Goal: Task Accomplishment & Management: Use online tool/utility

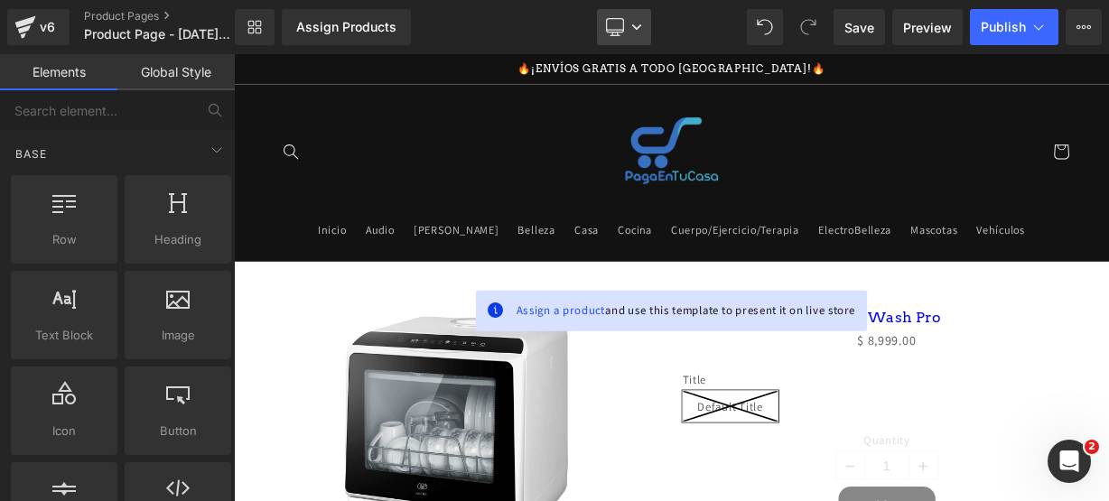
click at [614, 25] on icon at bounding box center [615, 27] width 18 height 18
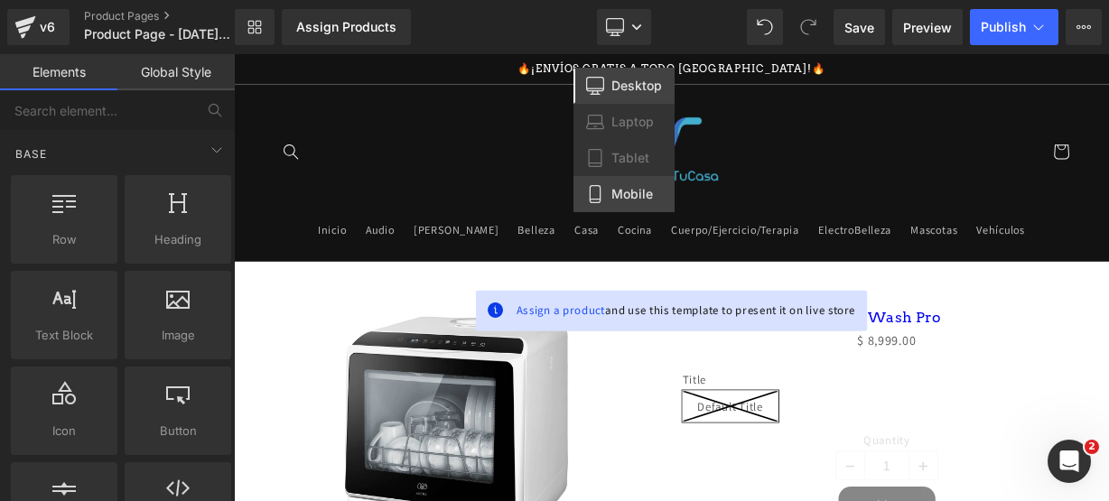
click at [621, 192] on span "Mobile" at bounding box center [633, 194] width 42 height 16
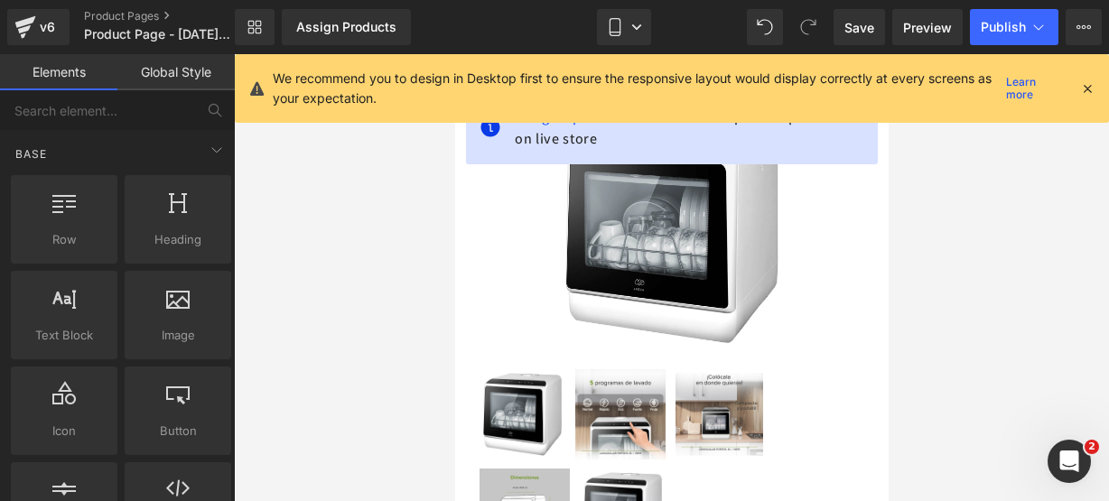
click at [1089, 89] on icon at bounding box center [1087, 88] width 16 height 16
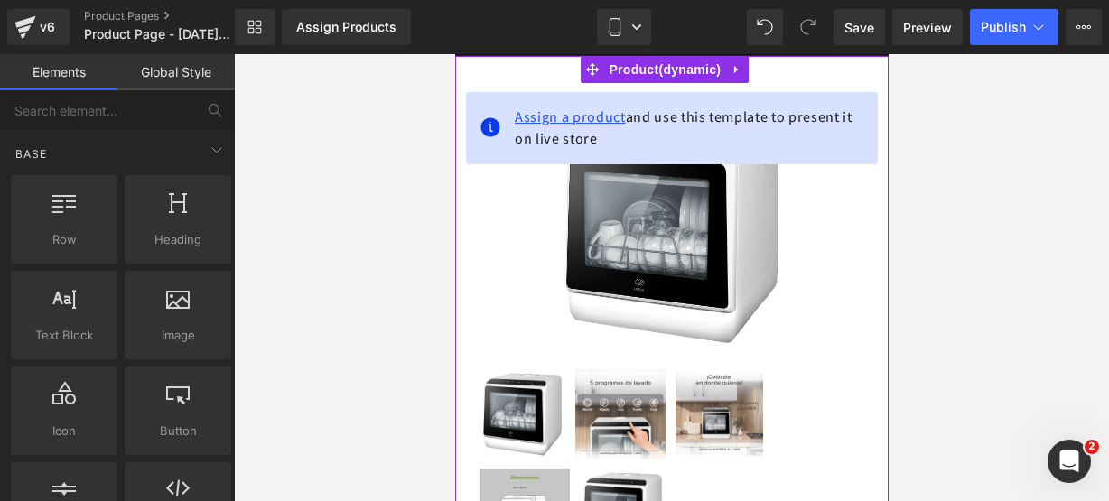
click at [531, 107] on span "Assign a product" at bounding box center [569, 116] width 111 height 19
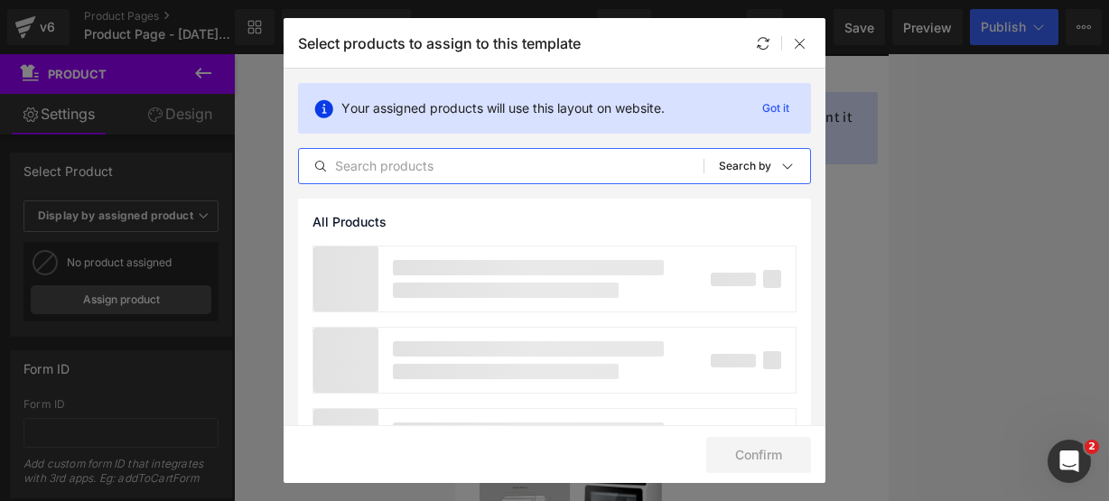
click at [414, 164] on input "text" at bounding box center [501, 166] width 405 height 22
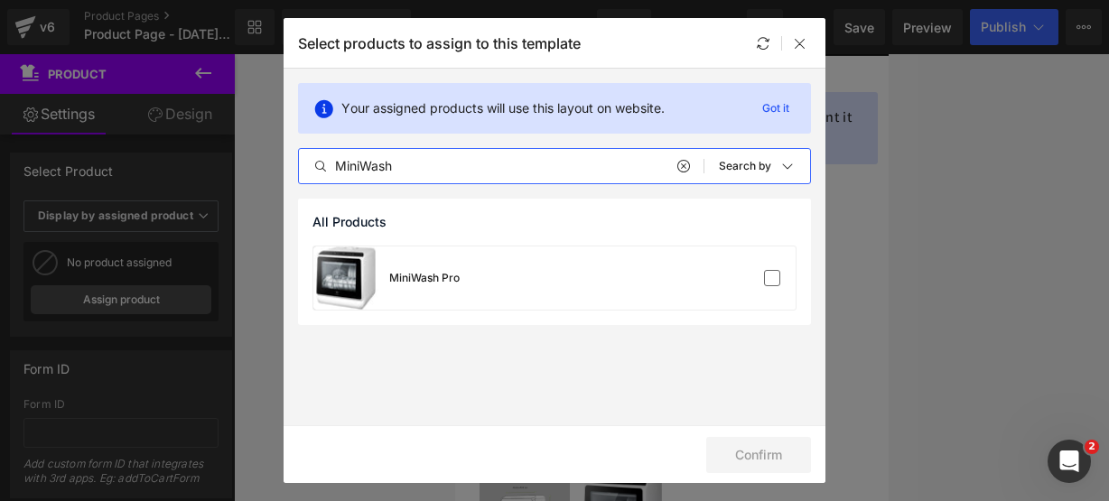
type input "MiniWash"
click at [513, 275] on div "MiniWash Pro" at bounding box center [554, 278] width 482 height 63
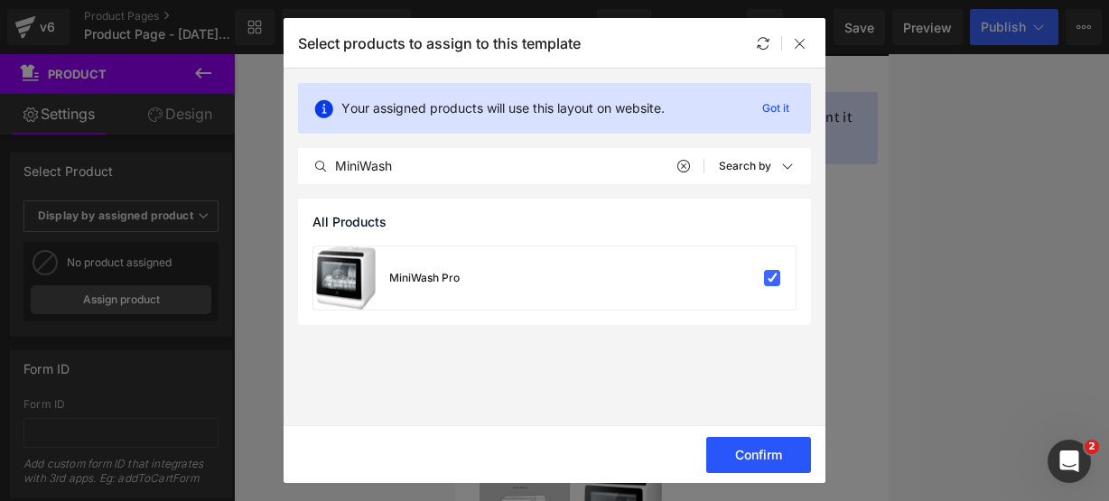
click at [802, 458] on button "Confirm" at bounding box center [758, 455] width 105 height 36
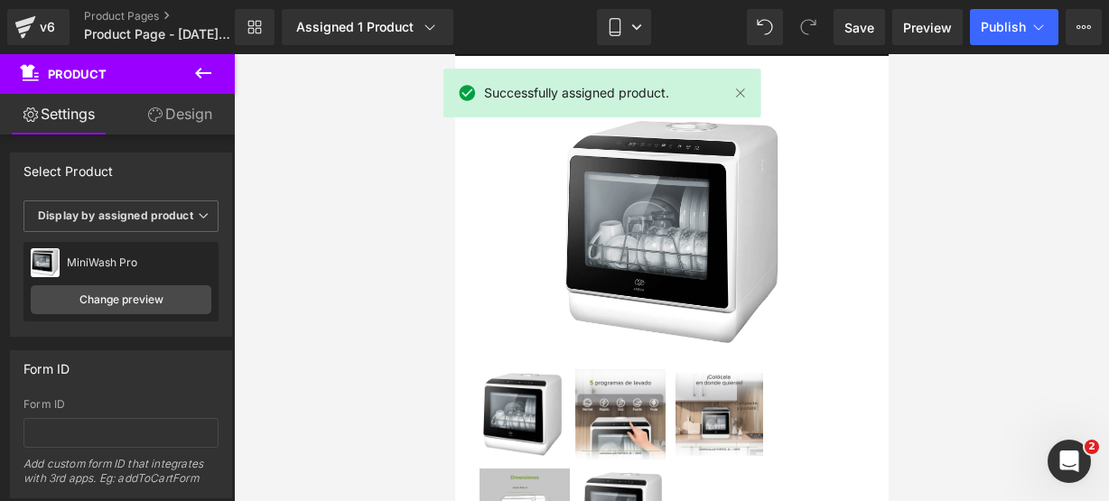
click at [213, 75] on icon at bounding box center [203, 73] width 22 height 22
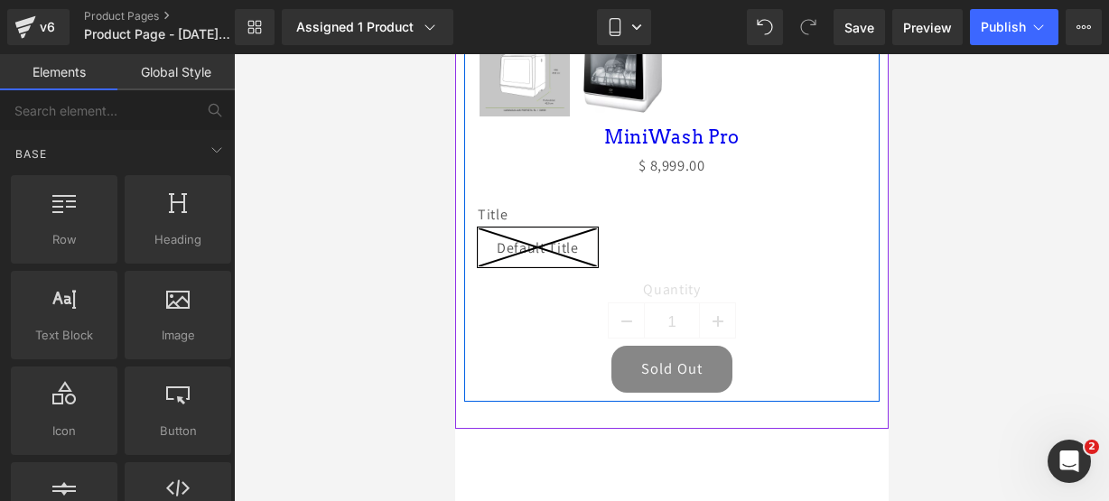
scroll to position [631, 0]
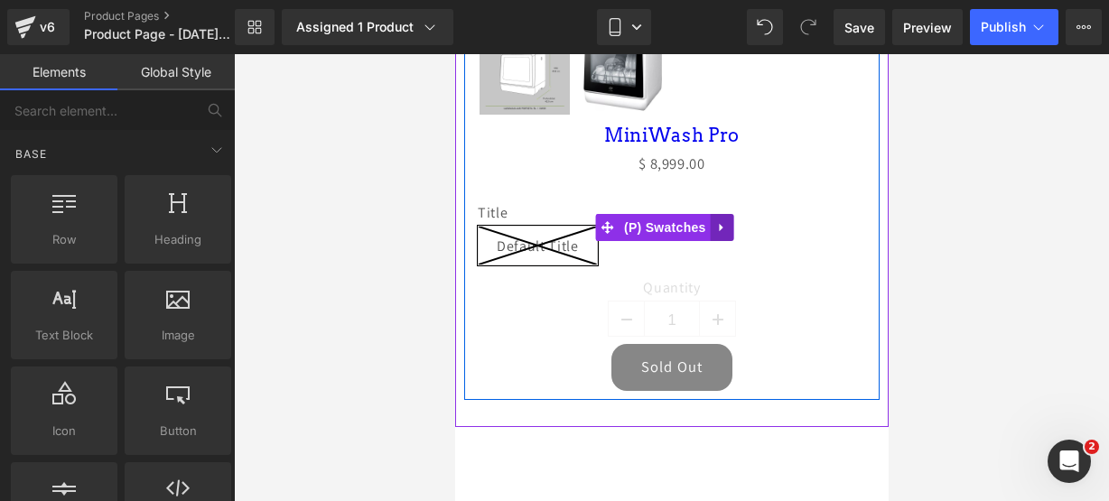
click at [722, 224] on icon at bounding box center [720, 228] width 4 height 8
click at [730, 221] on icon at bounding box center [733, 227] width 13 height 13
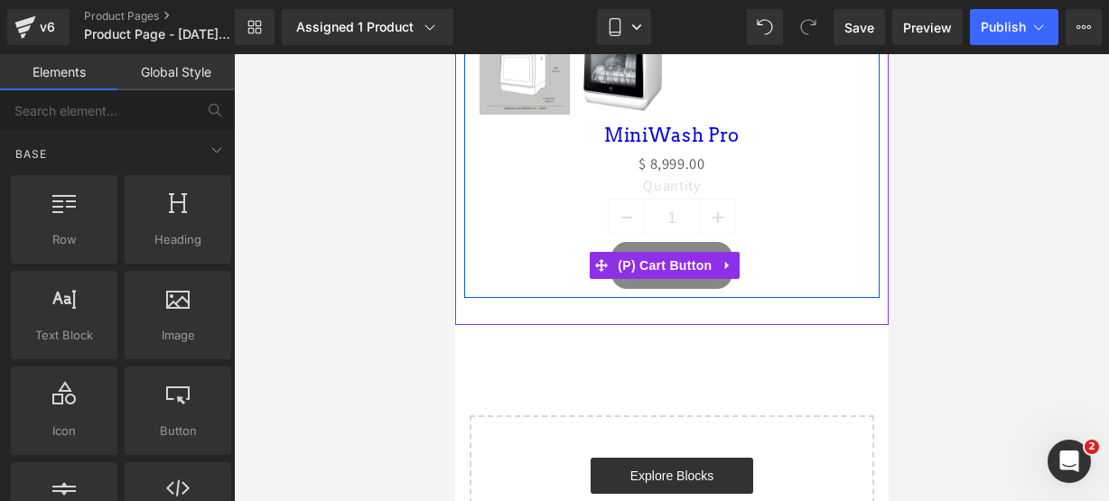
click at [738, 252] on link at bounding box center [726, 265] width 23 height 27
click at [733, 259] on icon at bounding box center [739, 266] width 13 height 14
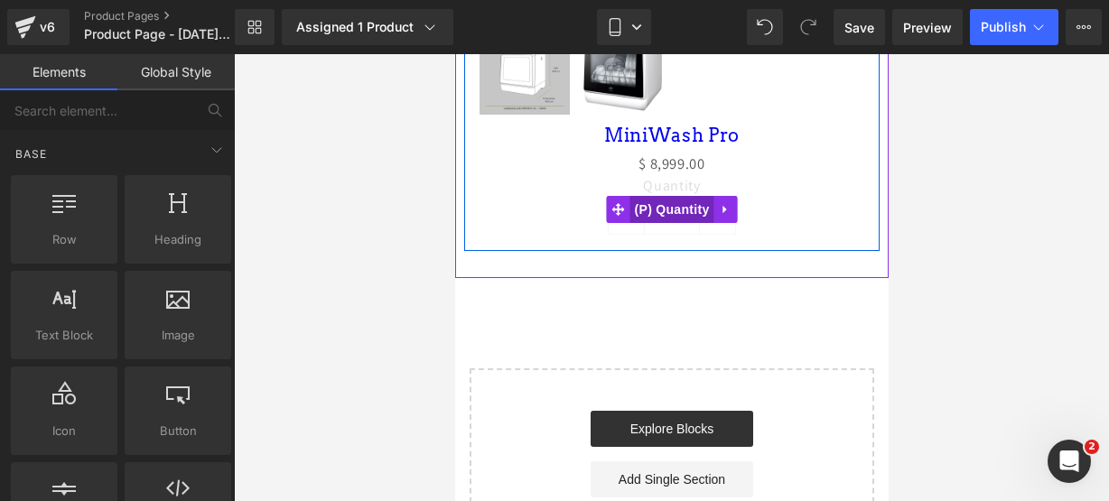
drag, startPoint x: 625, startPoint y: 203, endPoint x: 799, endPoint y: 153, distance: 180.7
click at [630, 203] on span "(P) Quantity" at bounding box center [672, 209] width 84 height 27
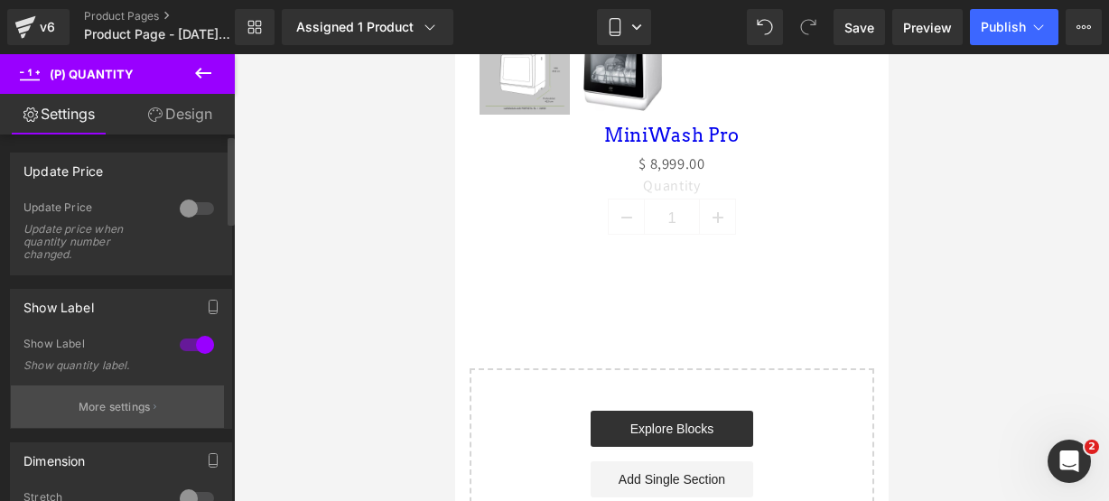
click at [101, 396] on button "More settings" at bounding box center [117, 407] width 213 height 42
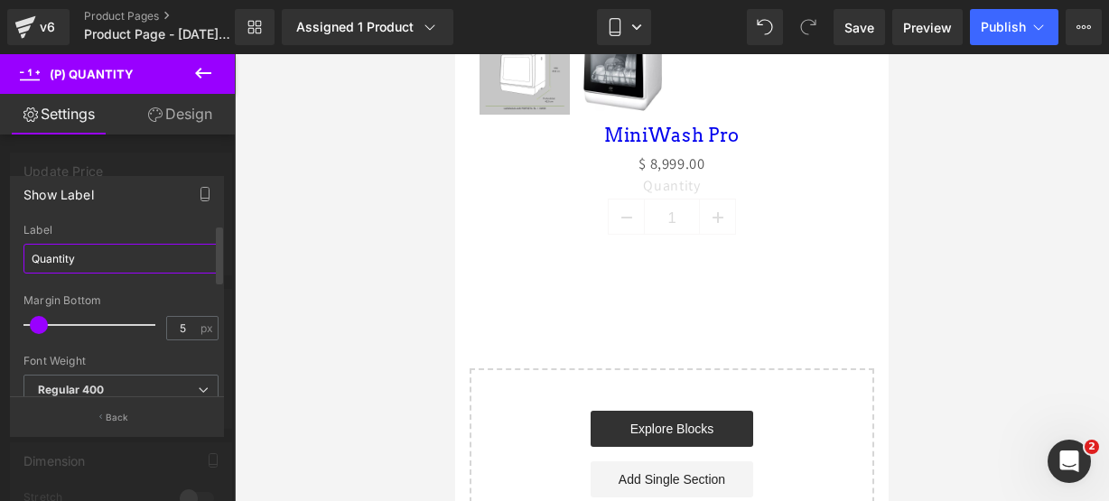
click at [123, 256] on input "Quantity" at bounding box center [120, 259] width 195 height 30
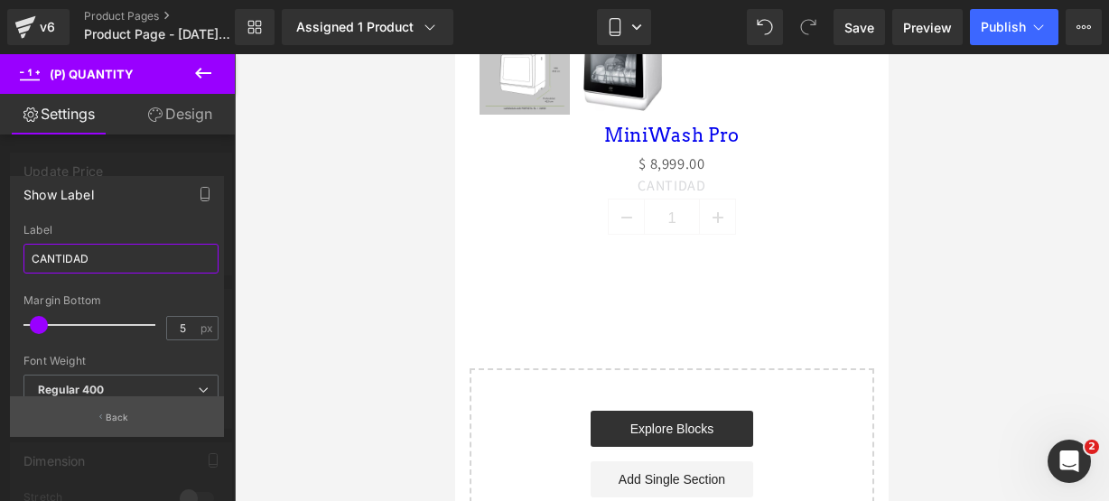
type input "CANTIDAD"
click at [135, 399] on button "Back" at bounding box center [117, 417] width 214 height 41
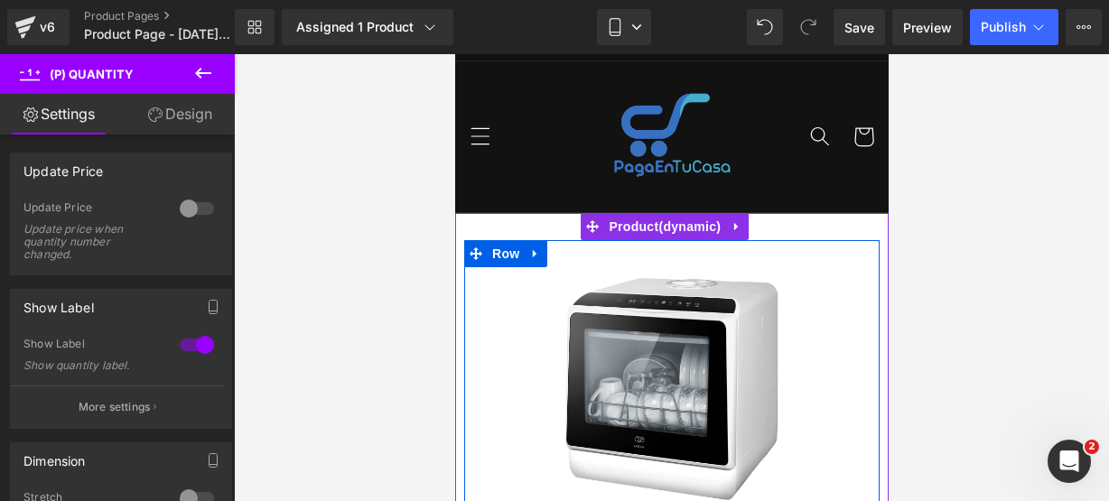
scroll to position [0, 0]
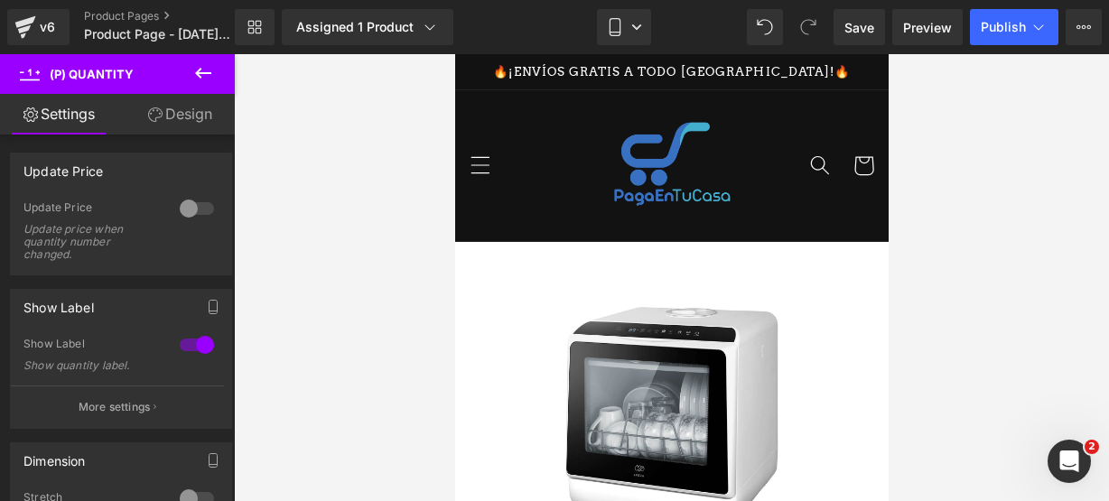
click at [205, 70] on icon at bounding box center [203, 73] width 22 height 22
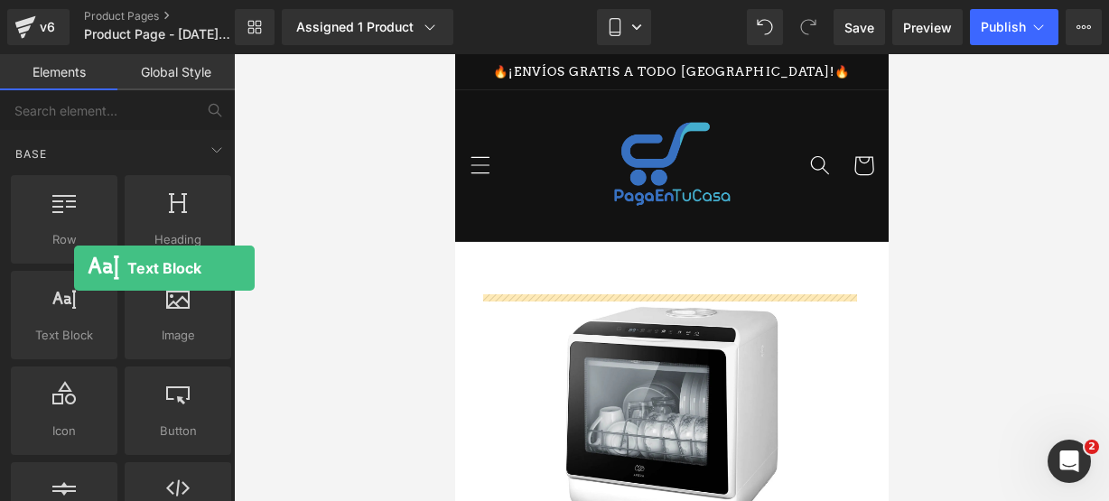
click at [74, 268] on div "Text Block texts, paragraphs, contents, blocks" at bounding box center [64, 315] width 114 height 96
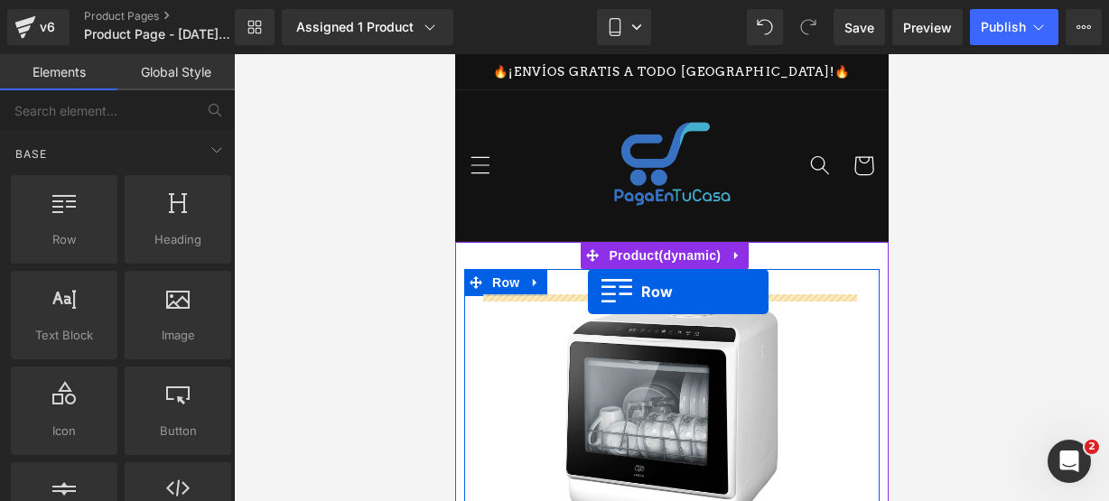
drag, startPoint x: 535, startPoint y: 292, endPoint x: 587, endPoint y: 292, distance: 52.4
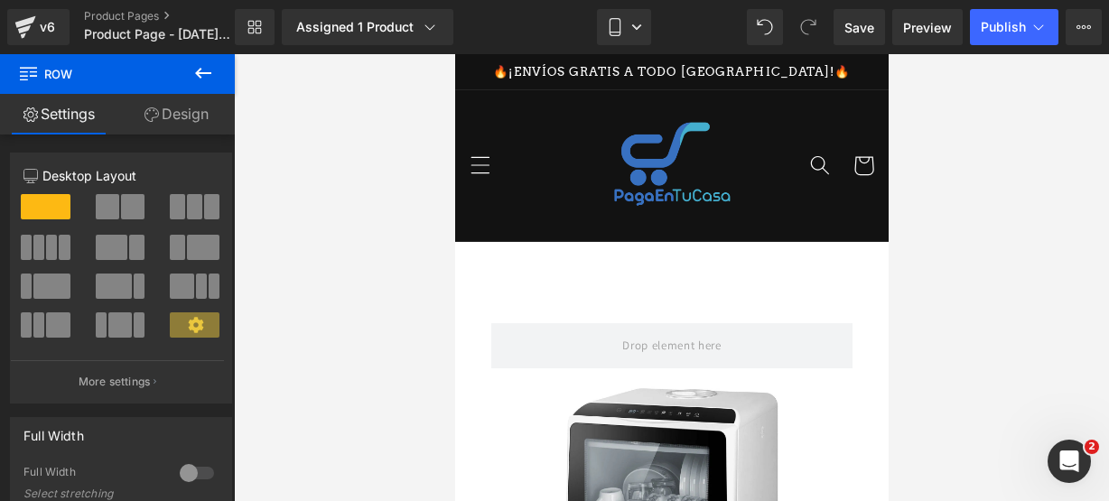
click at [208, 77] on icon at bounding box center [203, 73] width 22 height 22
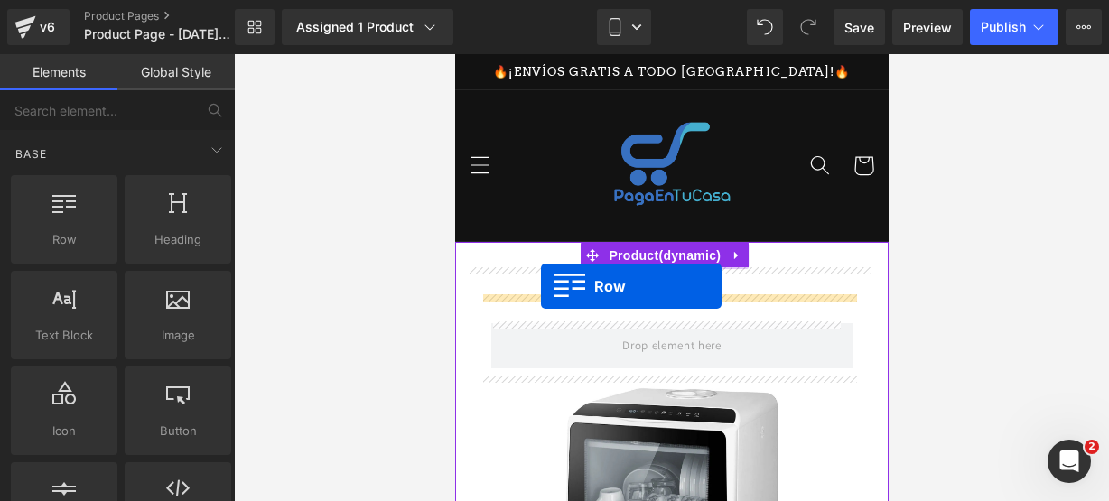
drag, startPoint x: 500, startPoint y: 273, endPoint x: 540, endPoint y: 286, distance: 42.8
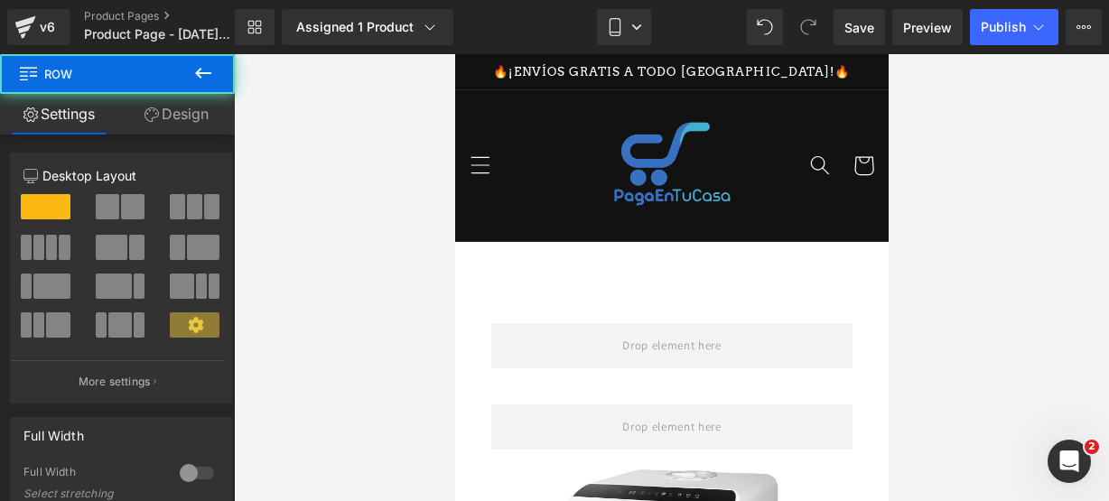
click at [218, 80] on button at bounding box center [203, 74] width 63 height 40
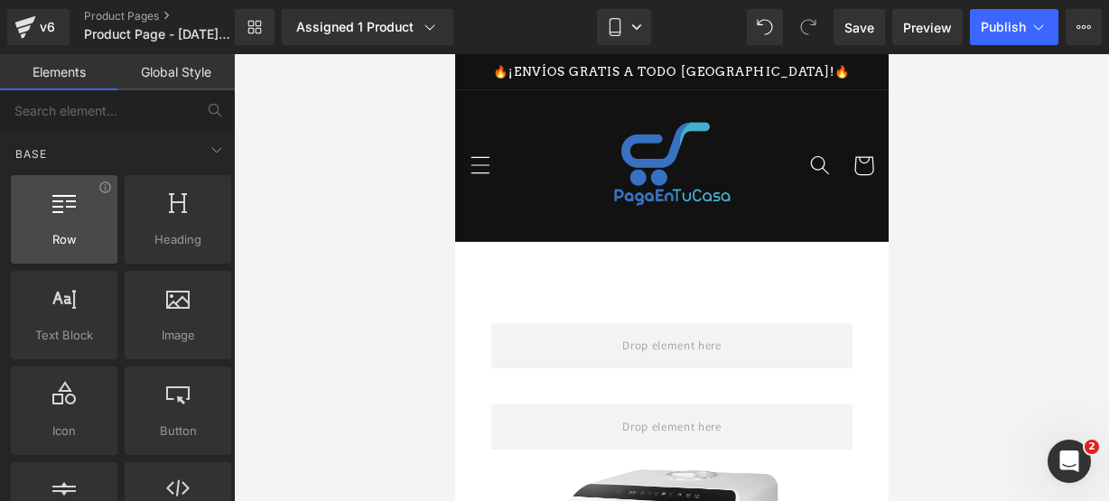
drag, startPoint x: 73, startPoint y: 264, endPoint x: 64, endPoint y: 235, distance: 30.3
click at [72, 261] on div "Row rows, columns, layouts, div" at bounding box center [64, 220] width 114 height 96
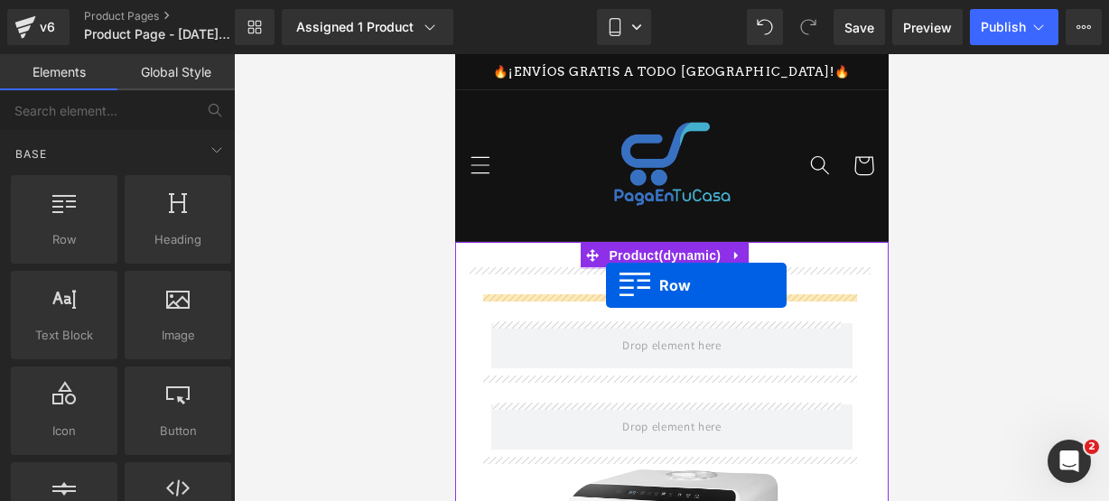
drag, startPoint x: 521, startPoint y: 283, endPoint x: 605, endPoint y: 285, distance: 84.1
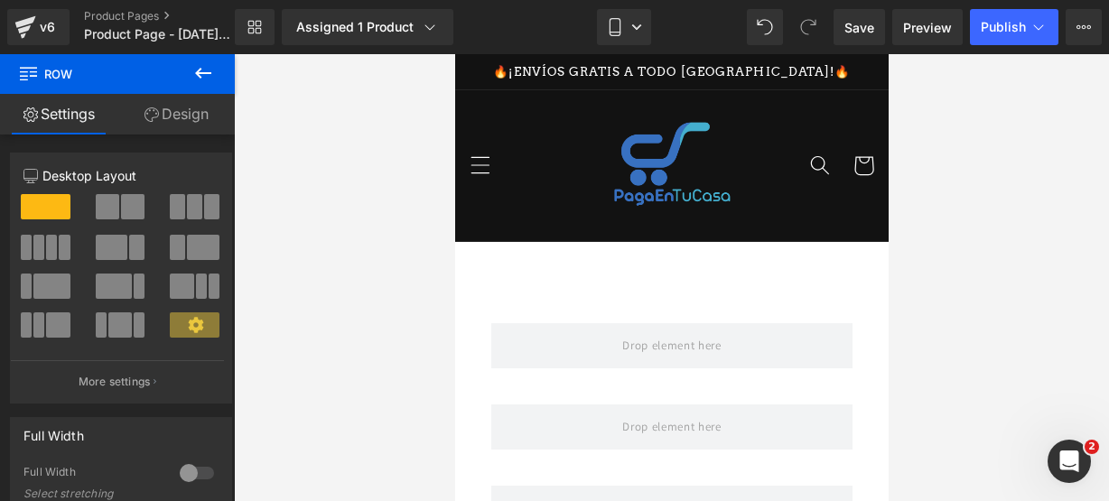
drag, startPoint x: 204, startPoint y: 75, endPoint x: 207, endPoint y: 84, distance: 9.4
click at [207, 84] on button at bounding box center [203, 74] width 63 height 40
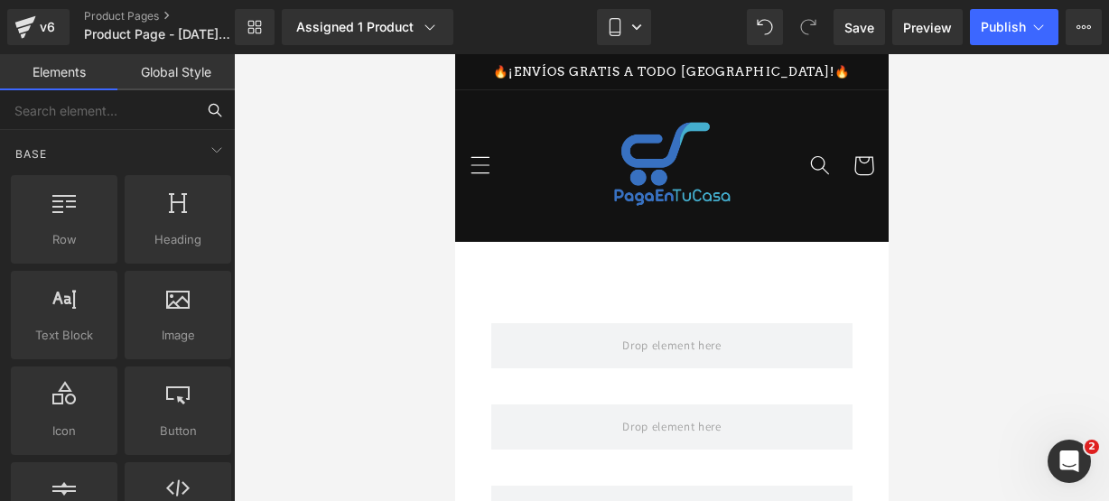
click at [132, 115] on input "text" at bounding box center [97, 110] width 195 height 40
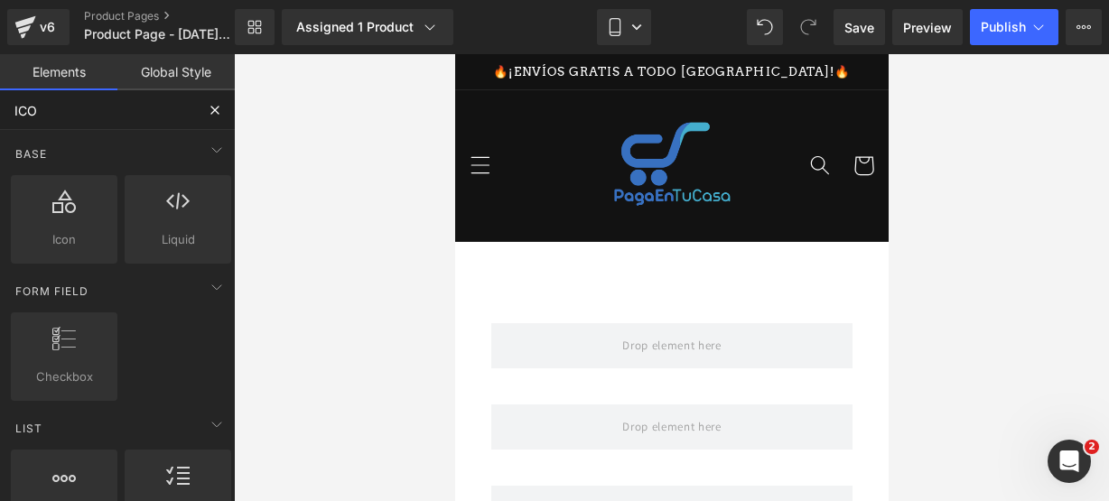
type input "ICON"
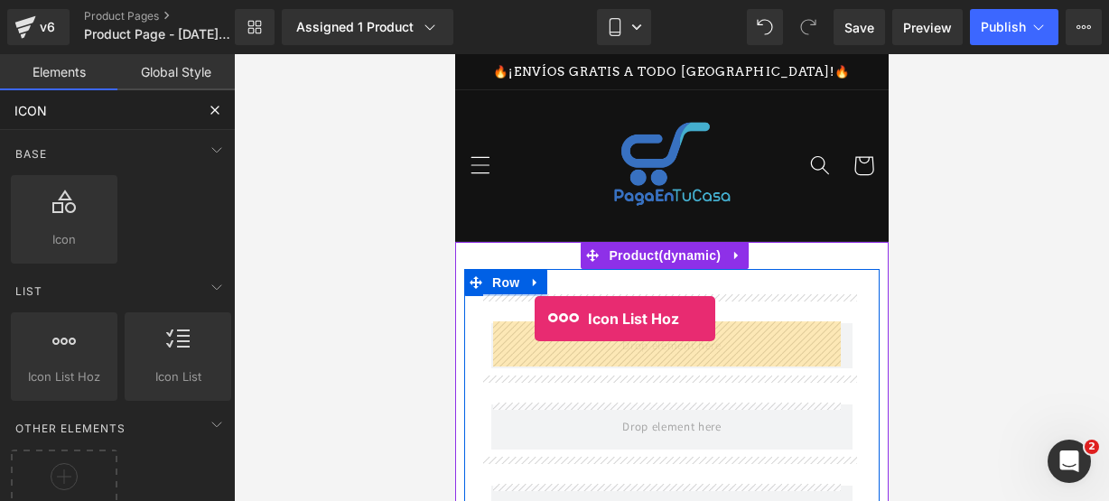
drag, startPoint x: 521, startPoint y: 373, endPoint x: 534, endPoint y: 321, distance: 53.9
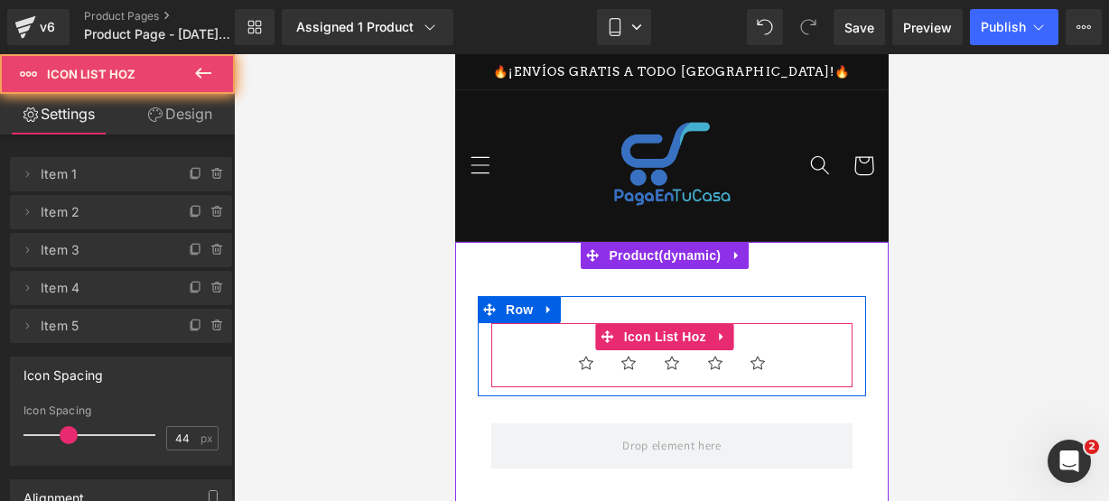
click at [584, 380] on ul "Icon Icon Icon Icon Icon" at bounding box center [671, 369] width 361 height 38
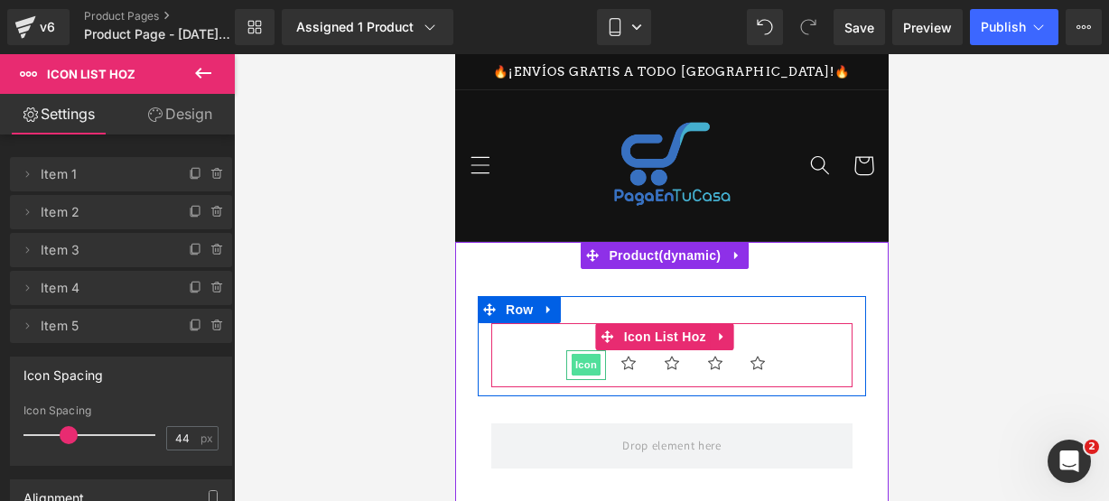
click at [575, 369] on span "Icon" at bounding box center [585, 365] width 29 height 22
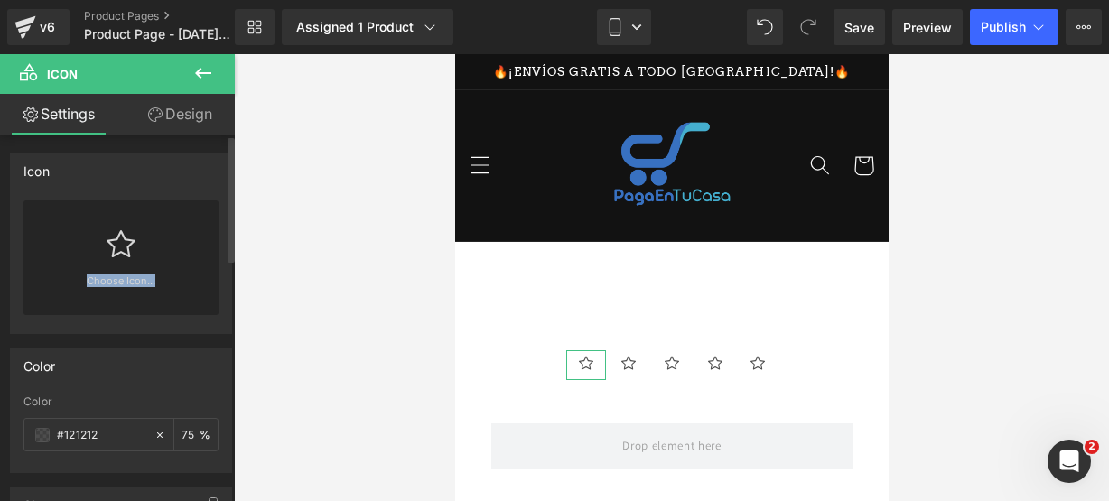
drag, startPoint x: 159, startPoint y: 248, endPoint x: 162, endPoint y: 229, distance: 20.1
click at [162, 229] on div "Choose Icon..." at bounding box center [120, 258] width 195 height 115
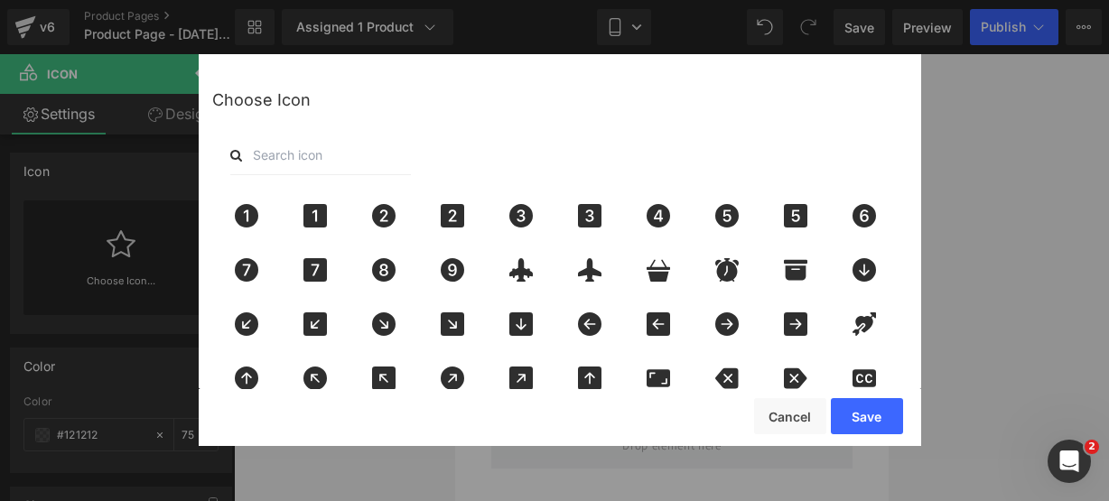
click at [298, 160] on input "text" at bounding box center [320, 155] width 181 height 40
type input "star"
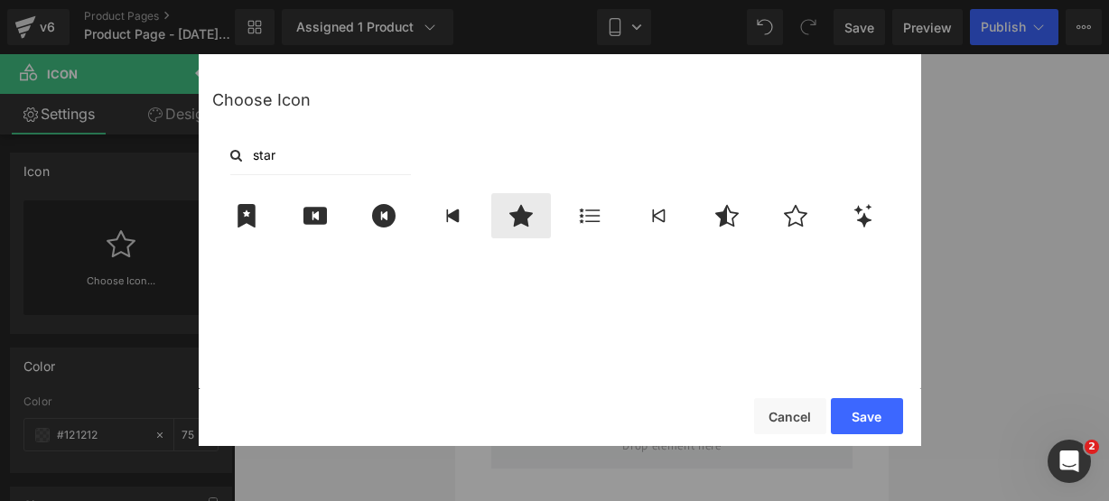
click at [522, 223] on icon at bounding box center [520, 216] width 23 height 22
click at [866, 420] on button "Save" at bounding box center [867, 416] width 72 height 36
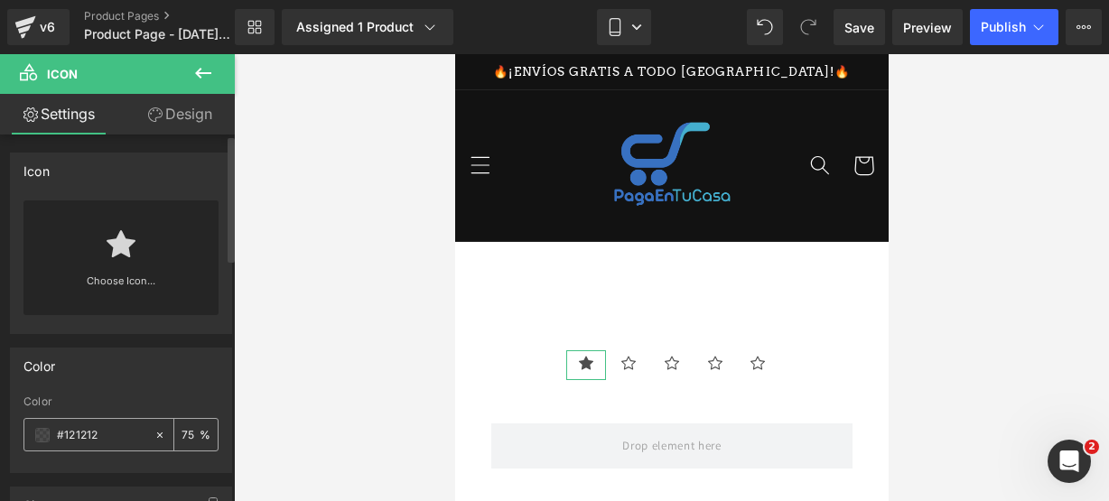
click at [36, 428] on span at bounding box center [42, 435] width 14 height 14
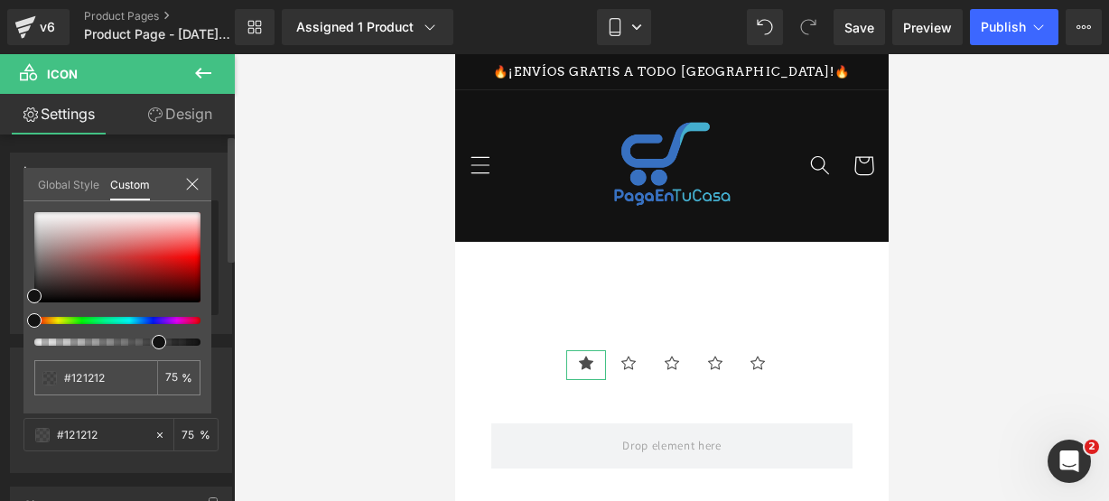
click at [60, 315] on div at bounding box center [117, 279] width 166 height 134
click at [60, 316] on div at bounding box center [117, 279] width 166 height 134
click at [60, 324] on div at bounding box center [117, 279] width 166 height 134
type input "#111111"
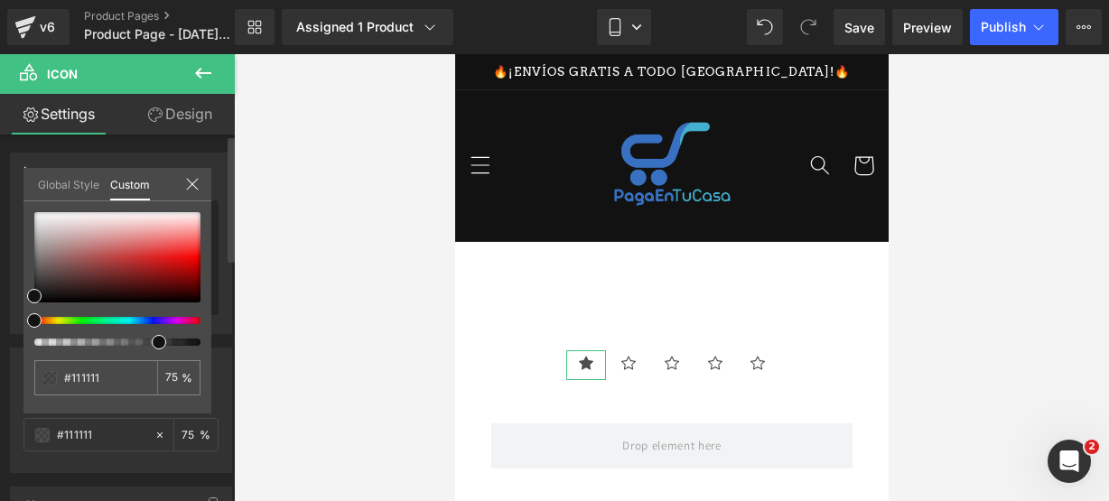
click at [62, 320] on div at bounding box center [110, 320] width 166 height 7
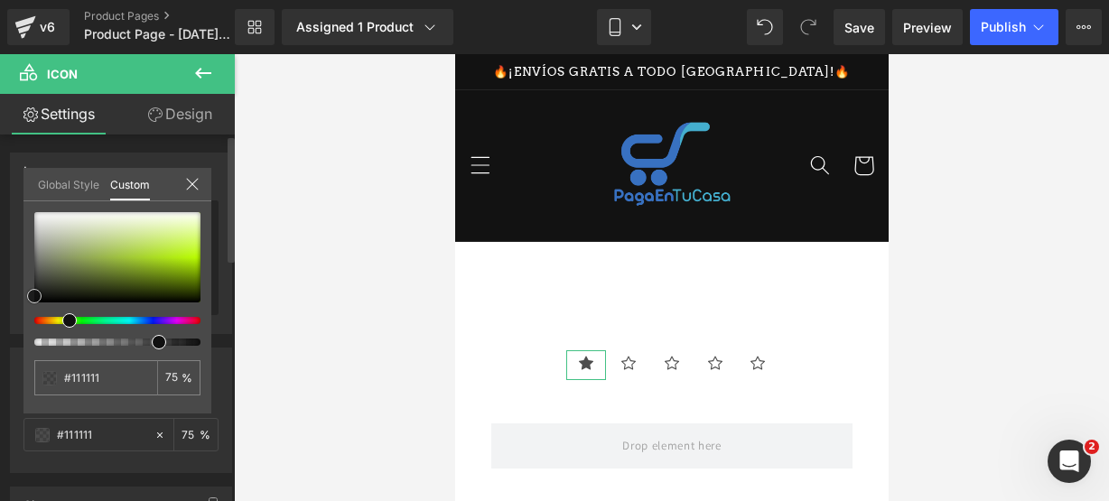
type input "#cbff3d"
click at [196, 247] on div at bounding box center [117, 257] width 166 height 90
click at [193, 183] on icon at bounding box center [192, 184] width 14 height 14
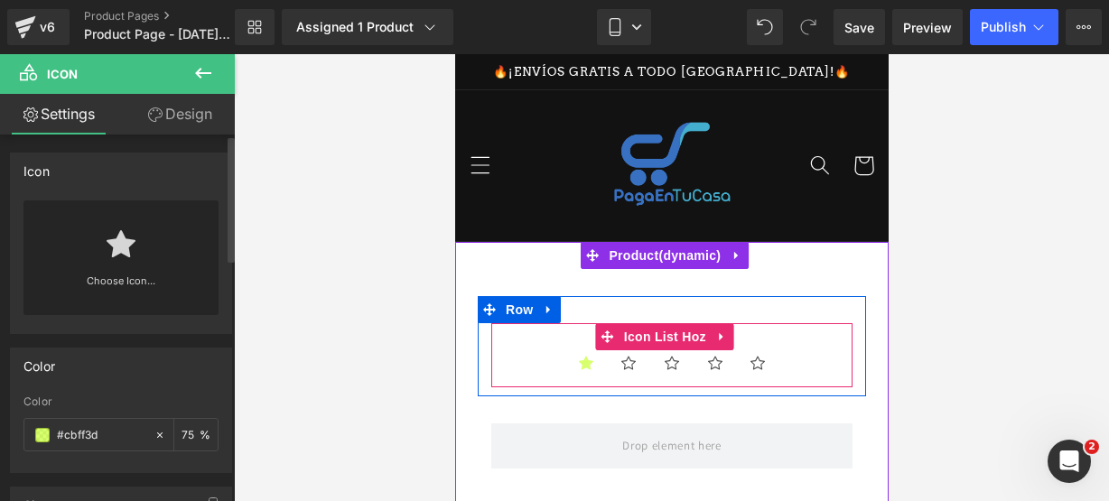
click at [539, 361] on ul "Icon Icon Icon Icon Icon" at bounding box center [671, 369] width 361 height 38
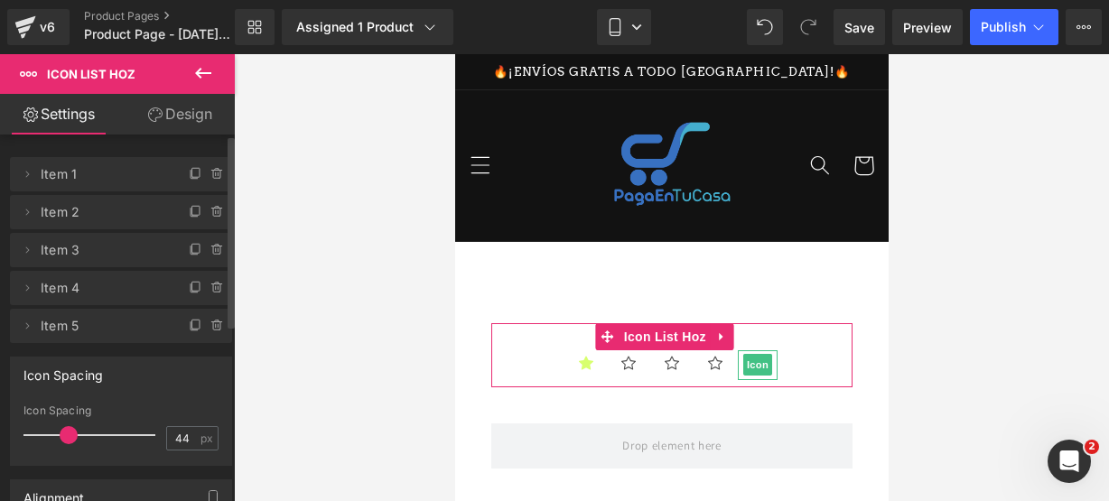
click at [201, 320] on div at bounding box center [208, 320] width 47 height 22
click at [211, 322] on icon at bounding box center [216, 322] width 10 height 0
click at [204, 322] on button "Delete" at bounding box center [198, 326] width 57 height 23
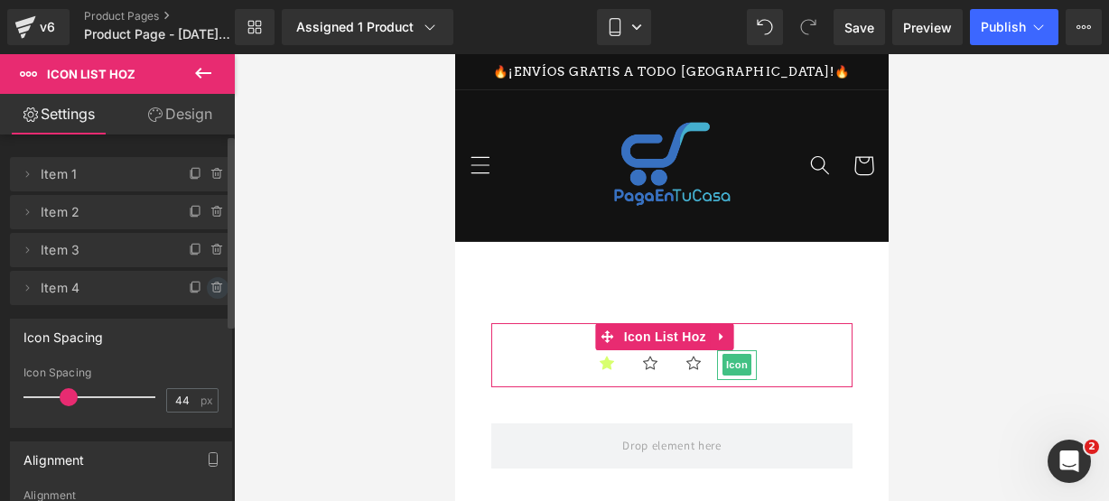
click at [210, 285] on icon at bounding box center [217, 288] width 14 height 14
click at [206, 285] on button "Delete" at bounding box center [198, 288] width 57 height 23
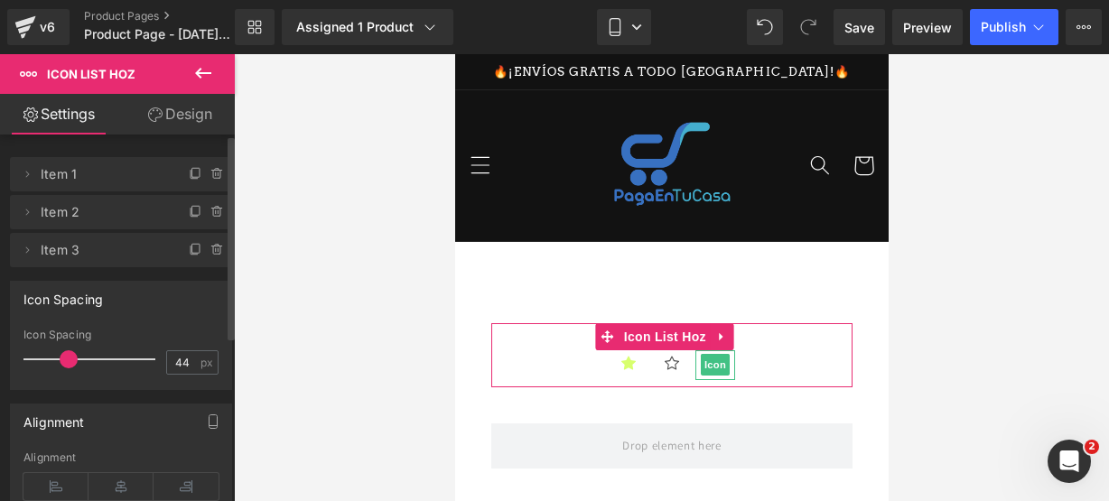
click at [209, 237] on div at bounding box center [208, 244] width 47 height 22
click at [209, 239] on div at bounding box center [208, 244] width 47 height 22
click at [210, 245] on icon at bounding box center [217, 250] width 14 height 14
click at [206, 245] on button "Delete" at bounding box center [202, 250] width 57 height 23
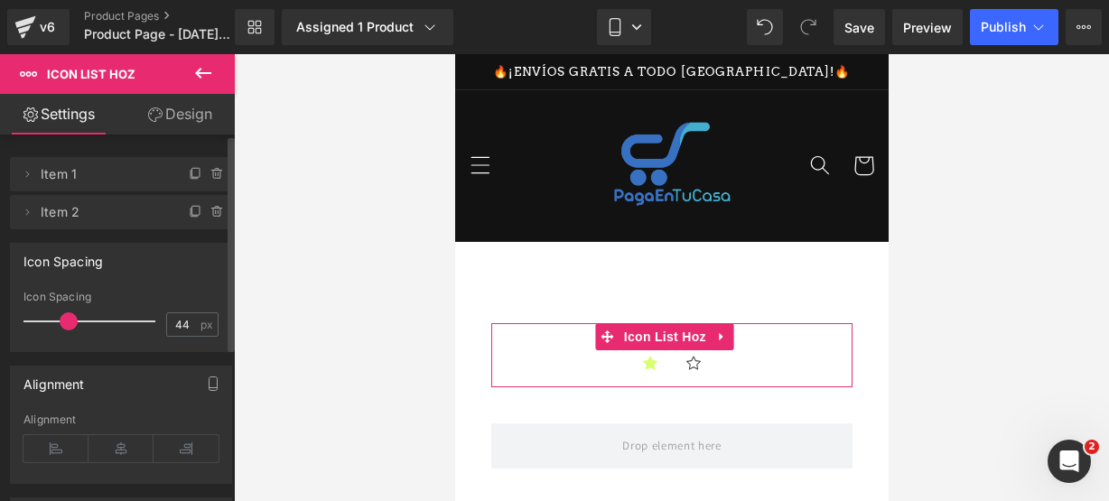
click at [209, 198] on div at bounding box center [208, 206] width 47 height 22
click at [211, 218] on icon at bounding box center [217, 212] width 14 height 14
click at [211, 218] on button "Delete" at bounding box center [202, 212] width 57 height 23
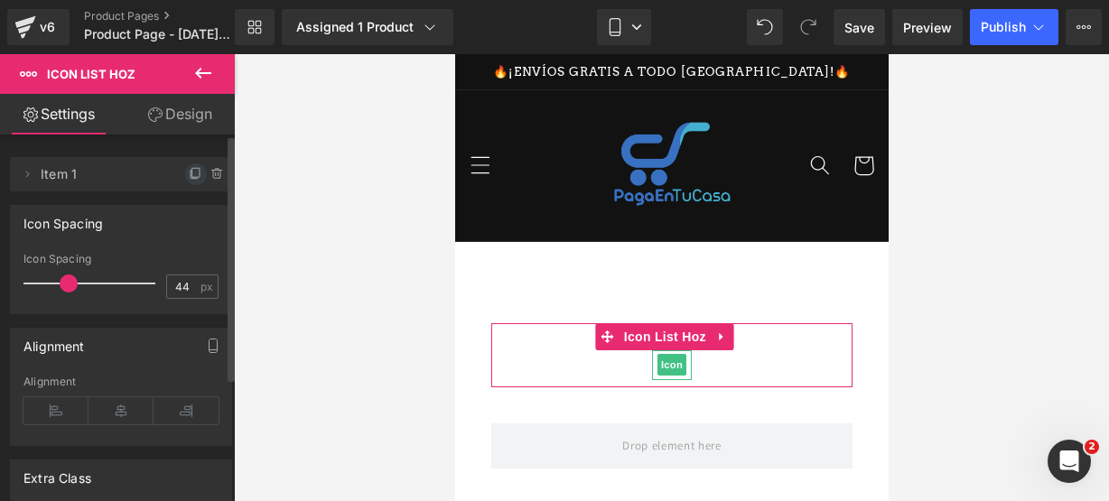
click at [195, 182] on span at bounding box center [196, 175] width 22 height 22
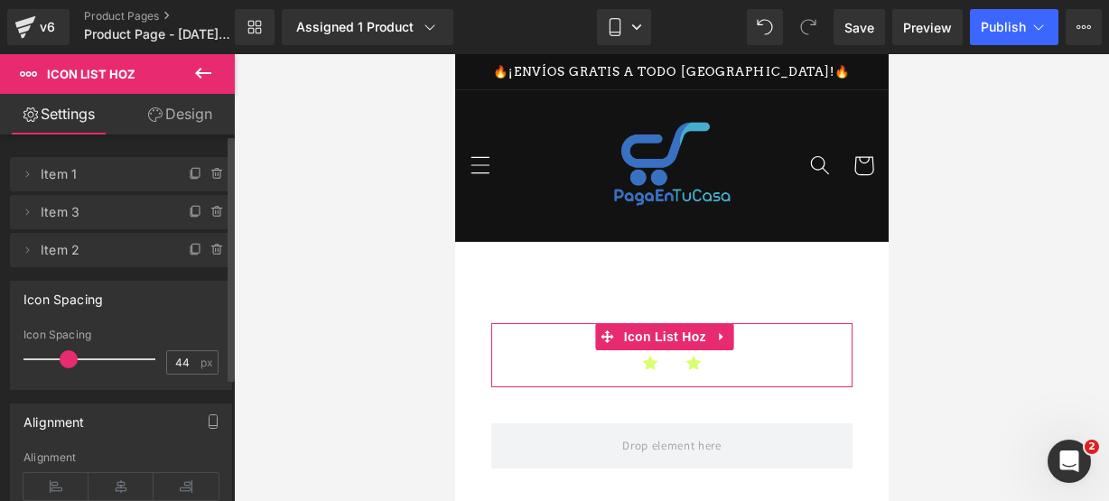
click at [195, 182] on span at bounding box center [196, 175] width 22 height 22
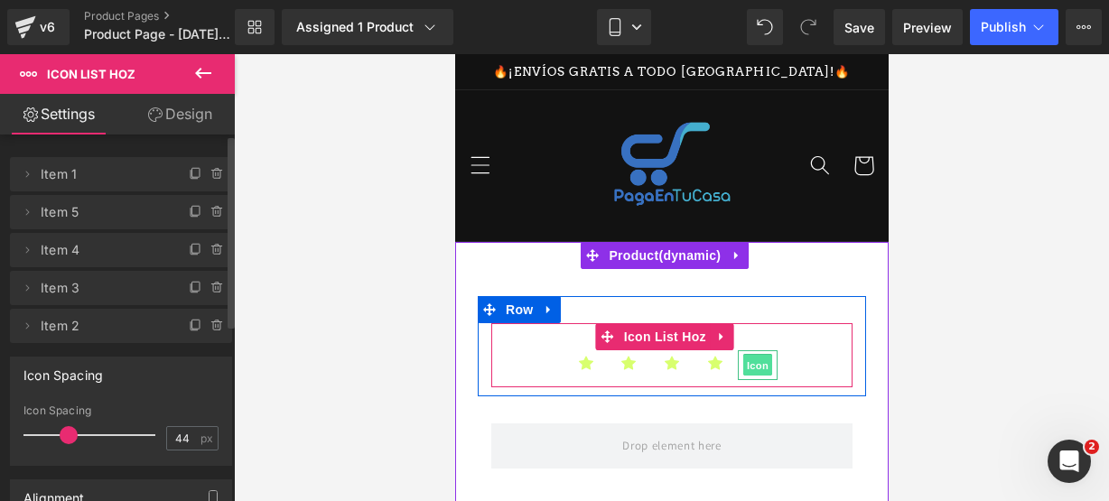
click at [761, 358] on span "Icon" at bounding box center [757, 366] width 29 height 22
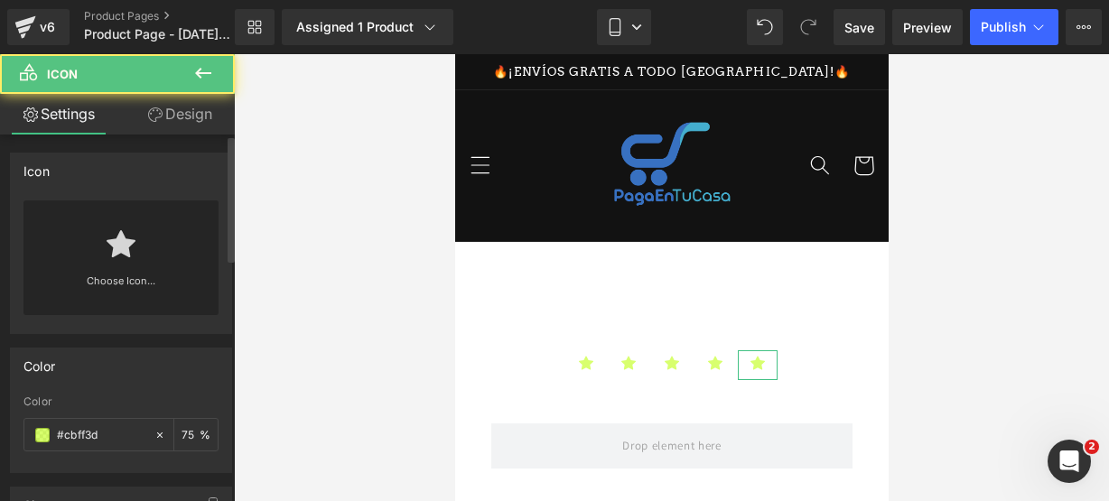
click at [166, 259] on div "Choose Icon..." at bounding box center [120, 258] width 195 height 115
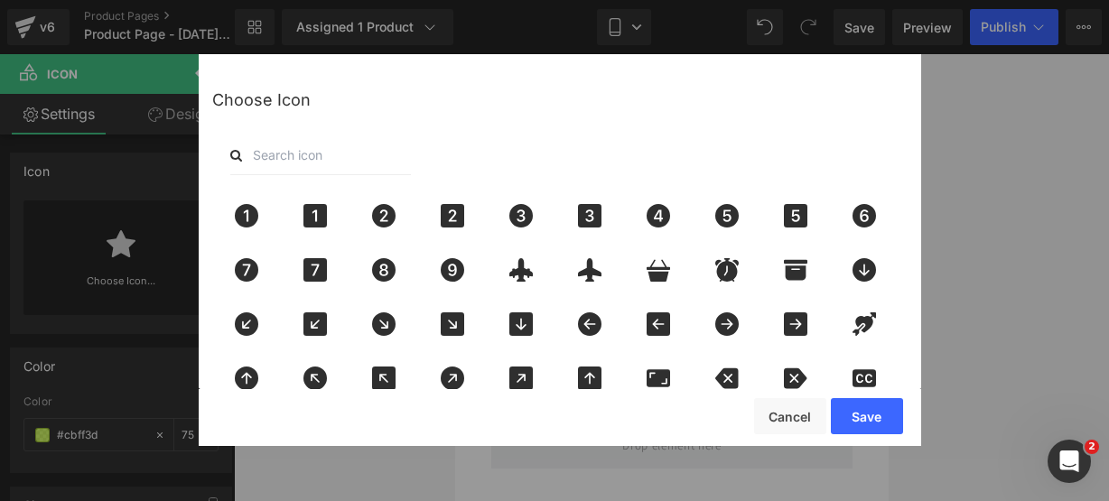
click at [289, 160] on input "text" at bounding box center [320, 155] width 181 height 40
type input "star"
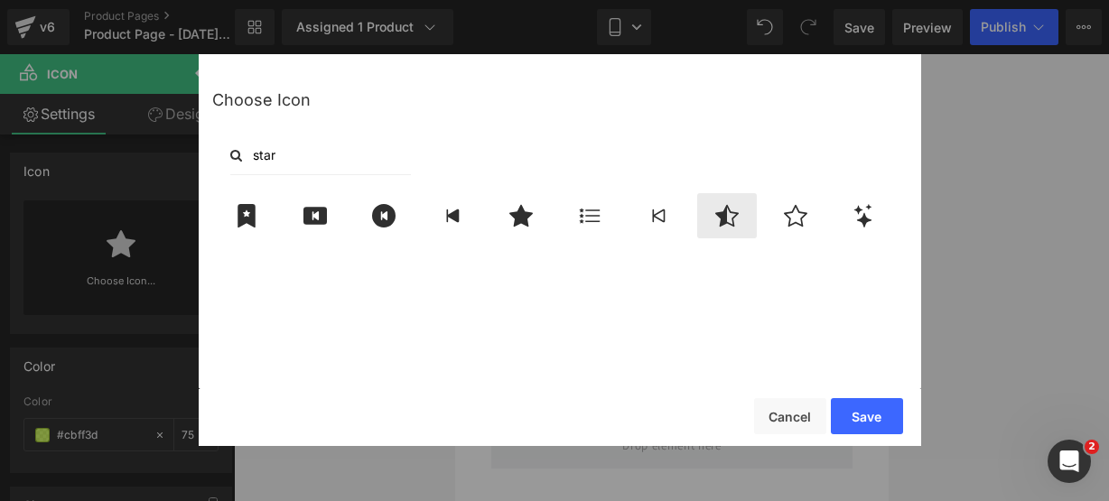
click at [725, 224] on icon at bounding box center [727, 215] width 38 height 23
click at [880, 406] on button "Save" at bounding box center [867, 416] width 72 height 36
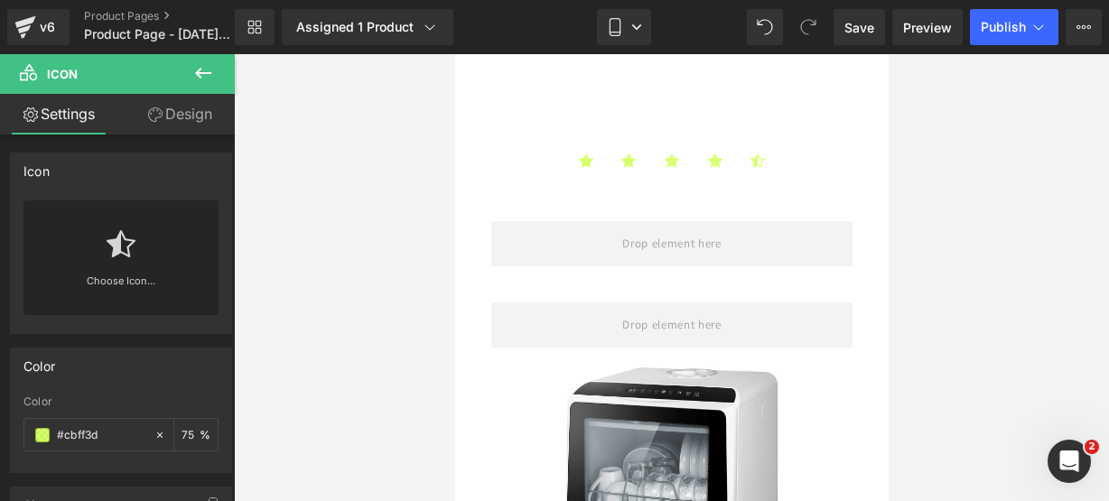
scroll to position [257, 0]
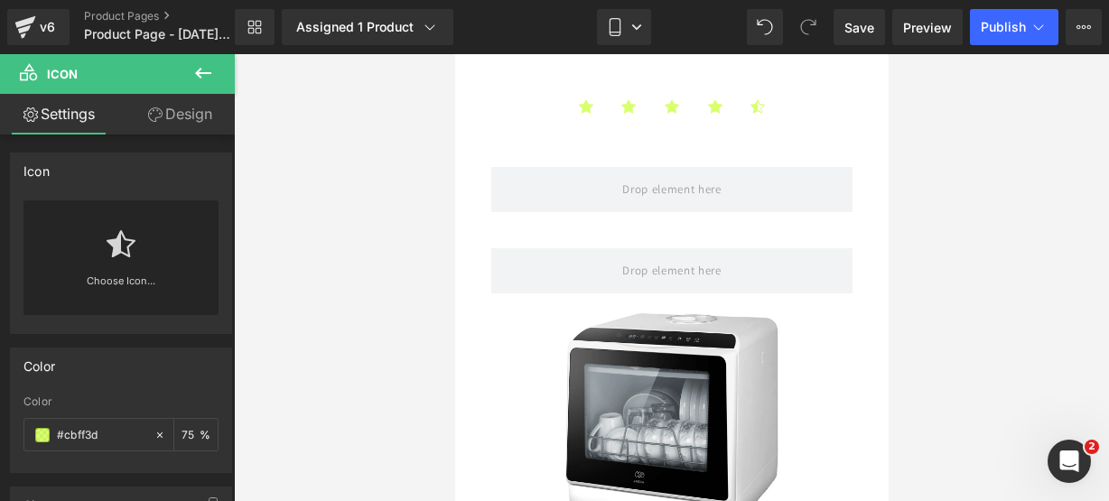
click at [218, 66] on button at bounding box center [203, 74] width 63 height 40
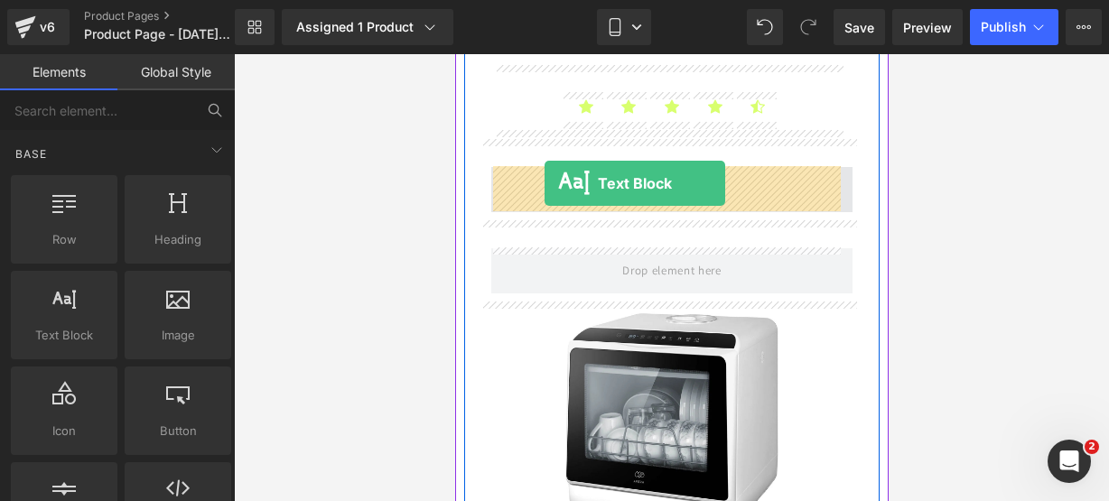
drag, startPoint x: 521, startPoint y: 373, endPoint x: 544, endPoint y: 183, distance: 191.0
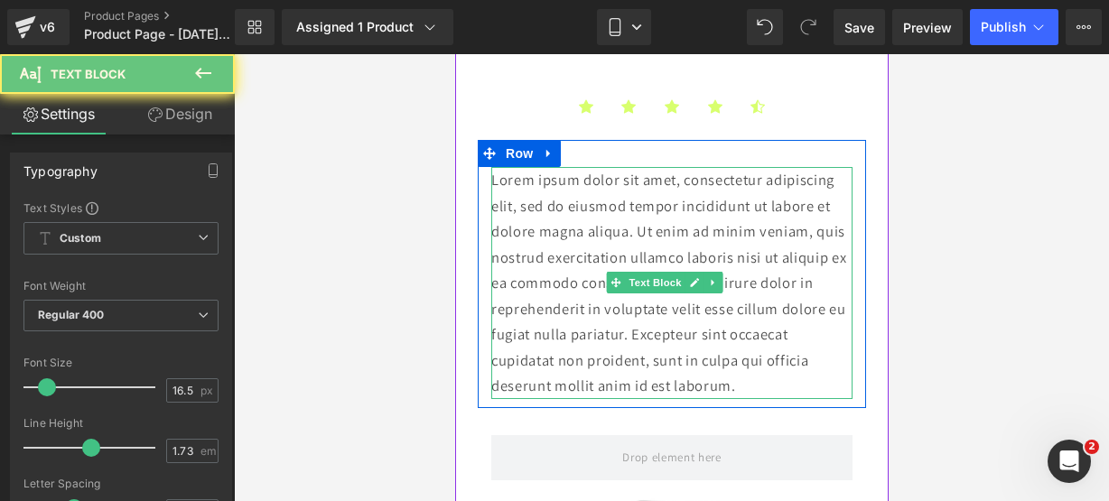
click at [677, 217] on p "Lorem ipsum dolor sit amet, consectetur adipiscing elit, sed do eiusmod tempor …" at bounding box center [671, 283] width 361 height 232
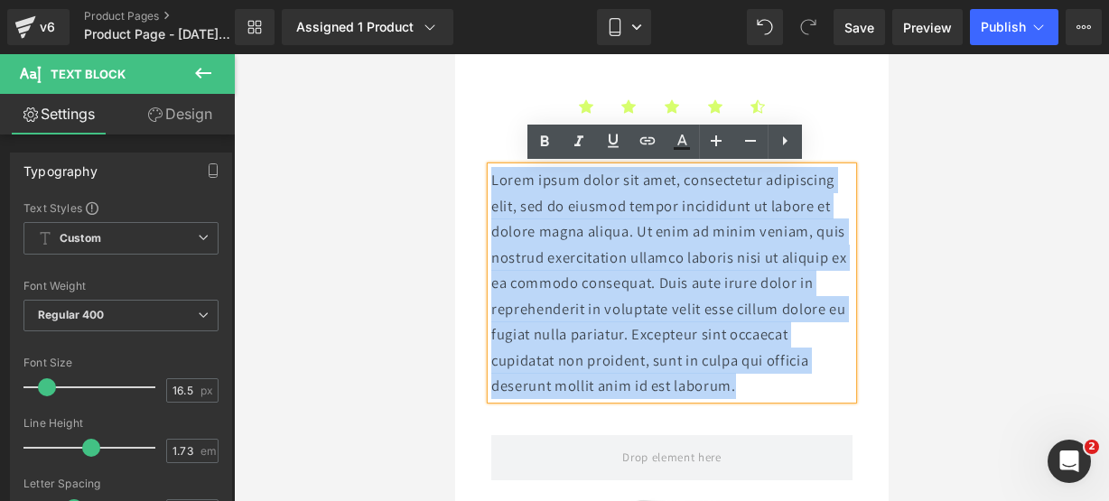
drag, startPoint x: 797, startPoint y: 381, endPoint x: 493, endPoint y: 181, distance: 363.8
click at [493, 181] on p "Lorem ipsum dolor sit amet, consectetur adipiscing elit, sed do eiusmod tempor …" at bounding box center [671, 283] width 361 height 232
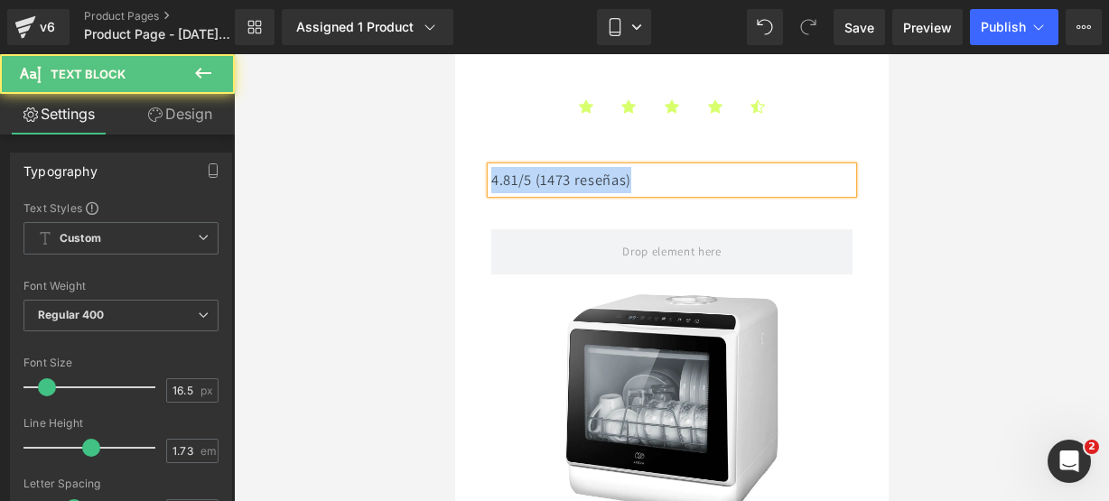
drag, startPoint x: 652, startPoint y: 176, endPoint x: 492, endPoint y: 174, distance: 159.9
click at [492, 174] on p "4.81/5 (1473 reseñas)" at bounding box center [671, 180] width 361 height 26
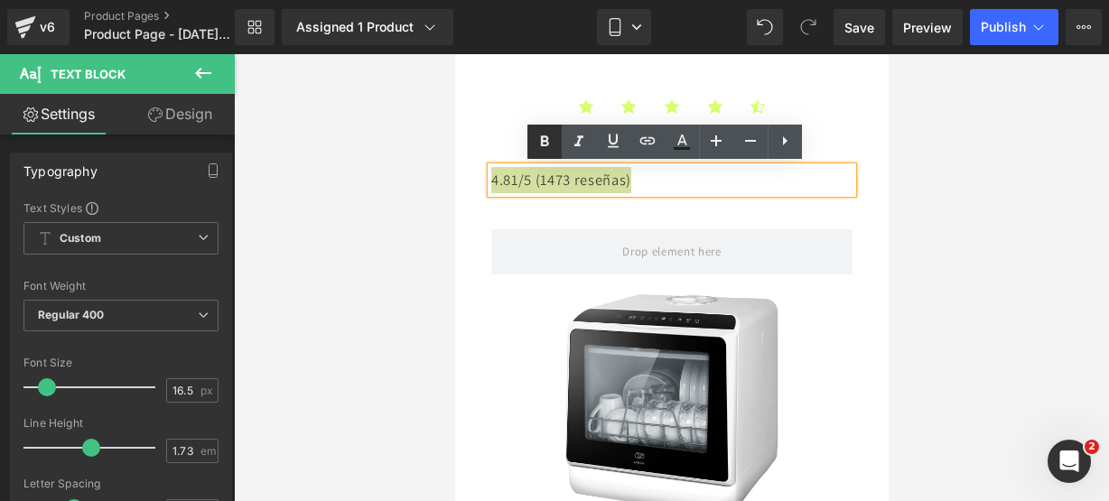
click at [539, 148] on icon at bounding box center [545, 142] width 22 height 22
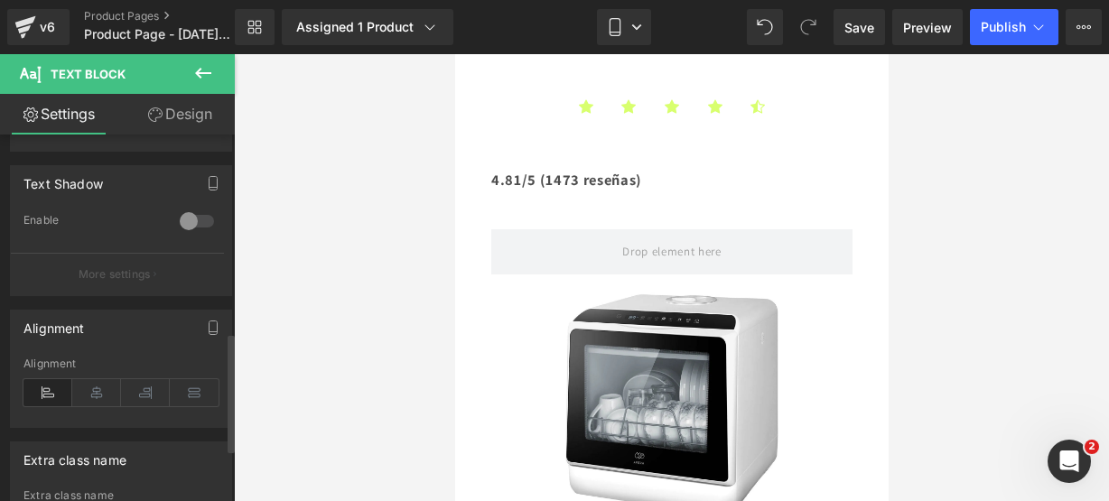
scroll to position [770, 0]
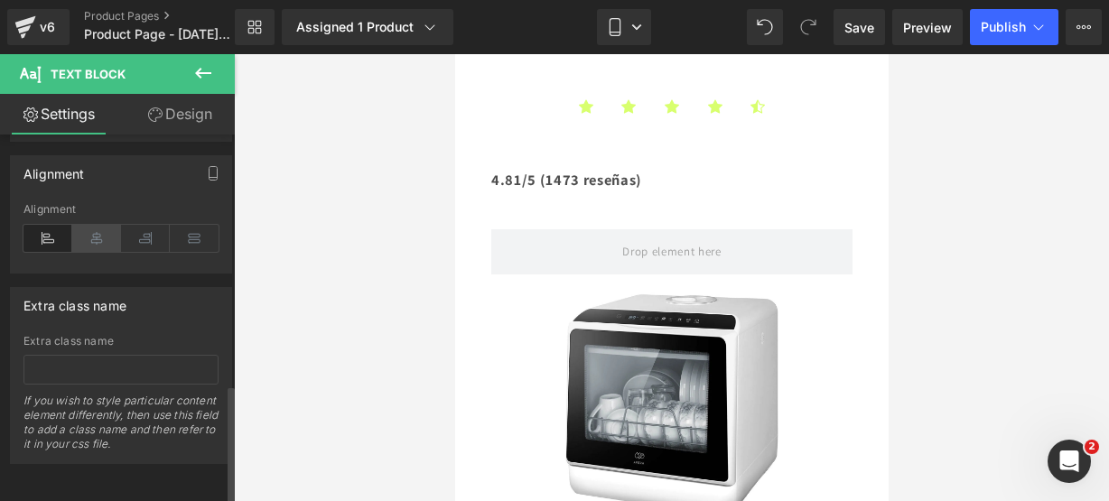
click at [115, 225] on icon at bounding box center [96, 238] width 49 height 27
click at [201, 75] on icon at bounding box center [203, 73] width 22 height 22
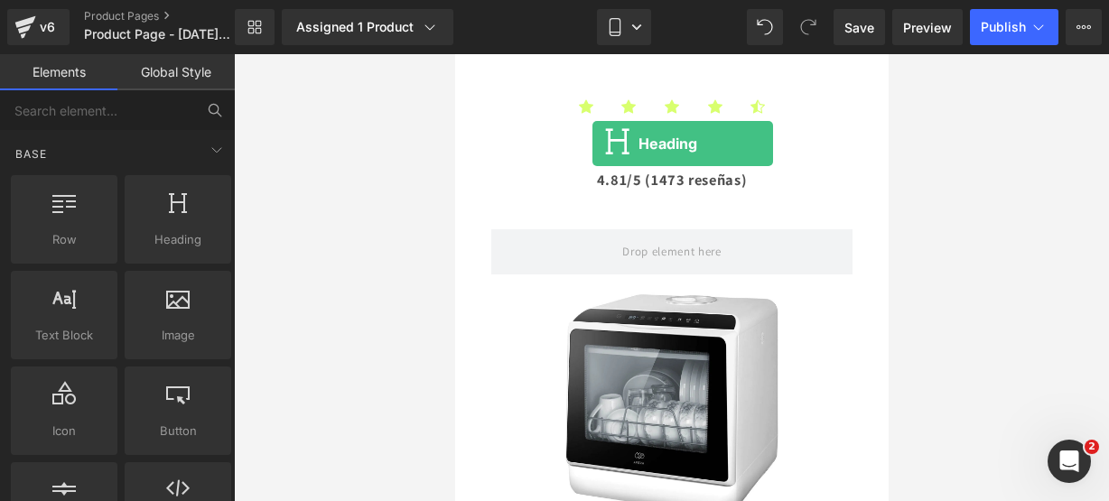
scroll to position [184, 0]
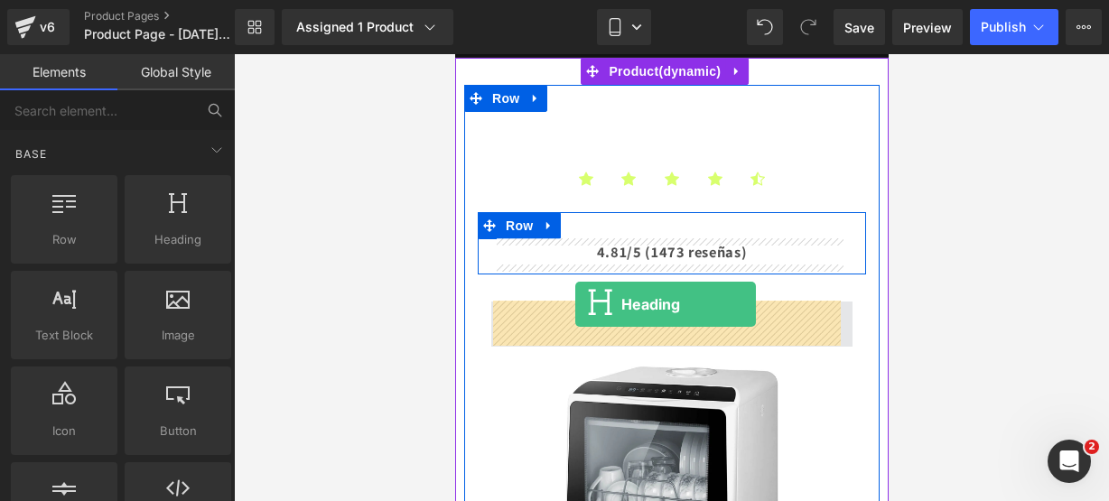
drag, startPoint x: 657, startPoint y: 274, endPoint x: 575, endPoint y: 304, distance: 87.8
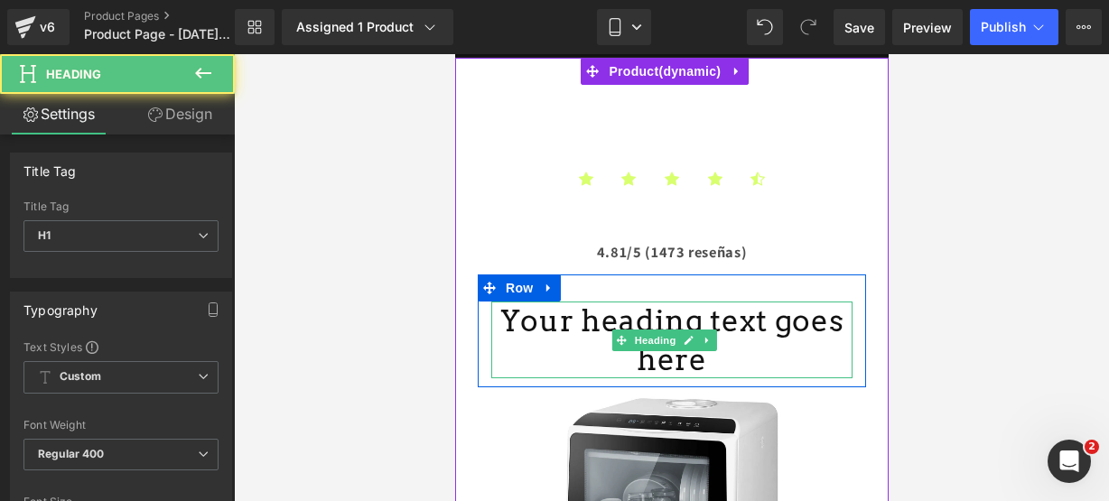
click at [709, 360] on h1 "Your heading text goes here" at bounding box center [671, 341] width 361 height 78
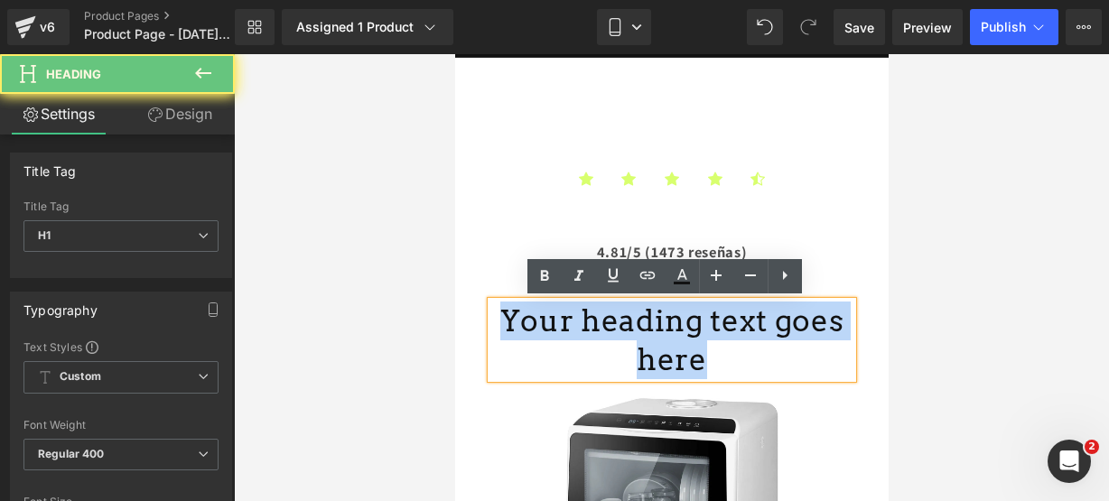
drag, startPoint x: 709, startPoint y: 360, endPoint x: 378, endPoint y: 269, distance: 343.8
click at [454, 269] on html "Ir directamente al contenido 🔥¡ENVÍOS GRATIS A TODO MÉXICO!🔥 Inicio Audio Bebé …" at bounding box center [671, 93] width 434 height 447
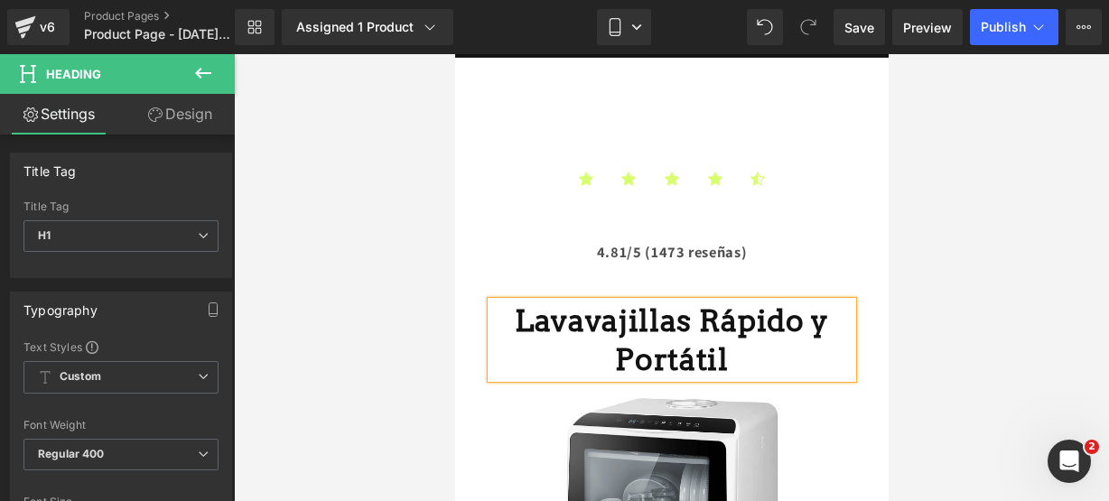
click at [513, 310] on h1 "Lavavajillas Rápido y Portátil" at bounding box center [671, 341] width 361 height 78
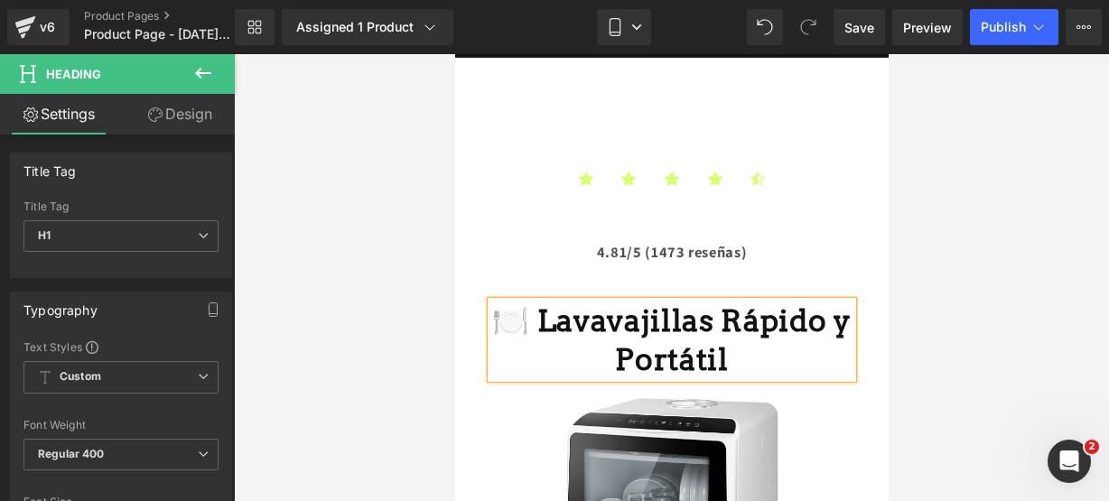
click at [758, 368] on h1 "🍽️ Lavavajillas Rápido y Portátil" at bounding box center [671, 341] width 361 height 78
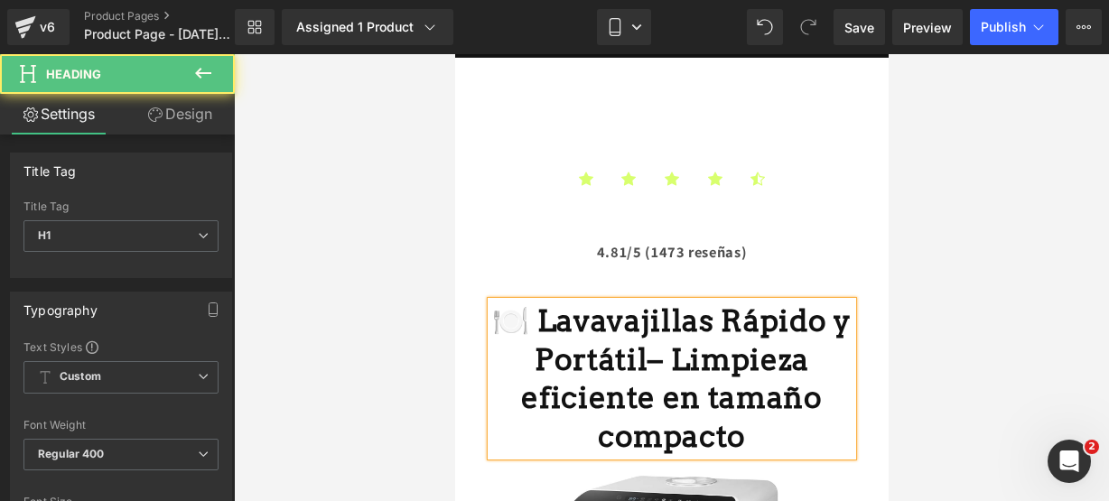
click at [642, 369] on b "🍽️ Lavavajillas Rápido y Portátil– Limpieza eficiente en tamaño compacto" at bounding box center [670, 379] width 359 height 153
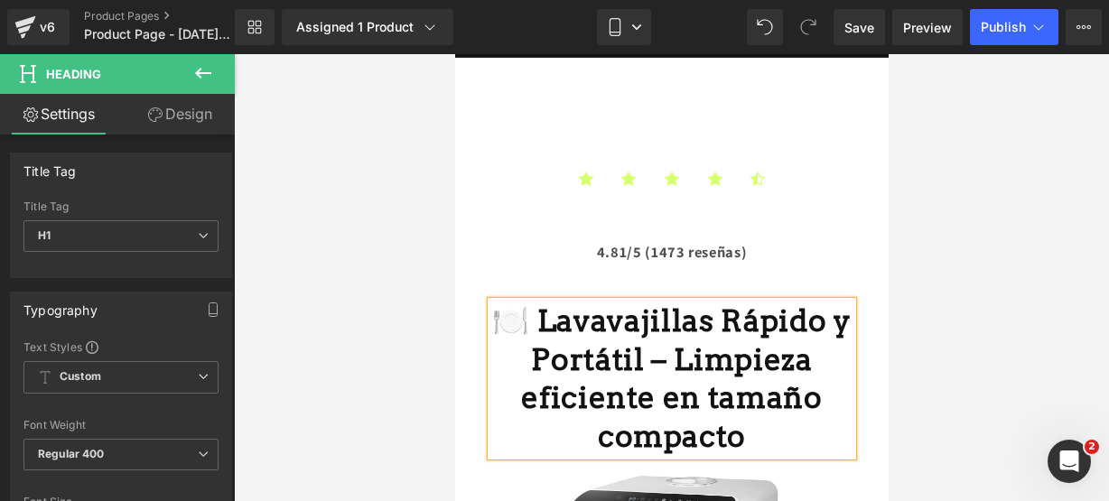
scroll to position [262, 0]
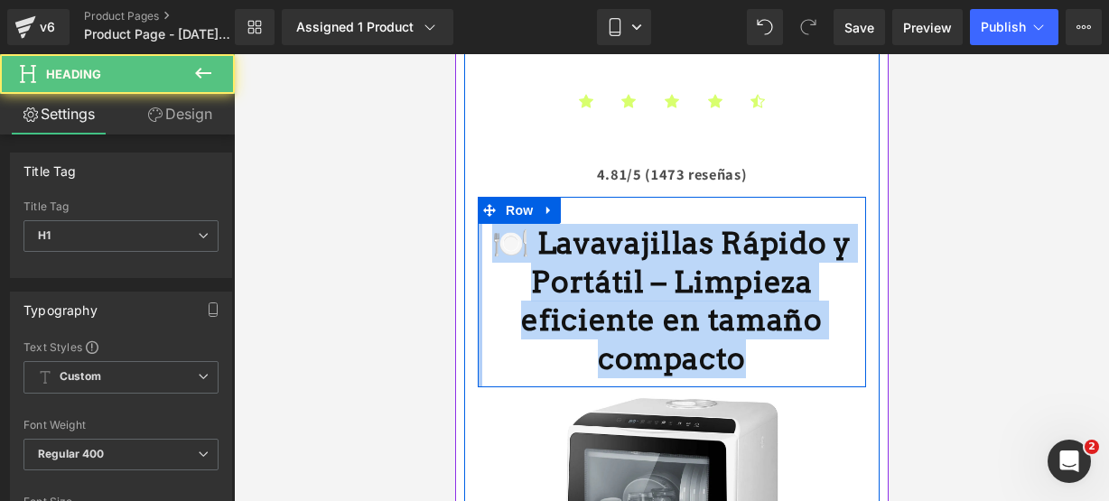
drag, startPoint x: 740, startPoint y: 365, endPoint x: 477, endPoint y: 241, distance: 290.5
click at [477, 241] on div "🍽️ Lavavajillas Rápido y Portátil – Limpieza eficiente en tamaño compacto Headi…" at bounding box center [671, 293] width 388 height 192
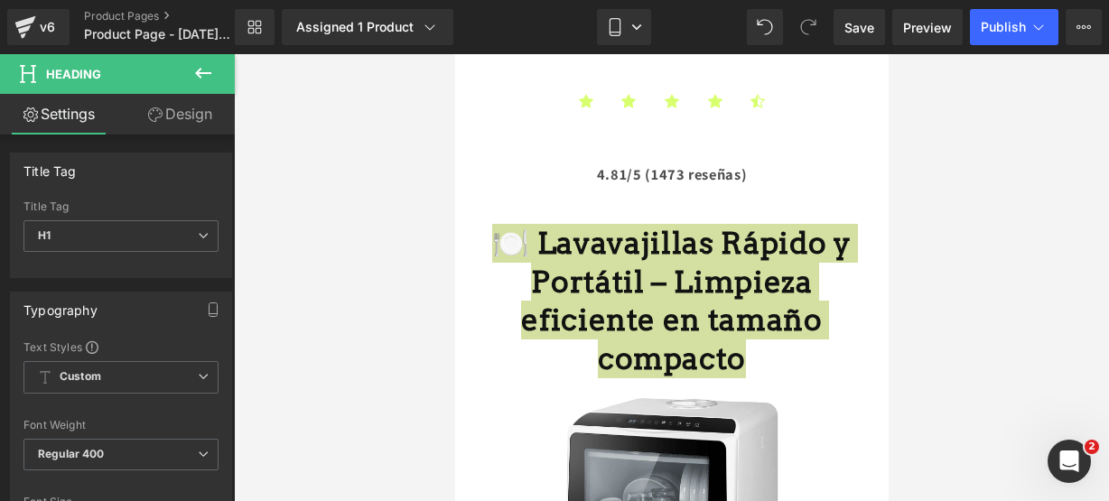
click at [366, 187] on div at bounding box center [671, 277] width 875 height 447
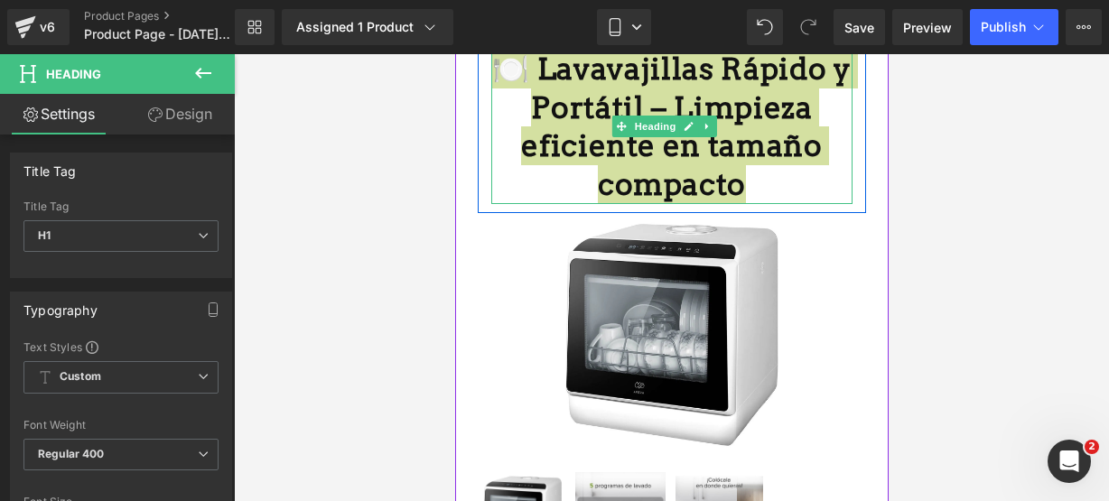
scroll to position [437, 0]
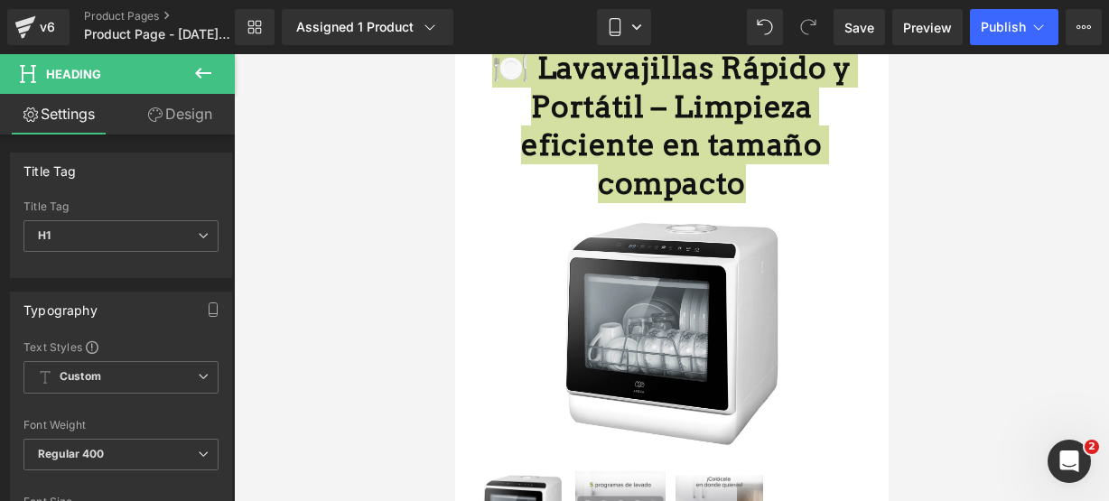
click at [999, 270] on div at bounding box center [671, 277] width 875 height 447
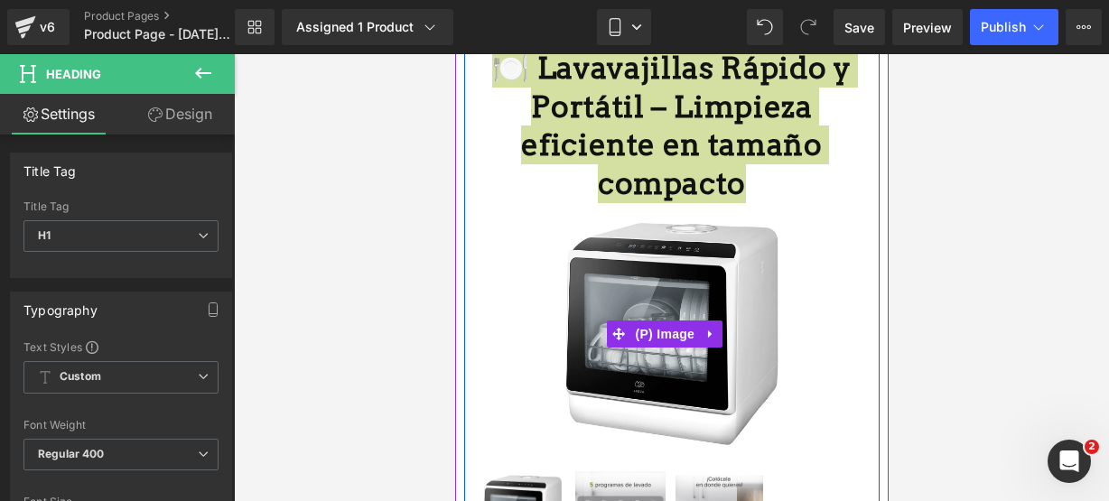
click at [454, 54] on div at bounding box center [454, 54] width 0 height 0
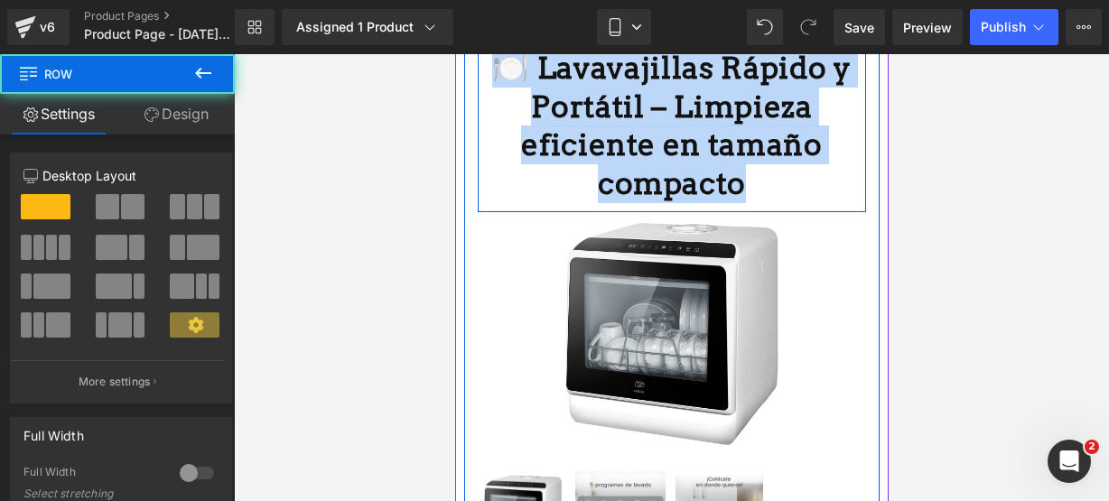
click at [744, 196] on h1 "🍽️ Lavavajillas Rápido y Portátil – Limpieza eficiente en tamaño compacto" at bounding box center [671, 126] width 361 height 155
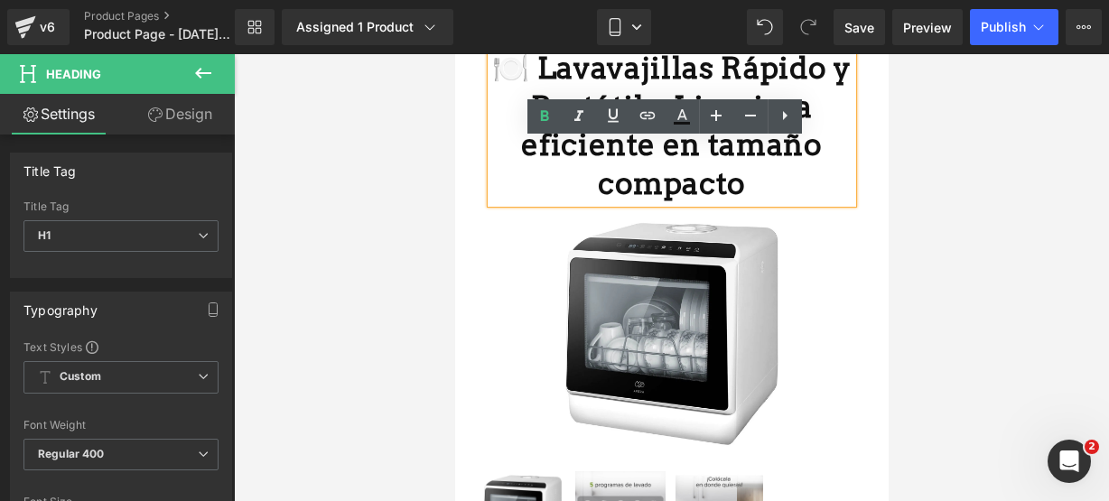
click at [369, 152] on div at bounding box center [671, 277] width 875 height 447
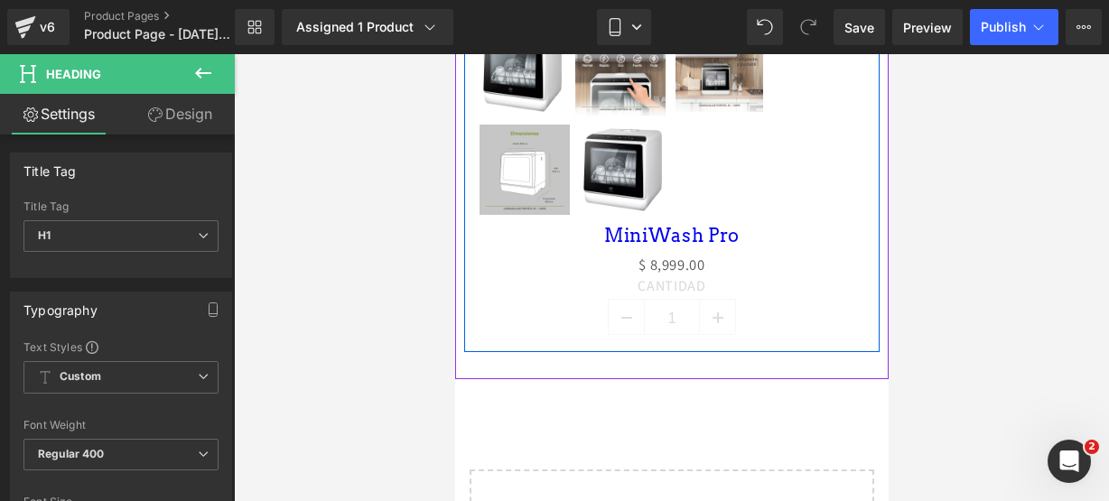
scroll to position [918, 0]
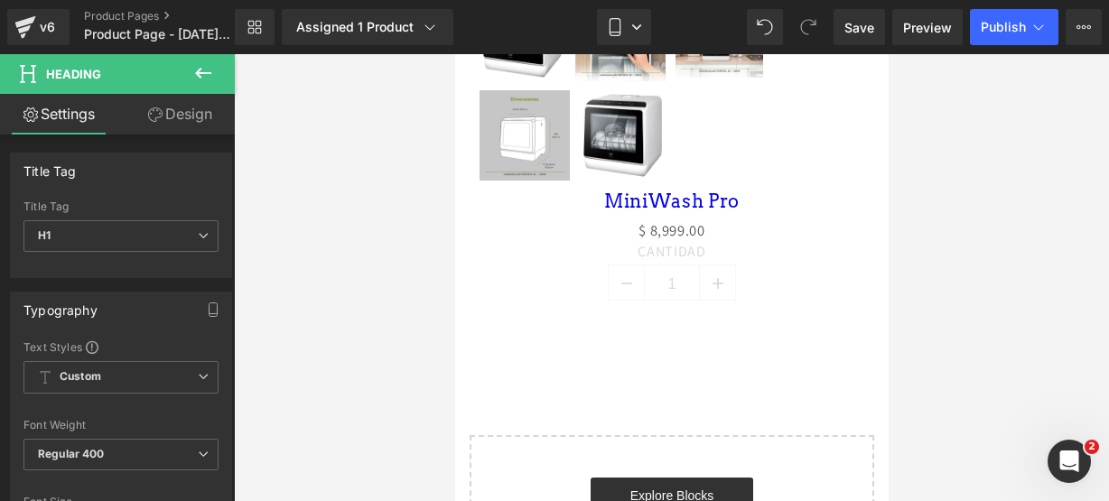
click at [208, 78] on icon at bounding box center [203, 73] width 22 height 22
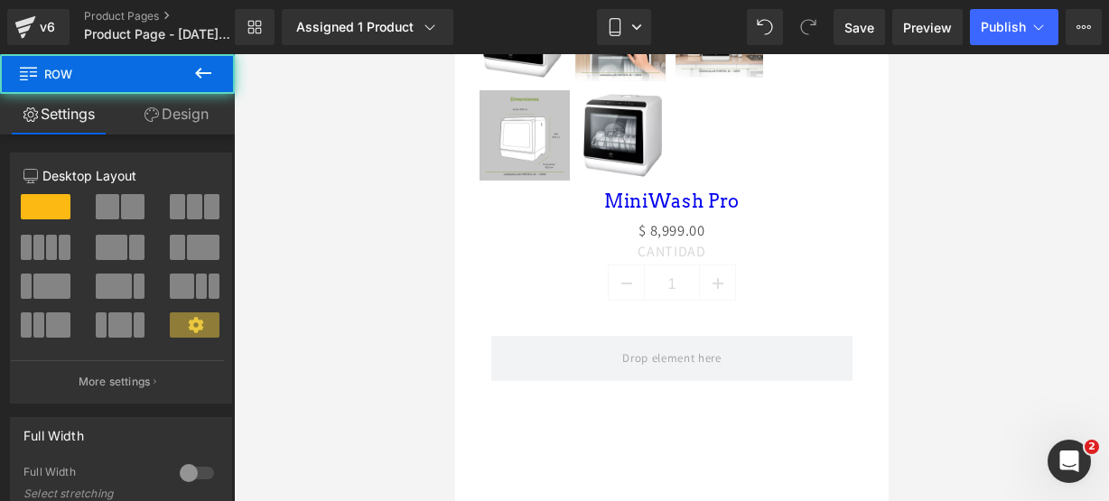
click at [204, 89] on button at bounding box center [203, 74] width 63 height 40
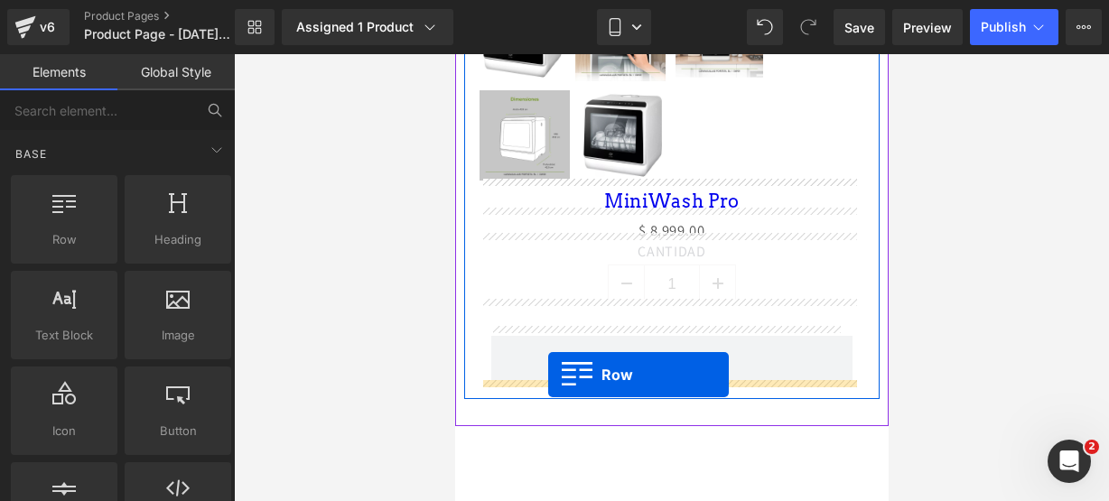
drag, startPoint x: 503, startPoint y: 252, endPoint x: 547, endPoint y: 375, distance: 130.6
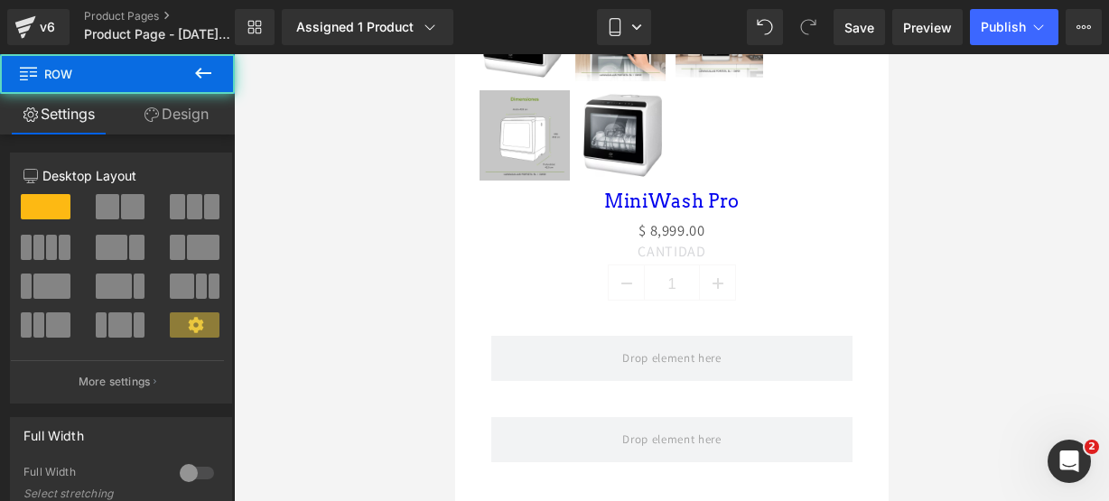
click at [209, 68] on icon at bounding box center [203, 73] width 22 height 22
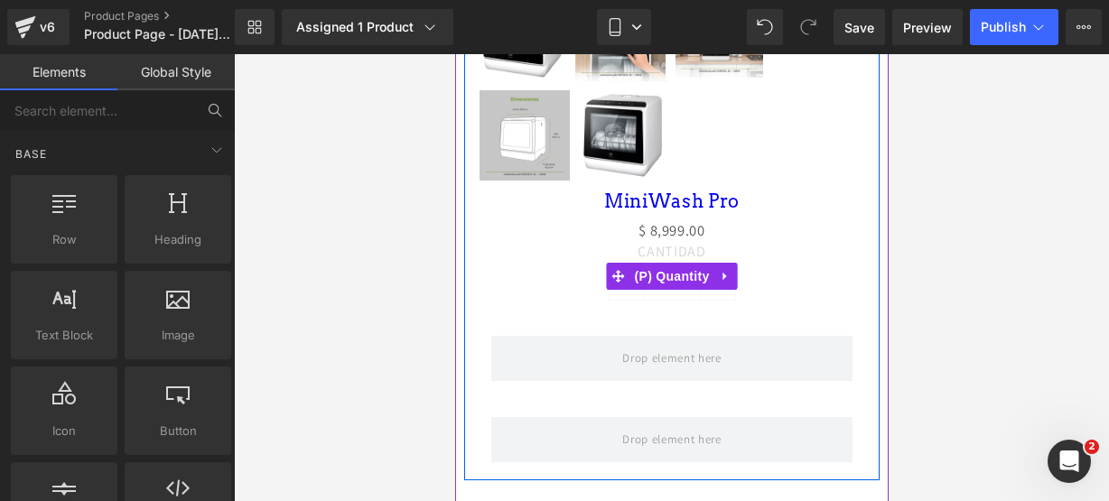
scroll to position [1024, 0]
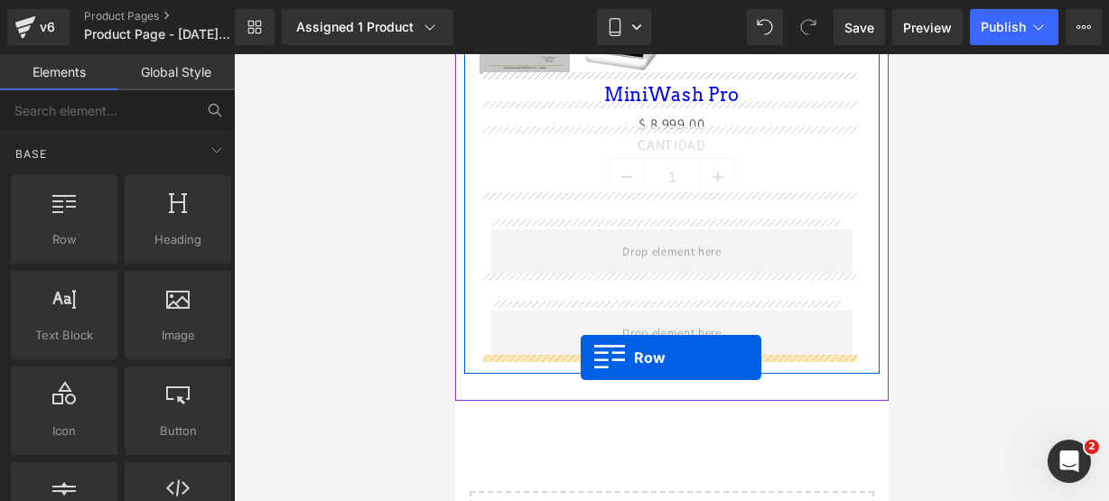
drag, startPoint x: 541, startPoint y: 276, endPoint x: 580, endPoint y: 358, distance: 90.9
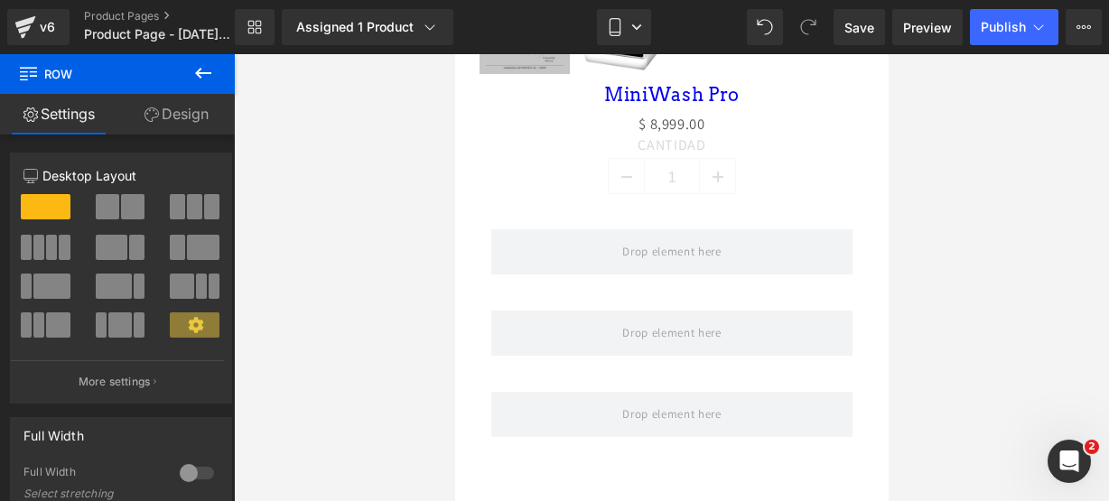
click at [208, 77] on icon at bounding box center [203, 73] width 22 height 22
click at [0, 0] on link "Global Style" at bounding box center [0, 0] width 0 height 0
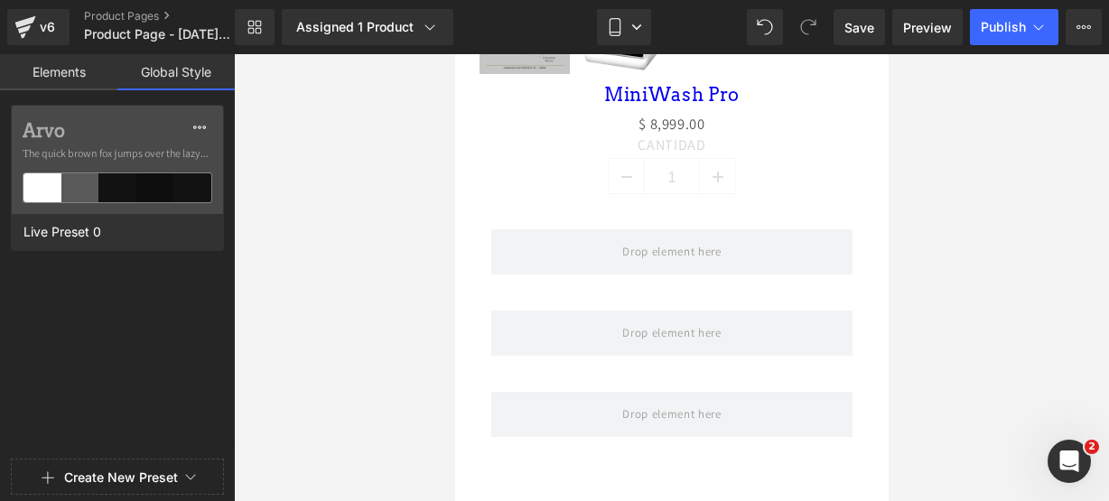
click at [79, 86] on link "Elements" at bounding box center [58, 72] width 117 height 36
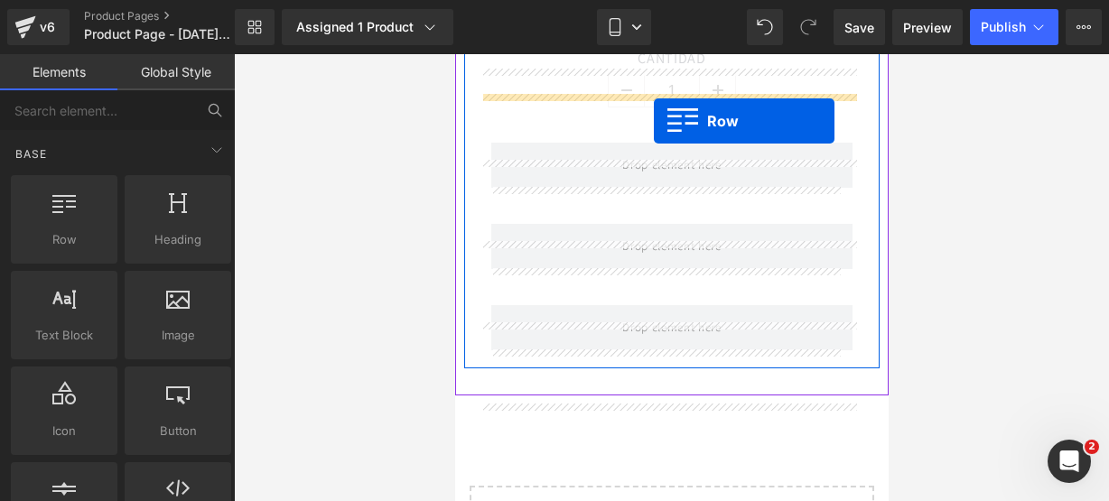
scroll to position [1057, 0]
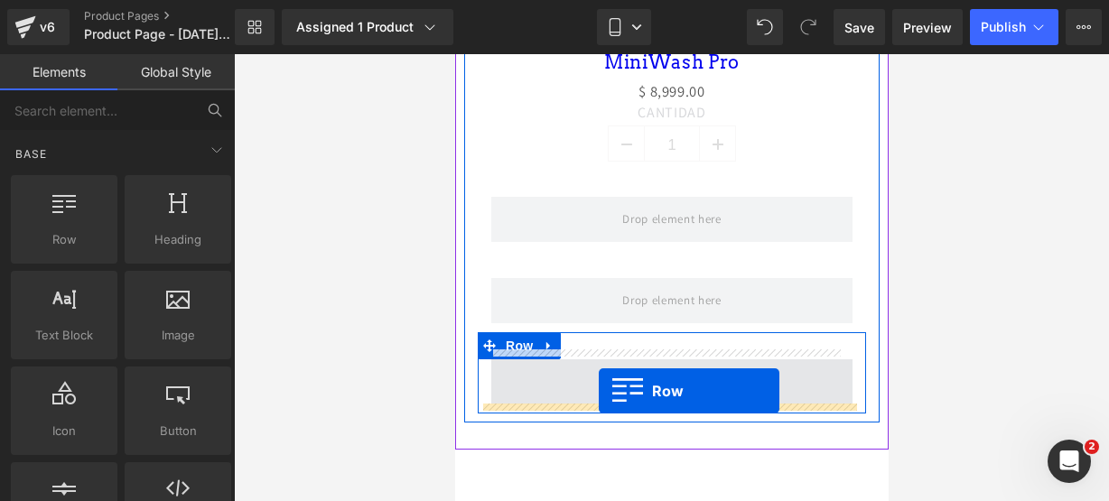
drag, startPoint x: 488, startPoint y: 270, endPoint x: 596, endPoint y: 388, distance: 159.8
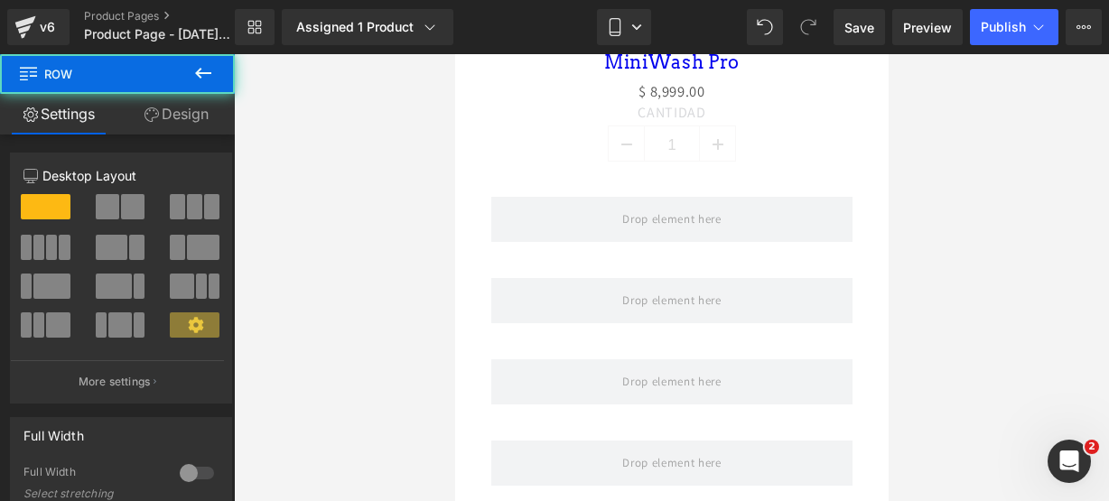
click at [204, 80] on icon at bounding box center [203, 73] width 22 height 22
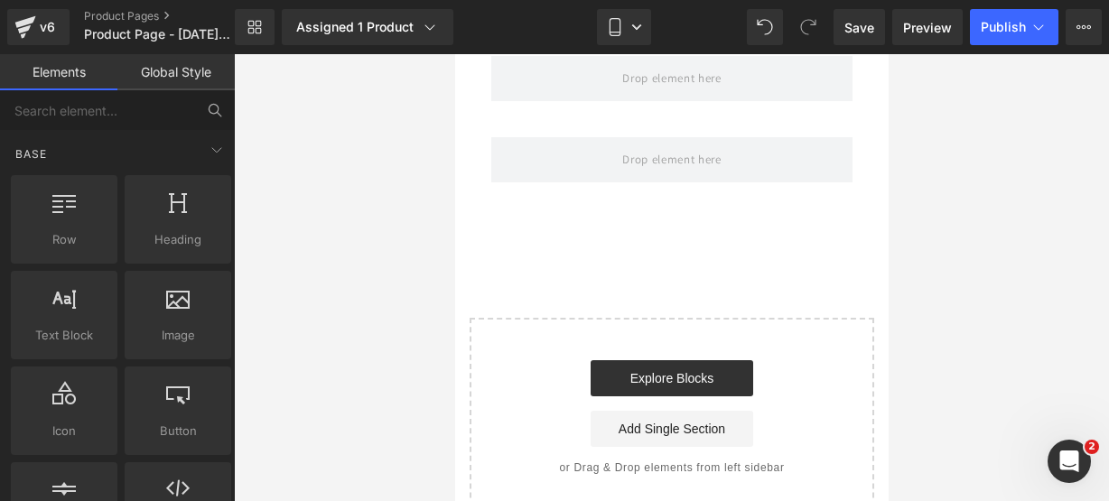
scroll to position [1361, 0]
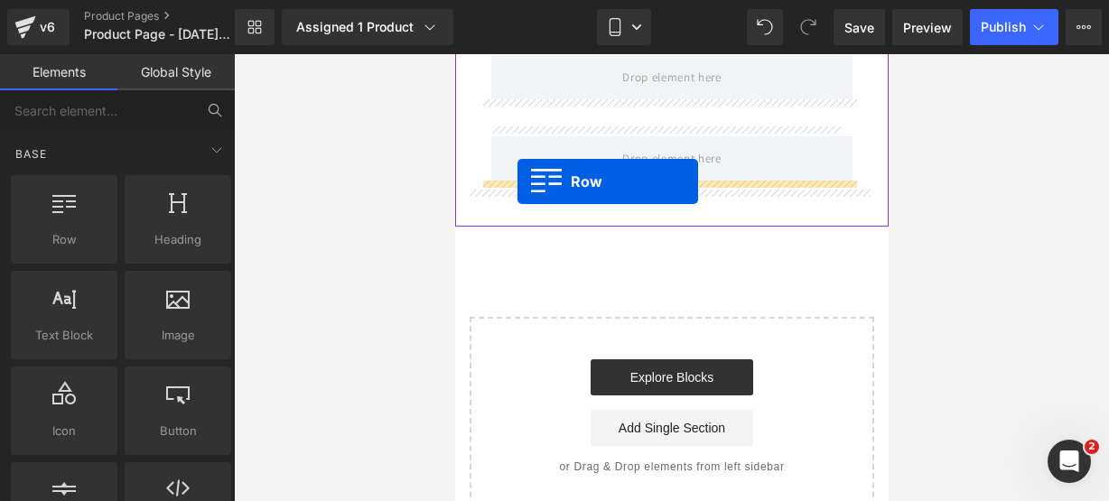
drag, startPoint x: 506, startPoint y: 282, endPoint x: 517, endPoint y: 182, distance: 100.9
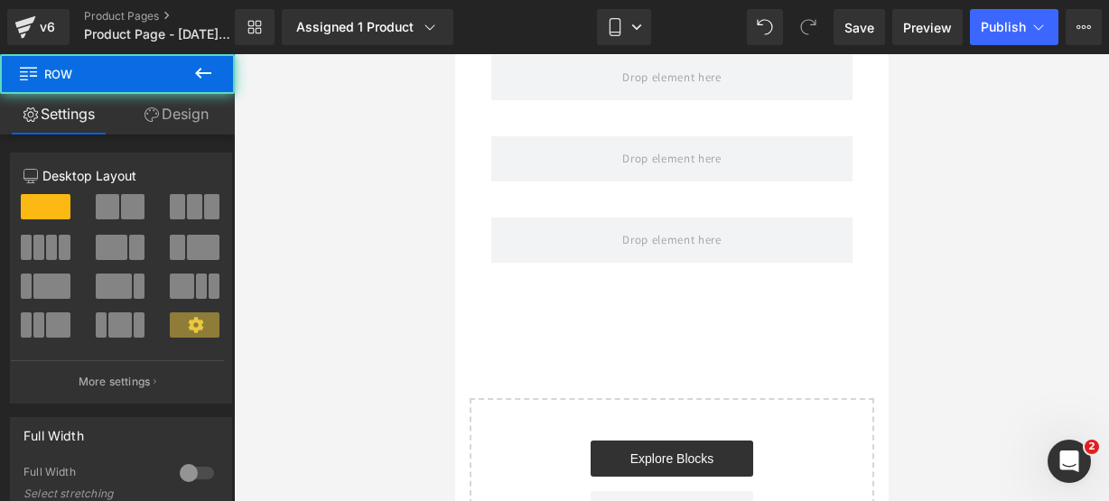
click at [220, 84] on button at bounding box center [203, 74] width 63 height 40
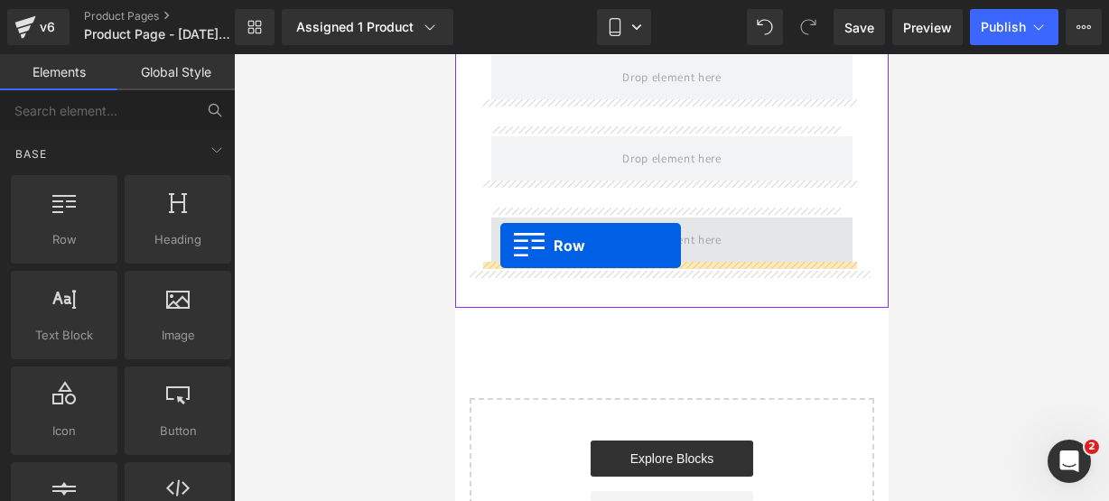
drag, startPoint x: 547, startPoint y: 266, endPoint x: 500, endPoint y: 245, distance: 51.7
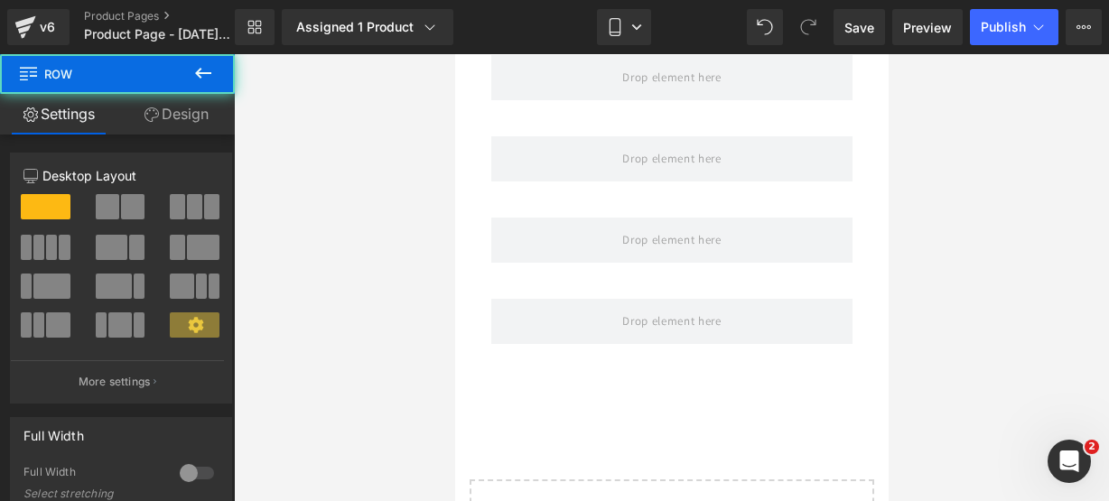
click at [201, 70] on icon at bounding box center [203, 73] width 16 height 11
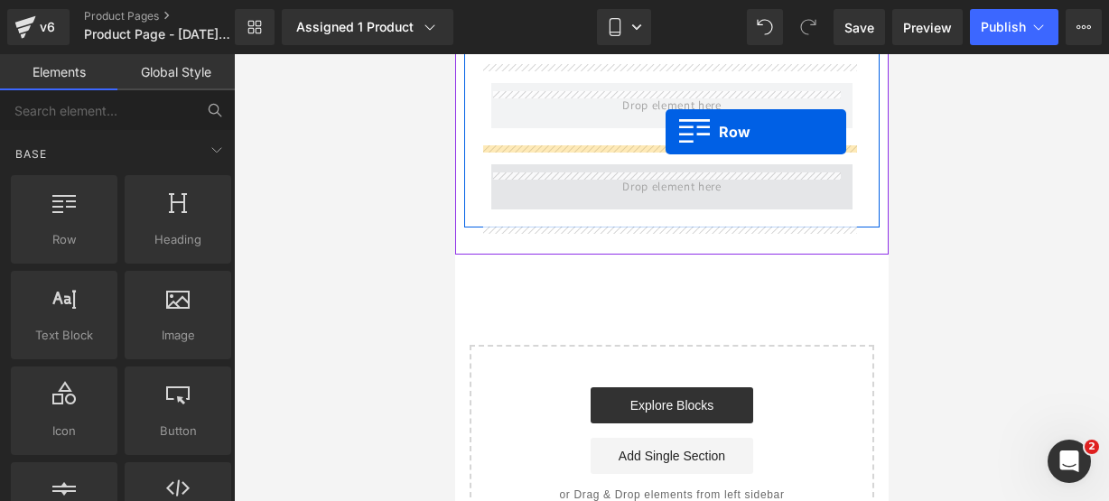
scroll to position [1478, 0]
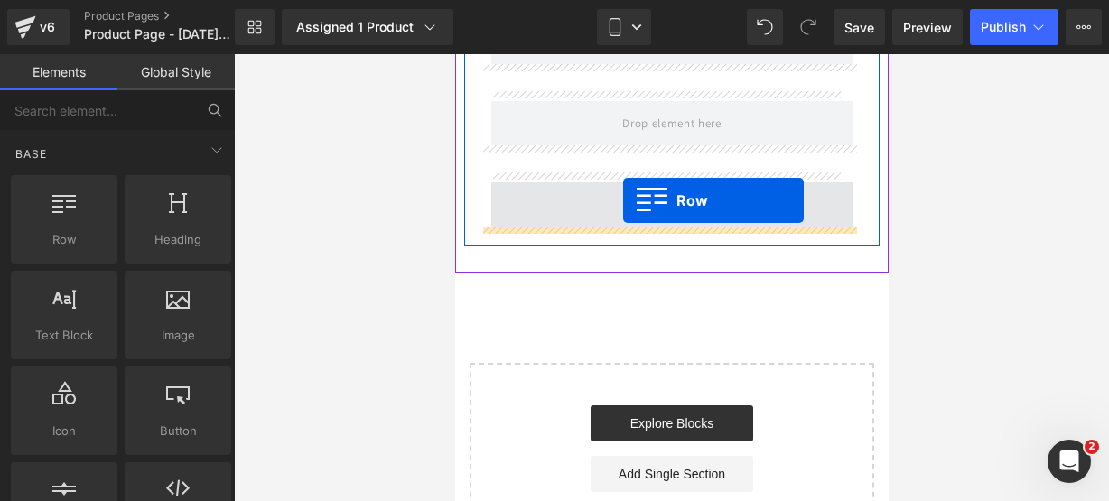
drag, startPoint x: 528, startPoint y: 289, endPoint x: 622, endPoint y: 201, distance: 129.7
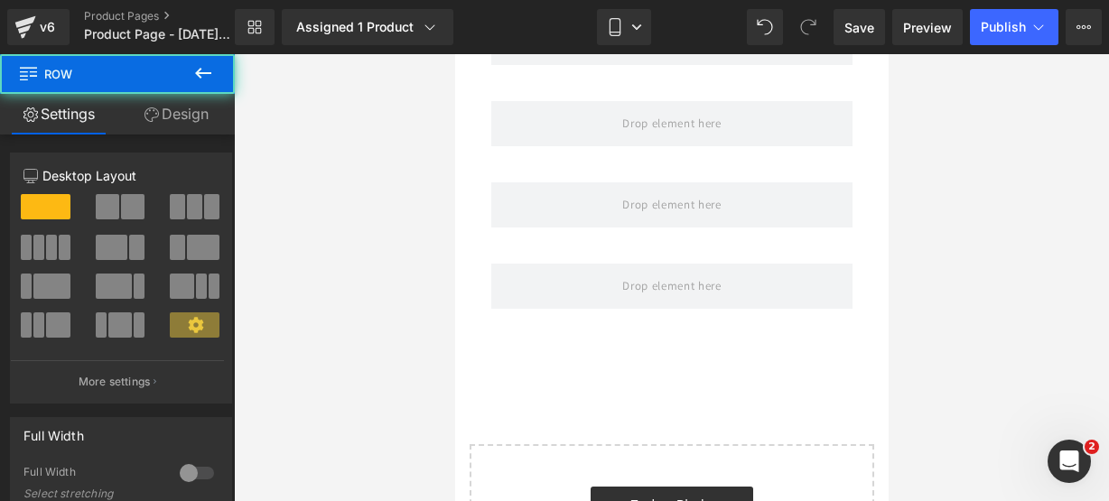
click at [216, 77] on button at bounding box center [203, 74] width 63 height 40
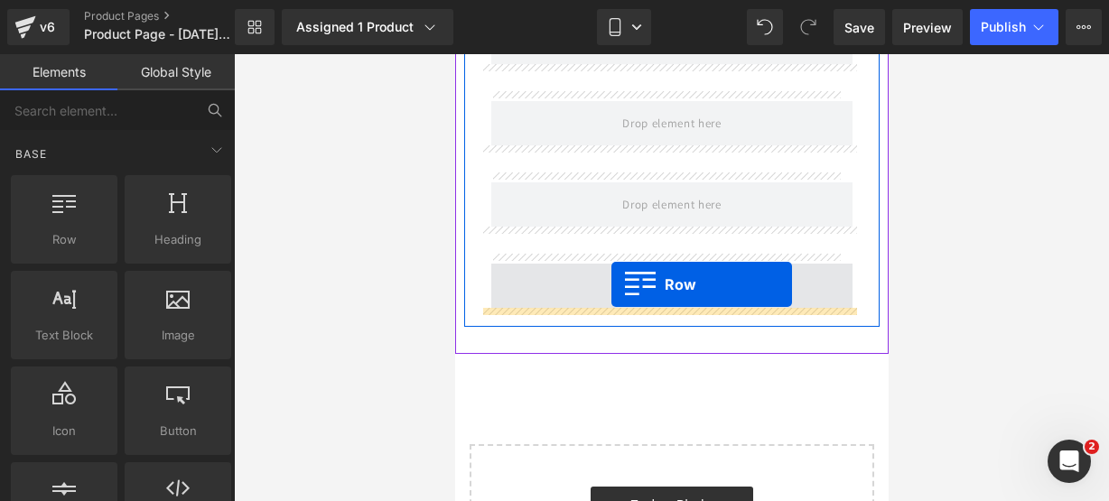
drag, startPoint x: 535, startPoint y: 301, endPoint x: 611, endPoint y: 285, distance: 77.6
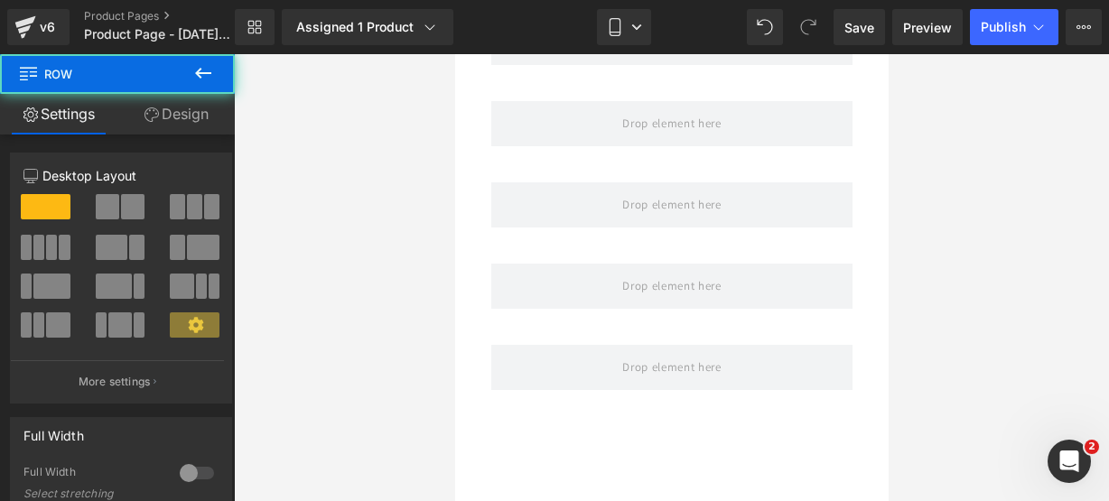
click at [210, 82] on icon at bounding box center [203, 73] width 22 height 22
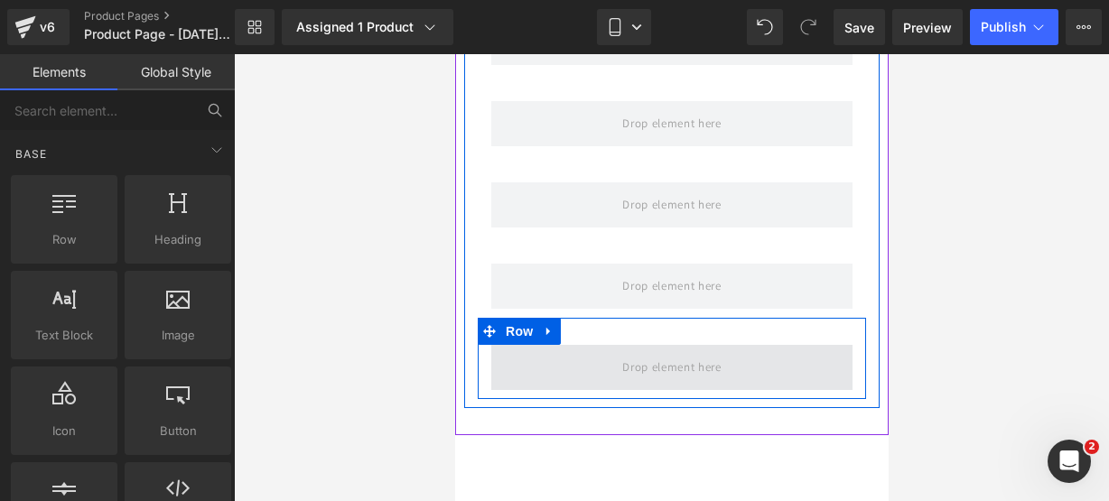
scroll to position [1639, 0]
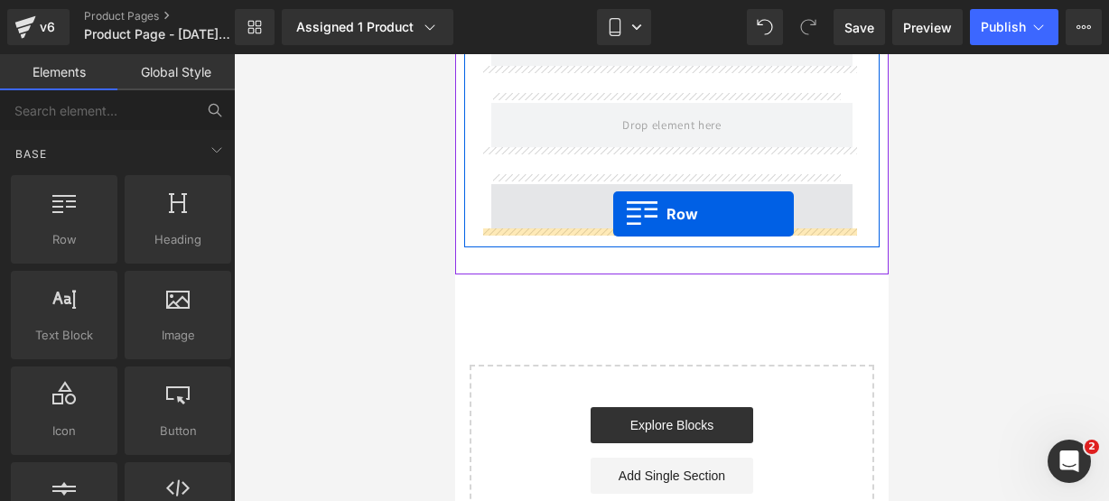
drag, startPoint x: 515, startPoint y: 295, endPoint x: 612, endPoint y: 214, distance: 127.0
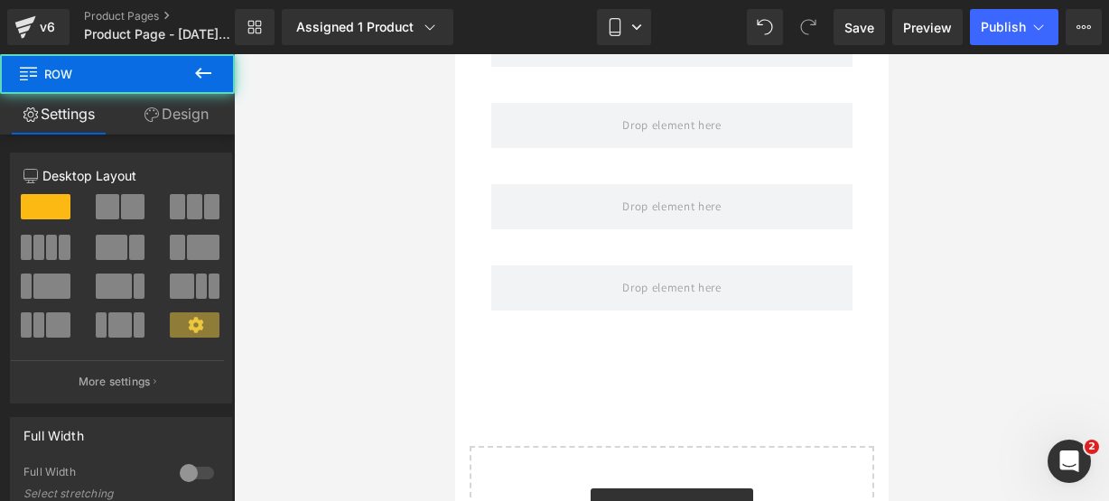
click at [210, 80] on icon at bounding box center [203, 73] width 22 height 22
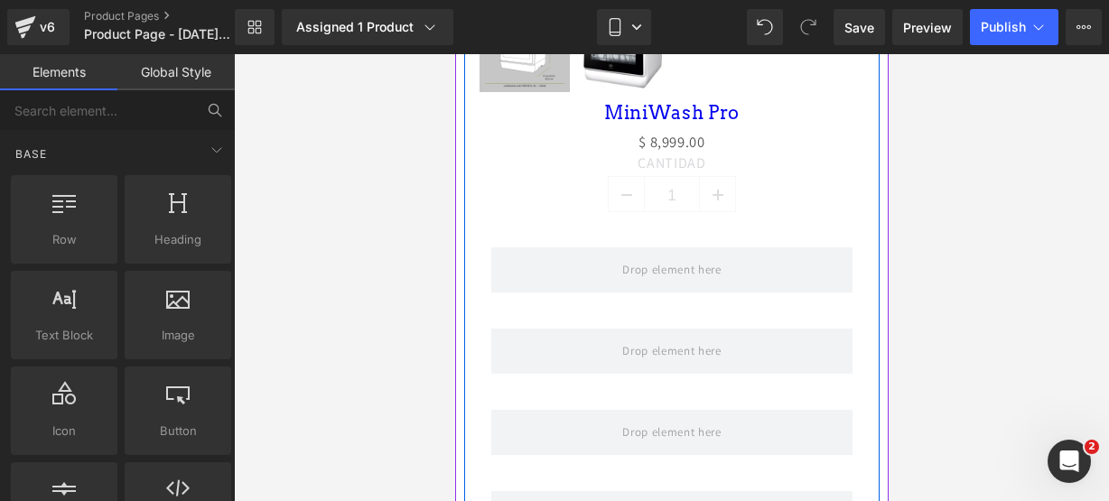
scroll to position [987, 0]
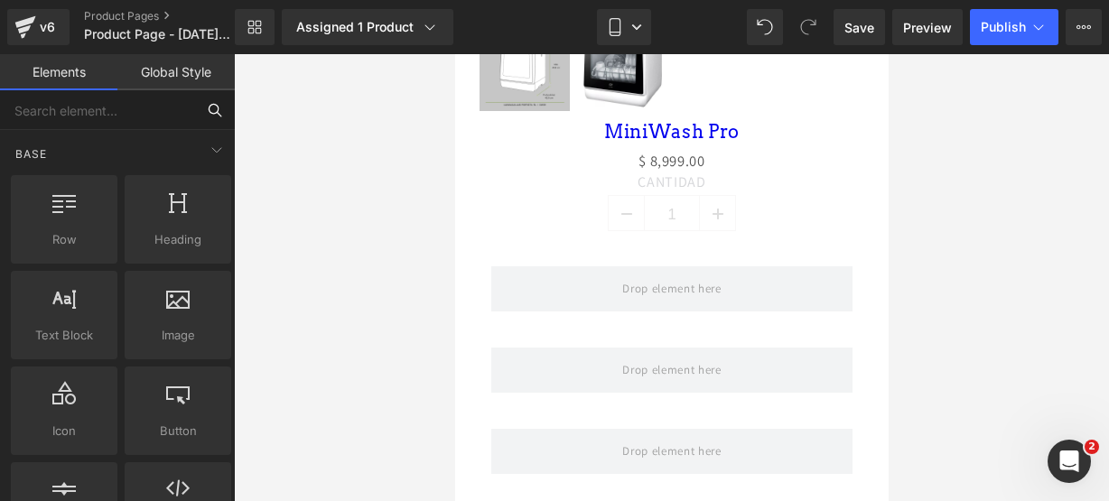
click at [173, 105] on input "text" at bounding box center [97, 110] width 195 height 40
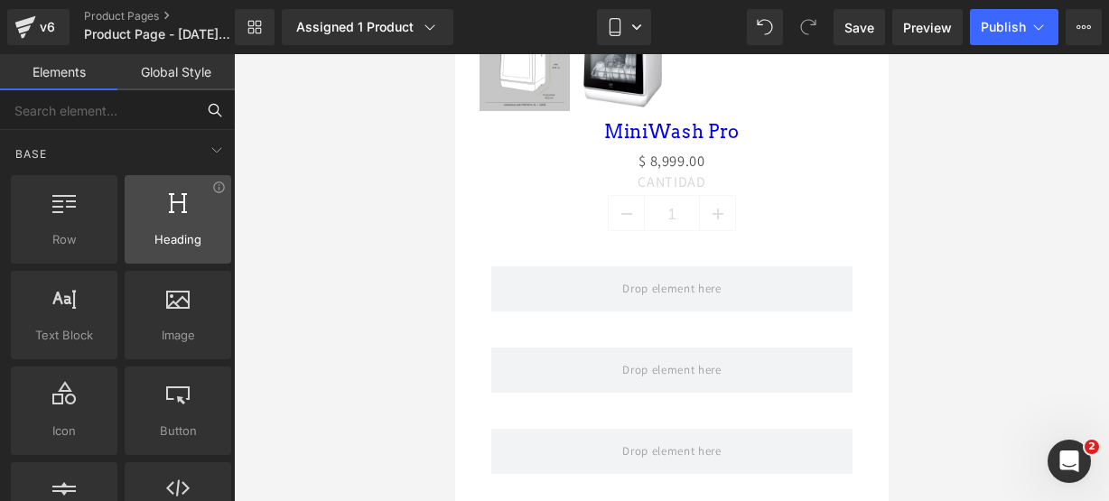
scroll to position [157, 0]
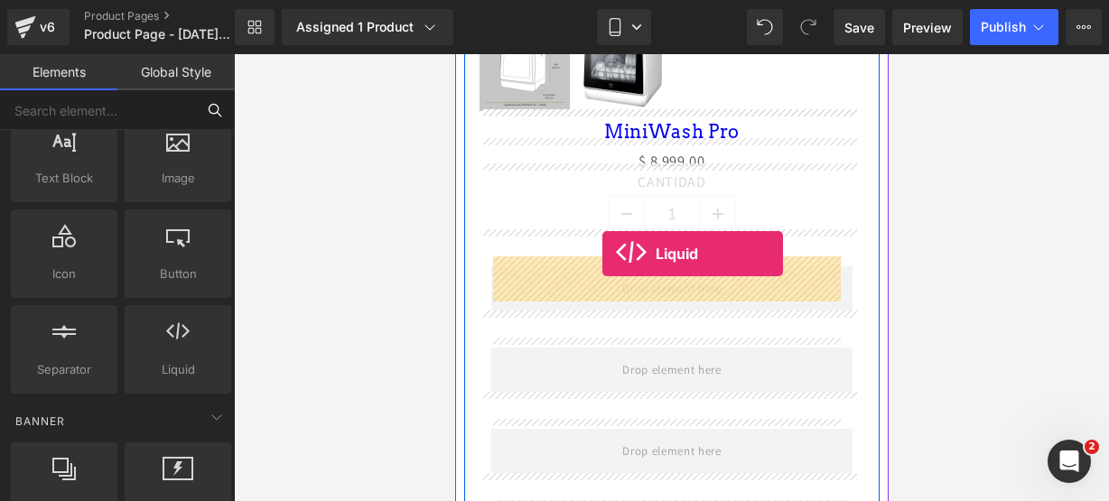
drag, startPoint x: 631, startPoint y: 373, endPoint x: 602, endPoint y: 254, distance: 122.9
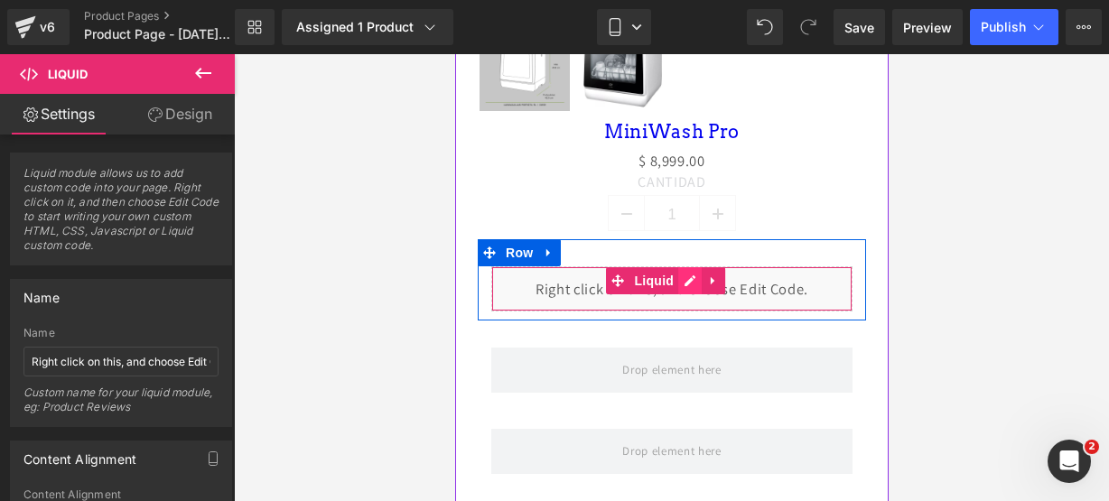
click at [692, 272] on div "Liquid" at bounding box center [671, 288] width 361 height 45
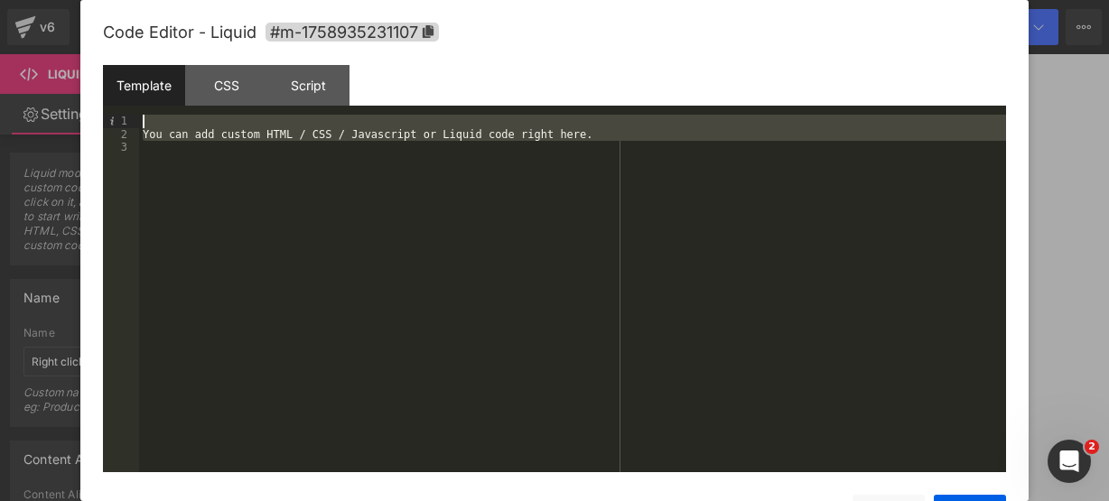
drag, startPoint x: 576, startPoint y: 154, endPoint x: 472, endPoint y: 107, distance: 114.0
click at [472, 107] on div "Template CSS Script Data 1 2 3 You can add custom HTML / CSS / Javascript or Li…" at bounding box center [554, 268] width 903 height 407
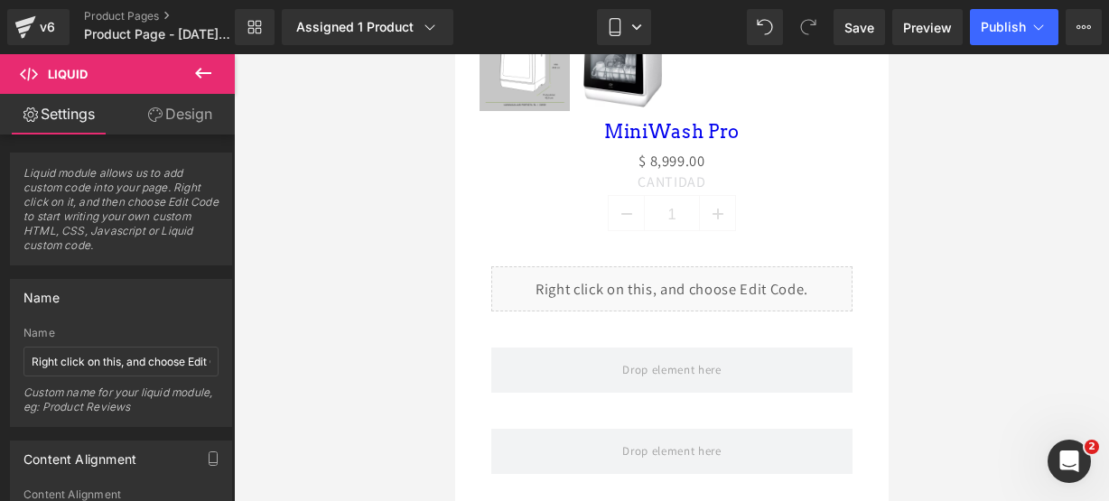
click at [202, 76] on icon at bounding box center [203, 73] width 22 height 22
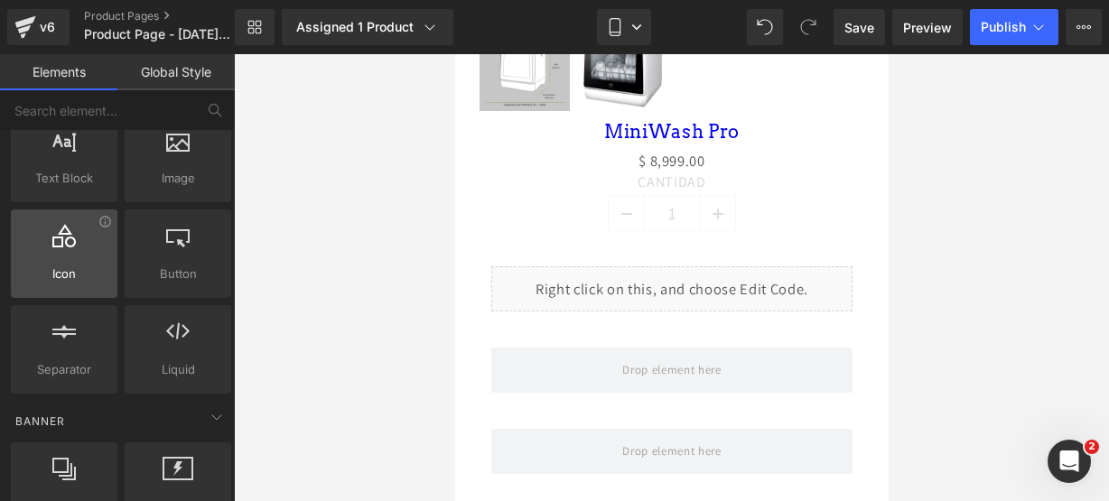
scroll to position [52, 0]
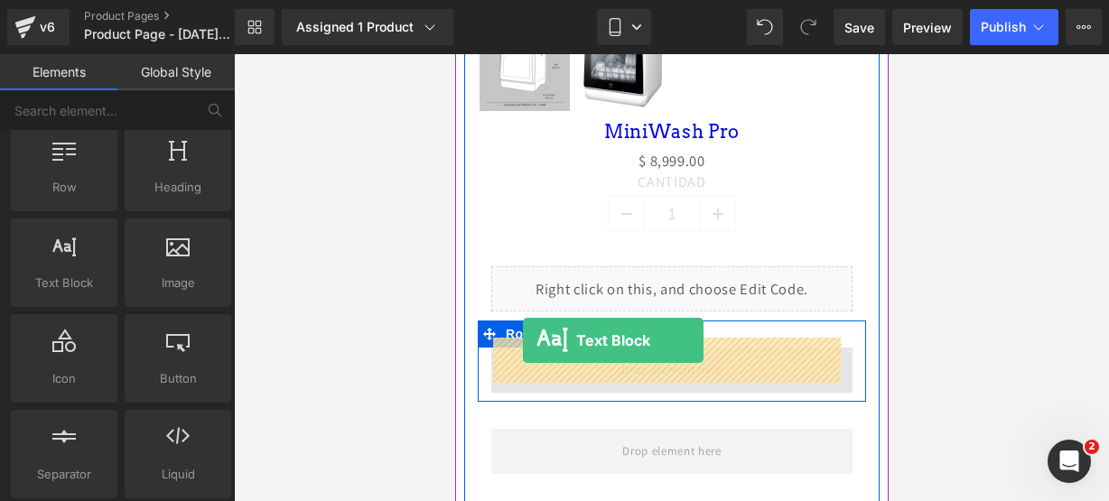
drag, startPoint x: 525, startPoint y: 309, endPoint x: 522, endPoint y: 341, distance: 31.7
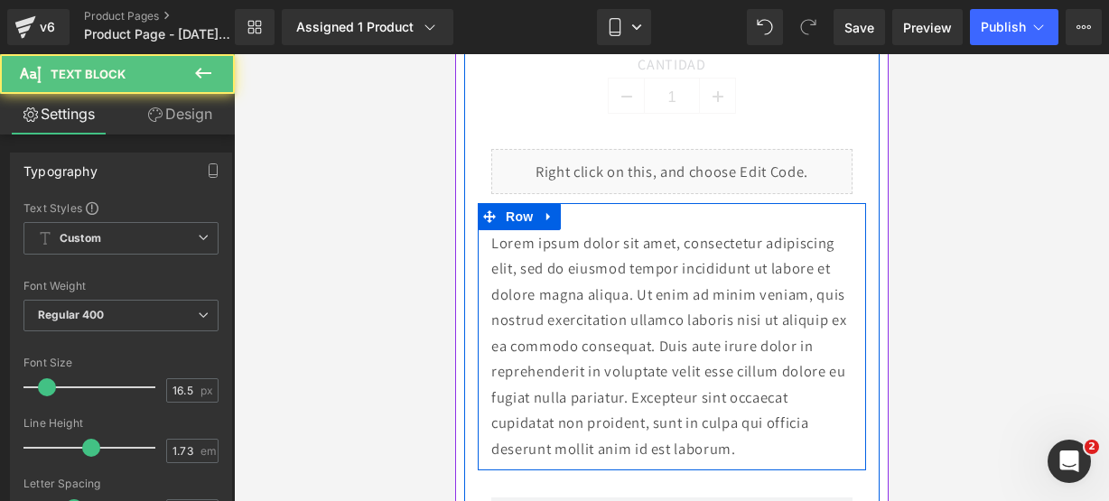
scroll to position [1107, 0]
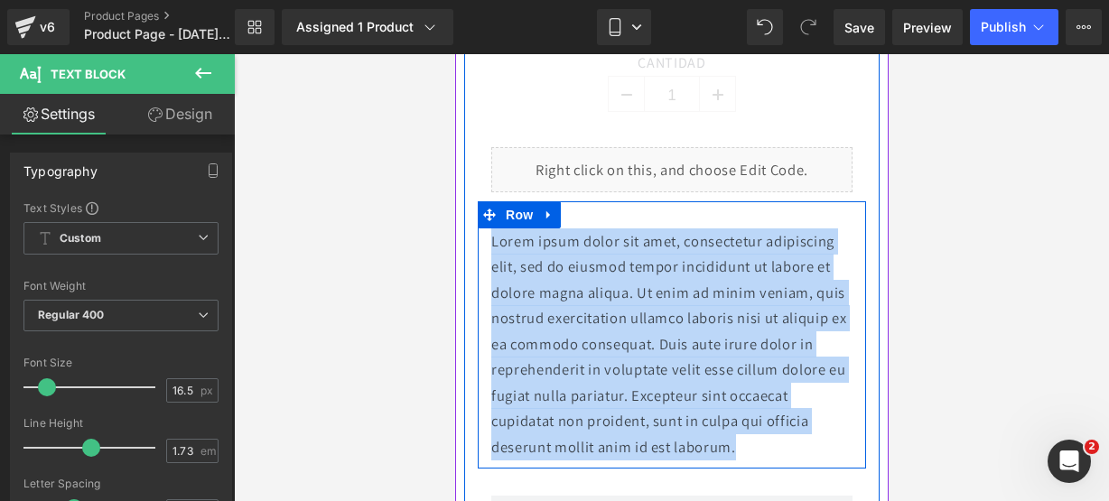
drag, startPoint x: 804, startPoint y: 431, endPoint x: 488, endPoint y: 235, distance: 372.0
click at [488, 235] on div "Lorem ipsum dolor sit amet, consectetur adipiscing elit, sed do eiusmod tempor …" at bounding box center [671, 345] width 388 height 232
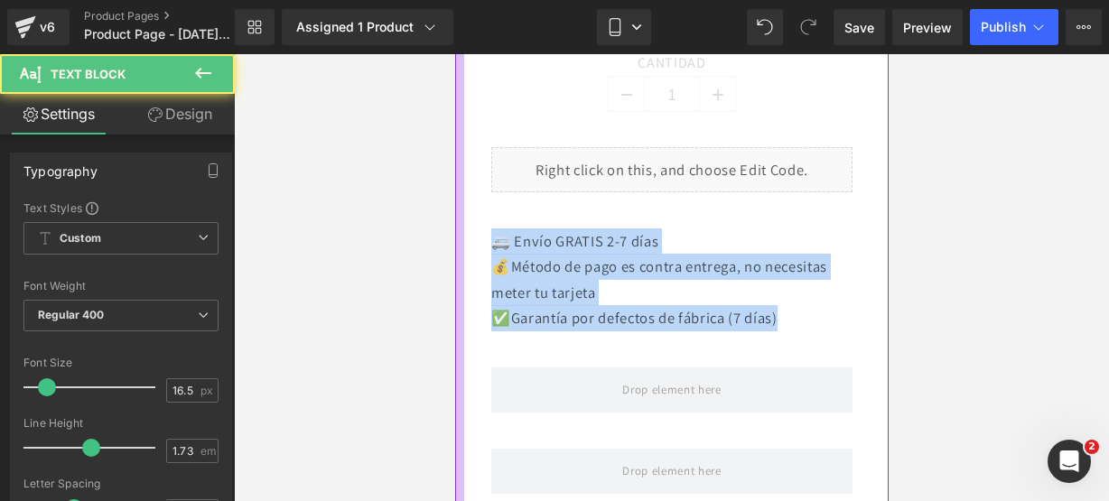
drag, startPoint x: 813, startPoint y: 306, endPoint x: 460, endPoint y: 225, distance: 362.4
click at [460, 225] on div "Icon Icon Icon Icon Icon Icon List Hoz Row 4.81/5 (1473 reseñas) Text Block Row…" at bounding box center [671, 41] width 434 height 1810
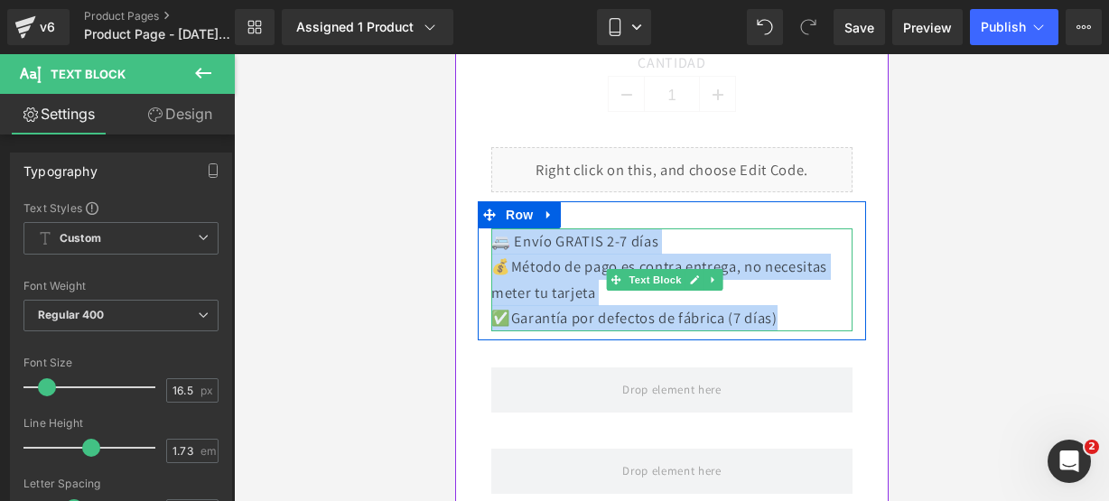
click at [520, 231] on p "🚐 Envío GRATIS 2-7 días" at bounding box center [671, 242] width 361 height 26
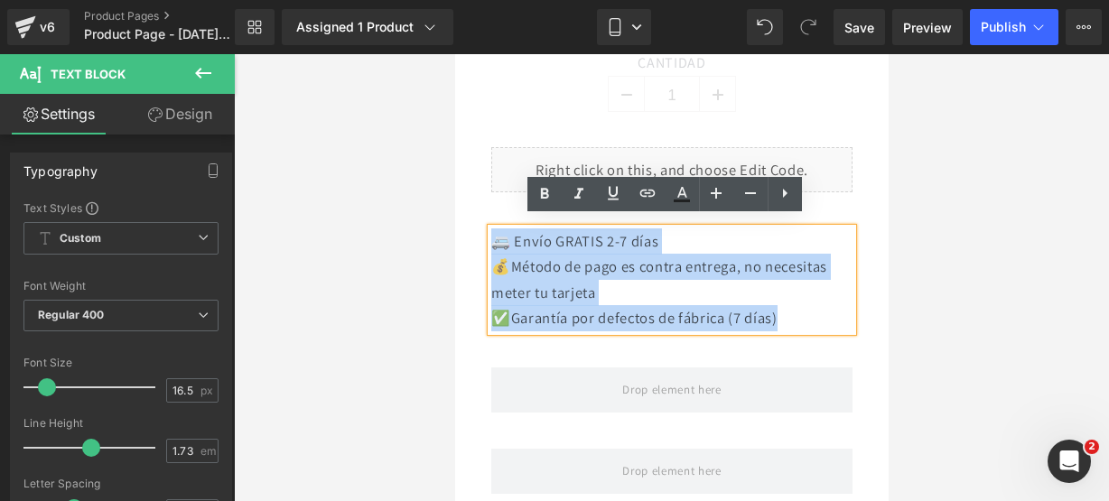
drag, startPoint x: 806, startPoint y: 307, endPoint x: 500, endPoint y: 234, distance: 314.8
click at [500, 234] on div "🚐 Envío GRATIS 2-7 días 💰Método de pago es contra entrega, no necesitas meter t…" at bounding box center [671, 280] width 361 height 103
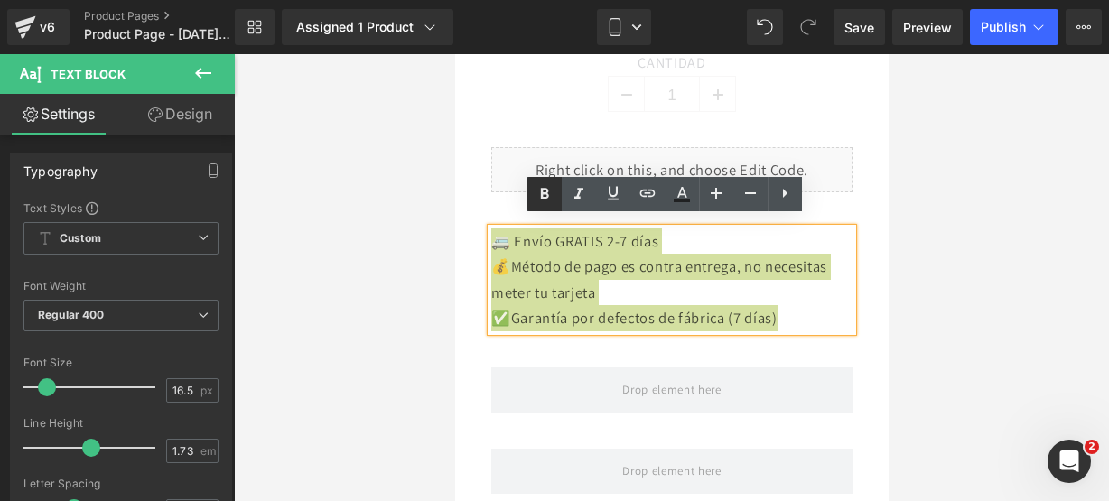
click at [554, 201] on icon at bounding box center [545, 194] width 22 height 22
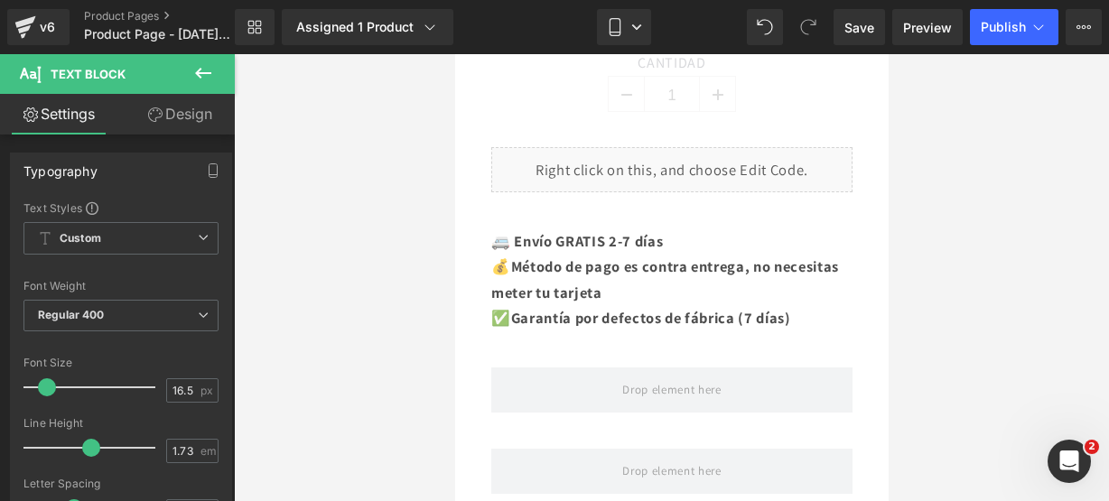
click at [201, 68] on icon at bounding box center [203, 73] width 16 height 11
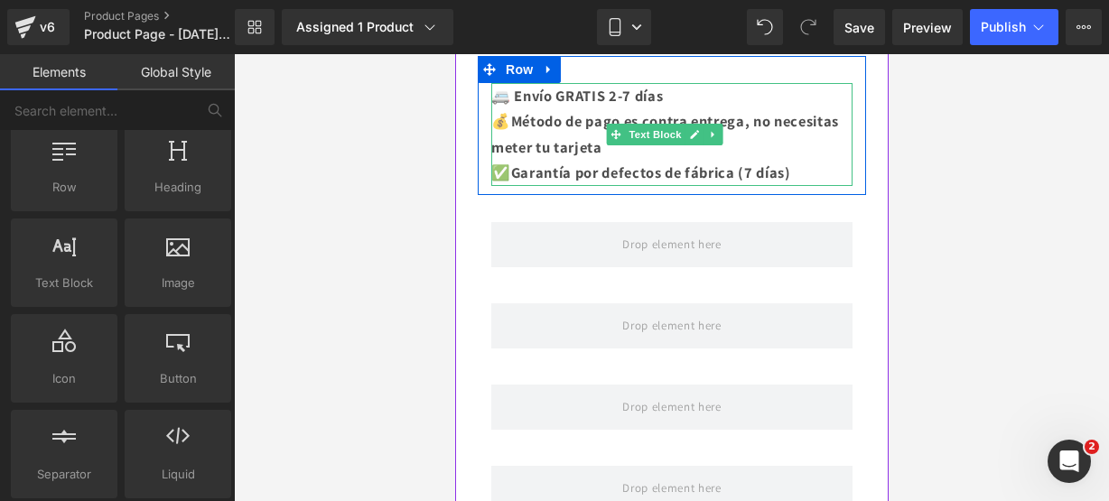
scroll to position [1253, 0]
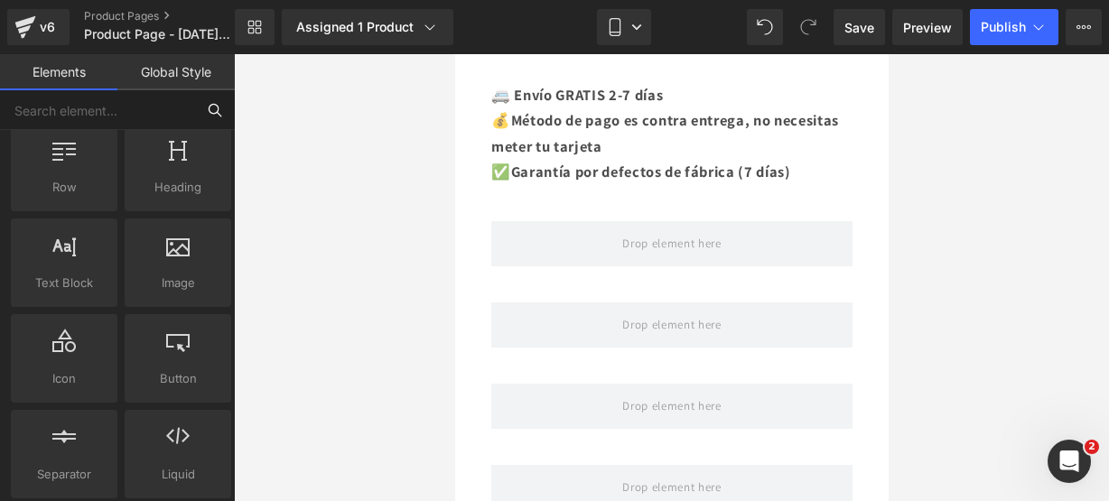
click at [134, 127] on input "text" at bounding box center [97, 110] width 195 height 40
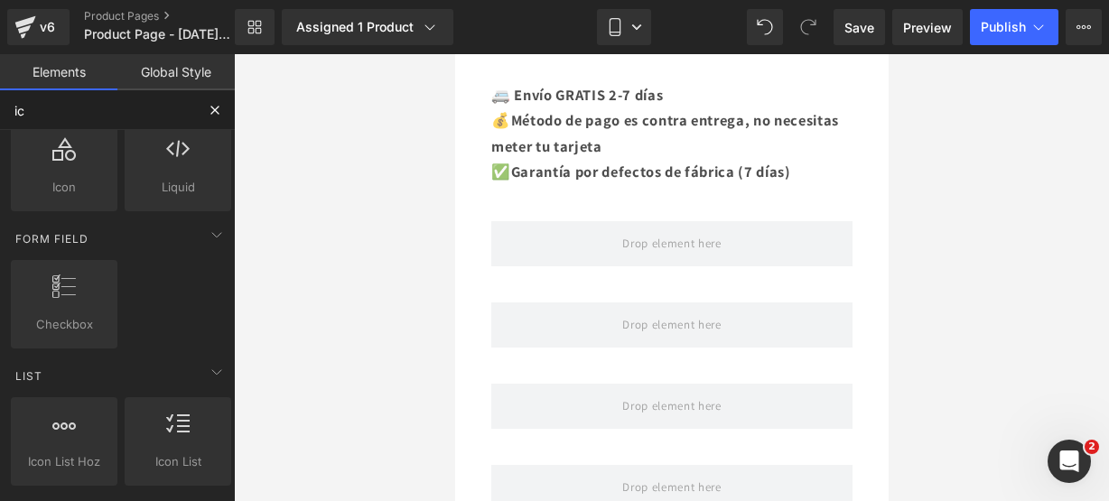
scroll to position [0, 0]
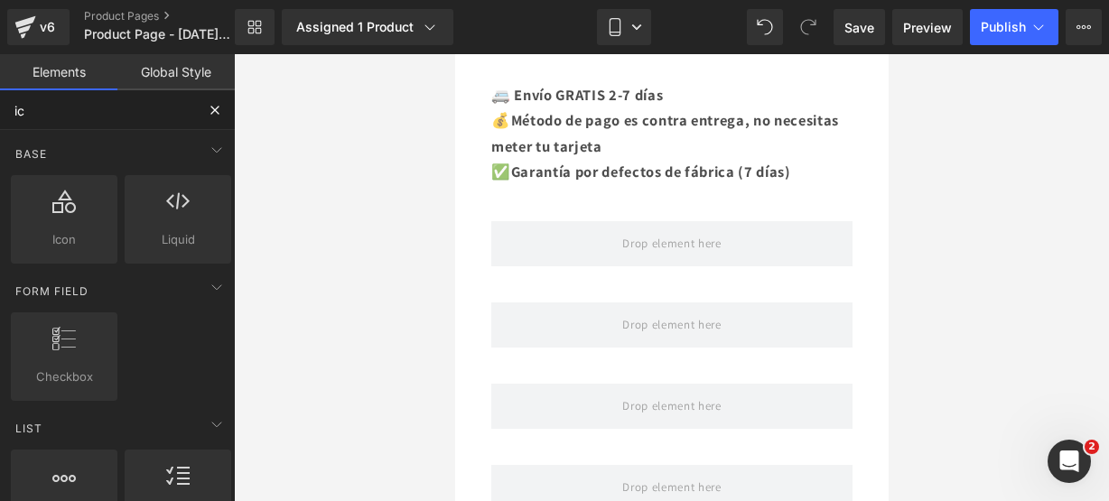
type input "i"
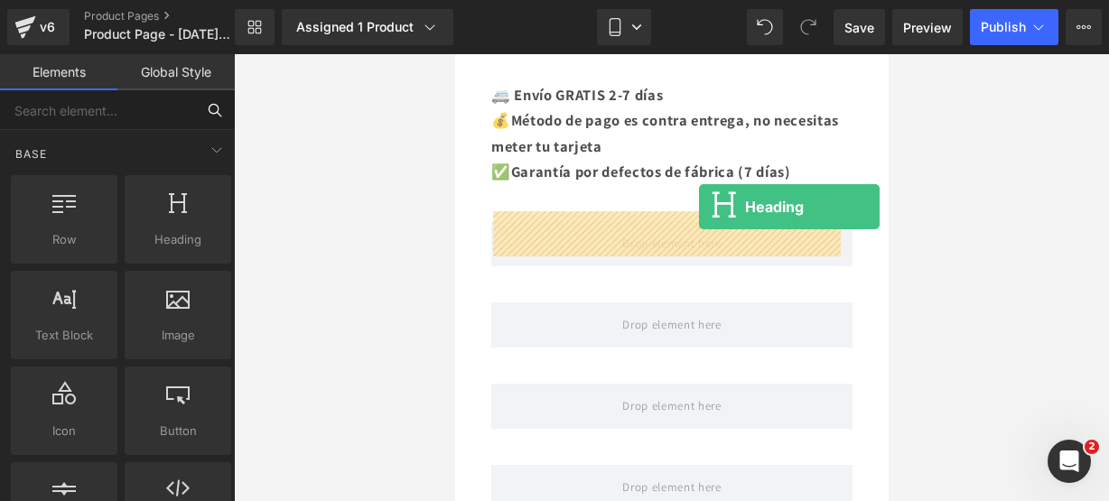
drag, startPoint x: 640, startPoint y: 248, endPoint x: 698, endPoint y: 207, distance: 71.2
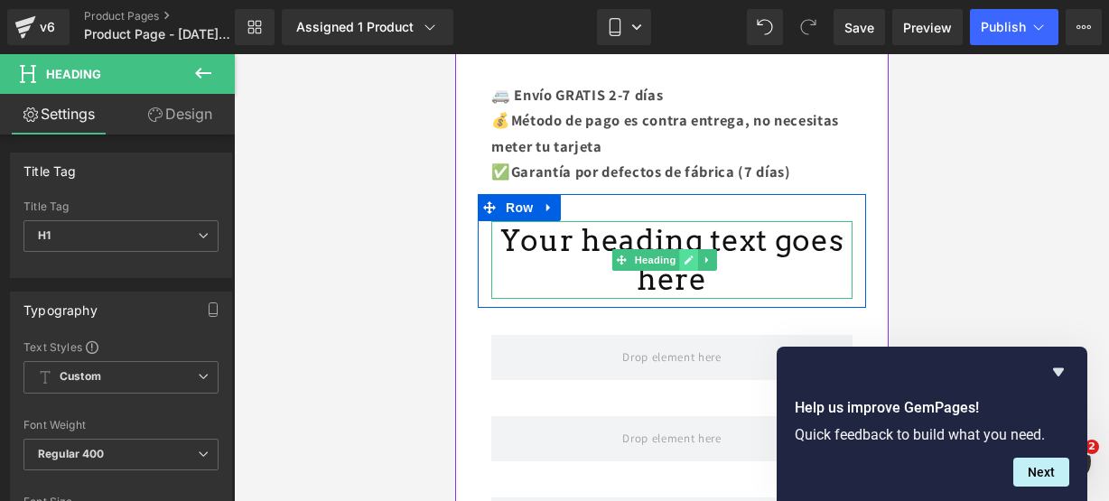
click at [692, 256] on icon at bounding box center [688, 260] width 9 height 9
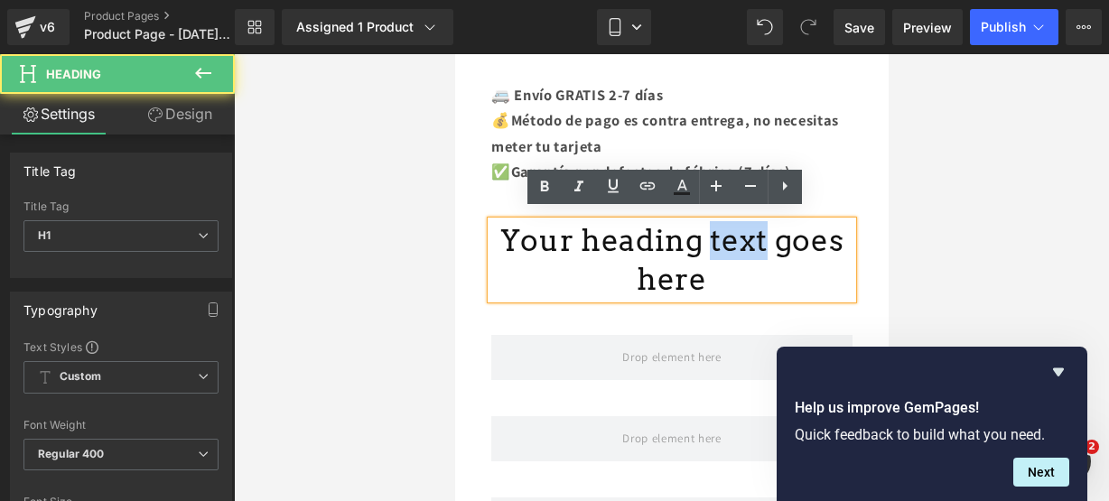
click at [692, 248] on h1 "Your heading text goes here" at bounding box center [671, 260] width 361 height 78
click at [701, 266] on h1 "Your heading text goes here" at bounding box center [671, 260] width 361 height 78
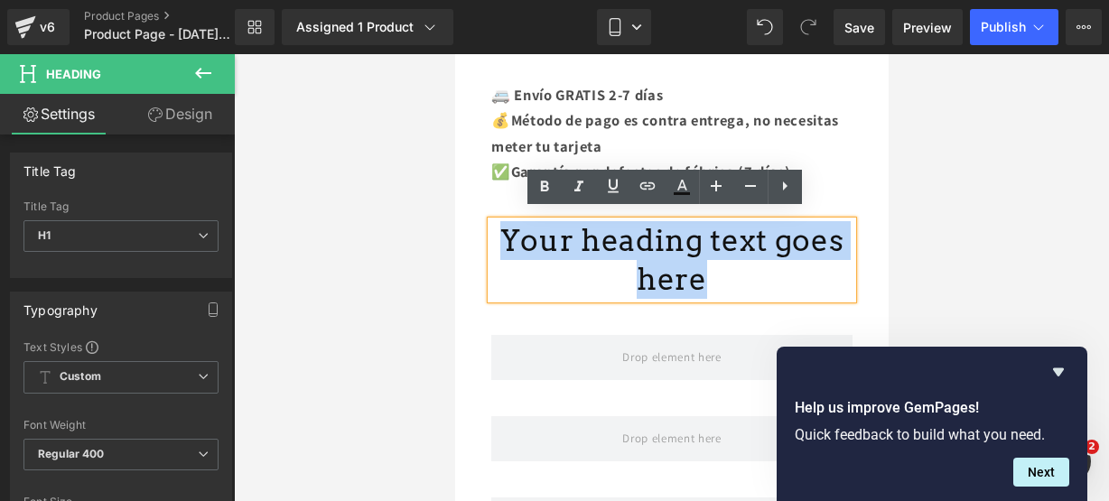
drag, startPoint x: 701, startPoint y: 266, endPoint x: 332, endPoint y: 187, distance: 376.8
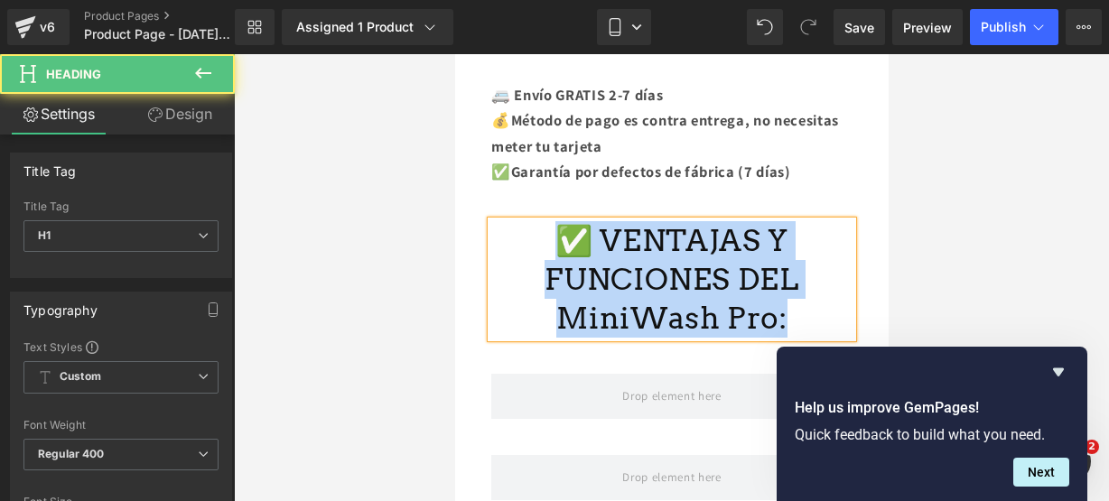
drag, startPoint x: 784, startPoint y: 313, endPoint x: 558, endPoint y: 233, distance: 239.7
click at [558, 233] on h1 "✅ VENTAJAS Y FUNCIONES DEL MiniWash Pro:" at bounding box center [671, 279] width 361 height 117
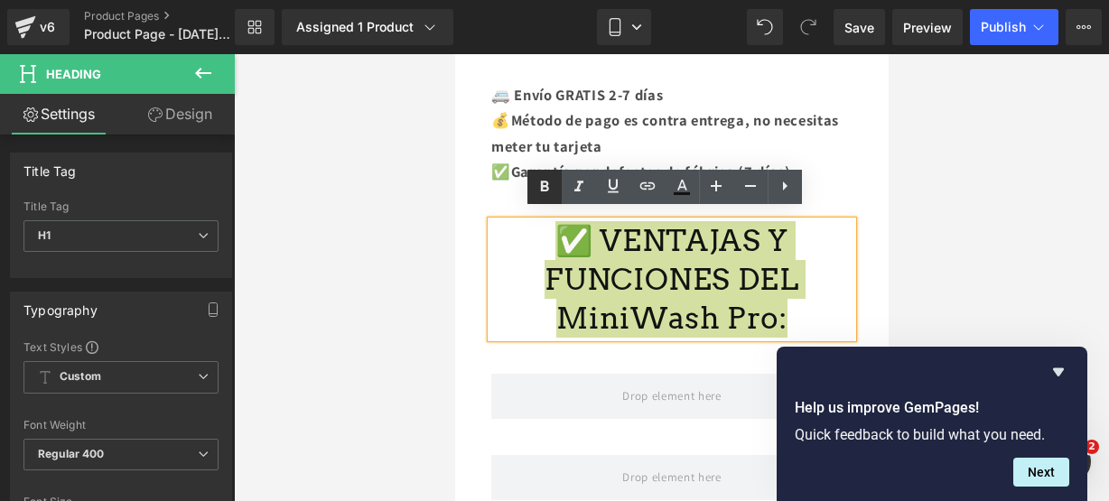
click at [543, 189] on icon at bounding box center [545, 187] width 22 height 22
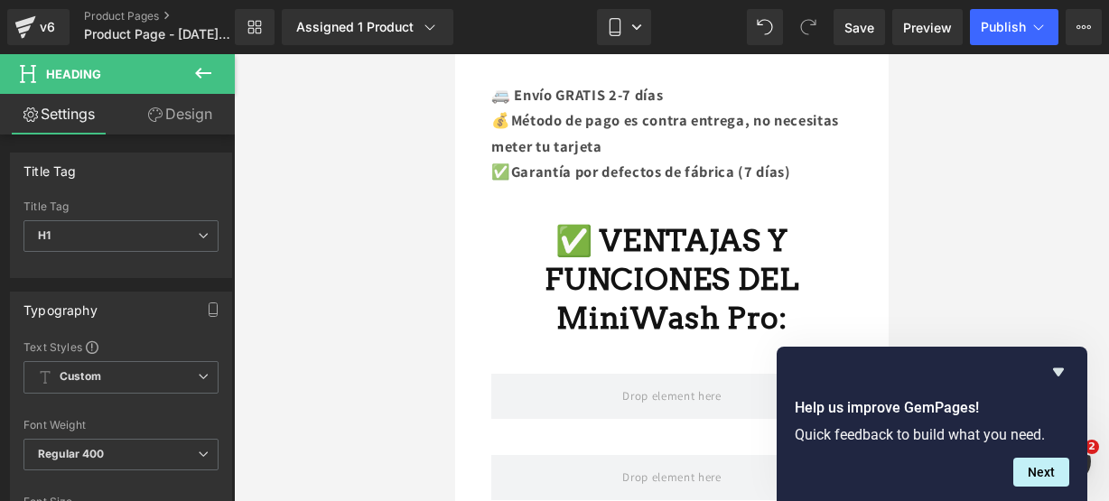
click at [215, 71] on button at bounding box center [203, 74] width 63 height 40
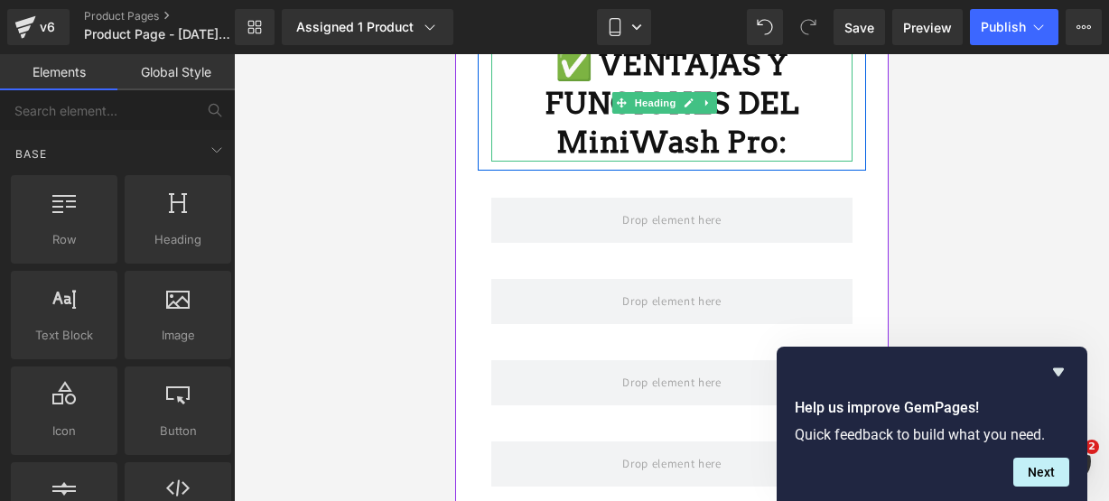
scroll to position [1432, 0]
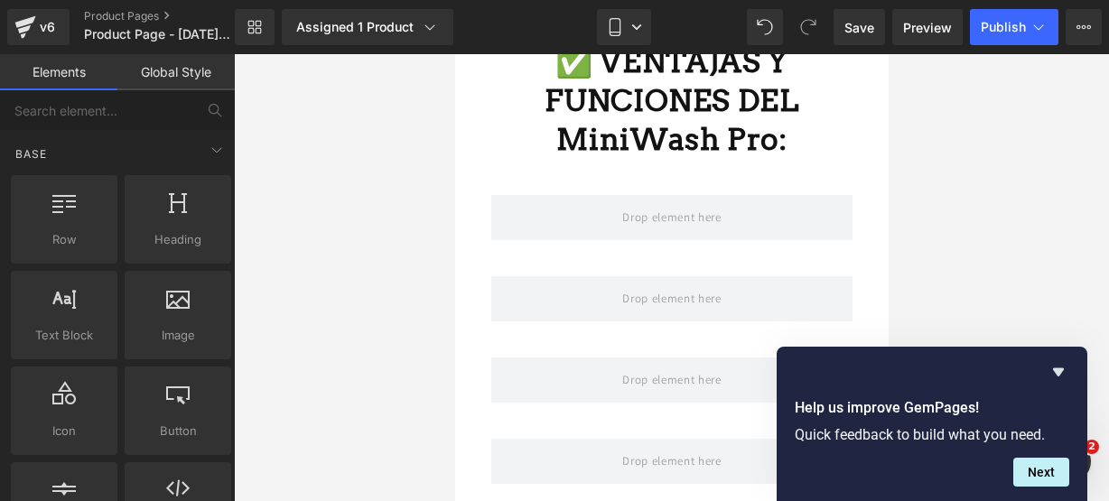
click at [1046, 369] on div at bounding box center [932, 372] width 275 height 22
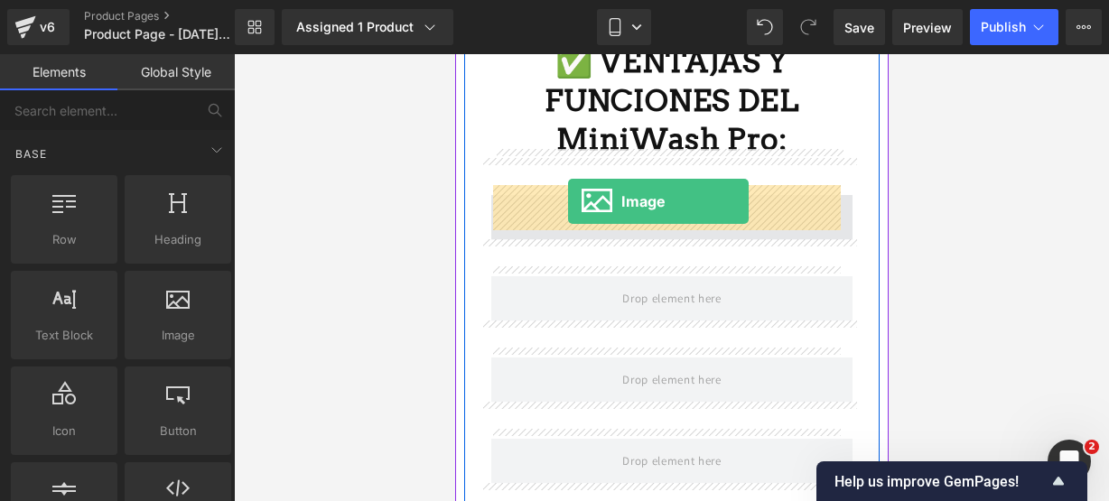
drag, startPoint x: 664, startPoint y: 341, endPoint x: 566, endPoint y: 201, distance: 169.9
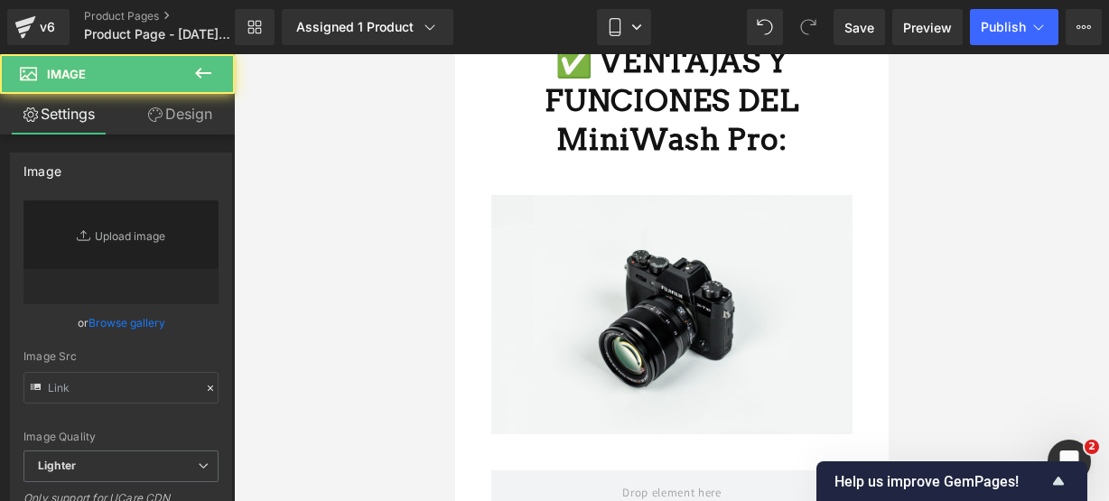
type input "//d1um8515vdn9kb.cloudfront.net/images/parallax.jpg"
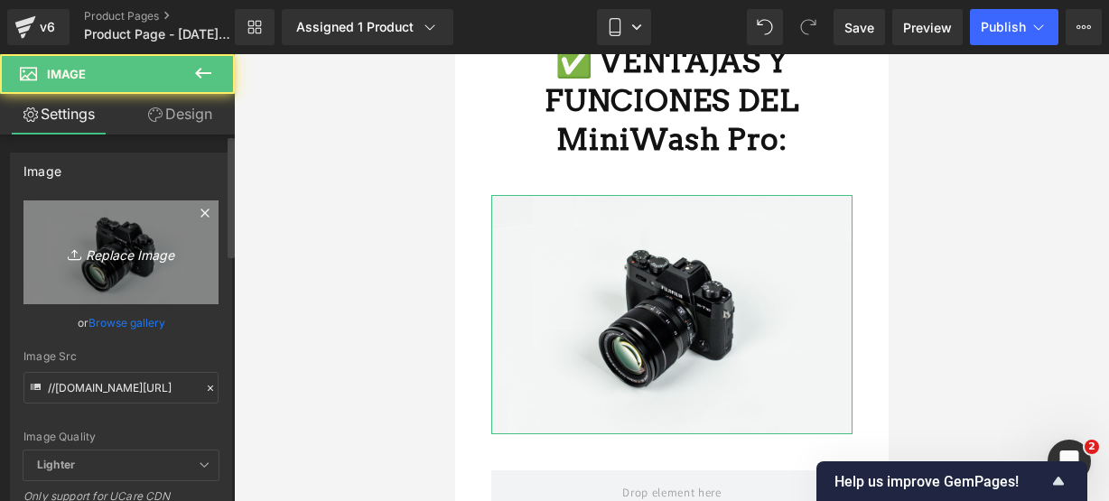
click at [168, 237] on link "Replace Image" at bounding box center [120, 253] width 195 height 104
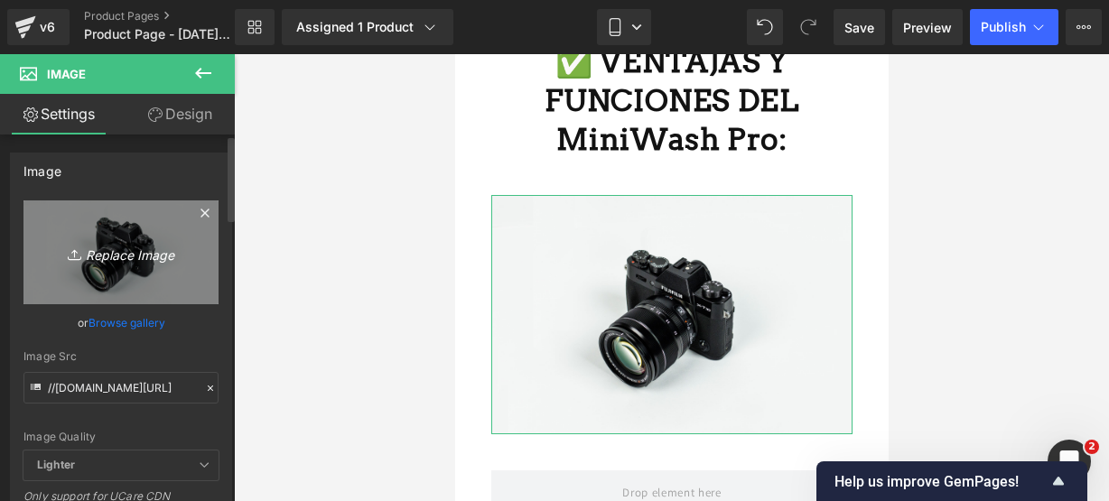
type input "C:\fakepath\lava 3.webp"
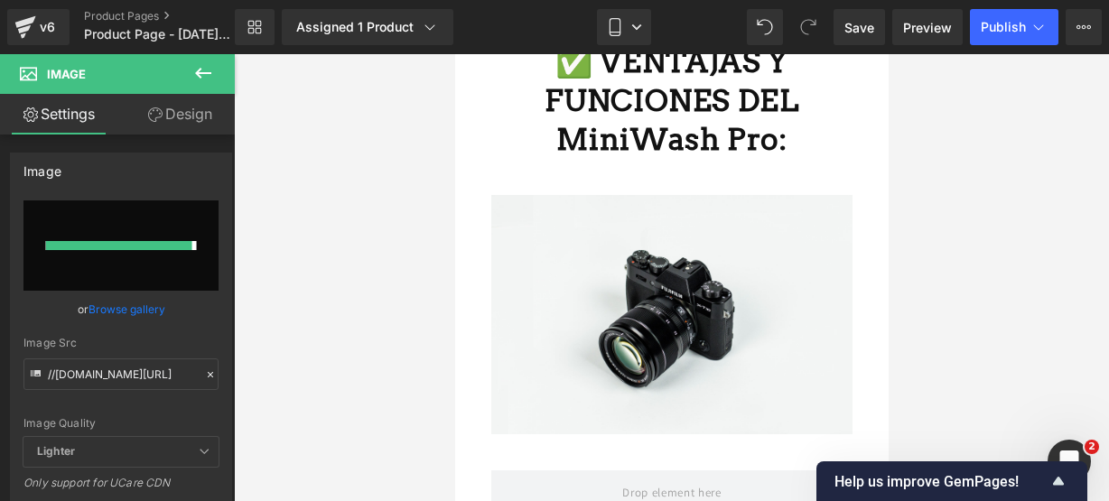
type input "https://ucarecdn.com/019d7fb6-c8e5-4806-80a5-f25844233599/-/format/auto/-/previ…"
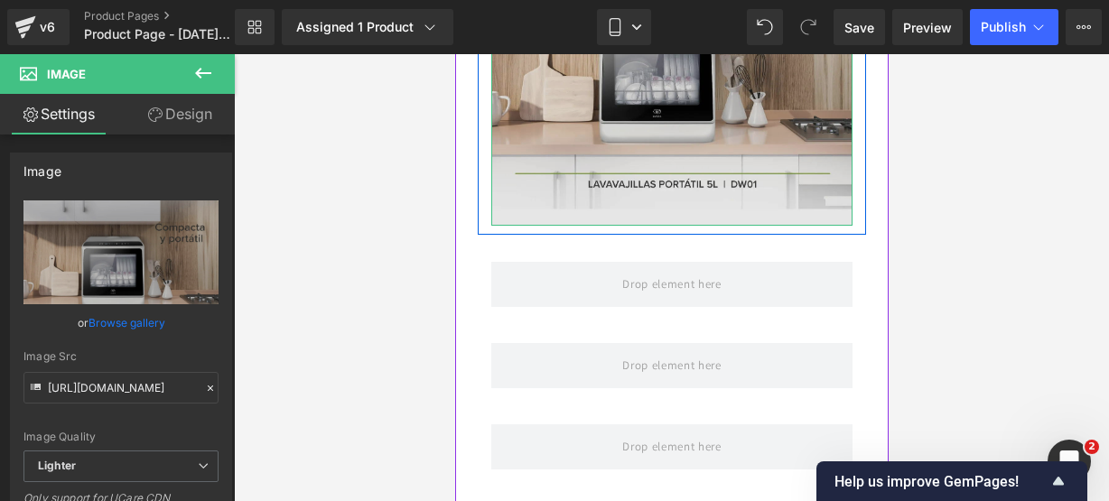
scroll to position [1777, 0]
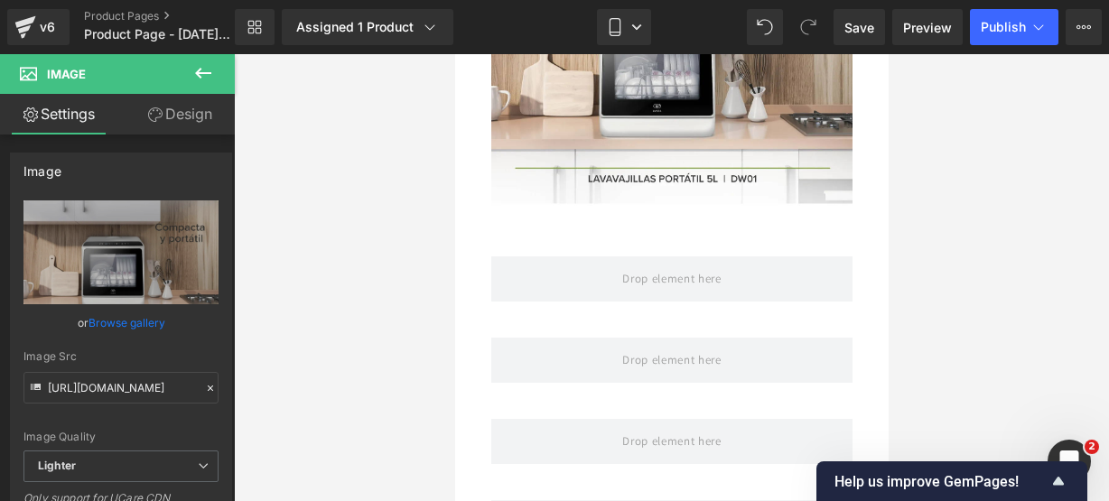
click at [202, 70] on icon at bounding box center [203, 73] width 22 height 22
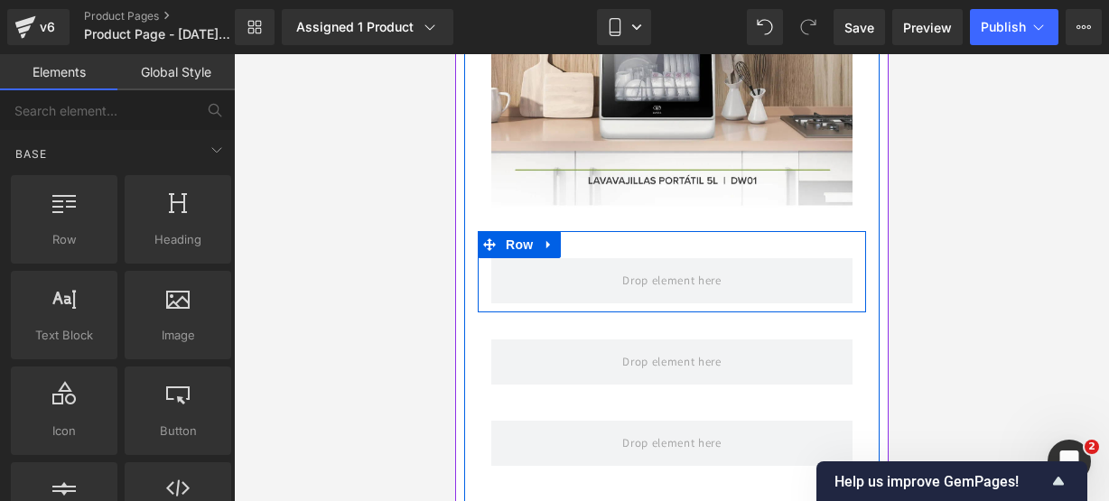
scroll to position [1776, 0]
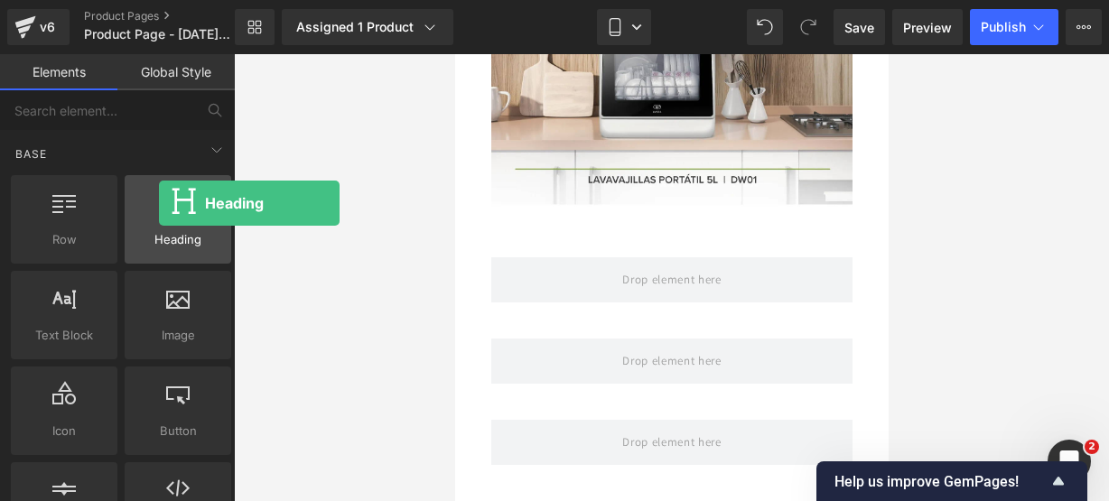
drag, startPoint x: 161, startPoint y: 216, endPoint x: 157, endPoint y: 201, distance: 15.8
click at [157, 201] on div at bounding box center [178, 210] width 96 height 41
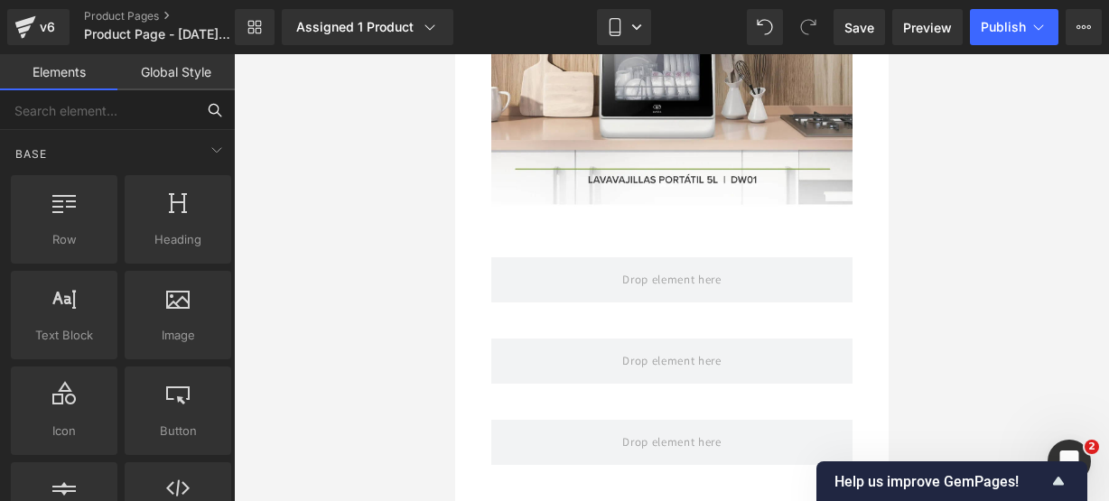
click at [150, 104] on input "text" at bounding box center [97, 110] width 195 height 40
type input "icon"
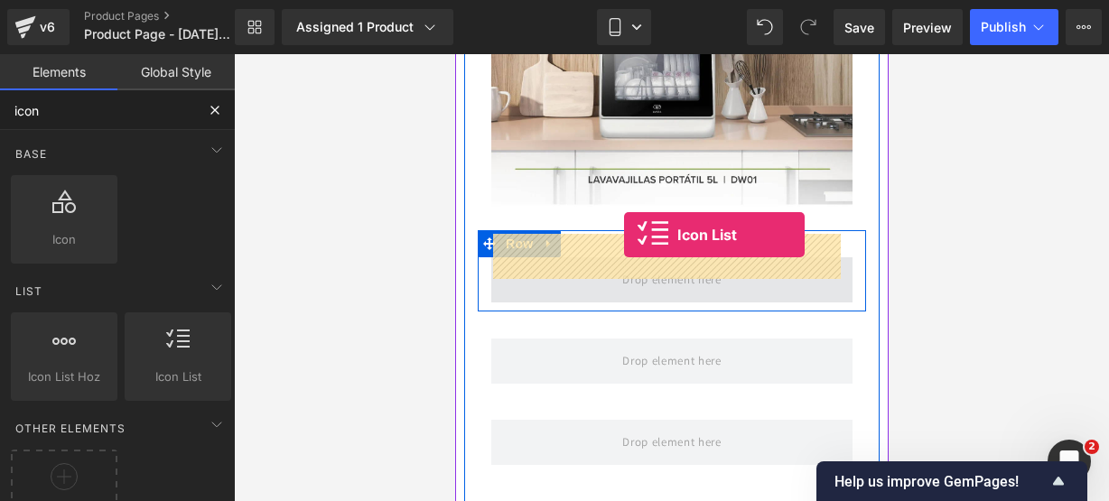
drag, startPoint x: 621, startPoint y: 388, endPoint x: 620, endPoint y: 241, distance: 146.3
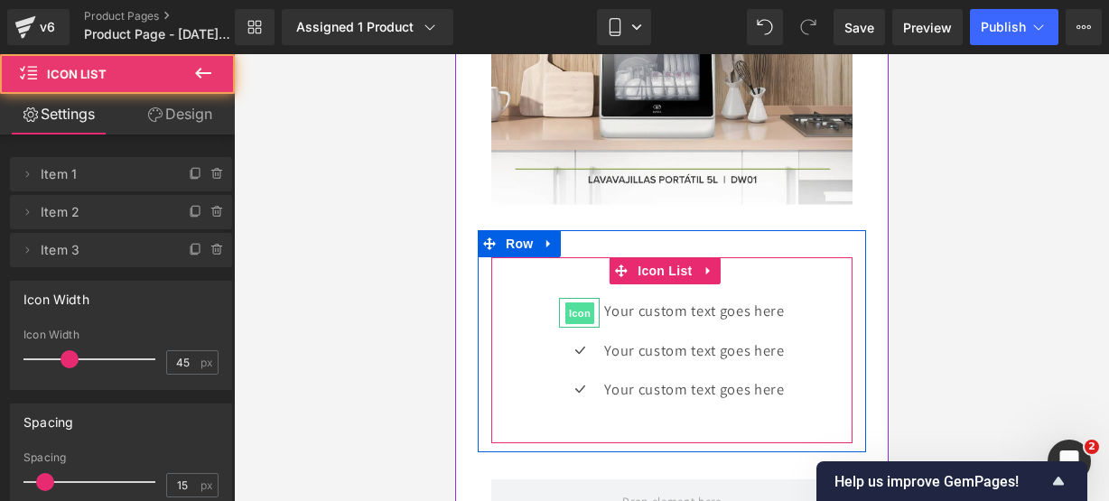
click at [566, 303] on span "Icon" at bounding box center [579, 314] width 29 height 22
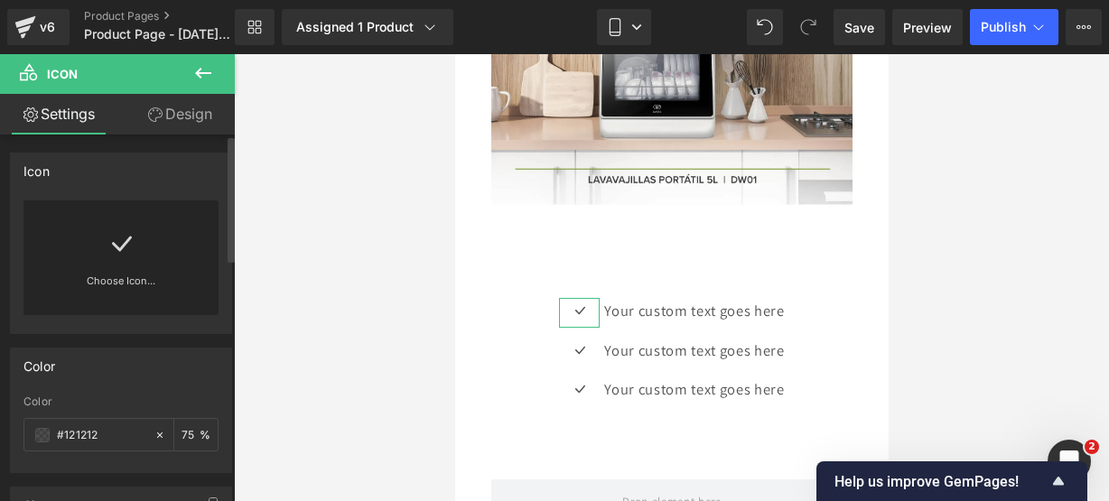
click at [110, 252] on icon at bounding box center [121, 243] width 29 height 29
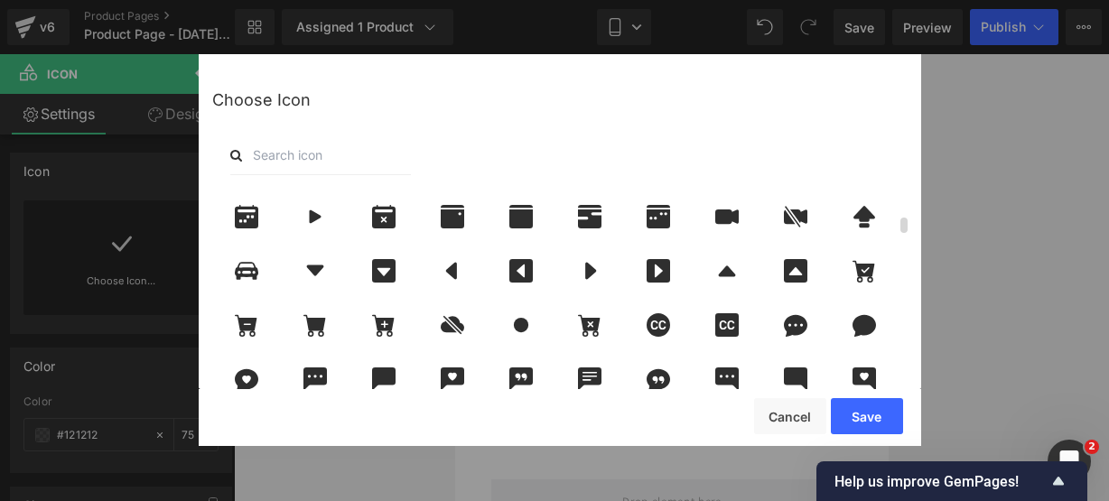
scroll to position [539, 0]
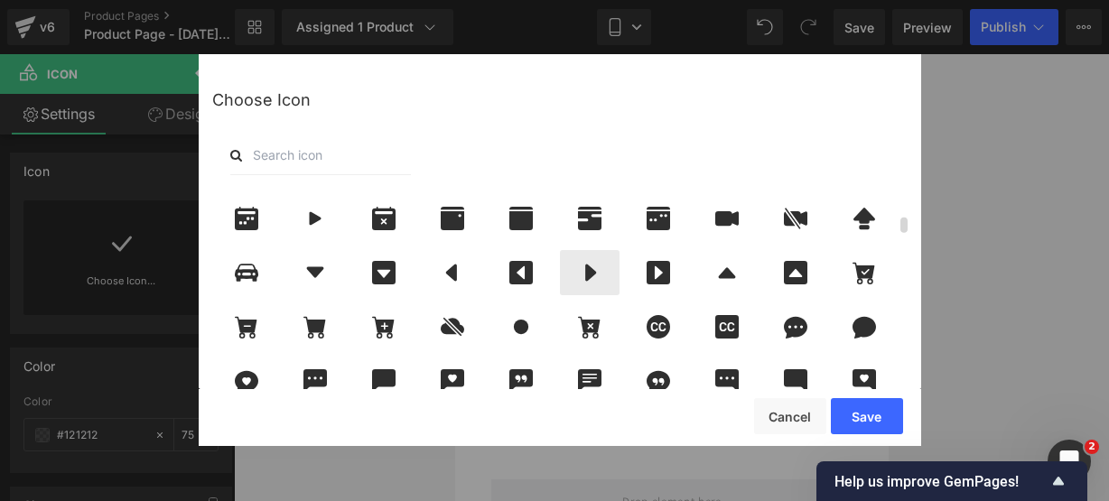
click at [593, 283] on icon at bounding box center [590, 272] width 38 height 23
click at [896, 417] on button "Save" at bounding box center [867, 416] width 72 height 36
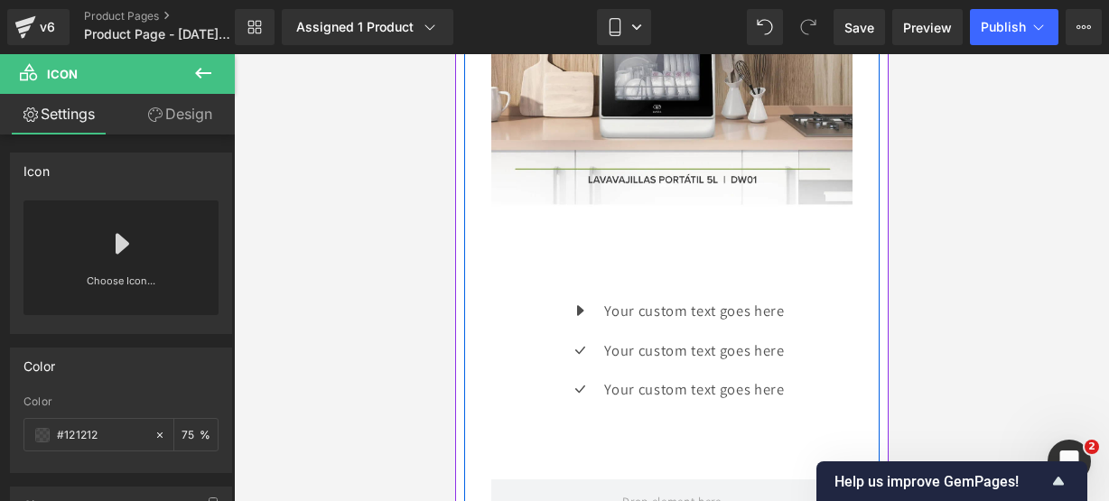
click at [517, 335] on div "Icon Your custom text goes here Text Block Icon Your custom text goes here Text…" at bounding box center [671, 357] width 361 height 118
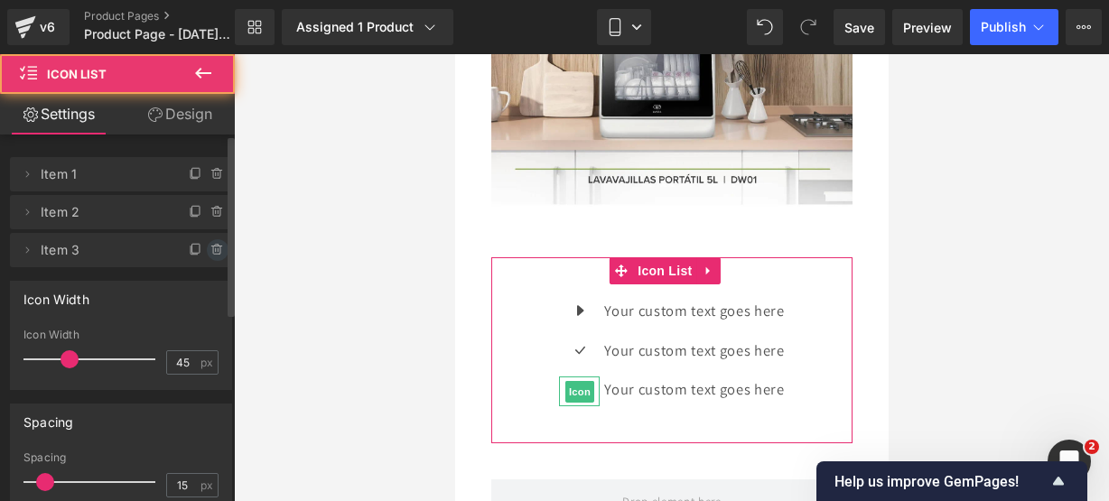
click at [210, 250] on icon at bounding box center [217, 250] width 14 height 14
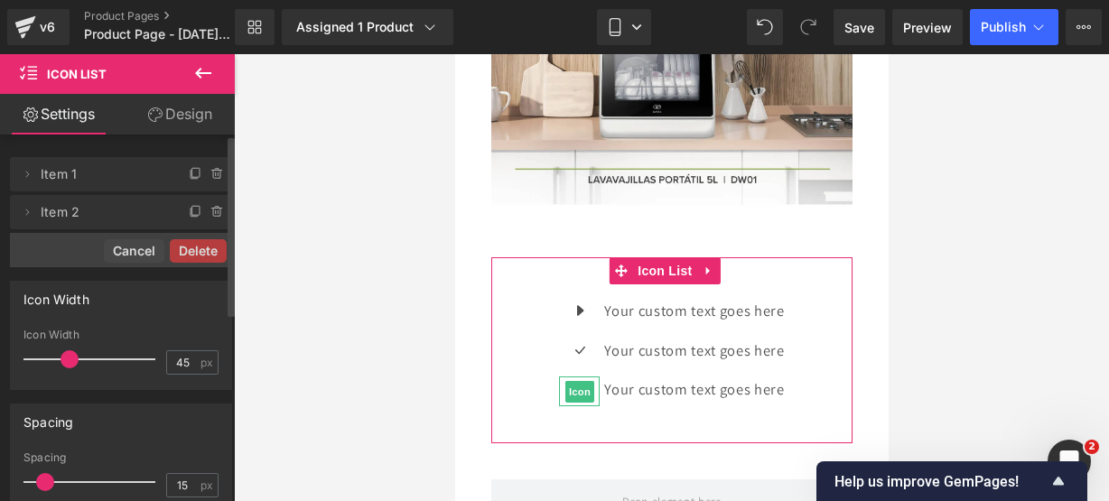
click at [207, 250] on button "Delete" at bounding box center [198, 250] width 57 height 23
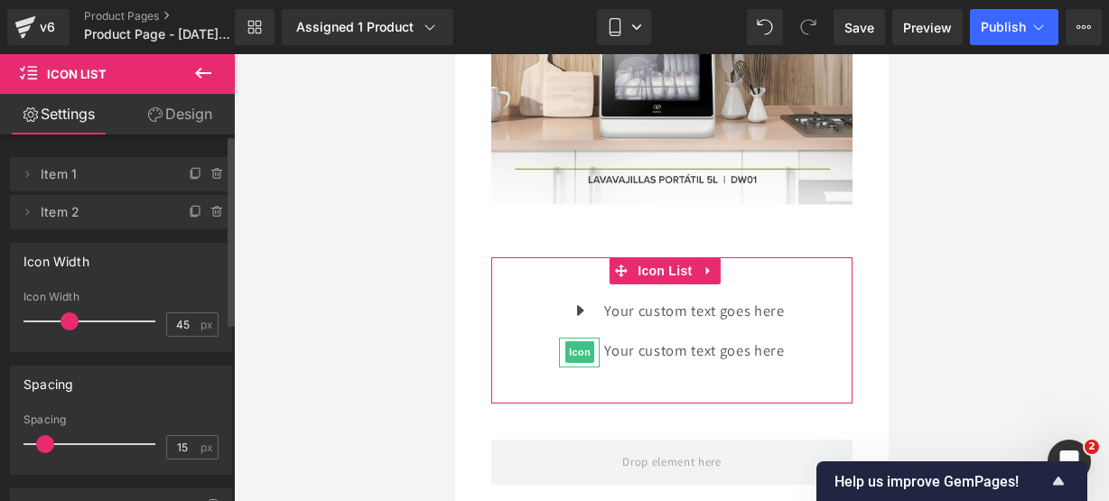
click at [210, 210] on icon at bounding box center [217, 212] width 14 height 14
click at [208, 210] on button "Delete" at bounding box center [198, 212] width 57 height 23
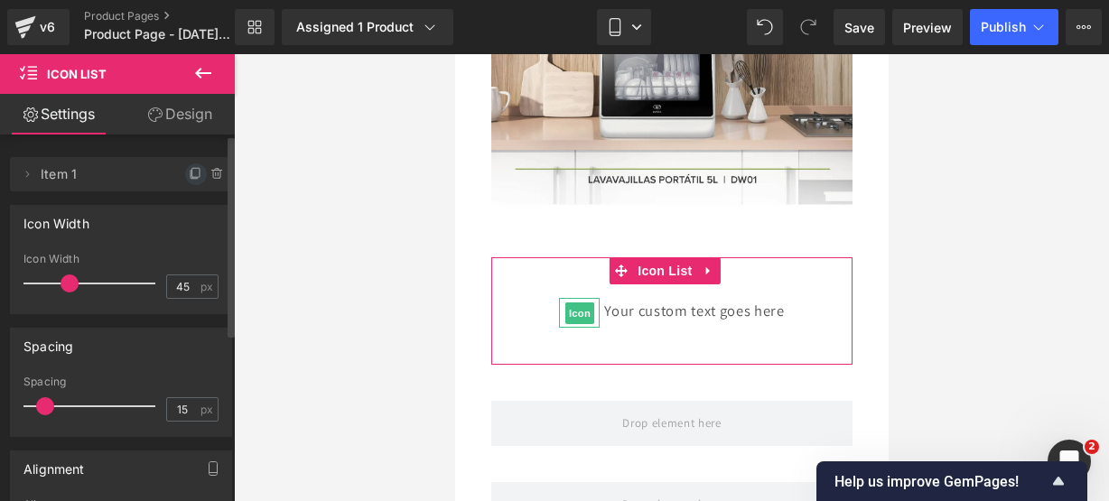
click at [190, 175] on icon at bounding box center [196, 174] width 14 height 14
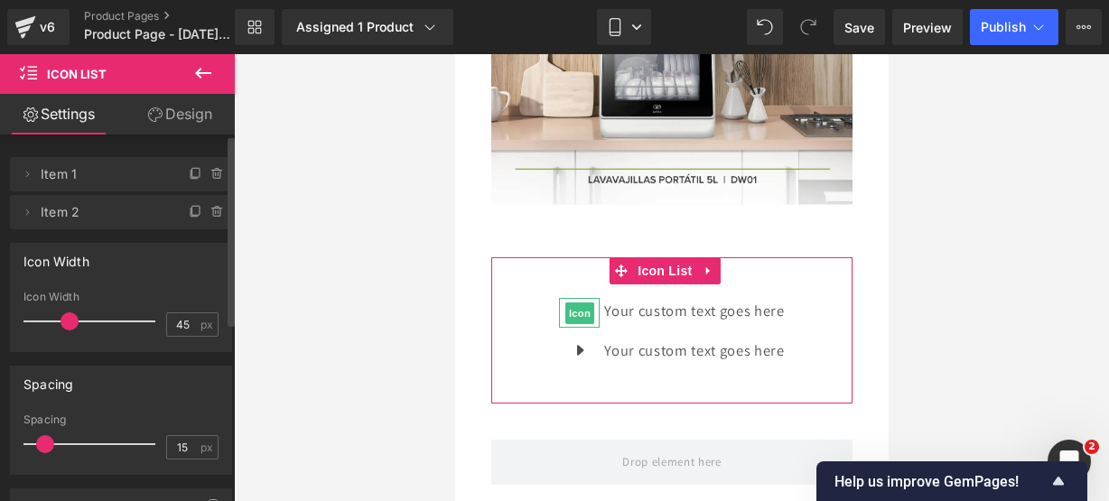
click at [190, 175] on icon at bounding box center [196, 174] width 14 height 14
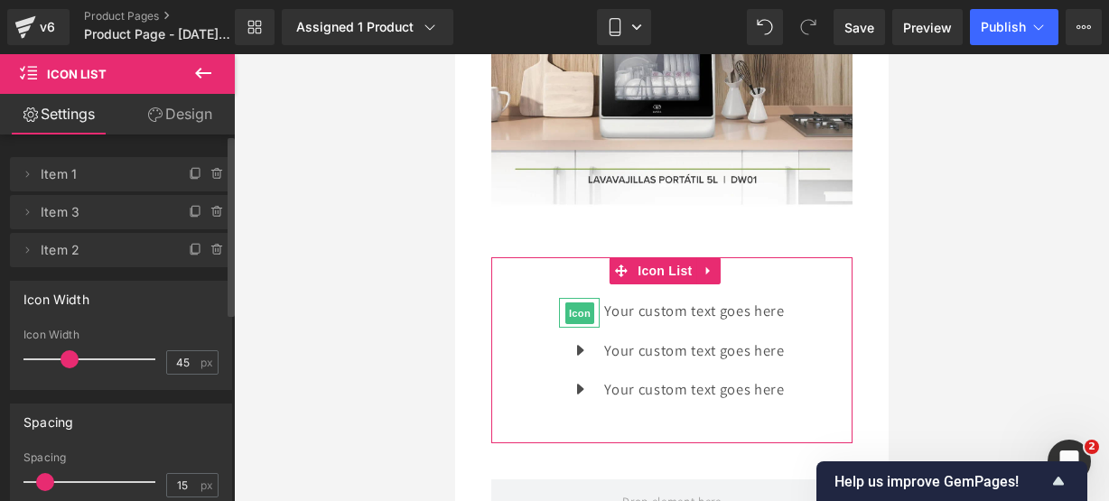
click at [190, 175] on icon at bounding box center [196, 174] width 14 height 14
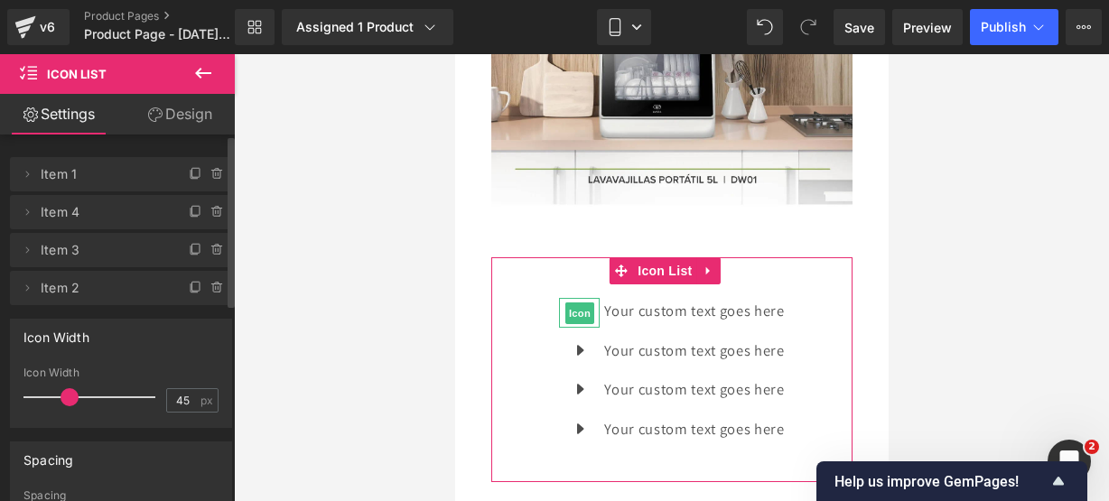
click at [190, 175] on icon at bounding box center [196, 174] width 14 height 14
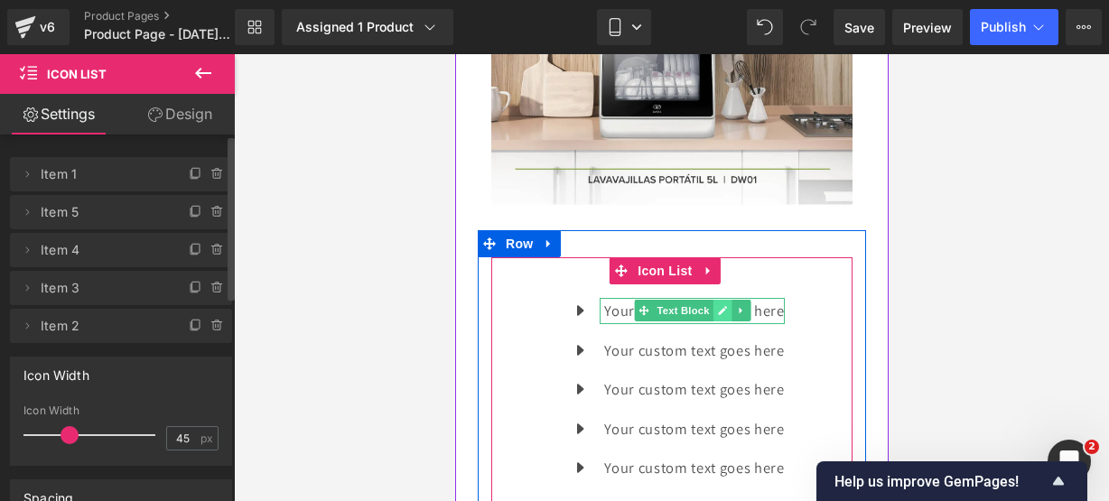
click at [713, 300] on link at bounding box center [722, 311] width 19 height 22
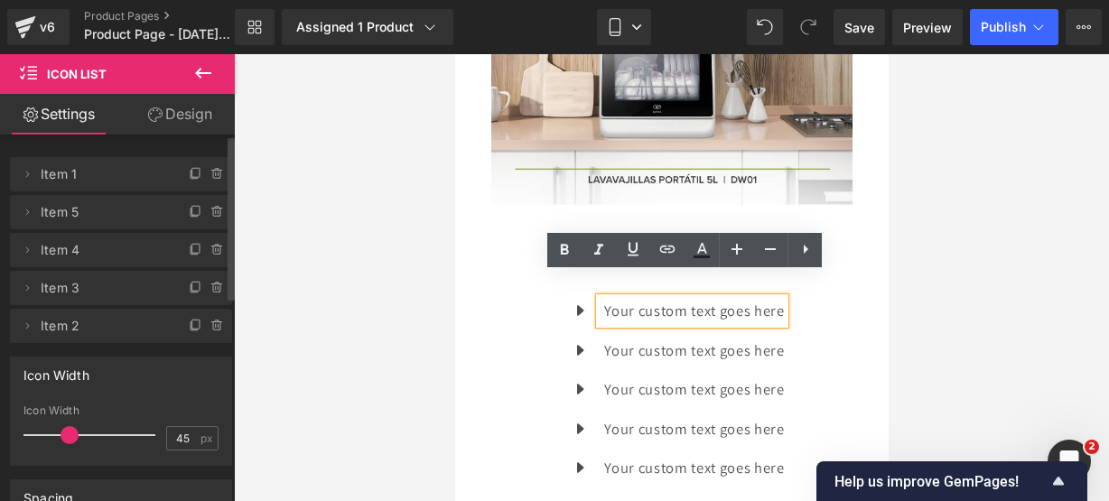
click at [773, 298] on p "Your custom text goes here" at bounding box center [693, 311] width 180 height 26
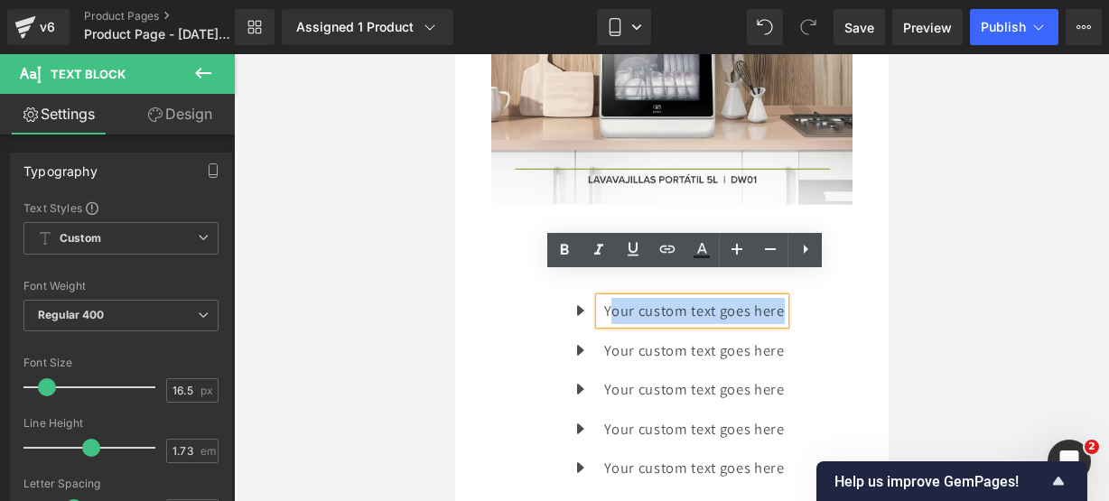
drag, startPoint x: 773, startPoint y: 288, endPoint x: 603, endPoint y: 281, distance: 170.0
click at [603, 298] on p "Your custom text goes here" at bounding box center [693, 311] width 180 height 26
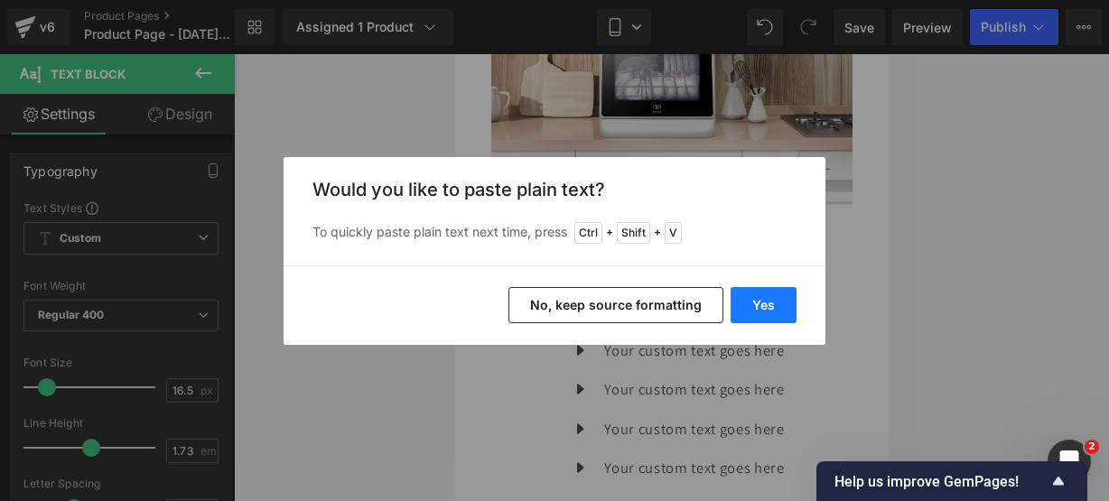
click at [740, 304] on button "Yes" at bounding box center [764, 305] width 66 height 36
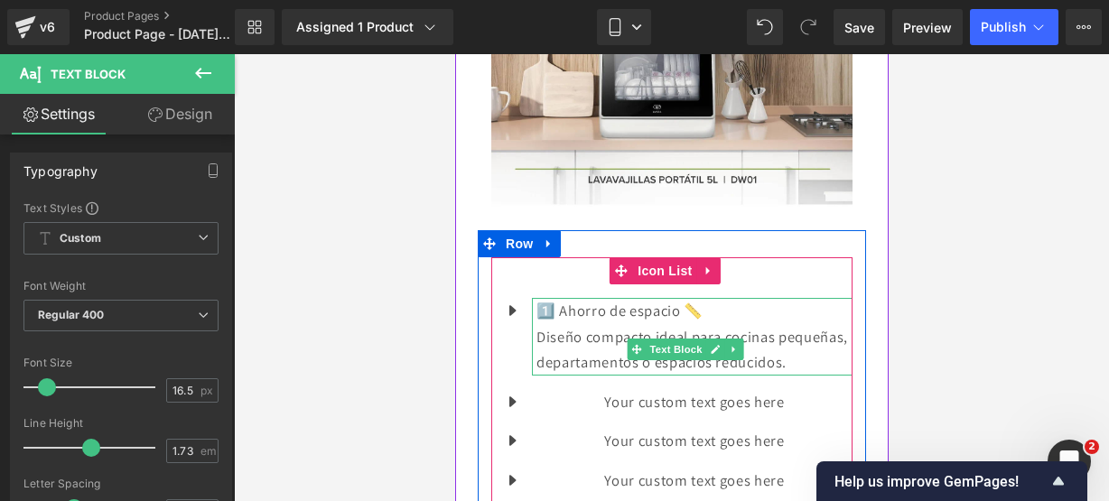
click at [723, 354] on p "Diseño compacto ideal para cocinas pequeñas, departamentos o espacios reducidos." at bounding box center [694, 349] width 316 height 51
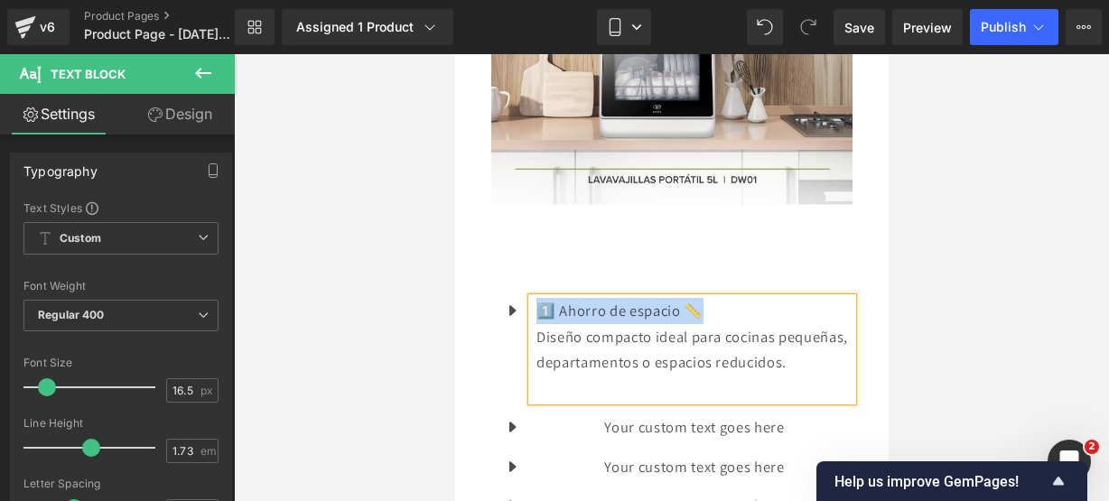
drag, startPoint x: 712, startPoint y: 287, endPoint x: 526, endPoint y: 274, distance: 186.6
click at [526, 298] on li "Icon 1️⃣ Ahorro de espacio 📏 Diseño compacto ideal para cocinas pequeñas, depar…" at bounding box center [671, 349] width 361 height 103
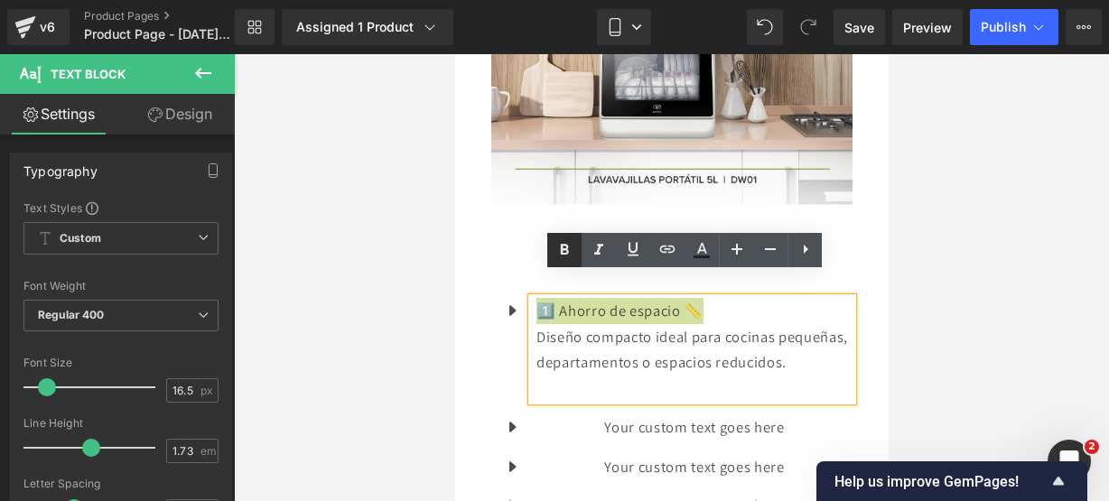
click at [572, 254] on icon at bounding box center [565, 250] width 22 height 22
click at [736, 431] on icon at bounding box center [740, 427] width 10 height 11
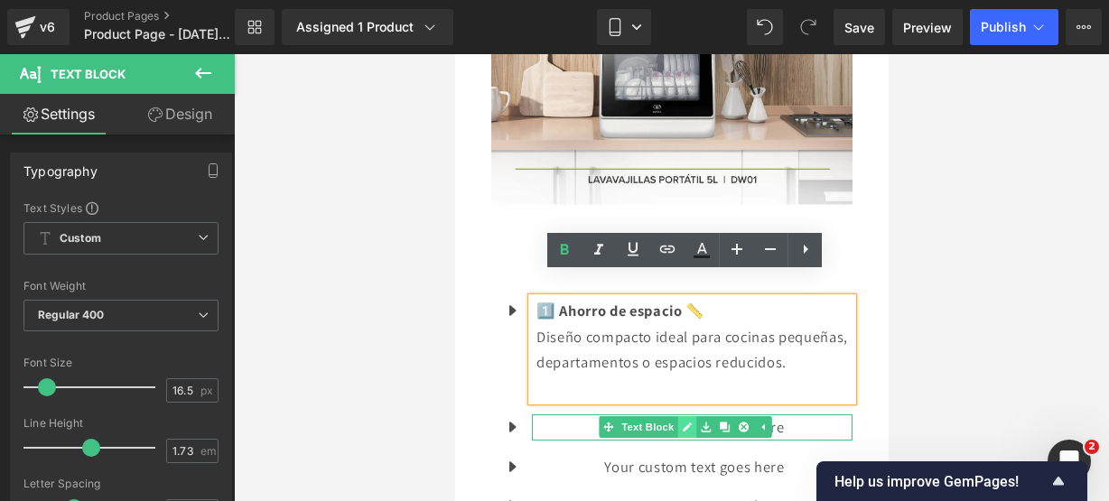
click at [685, 420] on link at bounding box center [686, 427] width 19 height 22
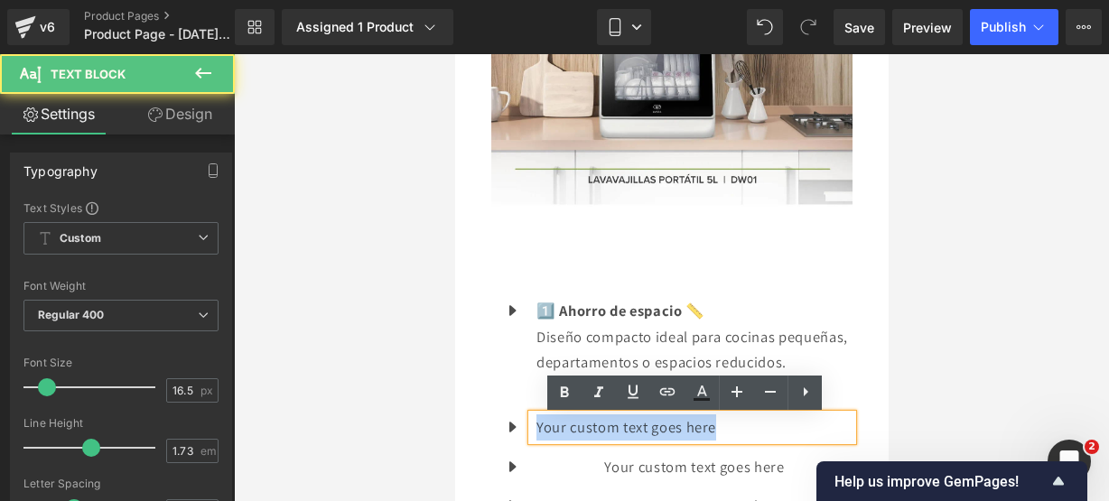
drag, startPoint x: 473, startPoint y: 400, endPoint x: 447, endPoint y: 392, distance: 27.4
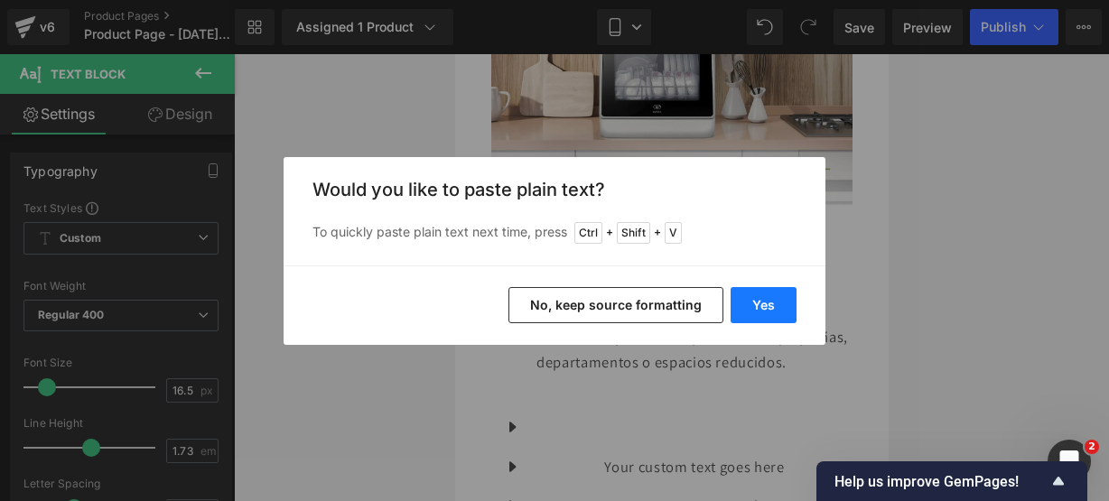
click at [780, 303] on button "Yes" at bounding box center [764, 305] width 66 height 36
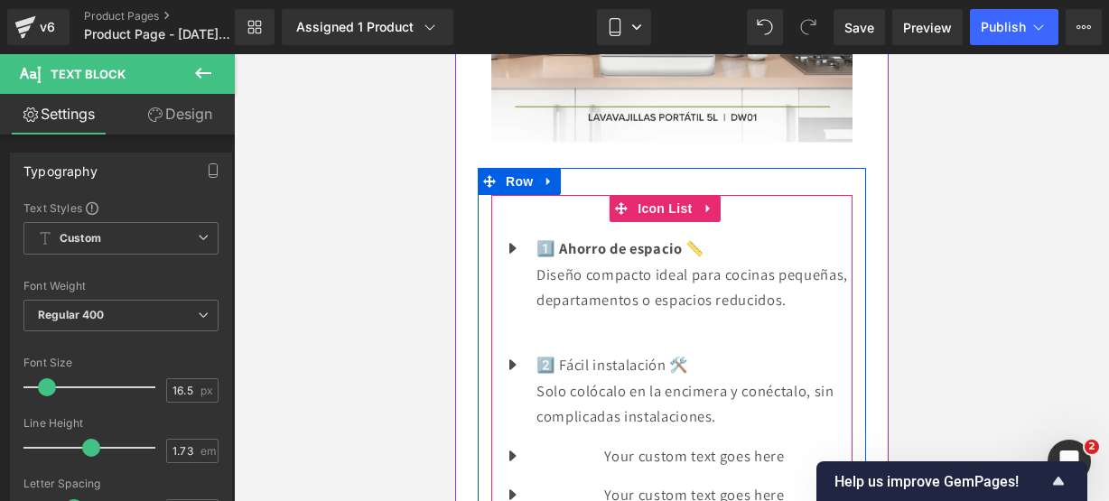
scroll to position [1839, 0]
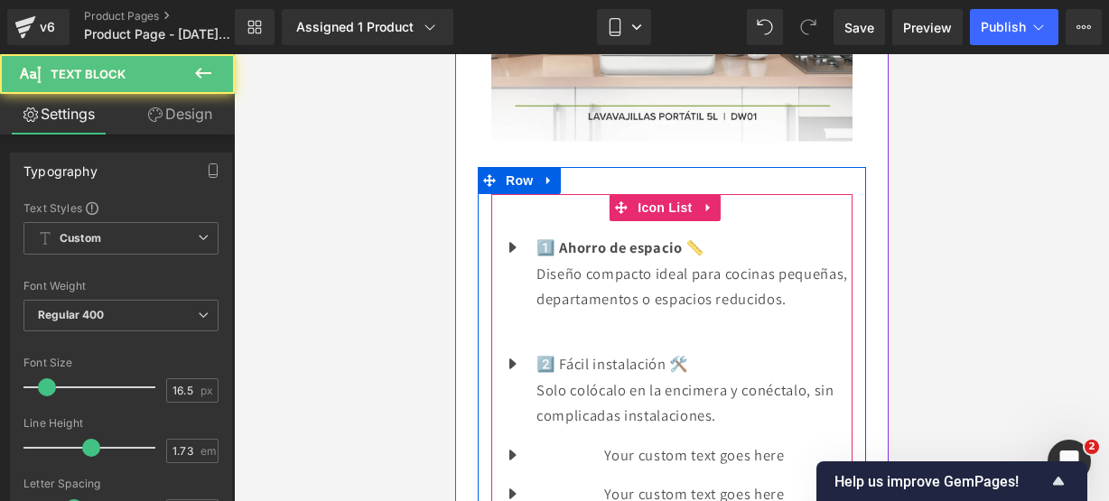
click at [730, 416] on p "Solo colócalo en la encimera y conéctalo, sin complicadas instalaciones." at bounding box center [694, 403] width 316 height 51
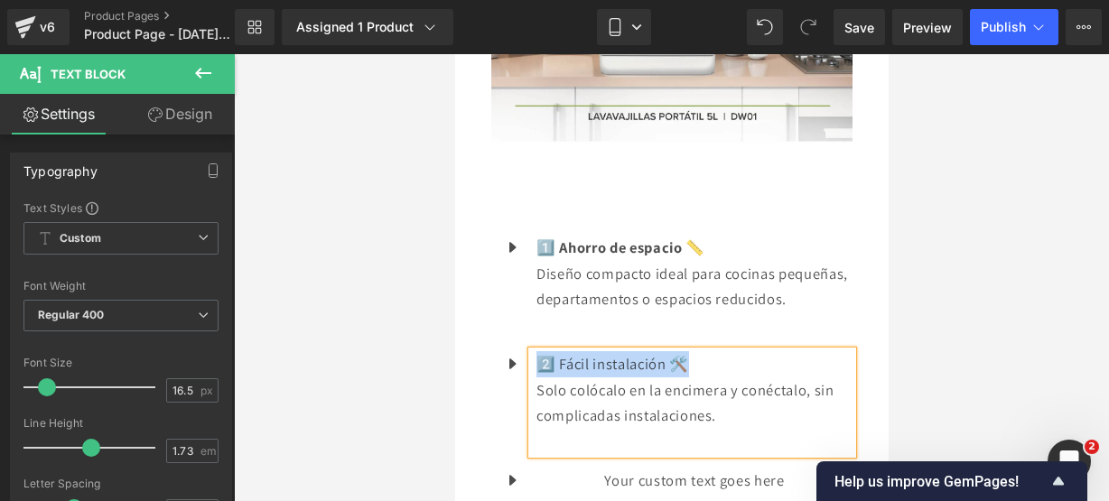
drag, startPoint x: 710, startPoint y: 370, endPoint x: 535, endPoint y: 353, distance: 176.1
click at [536, 353] on p "2️⃣ Fácil instalación 🛠️" at bounding box center [694, 364] width 316 height 26
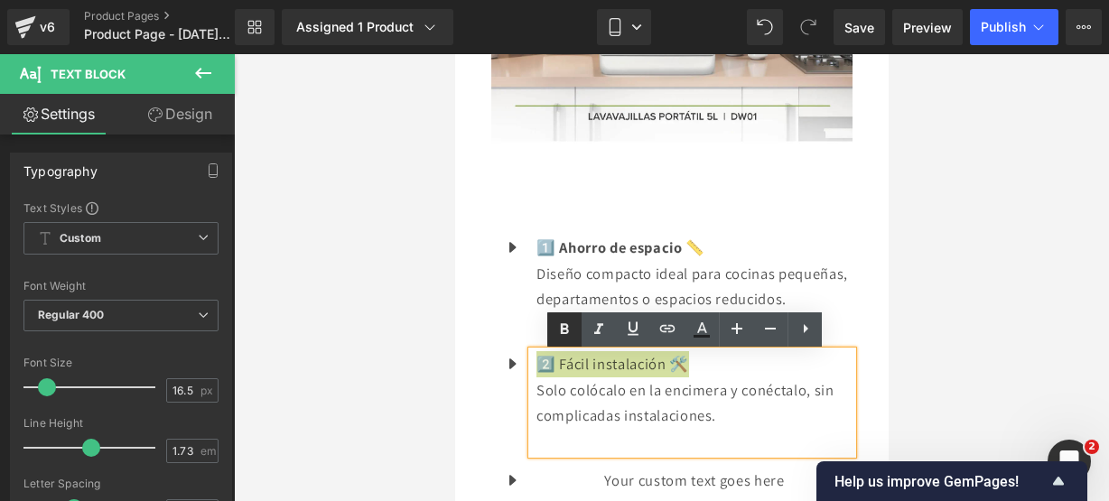
click at [565, 333] on icon at bounding box center [565, 328] width 8 height 11
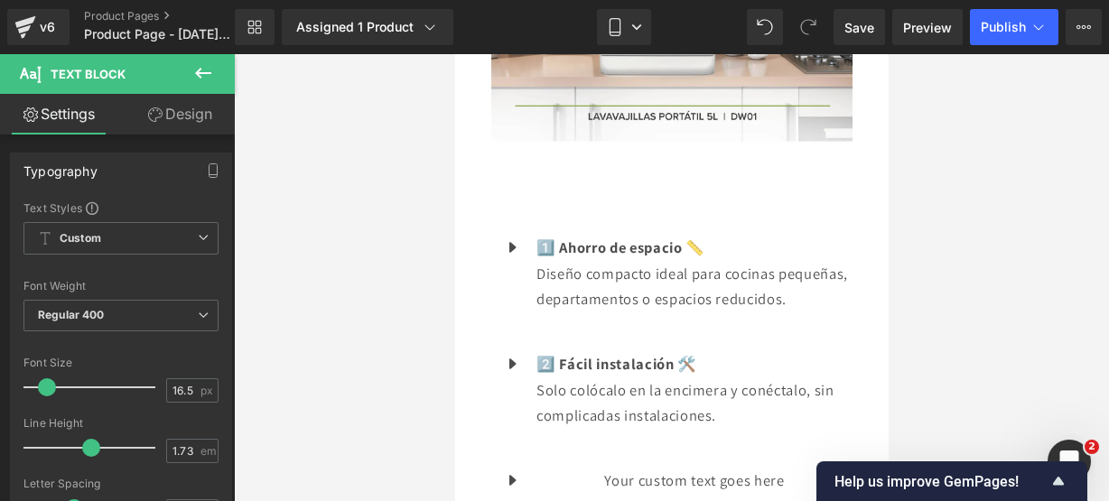
click at [197, 68] on icon at bounding box center [203, 73] width 22 height 22
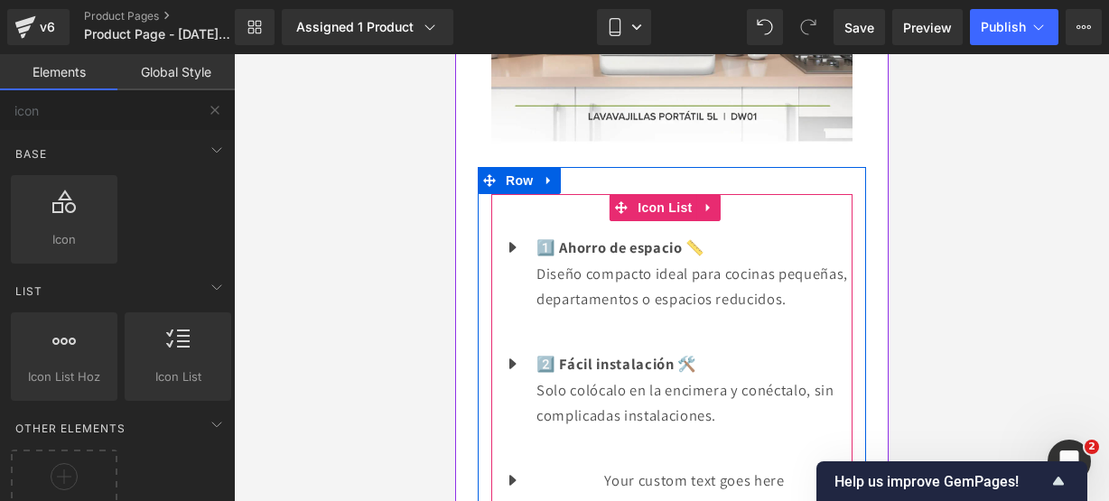
scroll to position [1962, 0]
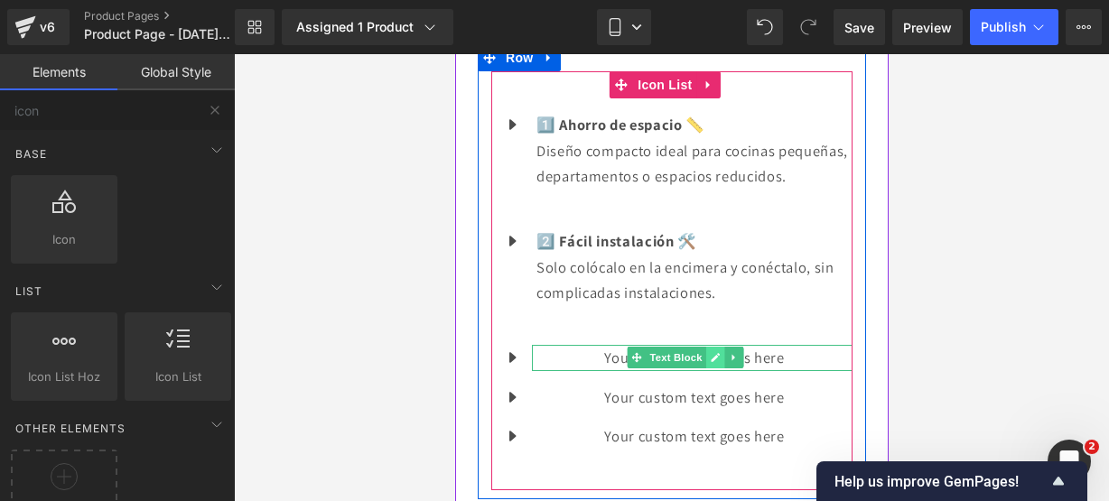
click at [714, 355] on icon at bounding box center [714, 357] width 10 height 11
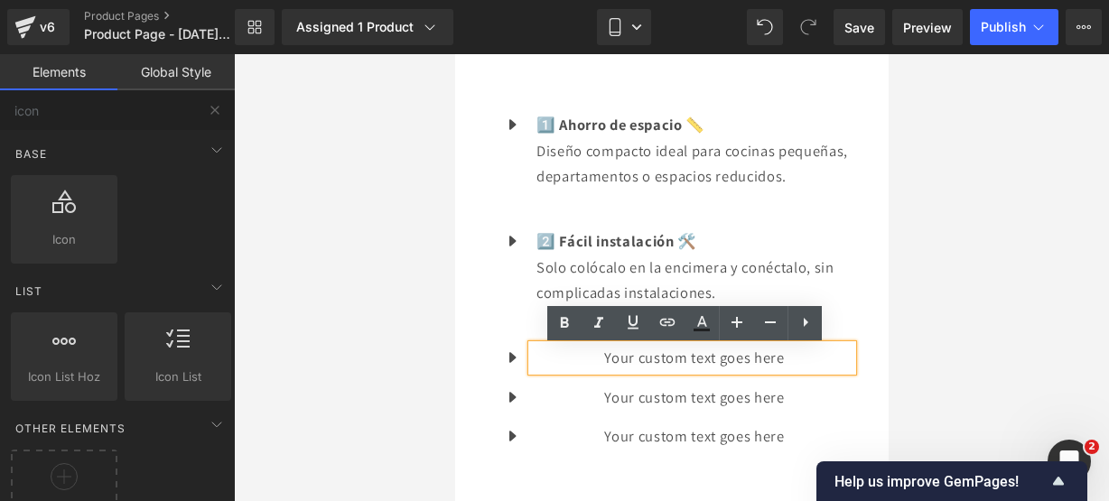
click at [786, 362] on p "Your custom text goes here" at bounding box center [694, 358] width 316 height 26
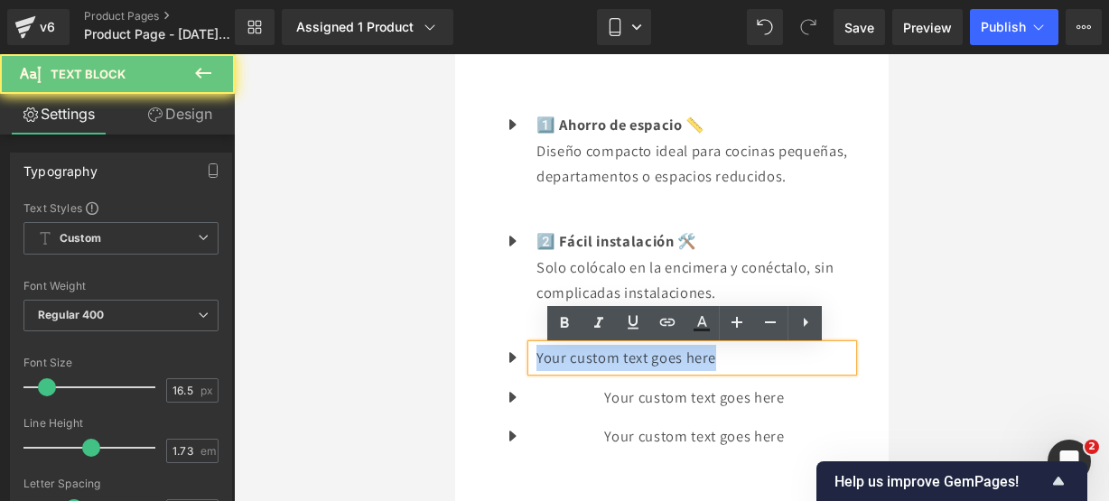
drag, startPoint x: 785, startPoint y: 362, endPoint x: 438, endPoint y: 343, distance: 347.4
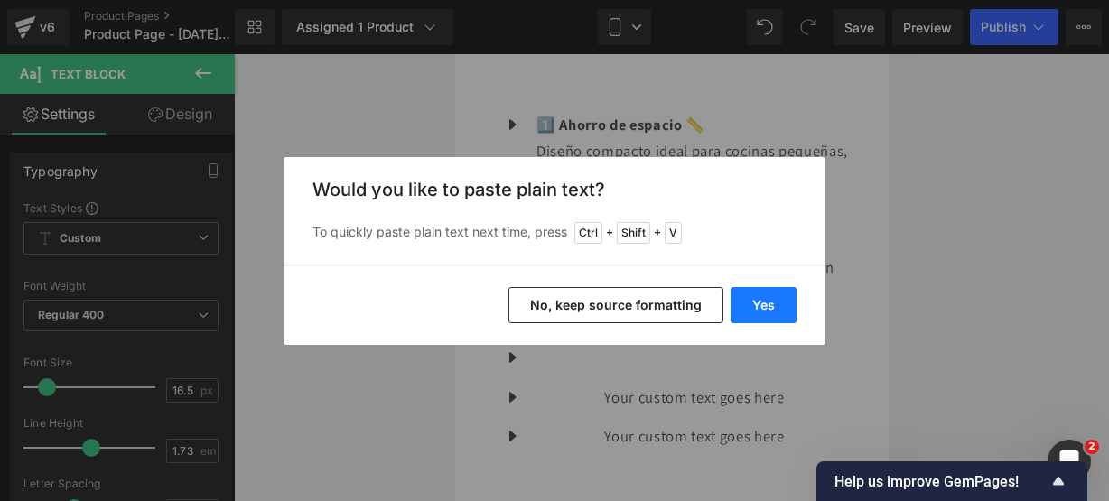
click at [791, 301] on button "Yes" at bounding box center [764, 305] width 66 height 36
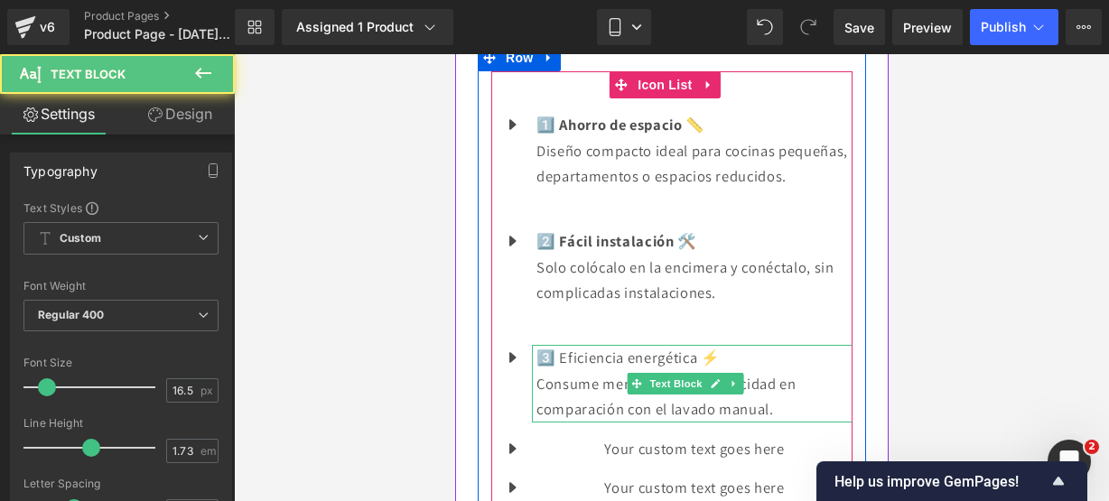
click at [789, 415] on p "Consume menos agua y electricidad en comparación con el lavado manual." at bounding box center [694, 396] width 316 height 51
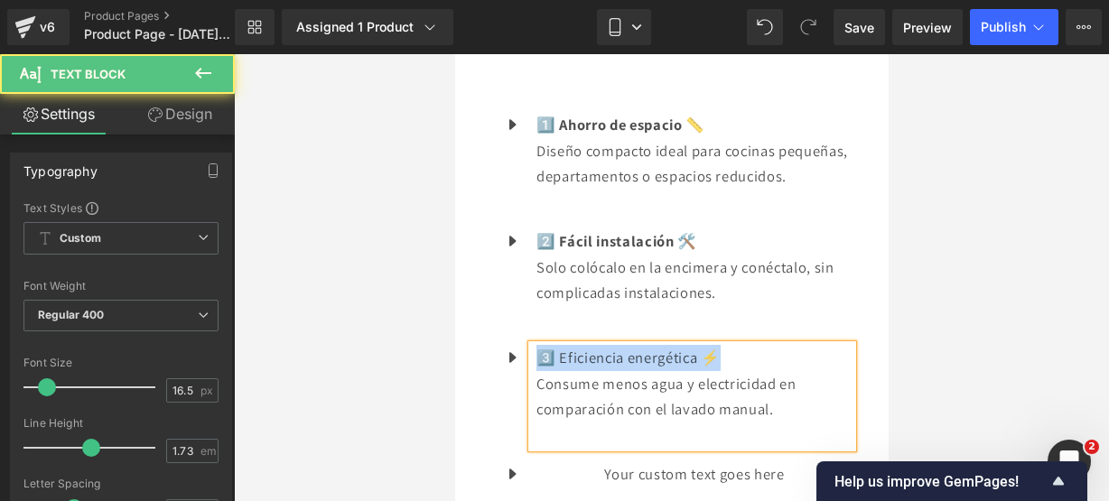
drag, startPoint x: 720, startPoint y: 360, endPoint x: 538, endPoint y: 365, distance: 181.6
click at [538, 365] on p "3️⃣ Eficiencia energética ⚡" at bounding box center [694, 358] width 316 height 26
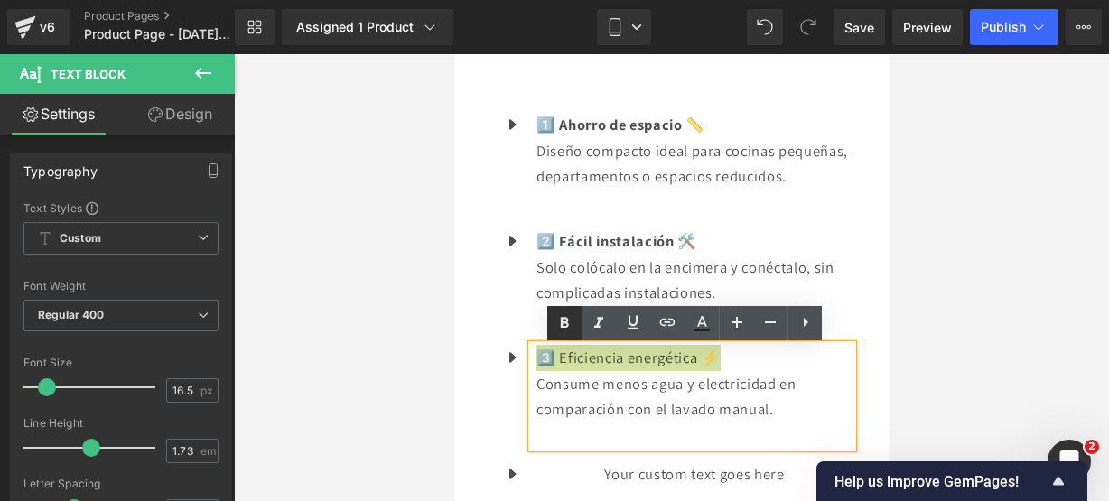
click at [565, 315] on icon at bounding box center [565, 324] width 22 height 22
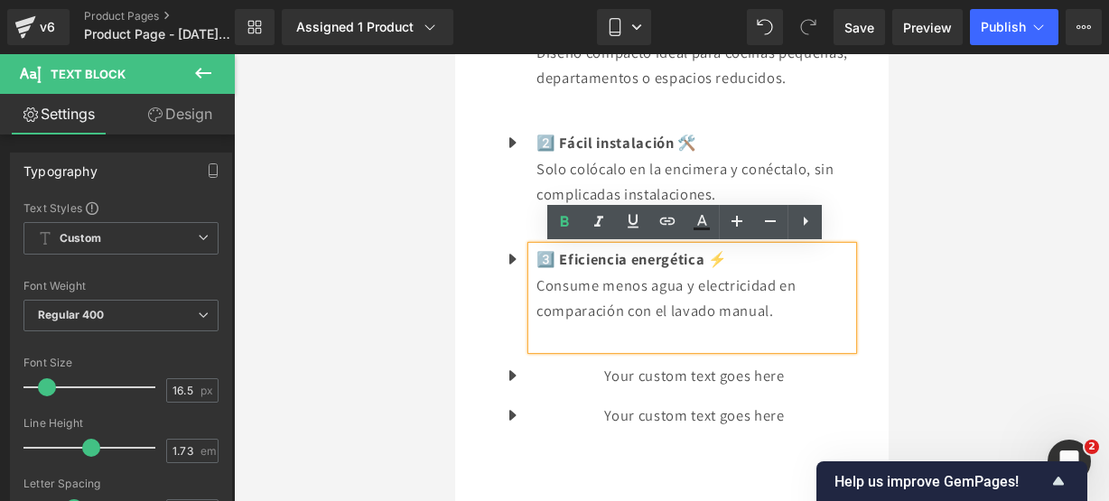
scroll to position [2063, 0]
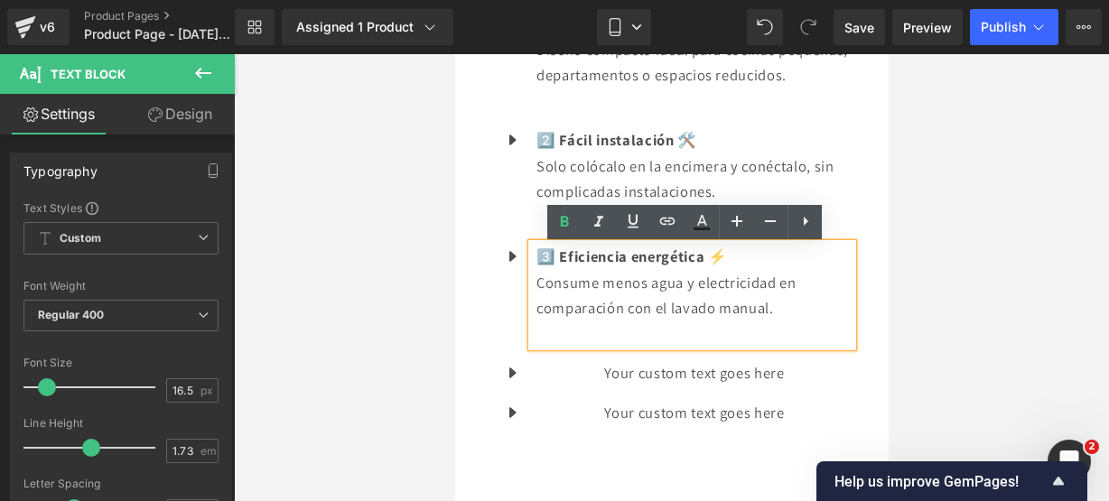
click at [712, 360] on ul "Icon 1️⃣ Ahorro de espacio 📏 Diseño compacto ideal para cocinas pequeñas, depar…" at bounding box center [671, 225] width 361 height 428
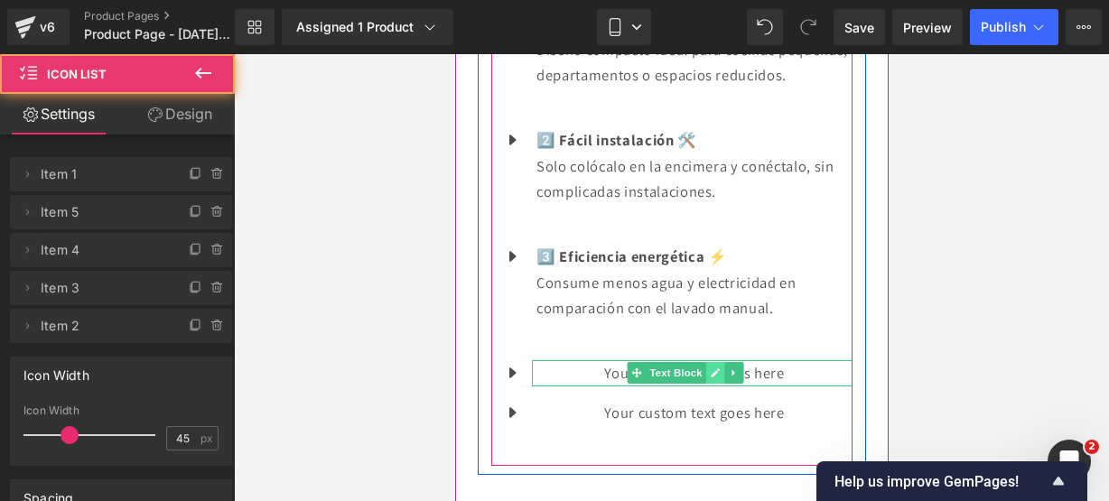
click at [710, 369] on link at bounding box center [714, 373] width 19 height 22
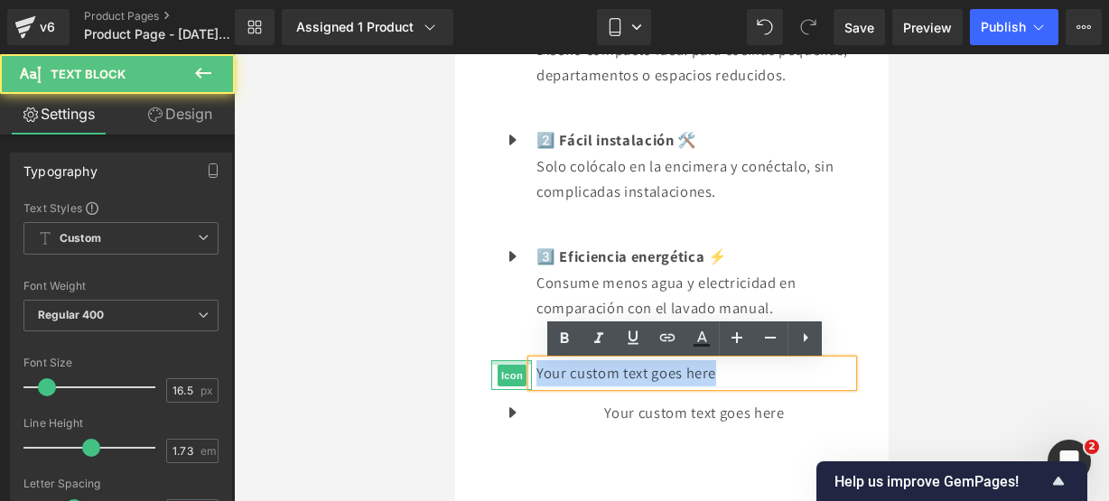
drag, startPoint x: 668, startPoint y: 378, endPoint x: 505, endPoint y: 363, distance: 164.2
click at [505, 363] on li "Icon Your custom text goes here Text Block" at bounding box center [671, 373] width 361 height 26
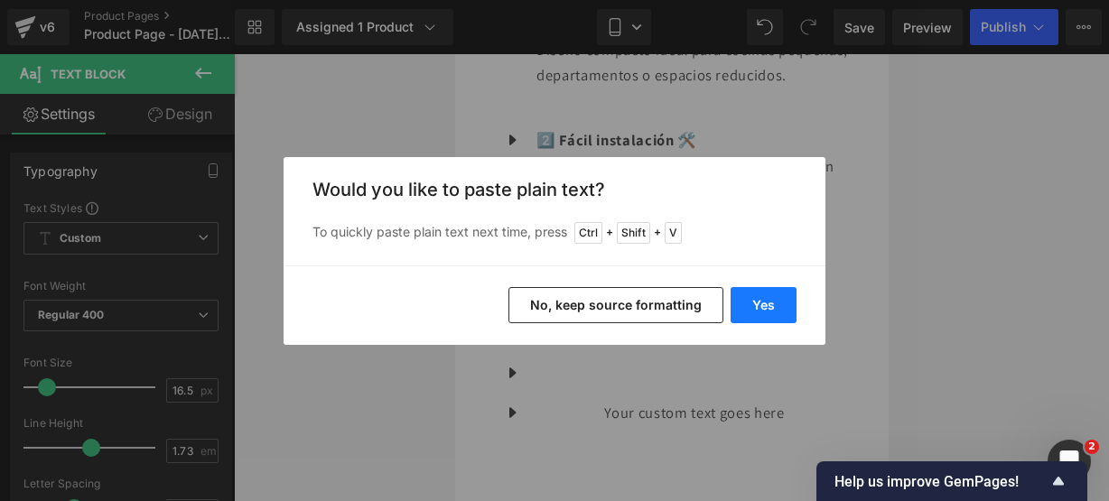
click at [770, 291] on button "Yes" at bounding box center [764, 305] width 66 height 36
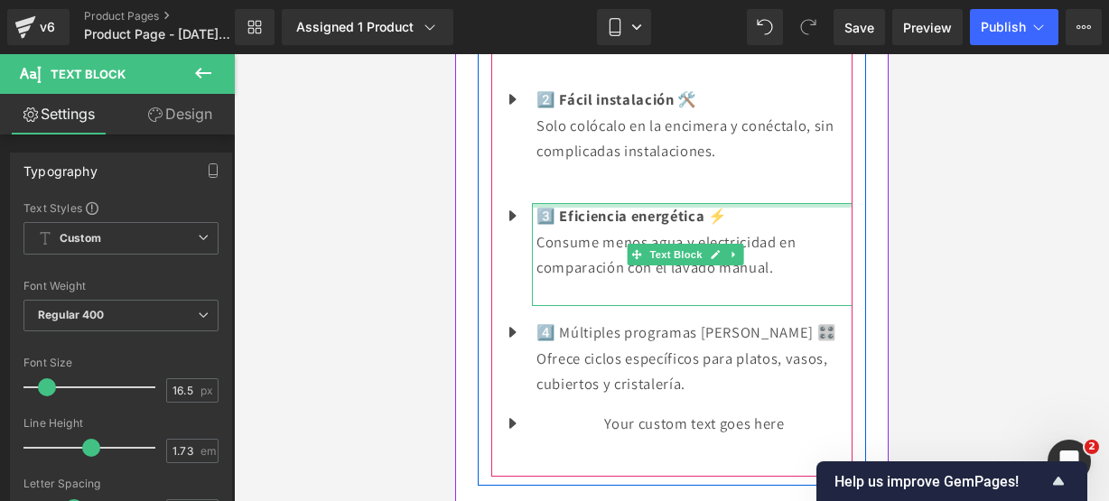
scroll to position [2105, 0]
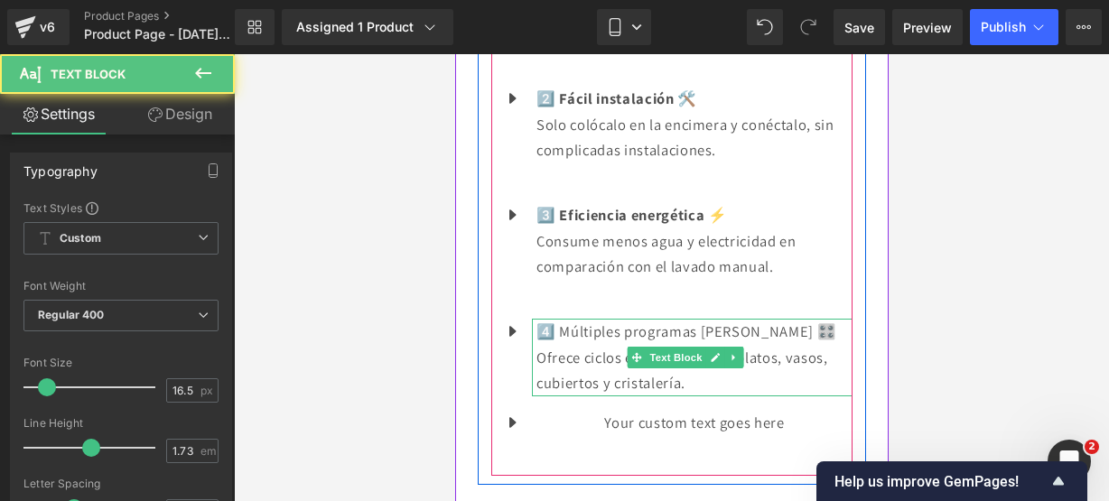
click at [786, 373] on p "Ofrece ciclos específicos para platos, vasos, cubiertos y cristalería." at bounding box center [694, 370] width 316 height 51
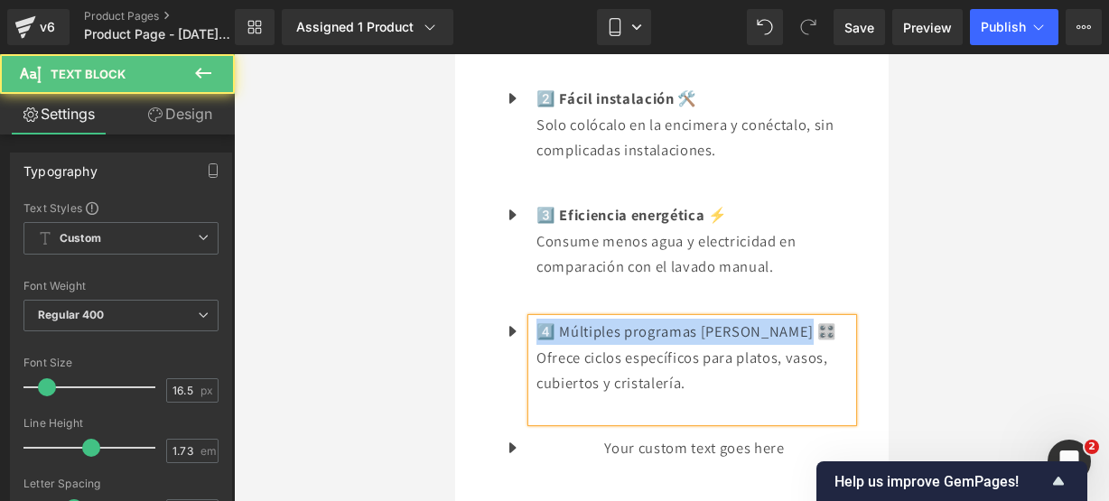
drag, startPoint x: 800, startPoint y: 324, endPoint x: 509, endPoint y: 308, distance: 292.2
click at [509, 308] on ul "Icon 1️⃣ Ahorro de espacio 📏 Diseño compacto ideal para cocinas pequeñas, depar…" at bounding box center [671, 222] width 361 height 506
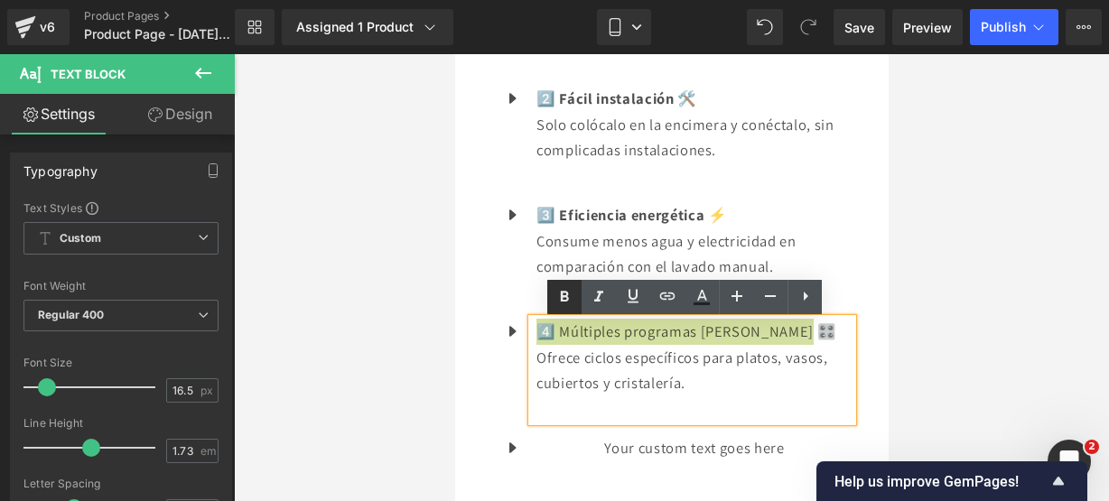
click at [571, 294] on icon at bounding box center [565, 297] width 22 height 22
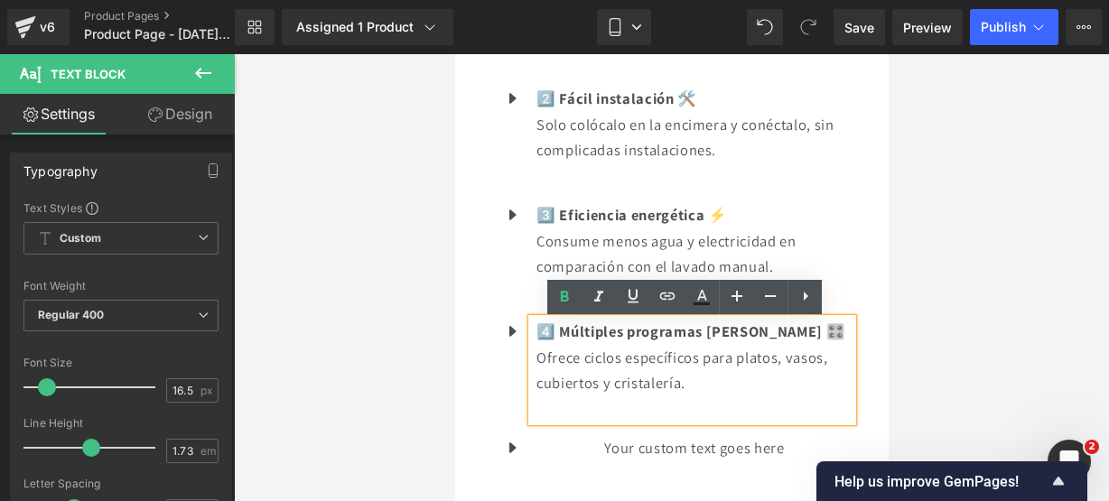
scroll to position [2197, 0]
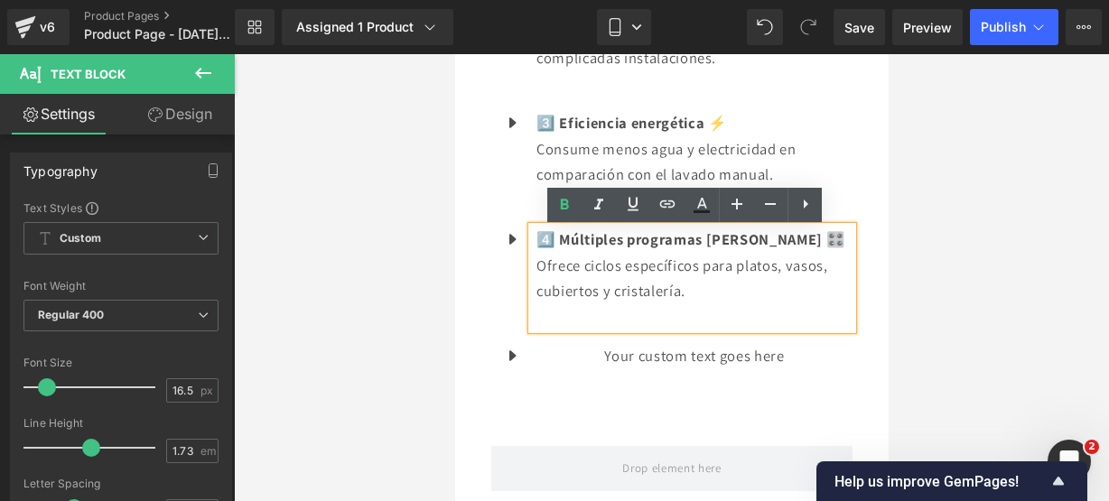
click at [766, 362] on p "Your custom text goes here" at bounding box center [694, 356] width 316 height 26
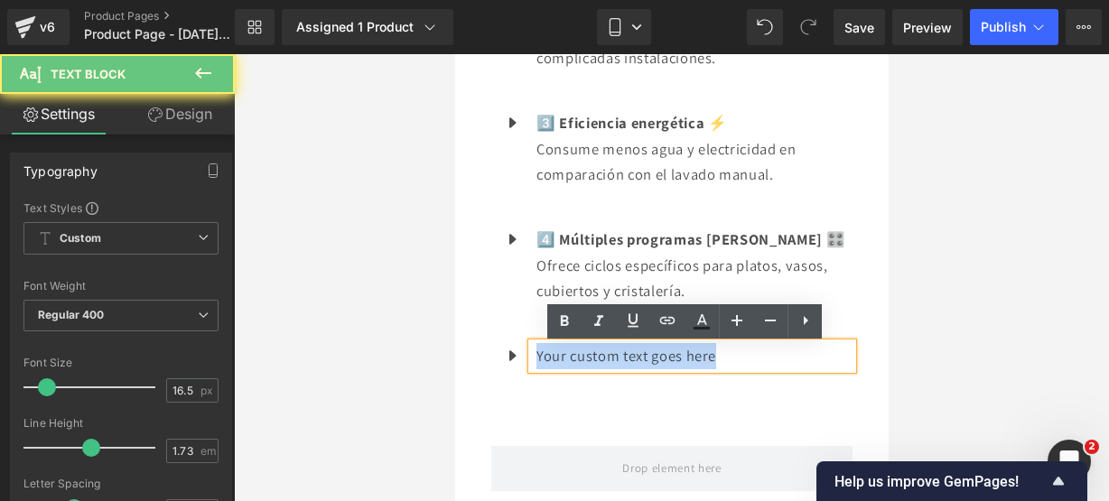
drag, startPoint x: 765, startPoint y: 362, endPoint x: 864, endPoint y: 321, distance: 106.9
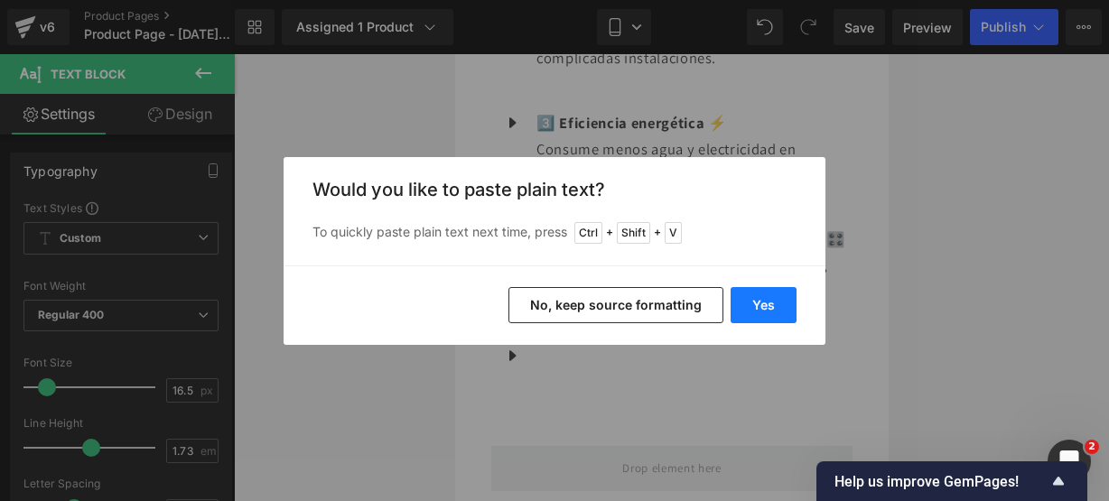
click at [774, 296] on button "Yes" at bounding box center [764, 305] width 66 height 36
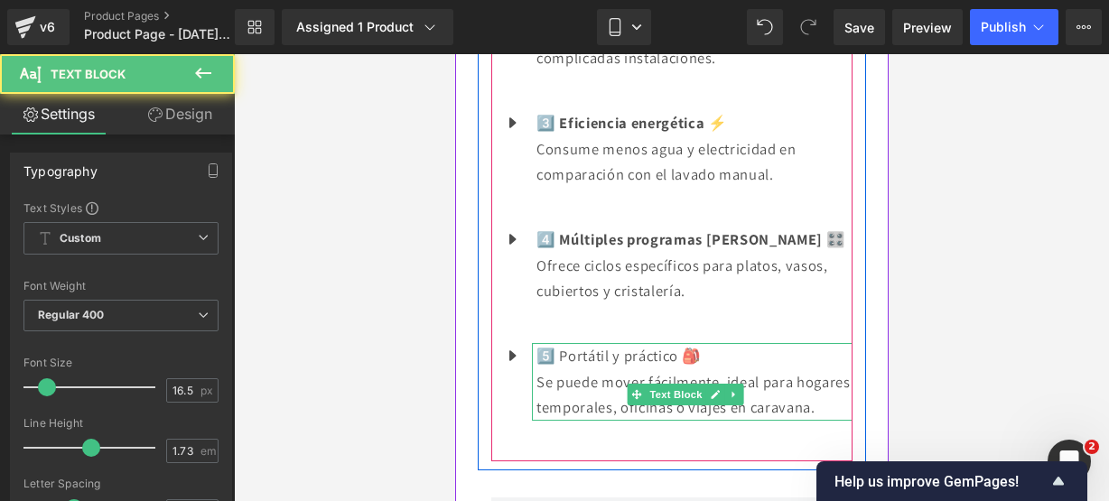
click at [691, 421] on p "Se puede mover fácilmente, ideal para hogares temporales, oficinas o viajes en …" at bounding box center [694, 394] width 316 height 51
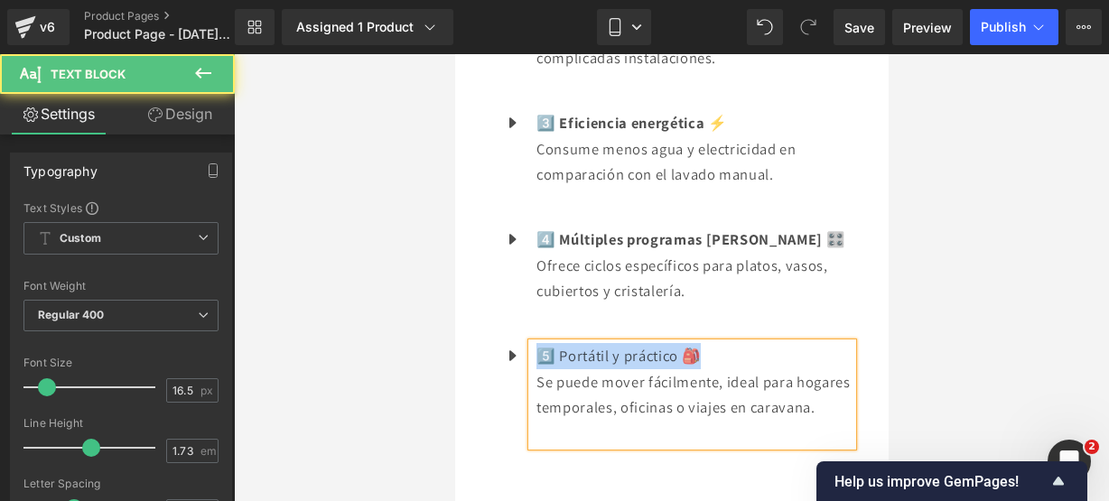
drag, startPoint x: 705, startPoint y: 368, endPoint x: 534, endPoint y: 347, distance: 172.0
click at [534, 347] on div "5️⃣ Portátil y práctico 🎒 Se puede mover fácilmente, ideal para hogares tempora…" at bounding box center [691, 394] width 321 height 103
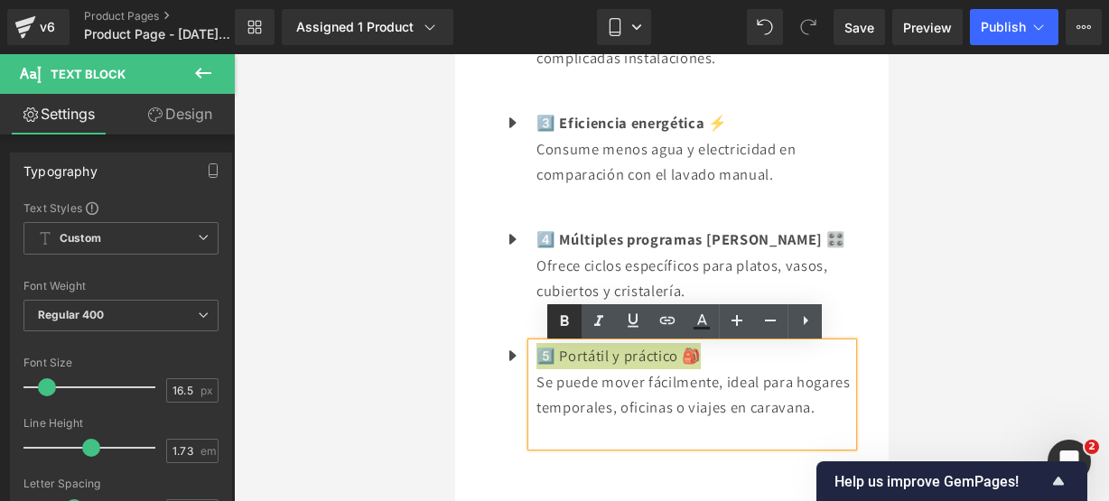
click at [569, 325] on icon at bounding box center [565, 322] width 22 height 22
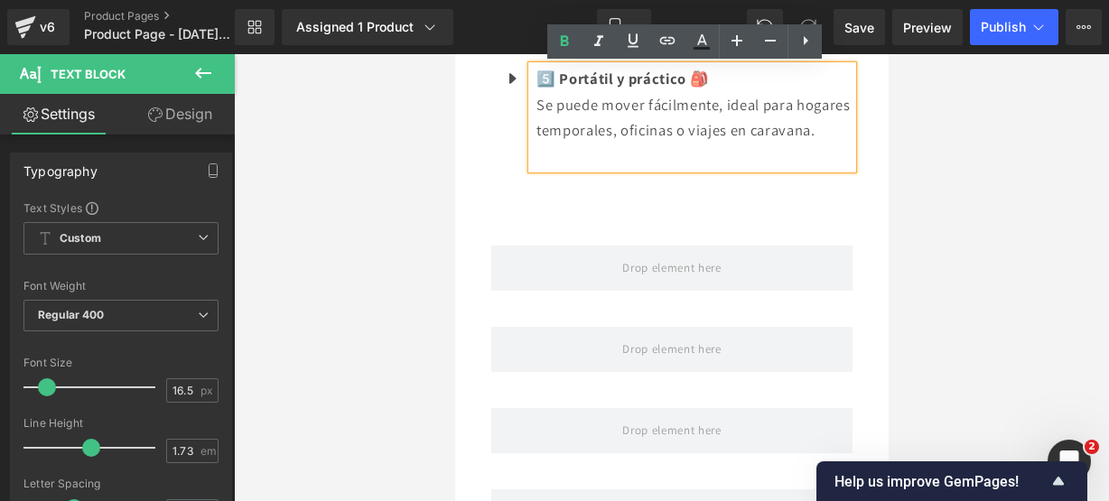
scroll to position [2478, 0]
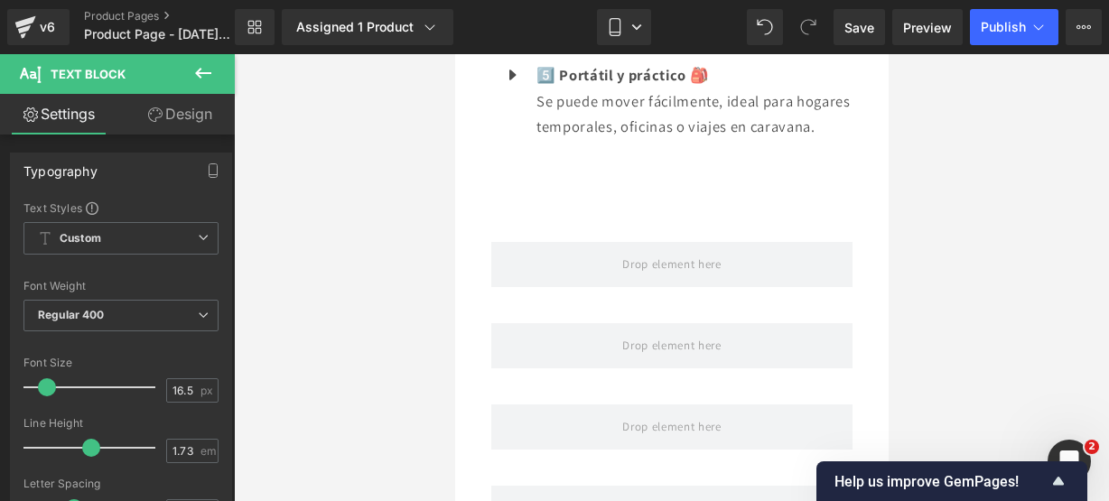
click at [184, 55] on button at bounding box center [203, 74] width 63 height 40
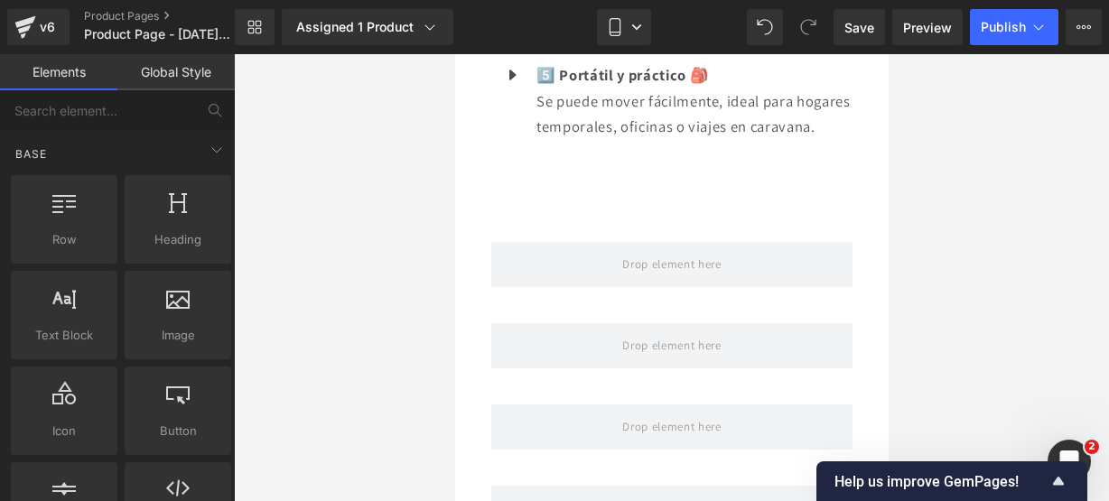
drag, startPoint x: 151, startPoint y: 265, endPoint x: 235, endPoint y: 233, distance: 89.8
click at [242, 233] on div "Icon You are previewing how the will restyle your page. You can not edit Elemen…" at bounding box center [554, 266] width 1109 height 532
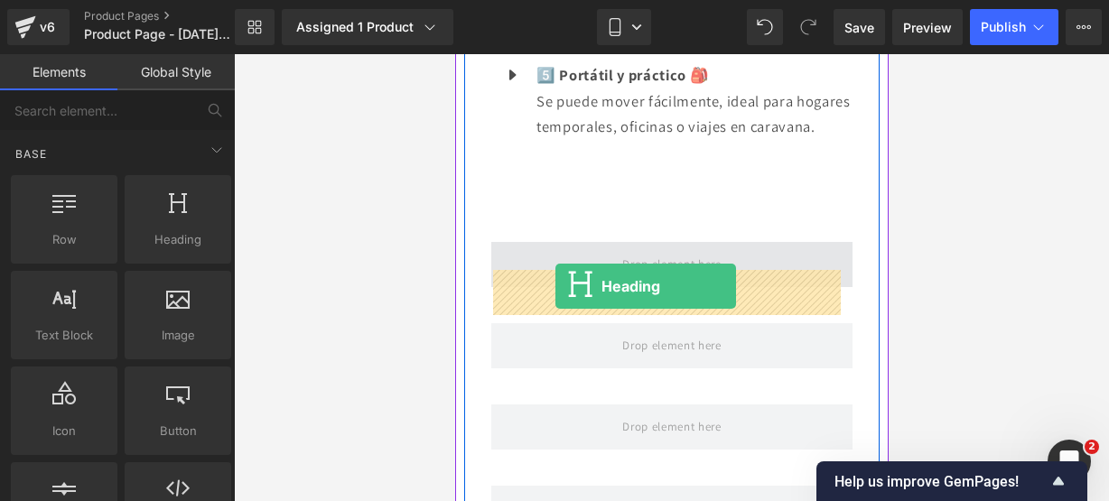
drag, startPoint x: 651, startPoint y: 285, endPoint x: 555, endPoint y: 286, distance: 96.7
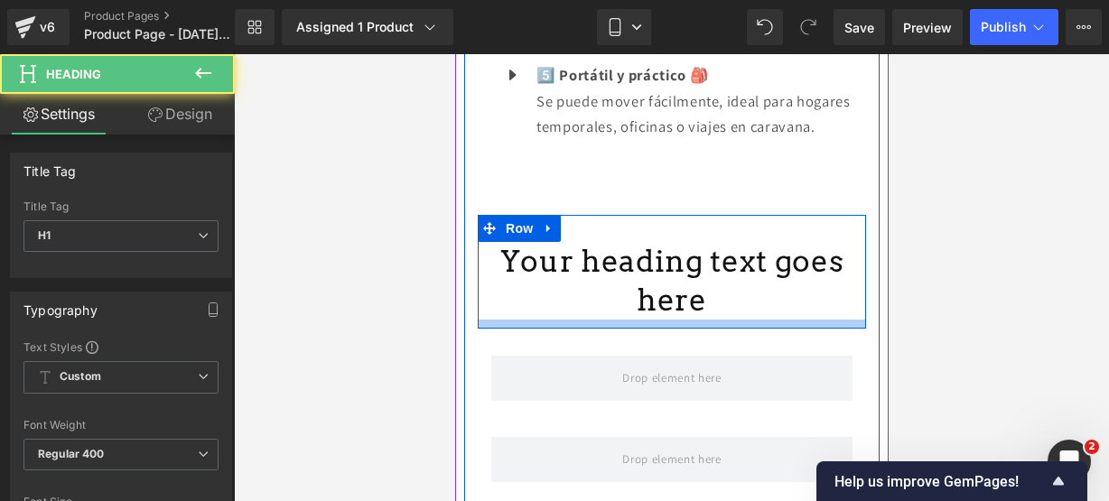
click at [727, 329] on div "Your heading text goes here Heading Row" at bounding box center [671, 272] width 388 height 114
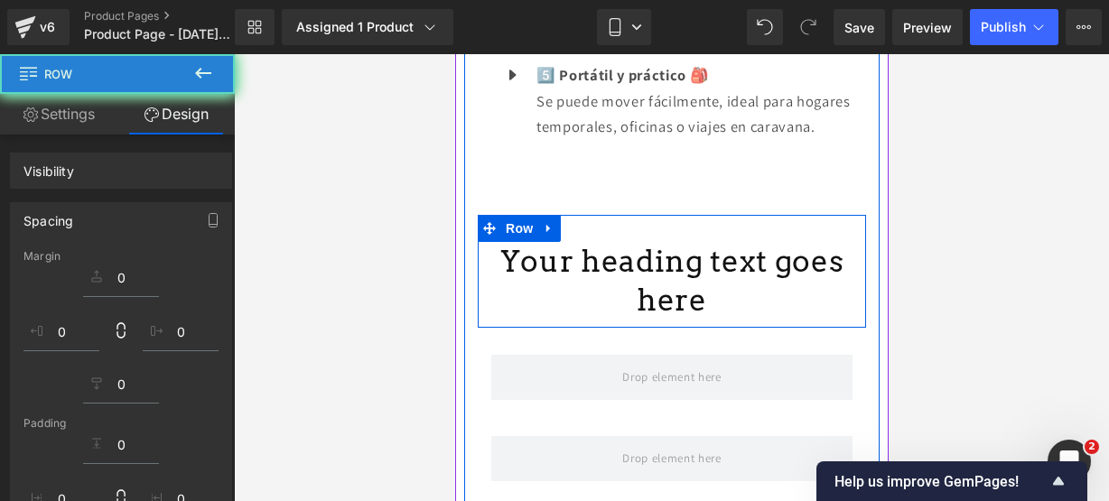
click at [701, 320] on h1 "Your heading text goes here" at bounding box center [671, 281] width 361 height 78
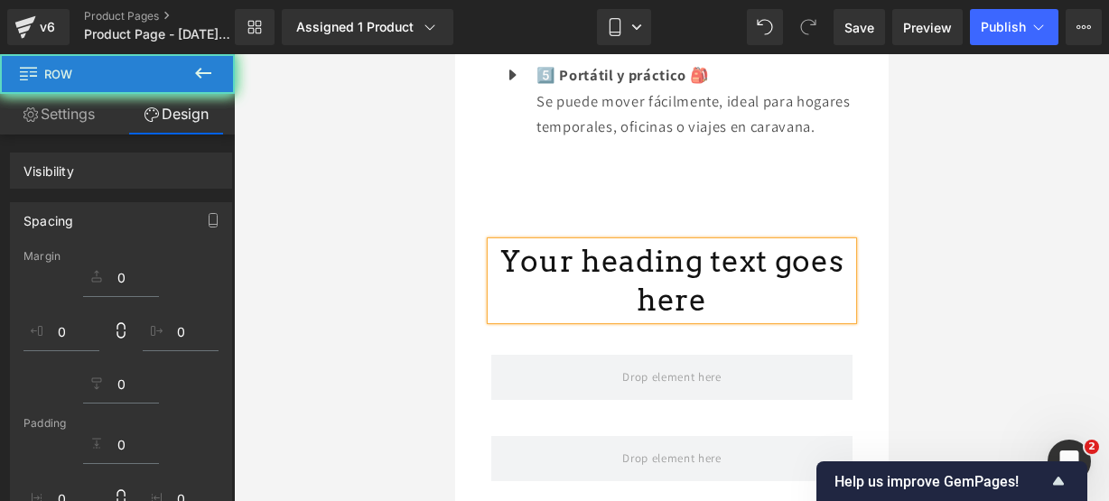
click at [701, 320] on h1 "Your heading text goes here" at bounding box center [671, 281] width 361 height 78
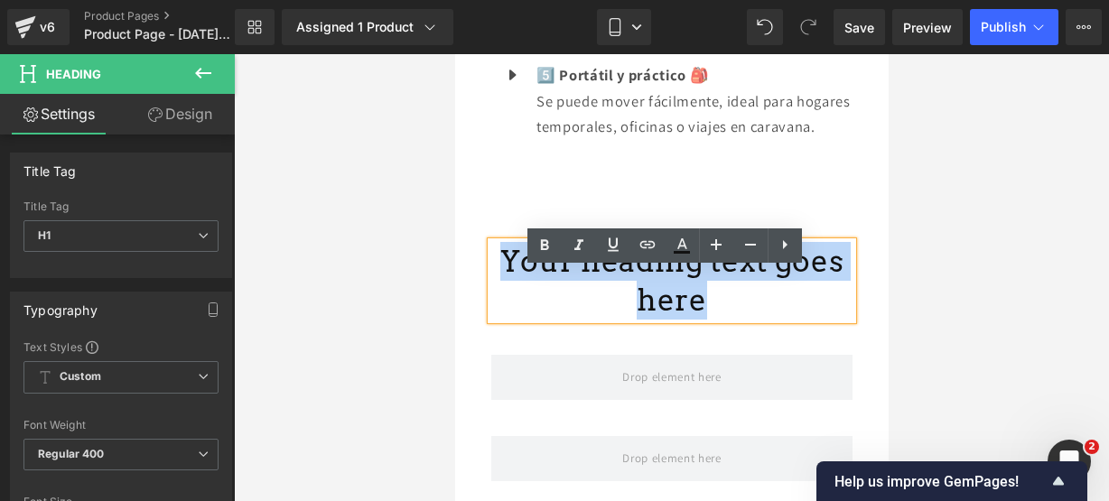
drag, startPoint x: 701, startPoint y: 332, endPoint x: 479, endPoint y: 268, distance: 231.0
click at [479, 268] on div "Your heading text goes here Heading Row" at bounding box center [671, 271] width 388 height 113
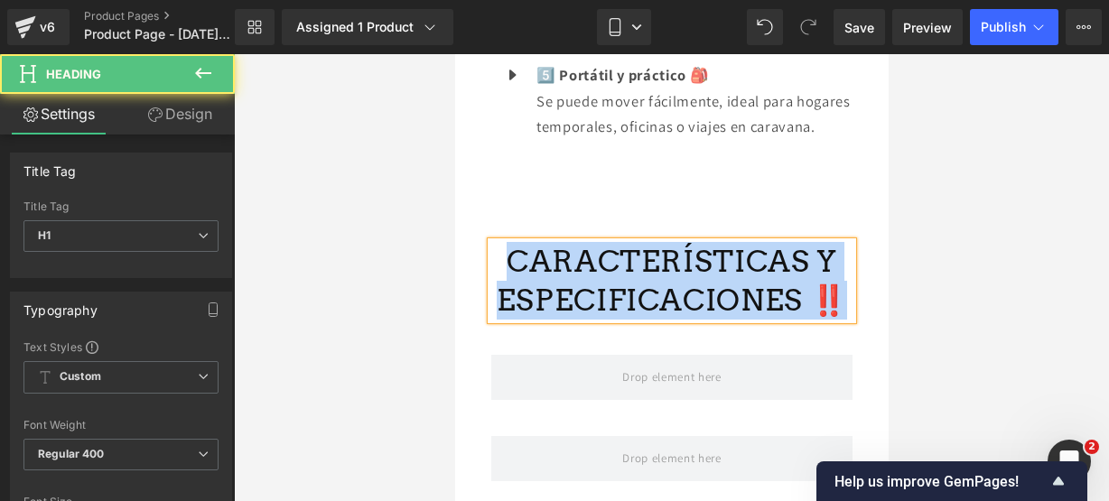
drag, startPoint x: 818, startPoint y: 324, endPoint x: 505, endPoint y: 288, distance: 315.5
click at [505, 288] on h1 "CARACTERÍSTICAS Y ESPECIFICACIONES ‼️" at bounding box center [671, 281] width 361 height 78
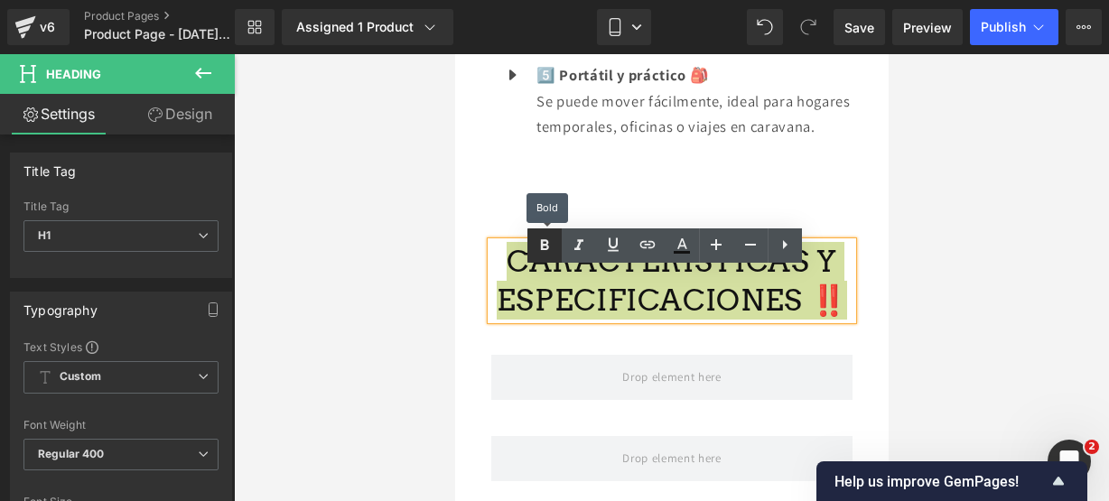
click at [536, 261] on link at bounding box center [545, 246] width 34 height 34
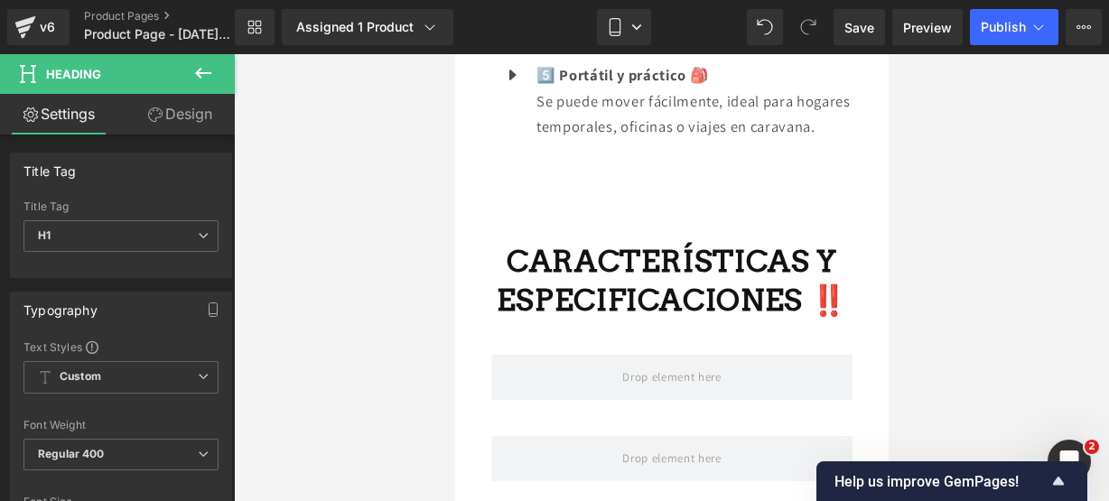
click at [208, 70] on icon at bounding box center [203, 73] width 22 height 22
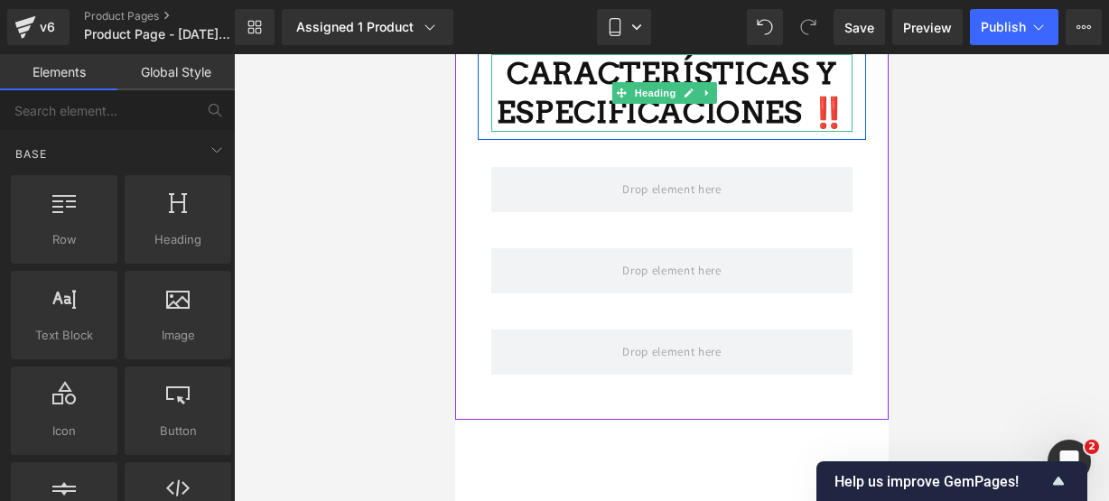
scroll to position [2668, 0]
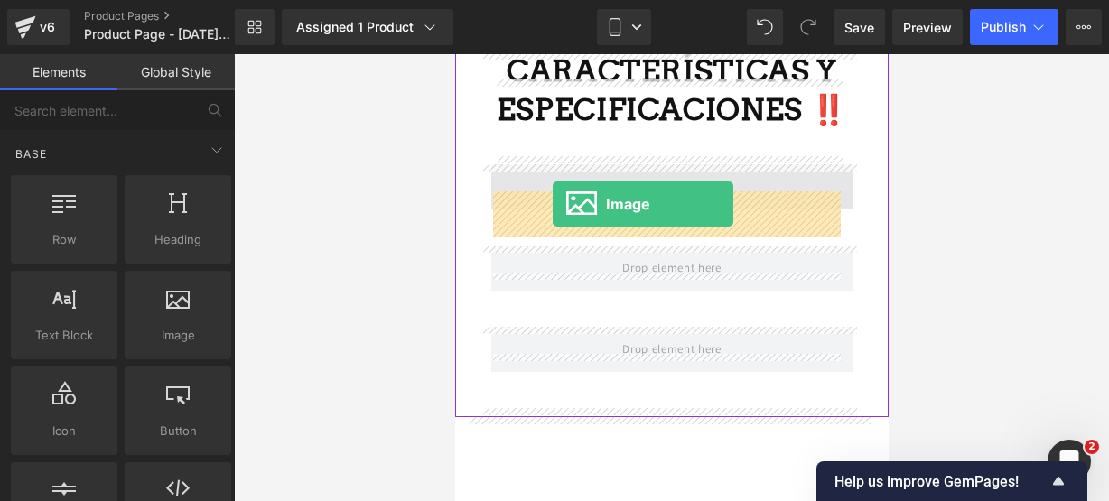
drag, startPoint x: 603, startPoint y: 389, endPoint x: 552, endPoint y: 204, distance: 192.0
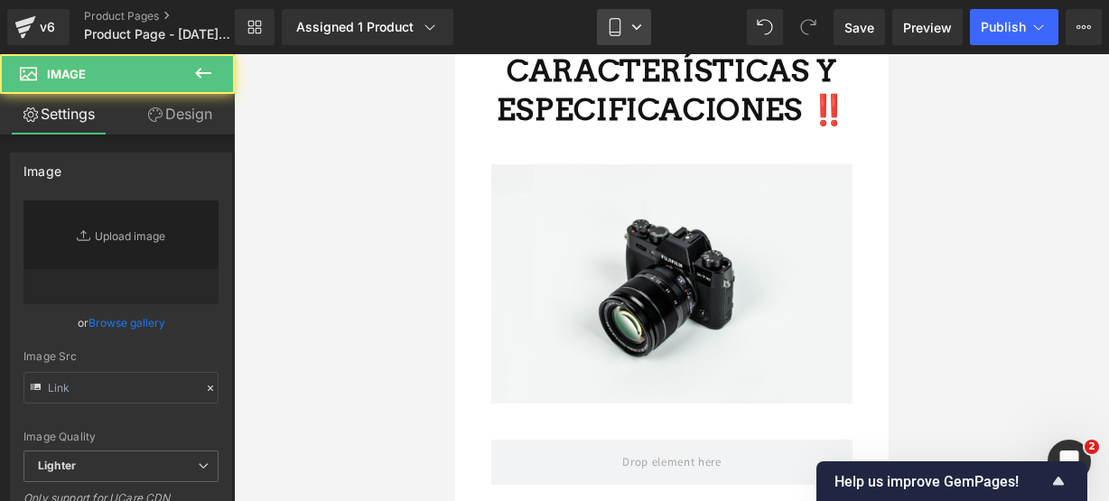
type input "//d1um8515vdn9kb.cloudfront.net/images/parallax.jpg"
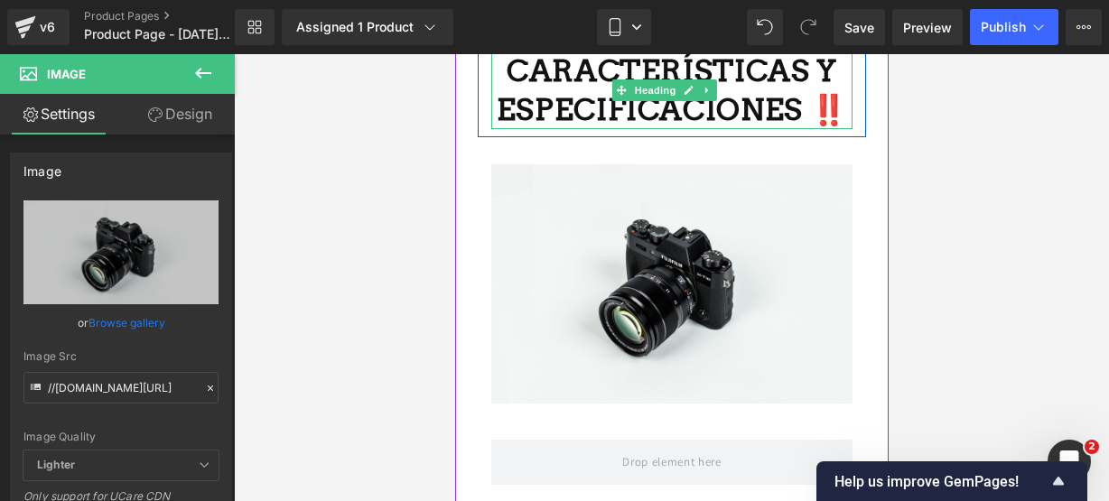
click at [788, 117] on h1 "CARACTERÍSTICAS Y ESPECIFICACIONES ‼️" at bounding box center [671, 90] width 361 height 78
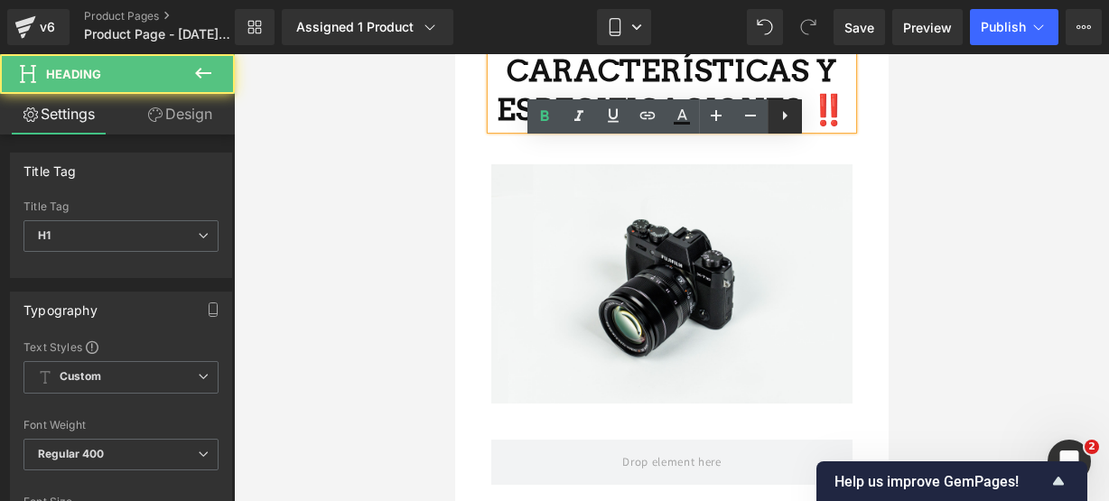
click at [793, 109] on link at bounding box center [785, 116] width 34 height 34
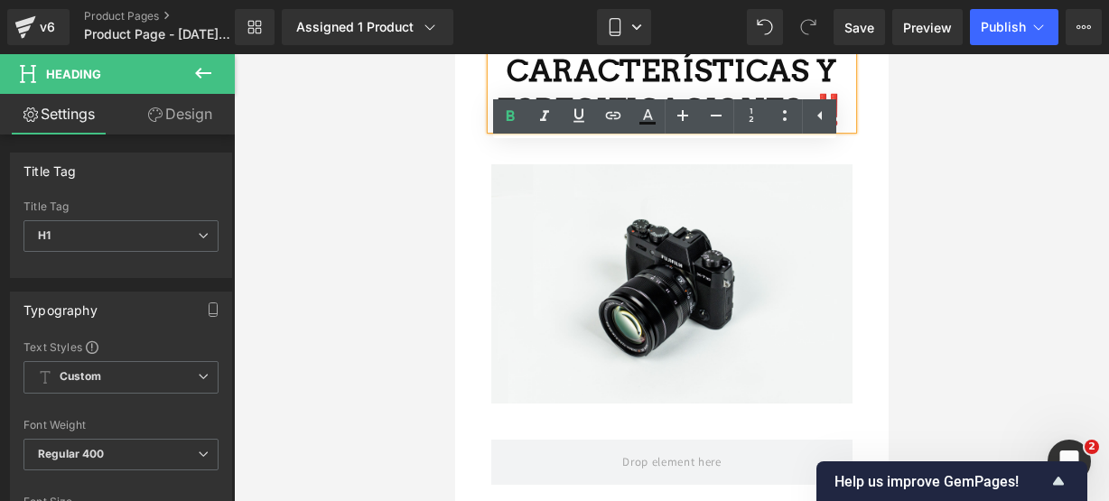
click at [800, 91] on strong "CARACTERÍSTICAS Y ESPECIFICACIONES ‼️" at bounding box center [671, 89] width 351 height 75
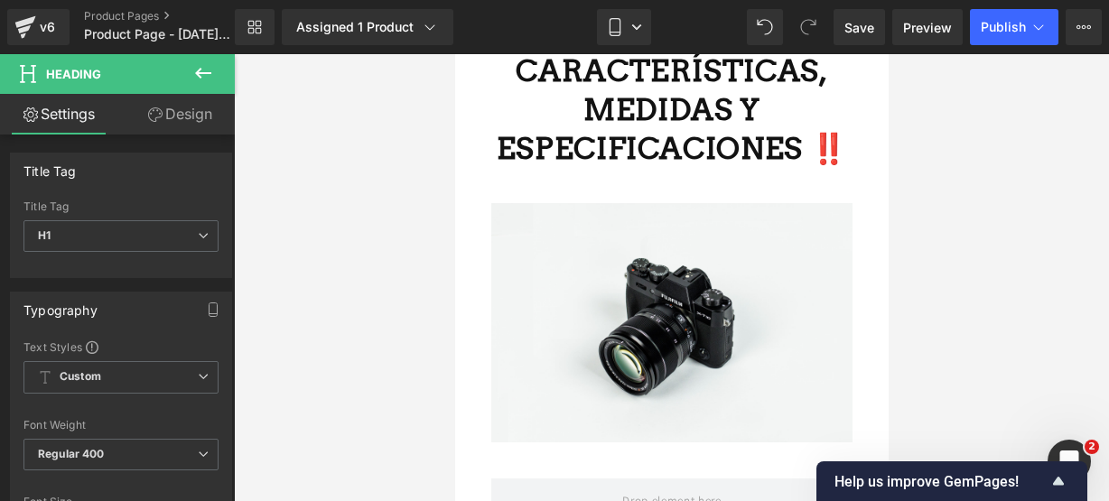
click at [207, 73] on icon at bounding box center [203, 73] width 16 height 11
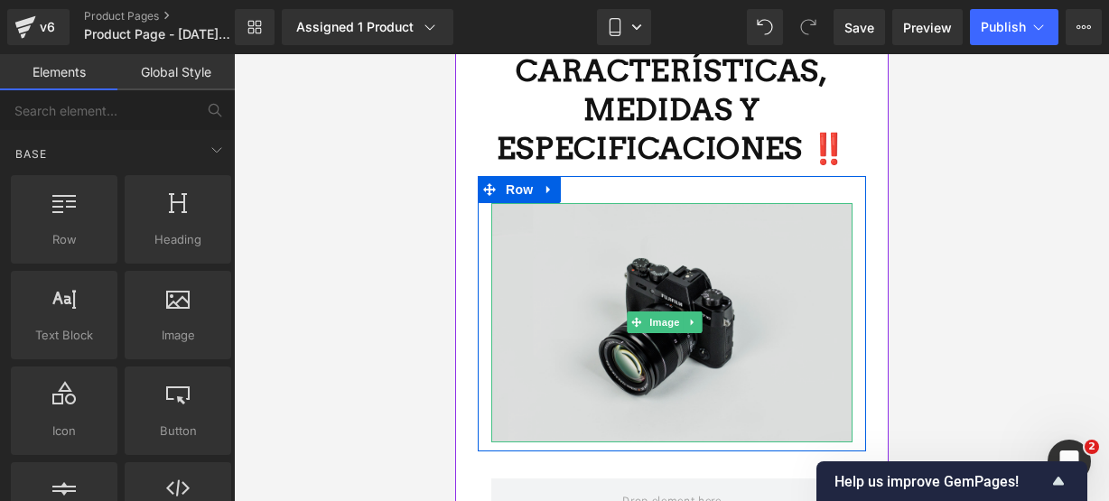
click at [771, 330] on img at bounding box center [671, 322] width 361 height 239
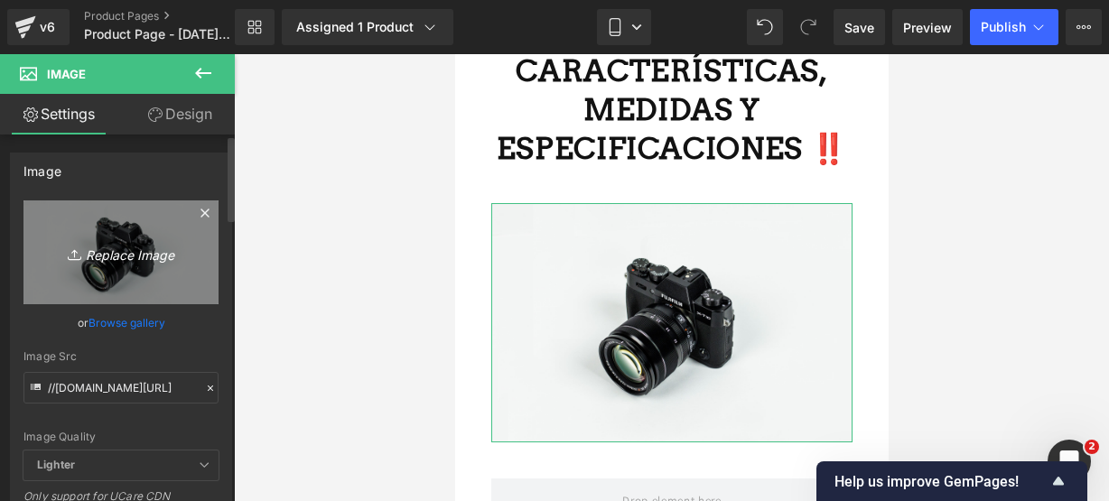
click at [142, 248] on icon "Replace Image" at bounding box center [121, 252] width 145 height 23
type input "C:\fakepath\lava 4.webp"
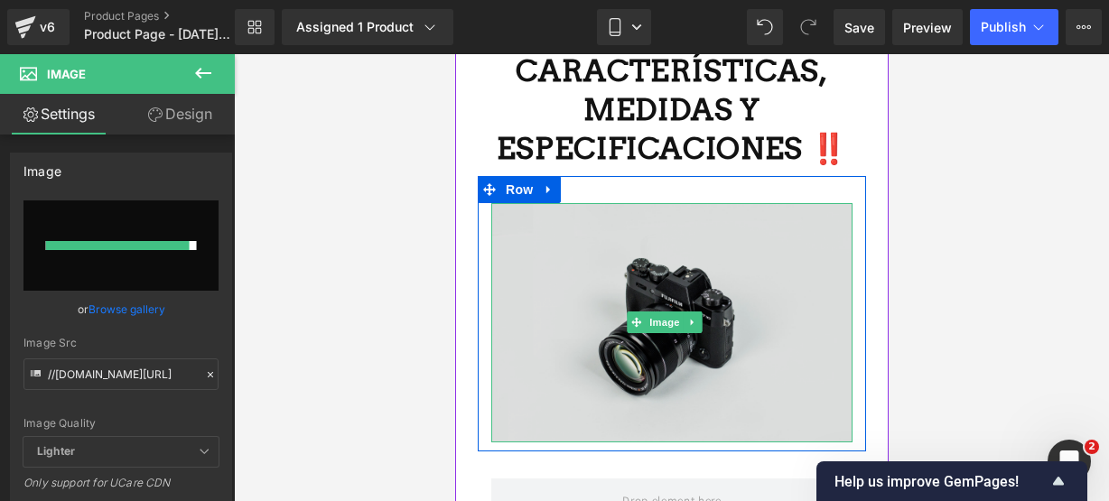
type input "https://ucarecdn.com/99b63132-9c55-4135-ab45-09fc3a2f4129/-/format/auto/-/previ…"
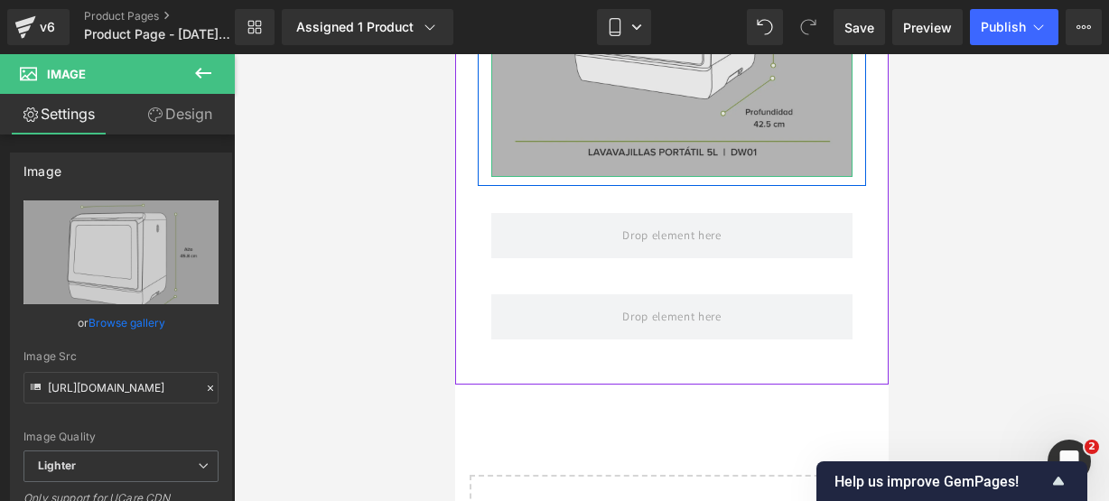
scroll to position [3058, 0]
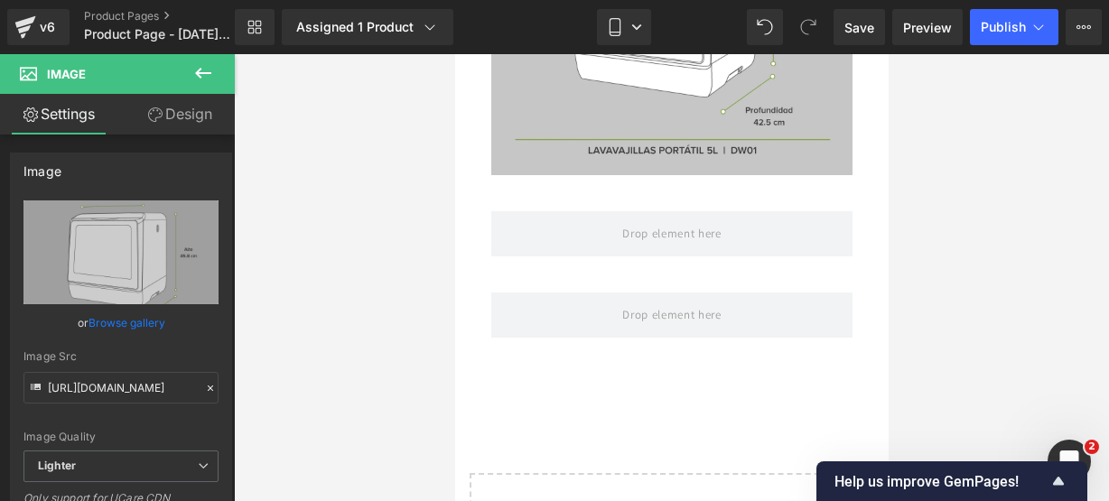
click at [193, 70] on icon at bounding box center [203, 73] width 22 height 22
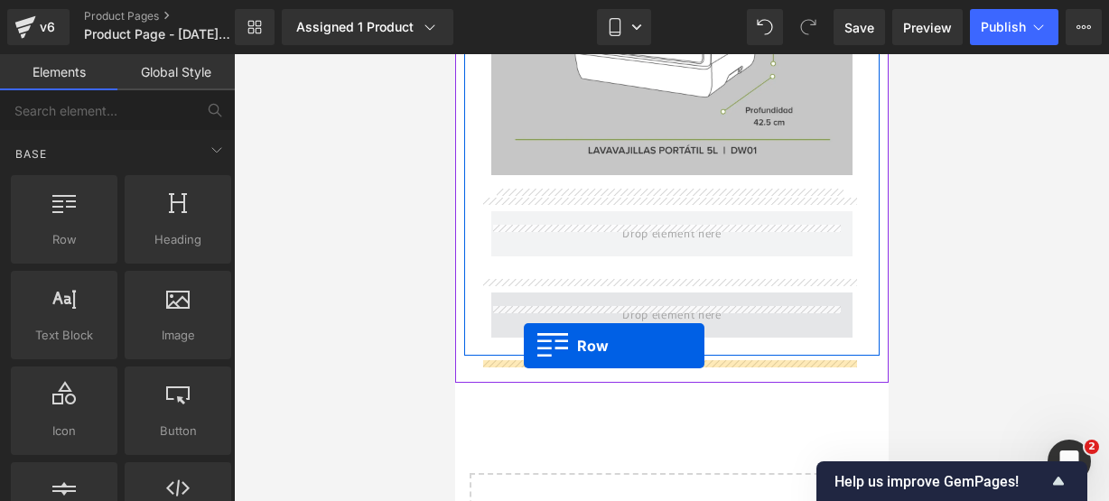
drag, startPoint x: 547, startPoint y: 258, endPoint x: 523, endPoint y: 346, distance: 90.7
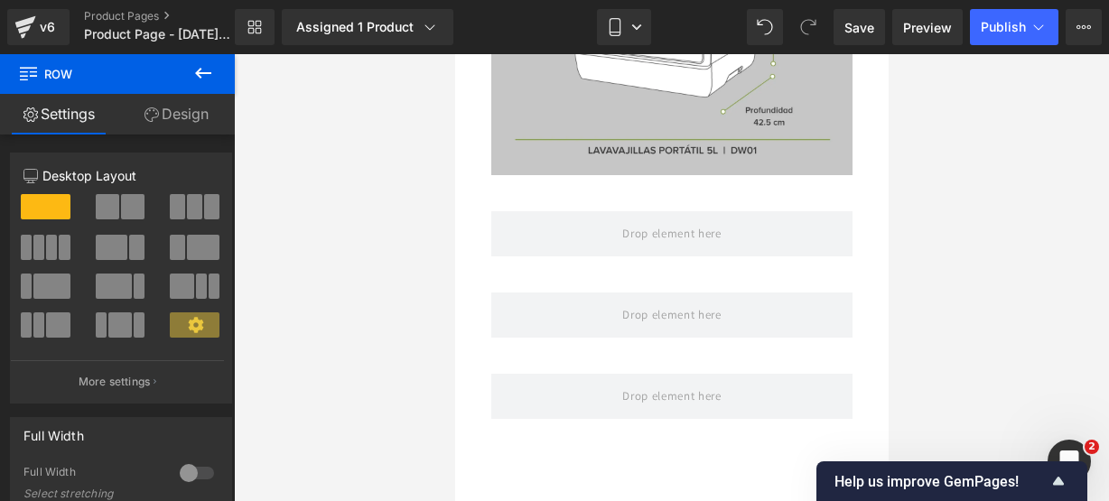
click at [205, 70] on icon at bounding box center [203, 73] width 22 height 22
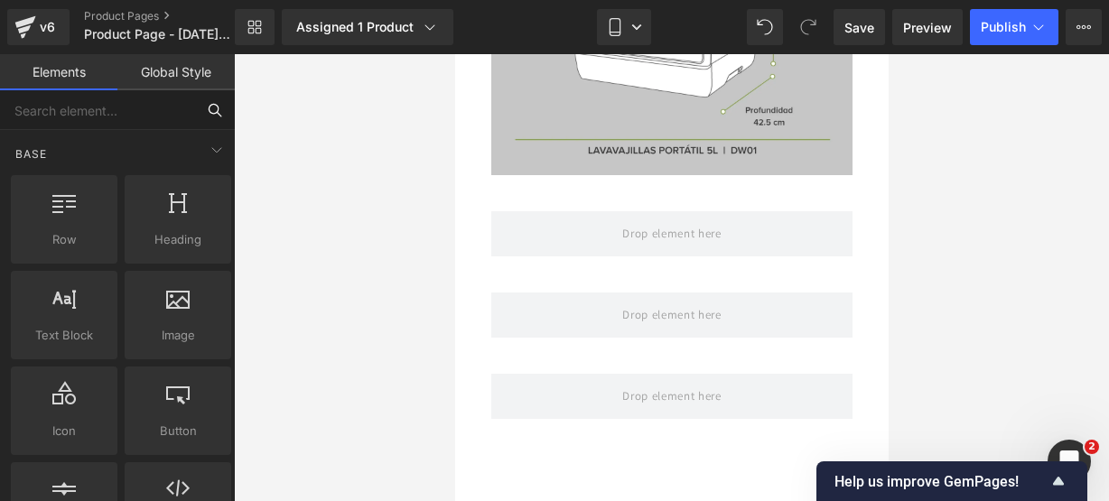
click at [121, 120] on input "text" at bounding box center [97, 110] width 195 height 40
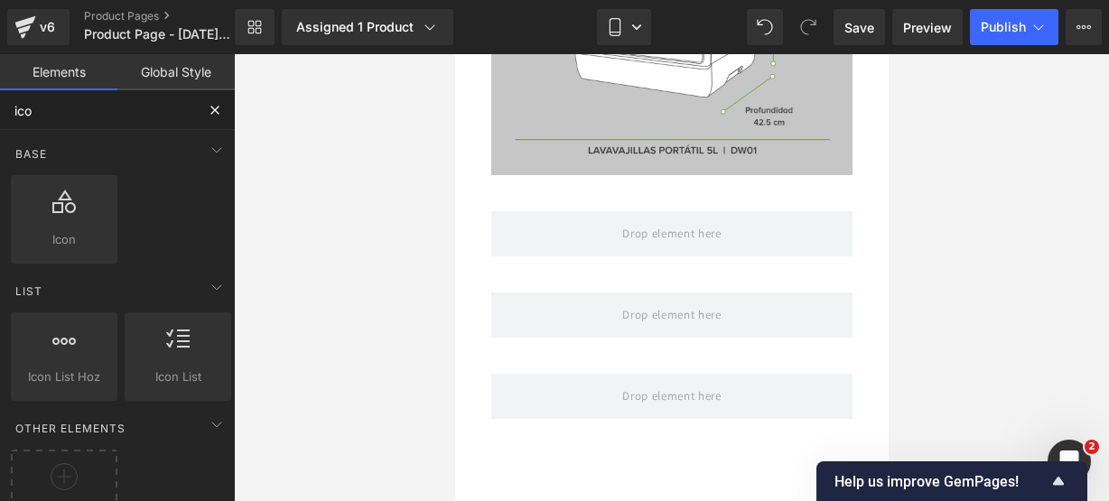
type input "icon"
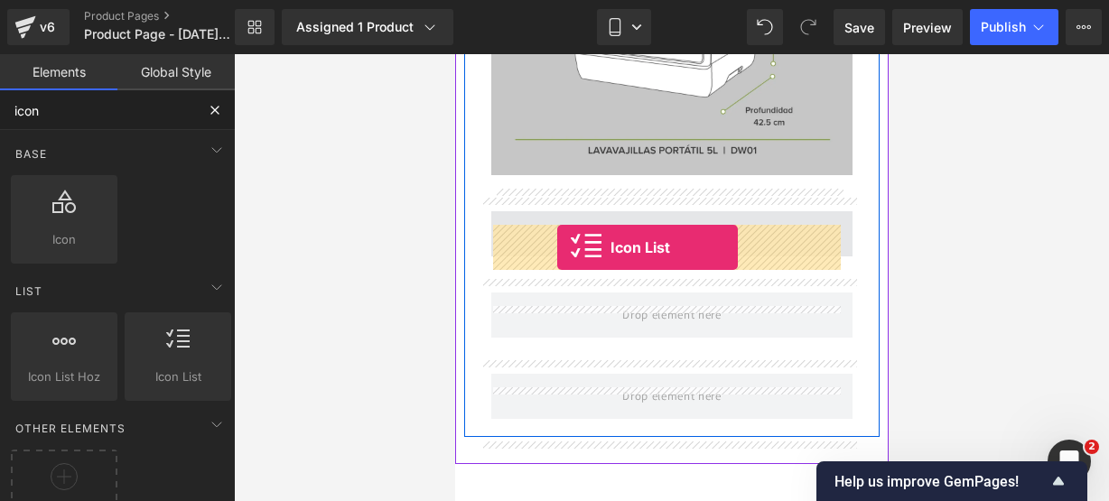
drag, startPoint x: 633, startPoint y: 446, endPoint x: 556, endPoint y: 247, distance: 213.9
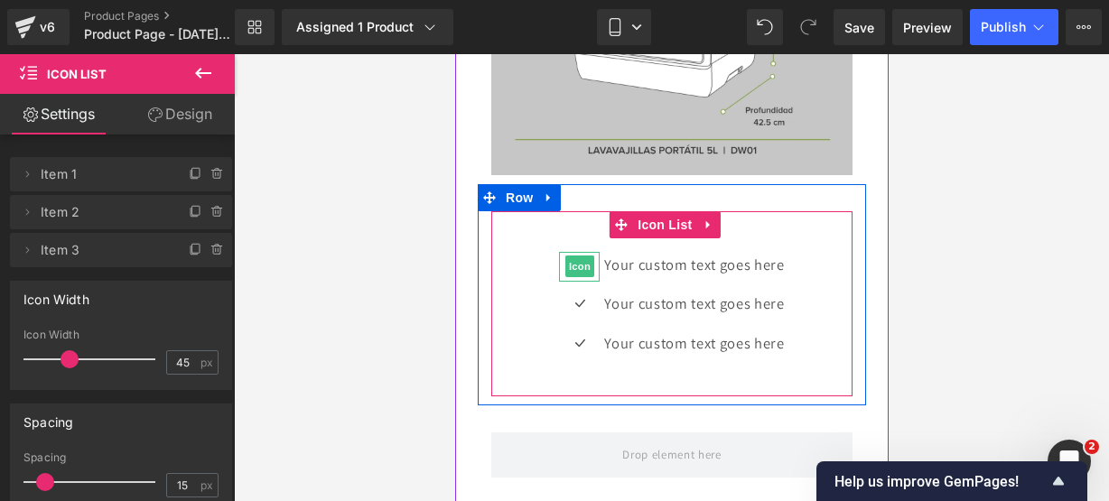
click at [569, 277] on span "Icon" at bounding box center [579, 267] width 29 height 22
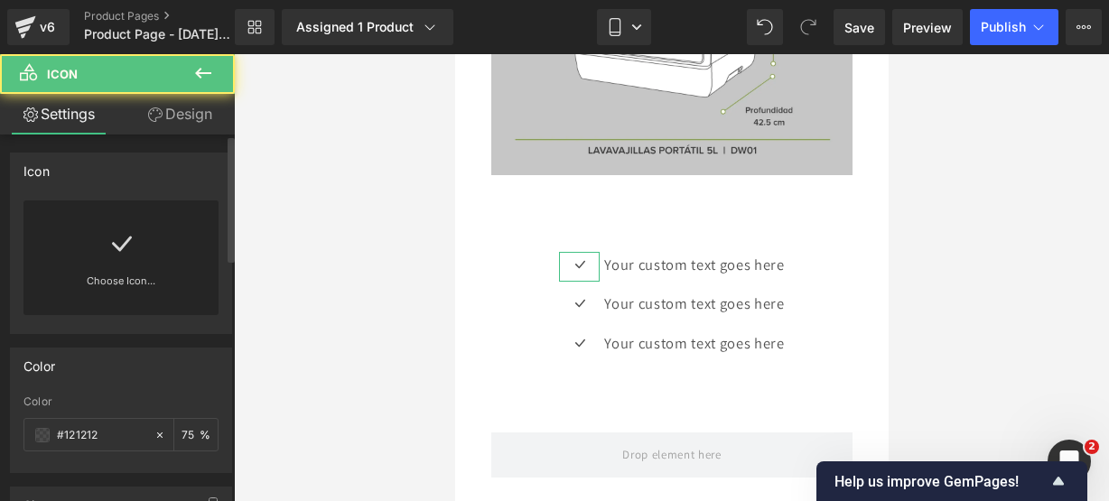
click at [145, 230] on div "Choose Icon..." at bounding box center [120, 258] width 195 height 115
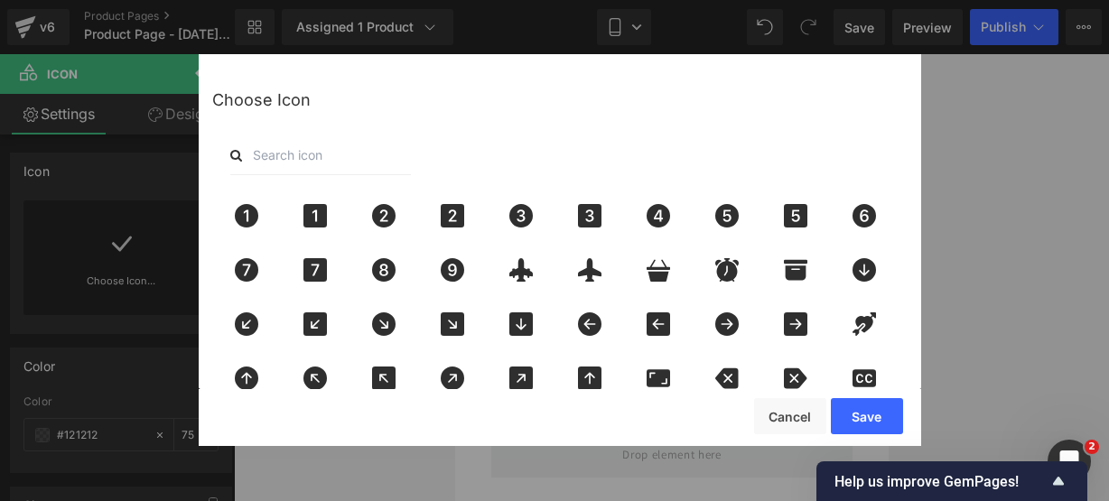
click at [304, 164] on input "text" at bounding box center [320, 155] width 181 height 40
type input "pin"
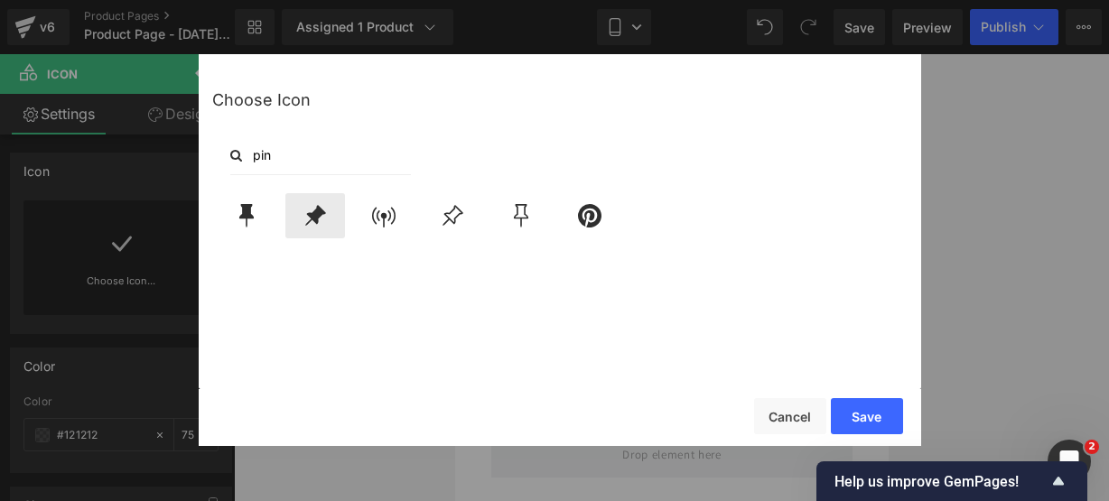
click at [318, 216] on icon at bounding box center [315, 215] width 21 height 21
click at [882, 421] on button "Save" at bounding box center [867, 416] width 72 height 36
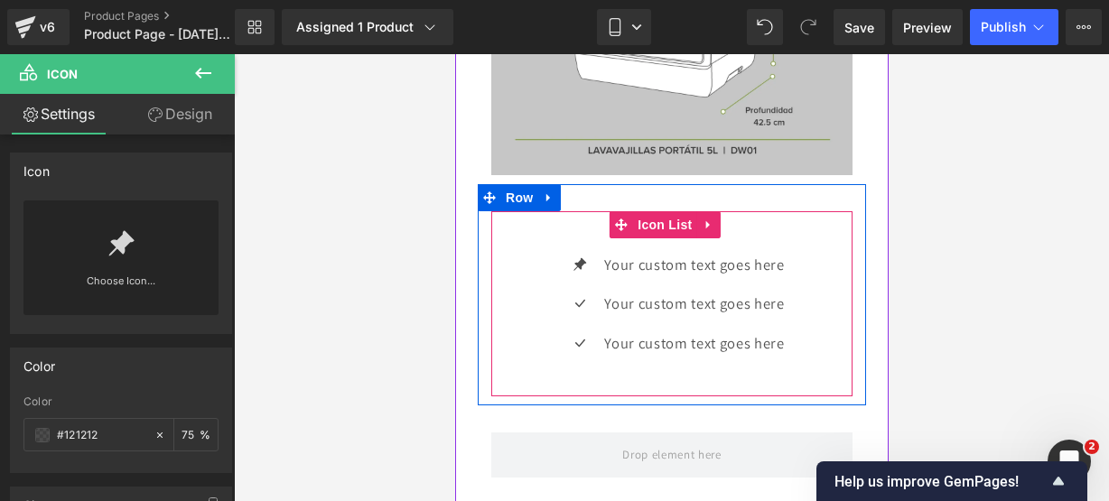
click at [519, 326] on div "Icon Your custom text goes here Text Block Icon Your custom text goes here Text…" at bounding box center [671, 311] width 361 height 118
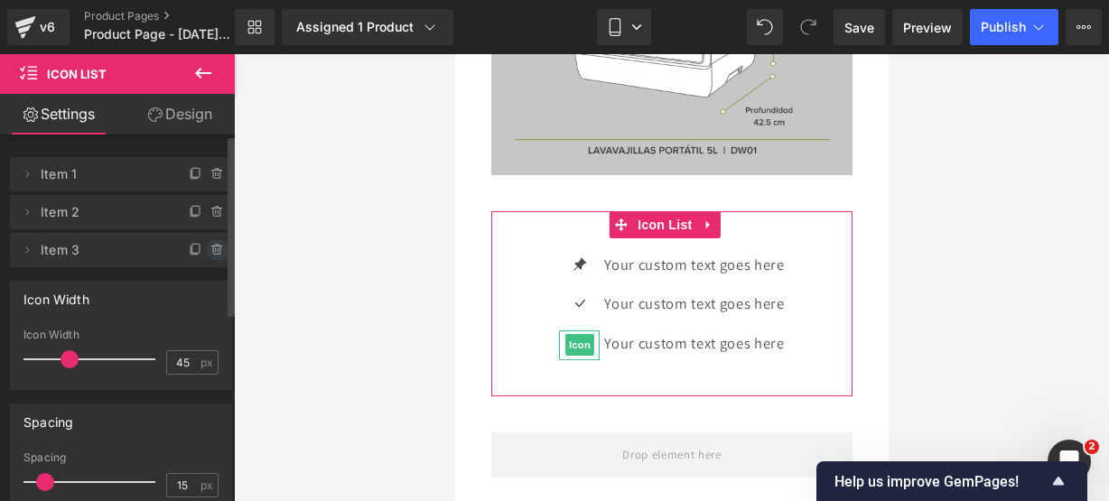
click at [211, 246] on icon at bounding box center [217, 250] width 14 height 14
click at [211, 246] on button "Delete" at bounding box center [198, 250] width 57 height 23
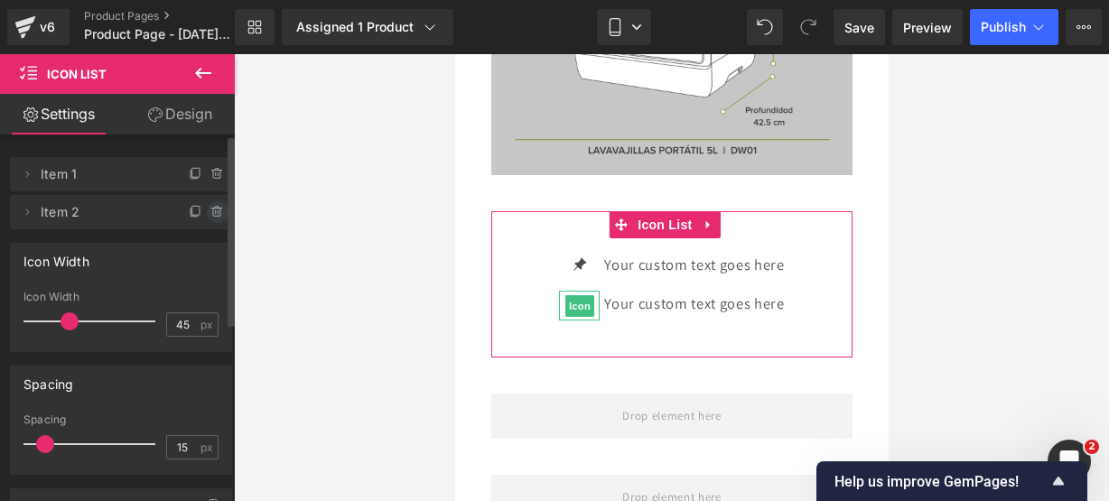
click at [210, 212] on icon at bounding box center [217, 212] width 14 height 14
click at [208, 212] on button "Delete" at bounding box center [198, 212] width 57 height 23
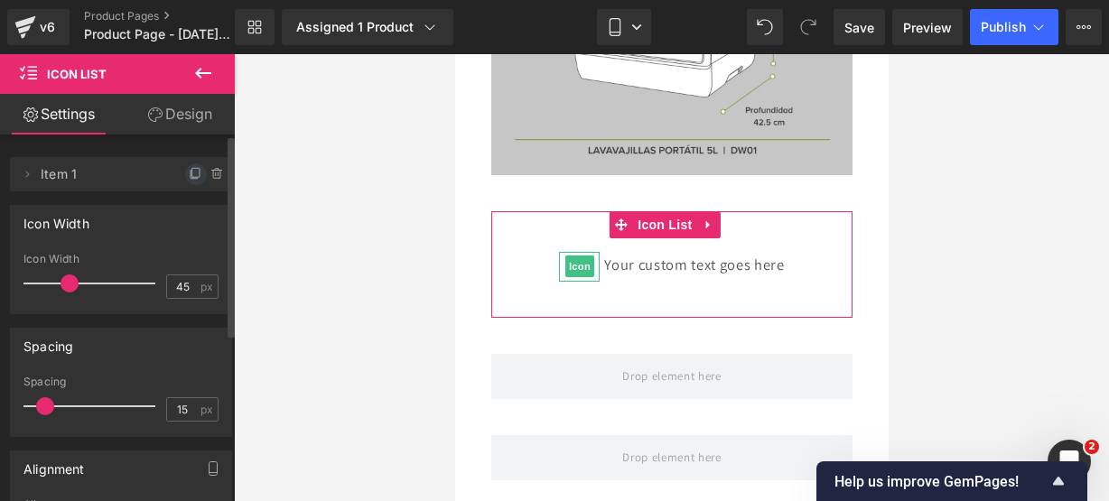
click at [189, 180] on icon at bounding box center [196, 174] width 14 height 14
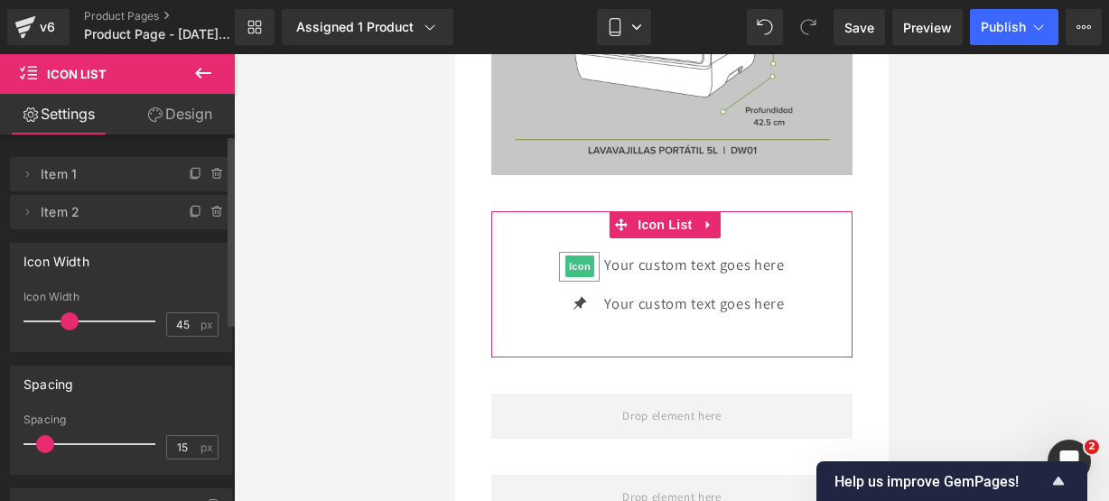
click at [189, 180] on icon at bounding box center [196, 174] width 14 height 14
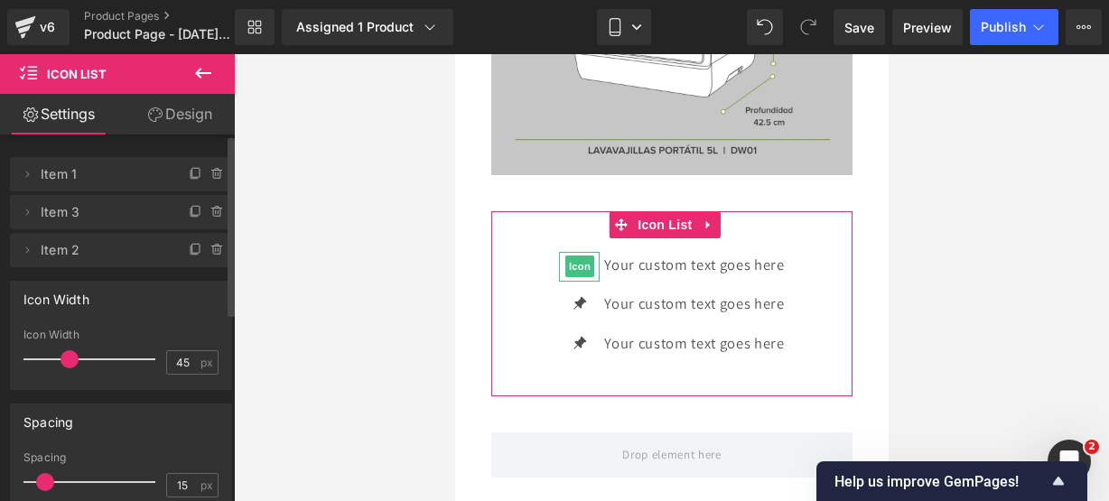
click at [189, 180] on icon at bounding box center [196, 174] width 14 height 14
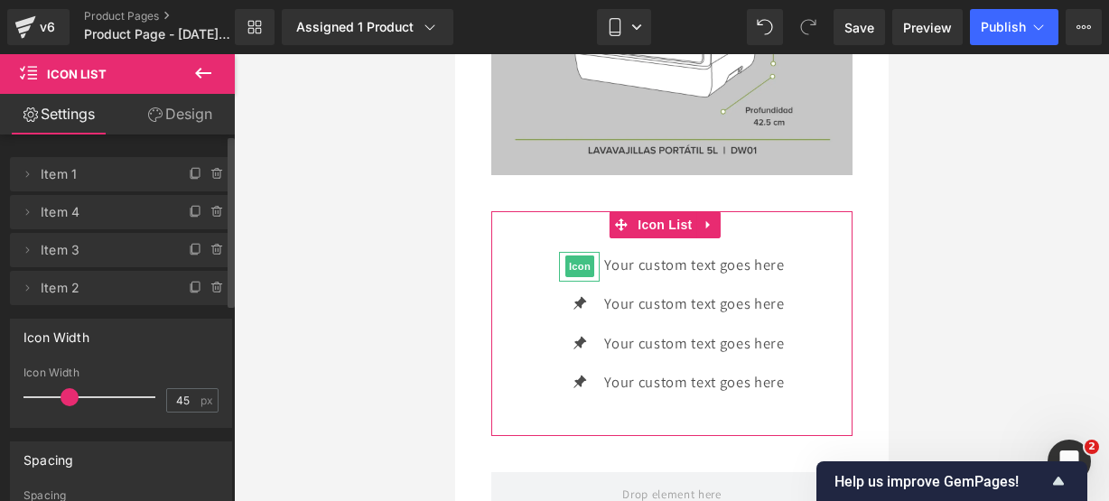
click at [189, 180] on icon at bounding box center [196, 174] width 14 height 14
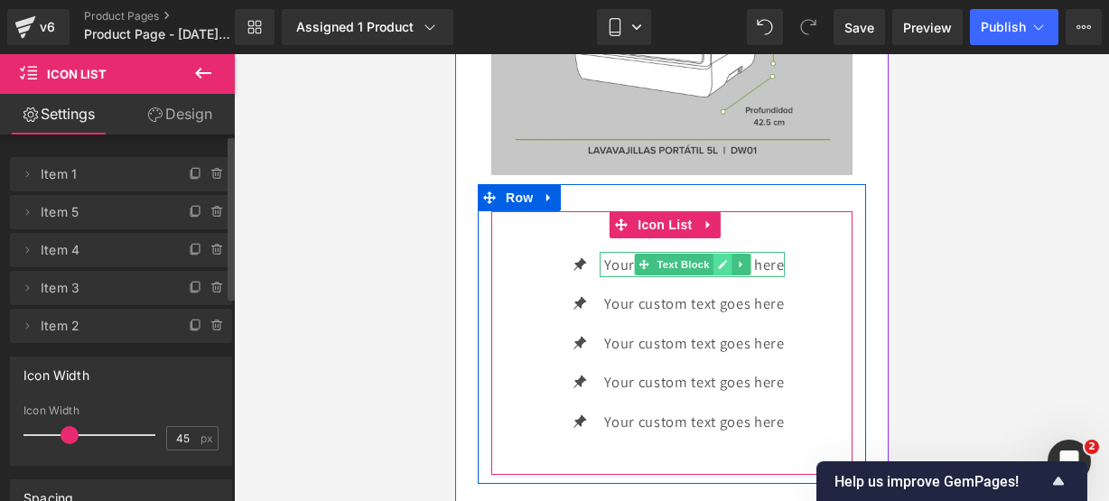
click at [713, 276] on link at bounding box center [722, 265] width 19 height 22
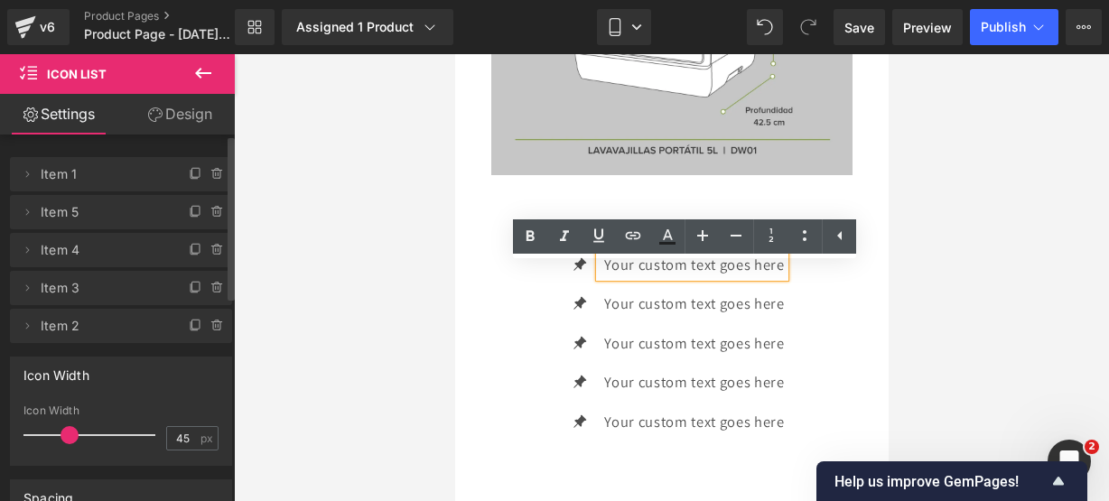
click at [775, 276] on p "Your custom text goes here" at bounding box center [693, 265] width 180 height 26
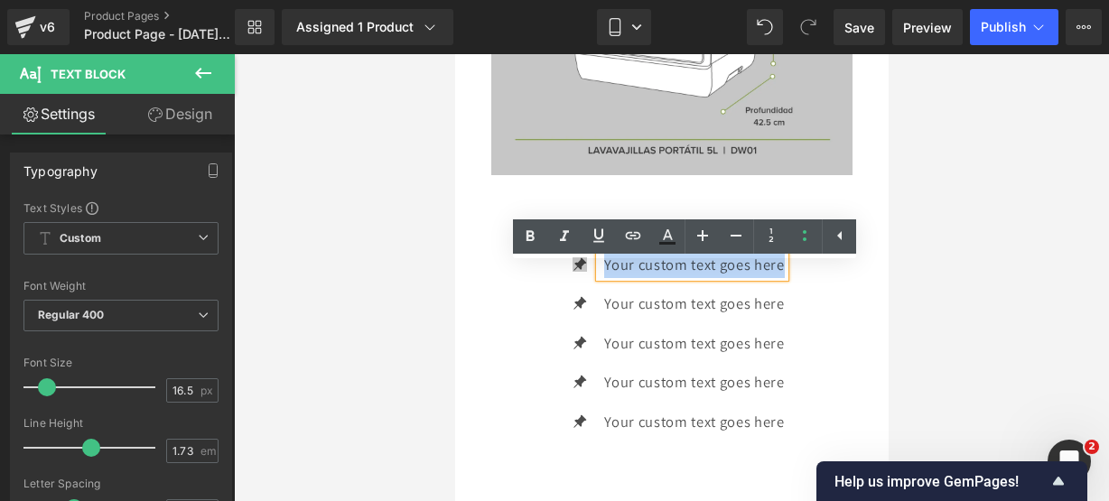
drag, startPoint x: 775, startPoint y: 276, endPoint x: 567, endPoint y: 281, distance: 207.8
click at [567, 278] on li "Icon Your custom text goes here Text Block" at bounding box center [670, 265] width 225 height 26
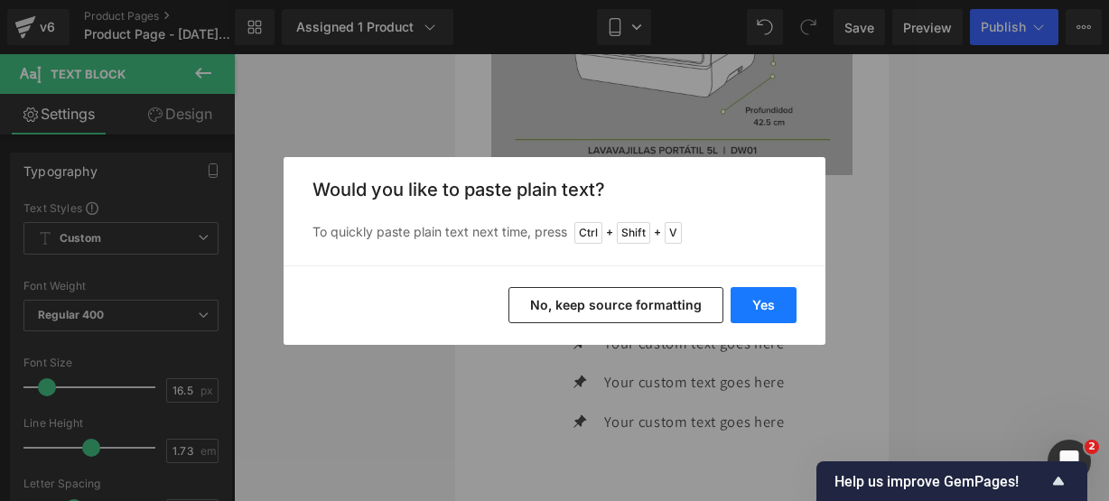
click at [754, 318] on button "Yes" at bounding box center [764, 305] width 66 height 36
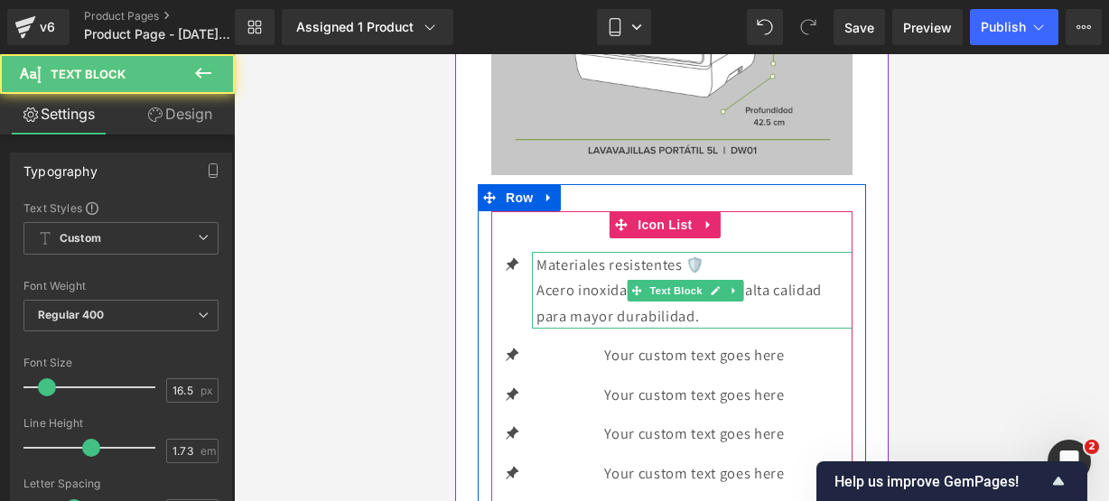
click at [746, 317] on p "Acero inoxidable y plásticos de alta calidad para mayor durabilidad." at bounding box center [694, 302] width 316 height 51
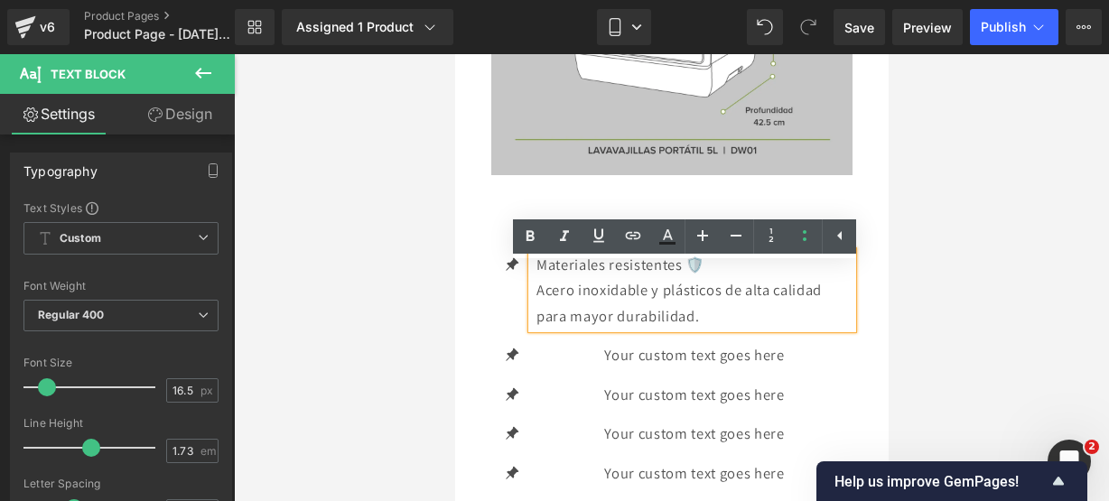
click at [714, 326] on p "Acero inoxidable y plásticos de alta calidad para mayor durabilidad." at bounding box center [694, 302] width 316 height 51
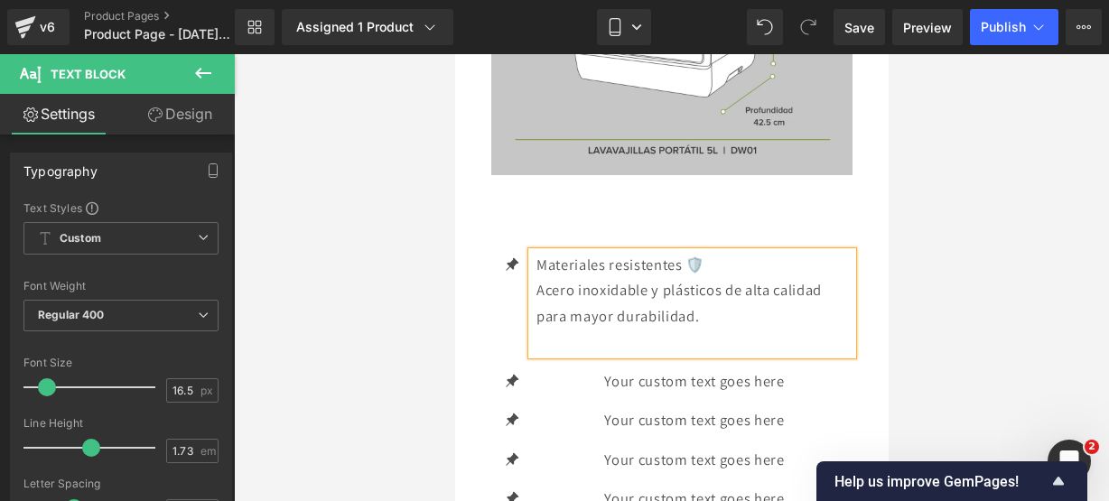
click at [531, 302] on div "Materiales resistentes 🛡️ Acero inoxidable y plásticos de alta calidad para may…" at bounding box center [691, 303] width 321 height 103
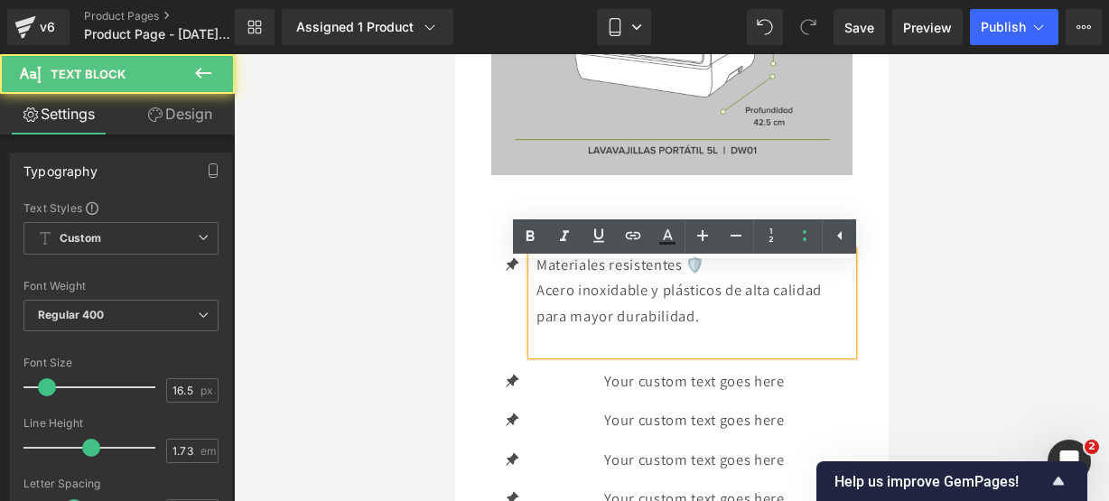
click at [531, 302] on div "Materiales resistentes 🛡️ Acero inoxidable y plásticos de alta calidad para may…" at bounding box center [691, 303] width 321 height 103
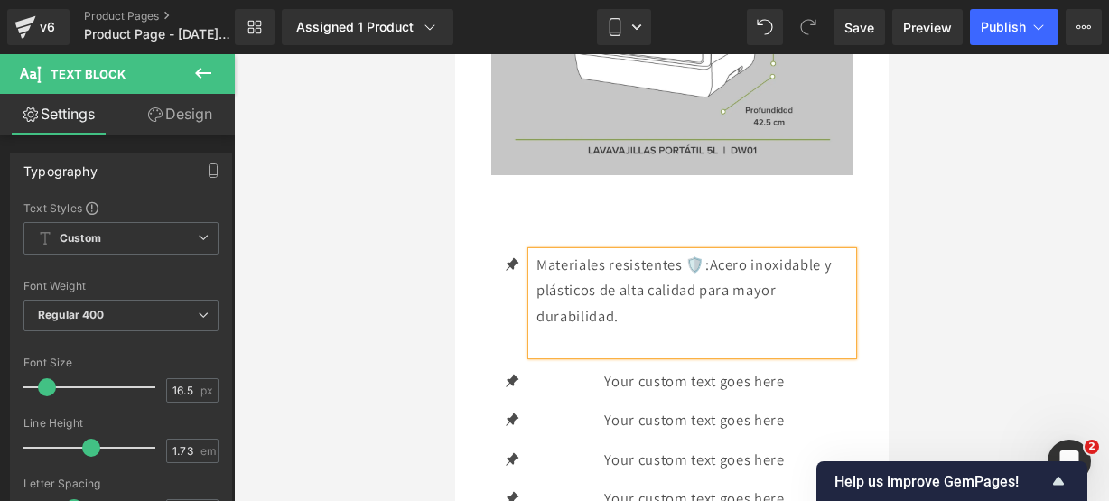
drag, startPoint x: 710, startPoint y: 278, endPoint x: 540, endPoint y: 283, distance: 169.9
click at [540, 283] on p "Materiales resistentes 🛡️: Acero inoxidable y plásticos de alta calidad para ma…" at bounding box center [694, 291] width 316 height 78
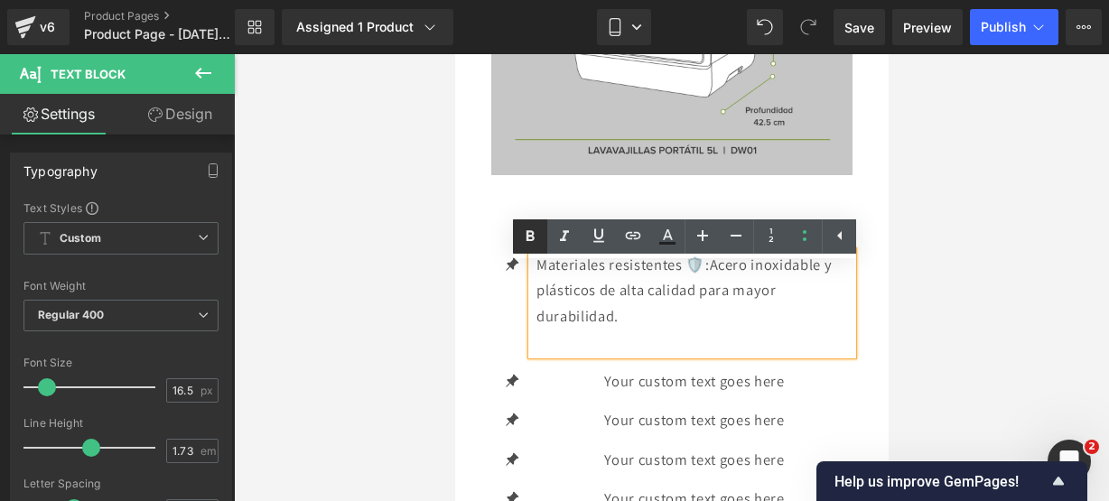
click at [535, 223] on link at bounding box center [530, 237] width 34 height 34
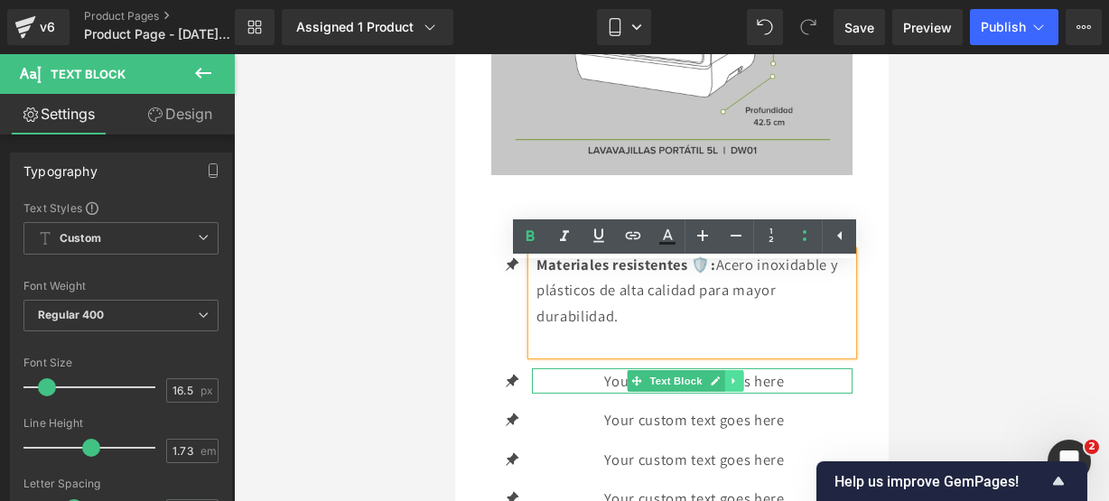
click at [728, 387] on icon at bounding box center [733, 381] width 10 height 11
click at [691, 392] on link at bounding box center [686, 381] width 19 height 22
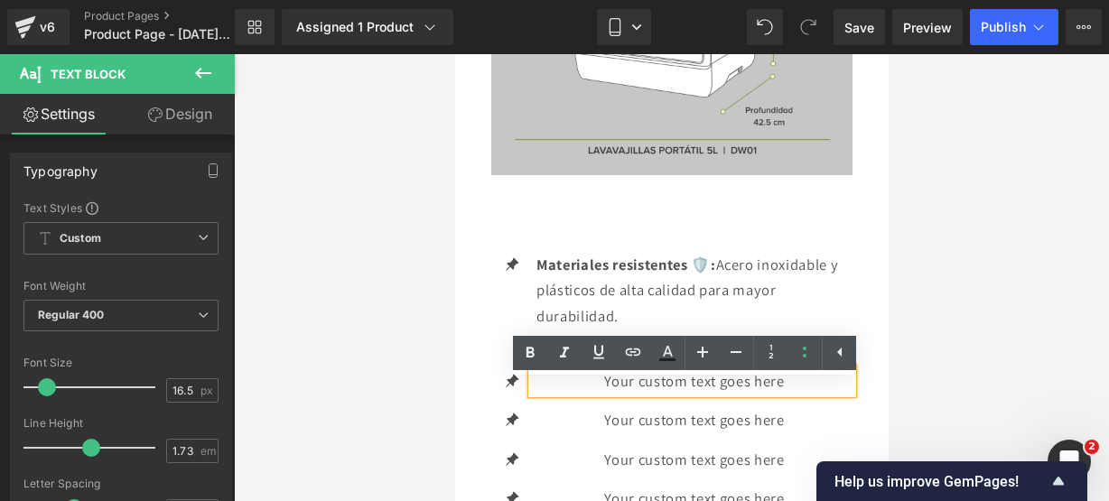
click at [815, 395] on p "Your custom text goes here" at bounding box center [694, 382] width 316 height 26
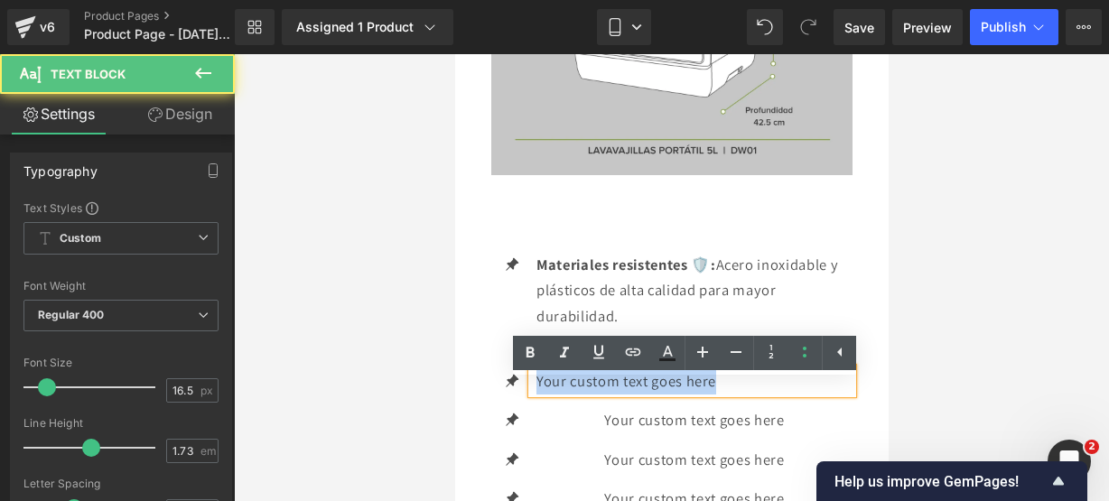
drag, startPoint x: 815, startPoint y: 397, endPoint x: 537, endPoint y: 397, distance: 278.2
click at [537, 395] on p "Your custom text goes here" at bounding box center [694, 382] width 316 height 26
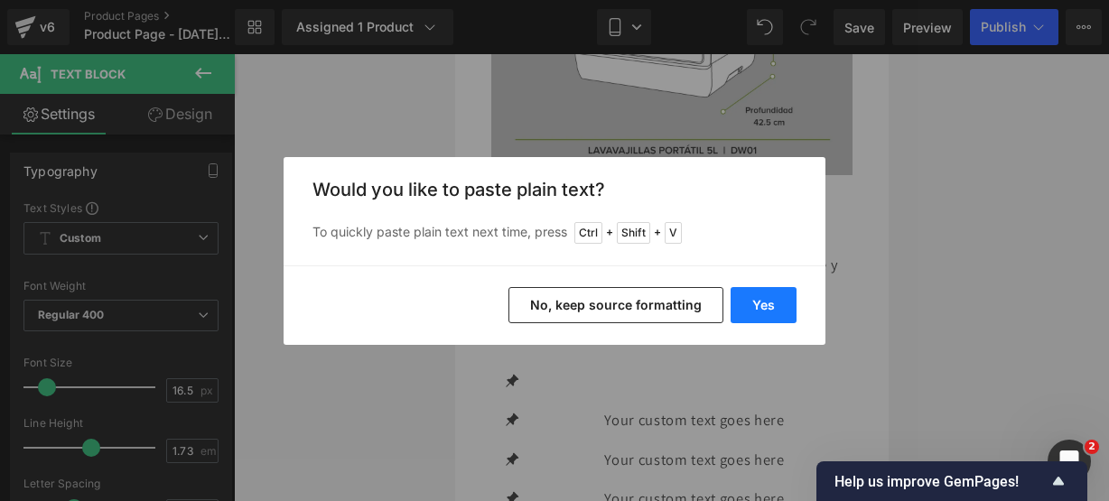
click at [751, 309] on button "Yes" at bounding box center [764, 305] width 66 height 36
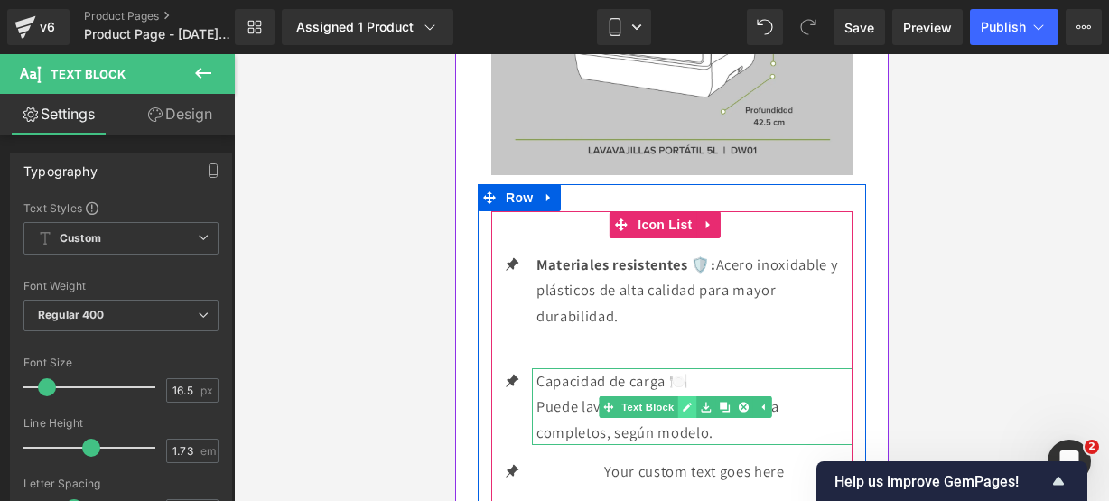
click at [690, 413] on icon at bounding box center [686, 407] width 10 height 11
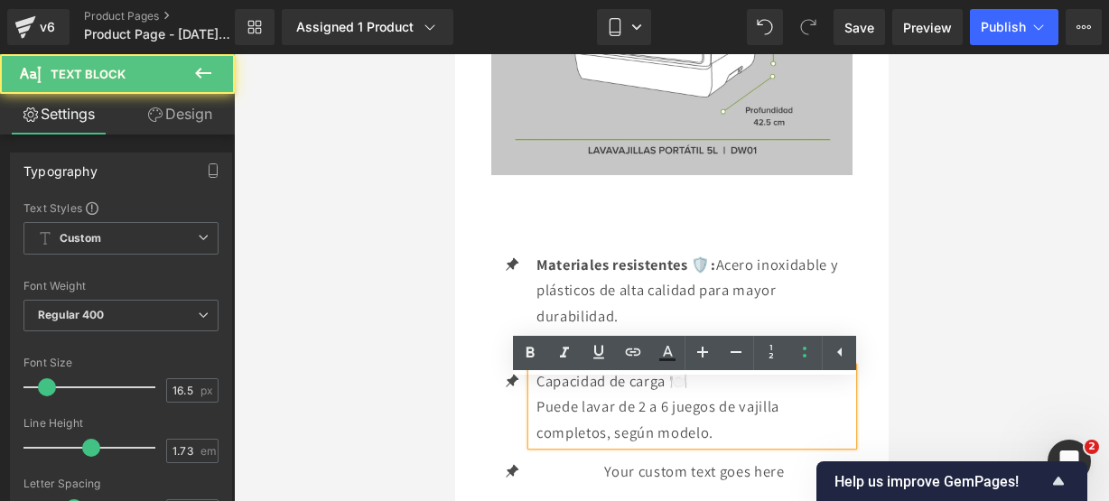
click at [535, 419] on div "Capacidad de carga 🍽️ Puede lavar de 2 a 6 juegos de vajilla completos, según m…" at bounding box center [691, 408] width 321 height 78
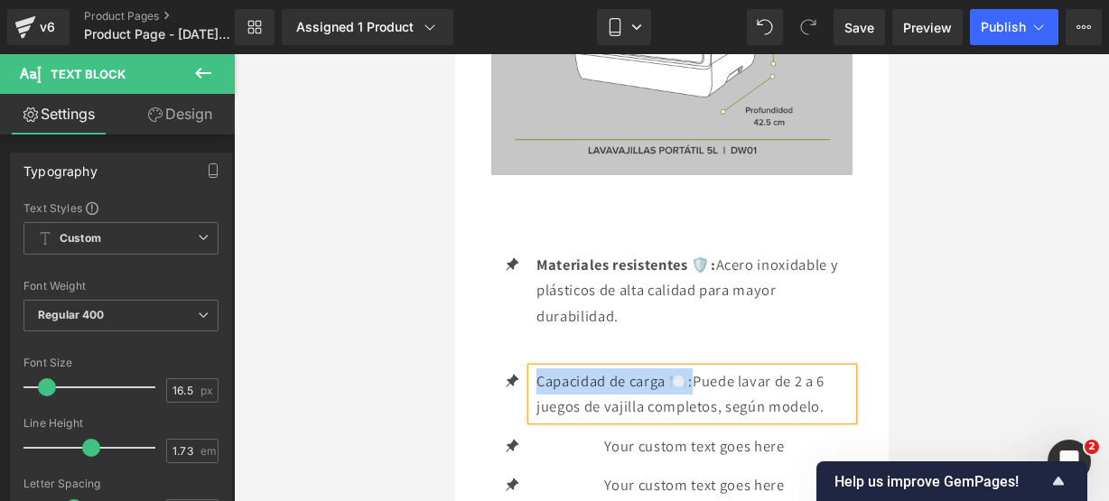
drag, startPoint x: 696, startPoint y: 395, endPoint x: 537, endPoint y: 389, distance: 159.1
click at [537, 389] on p "Capacidad de carga 🍽️: Puede lavar de 2 a 6 juegos de vajilla completos, según …" at bounding box center [694, 394] width 316 height 51
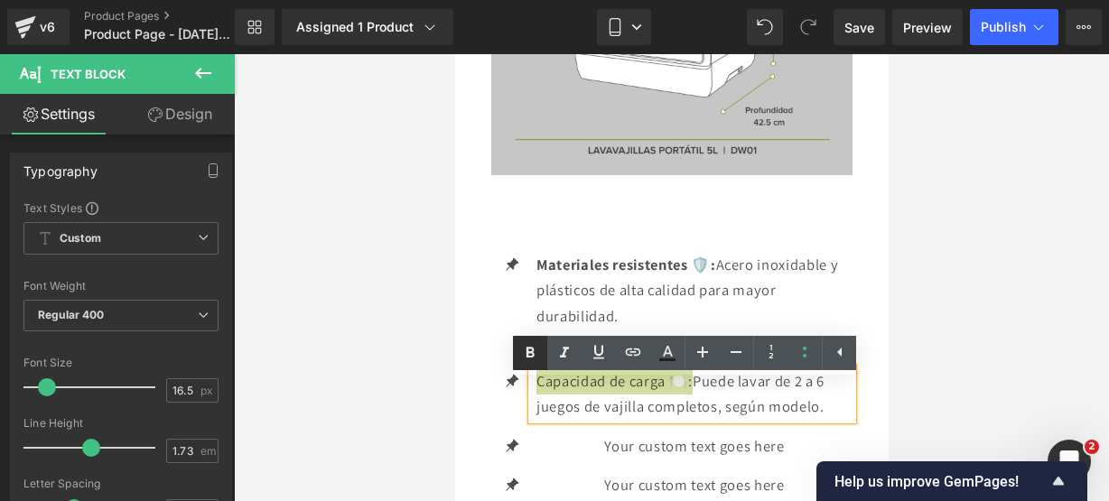
click at [528, 356] on icon at bounding box center [531, 352] width 8 height 11
click at [834, 417] on span "Puede lavar de 2 a 6 juegos de vajilla completos, según modelo." at bounding box center [686, 394] width 301 height 46
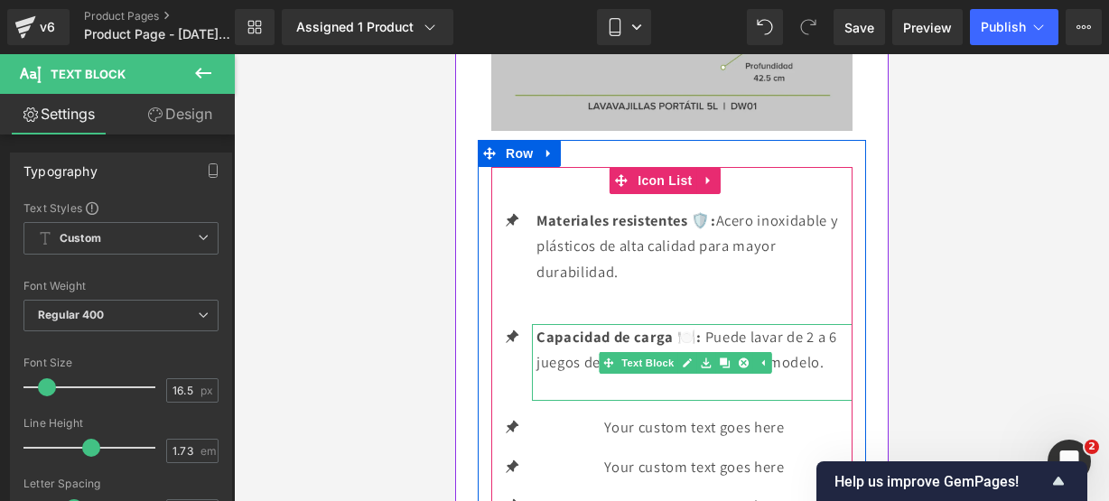
scroll to position [3105, 0]
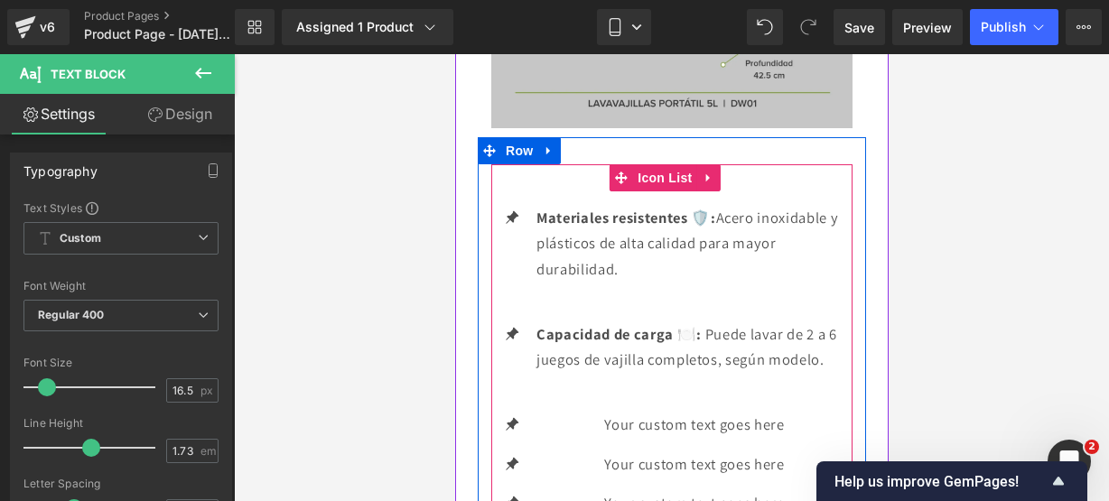
click at [704, 438] on div "Your custom text goes here Text Block" at bounding box center [691, 425] width 321 height 26
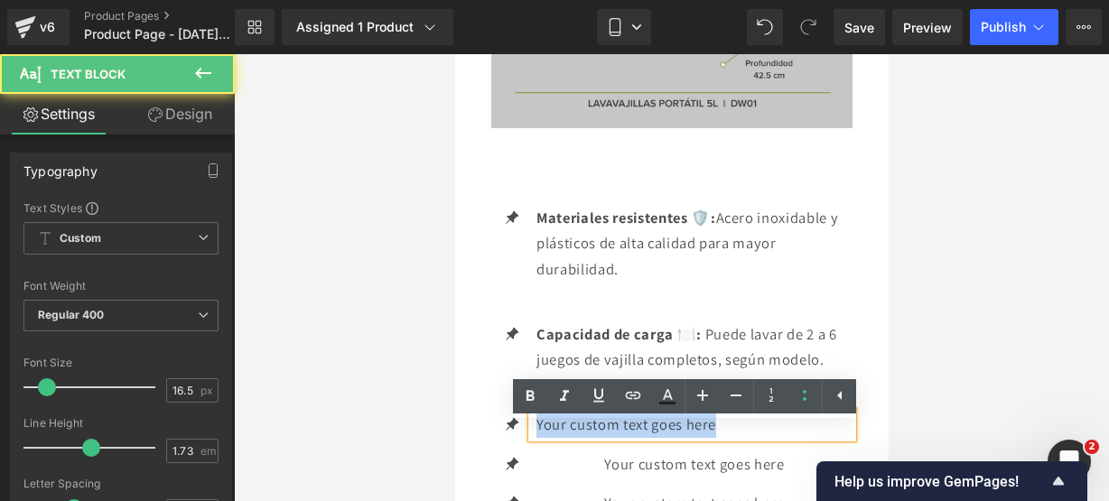
drag, startPoint x: 746, startPoint y: 437, endPoint x: 493, endPoint y: 424, distance: 253.3
click at [493, 424] on ul "Icon Materiales resistentes 🛡️: Acero inoxidable y plásticos de alta calidad pa…" at bounding box center [671, 367] width 361 height 325
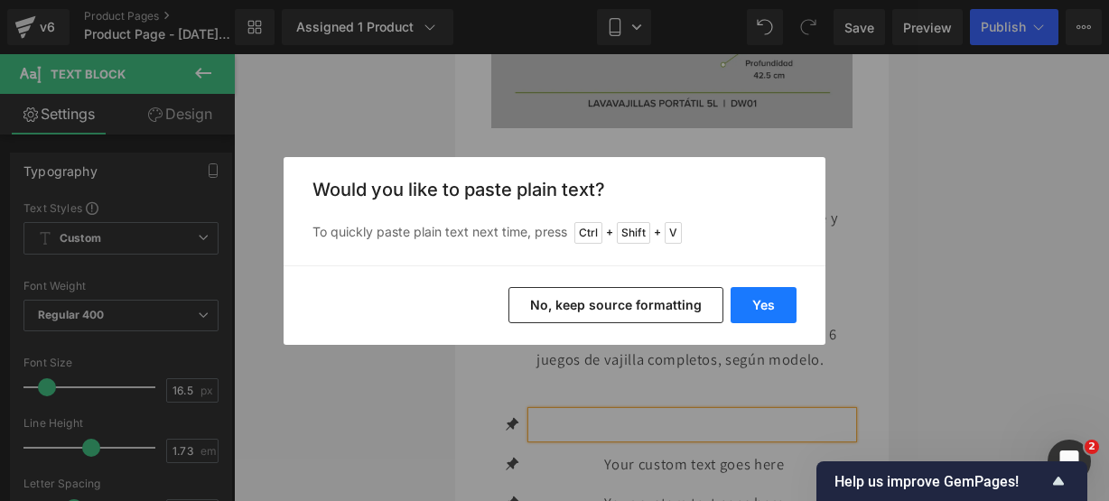
click at [753, 308] on button "Yes" at bounding box center [764, 305] width 66 height 36
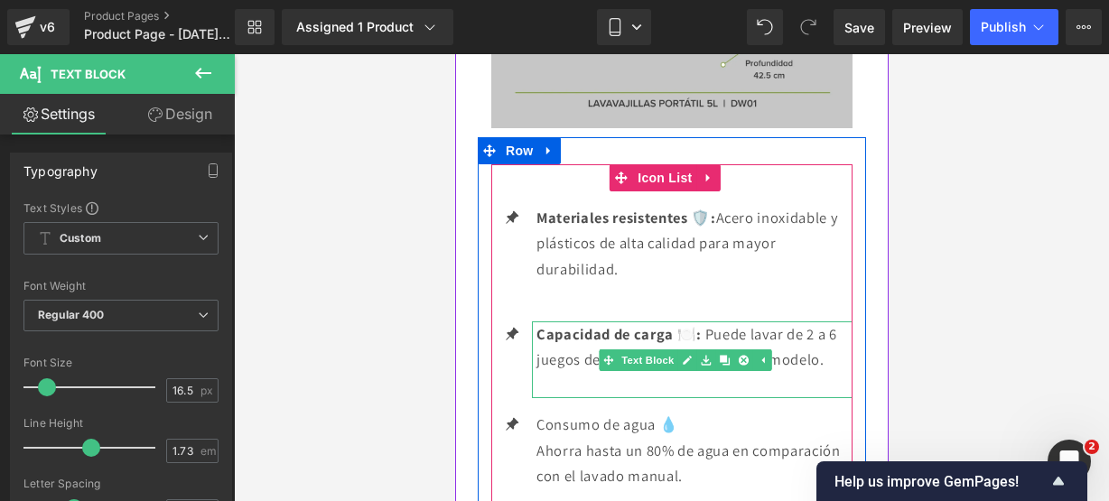
scroll to position [3308, 0]
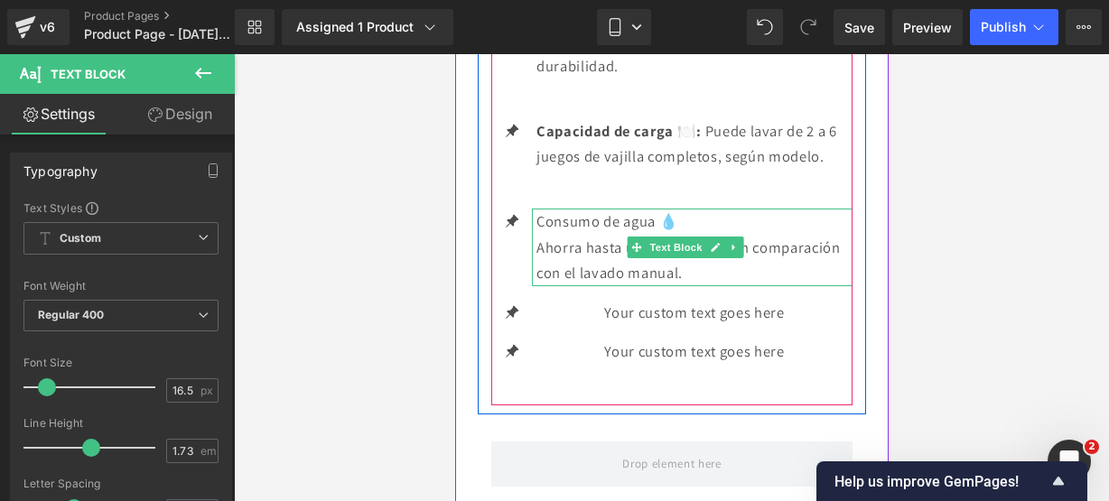
click at [681, 228] on p "Consumo de agua 💧" at bounding box center [694, 222] width 316 height 26
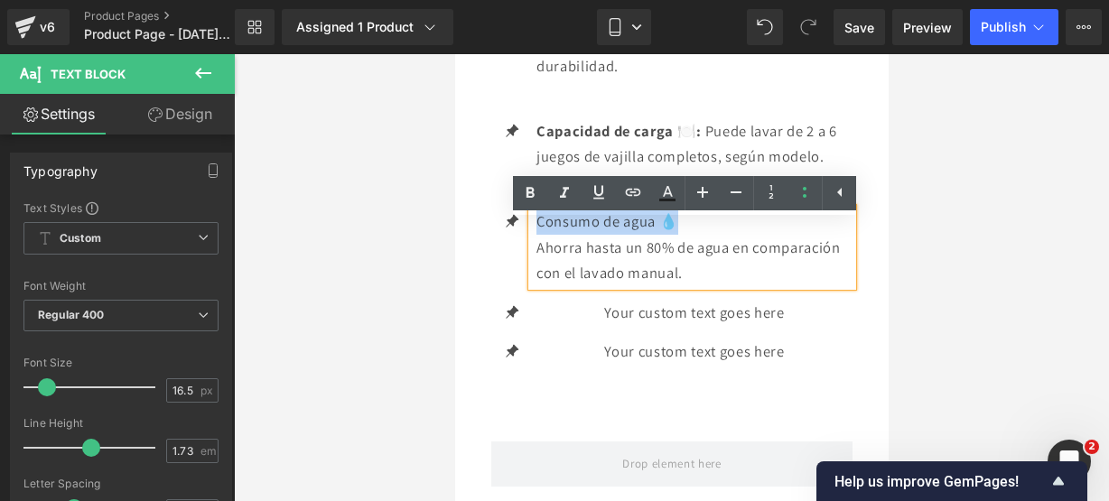
drag, startPoint x: 681, startPoint y: 228, endPoint x: 524, endPoint y: 223, distance: 157.2
click at [524, 223] on li "Icon Consumo de agua 💧 Ahorra hasta un 80% de agua en comparación con el lavado…" at bounding box center [671, 248] width 361 height 78
click at [529, 205] on link at bounding box center [530, 193] width 34 height 34
click at [779, 283] on p "Ahorra hasta un 80% de agua en comparación con el lavado manual." at bounding box center [694, 260] width 316 height 51
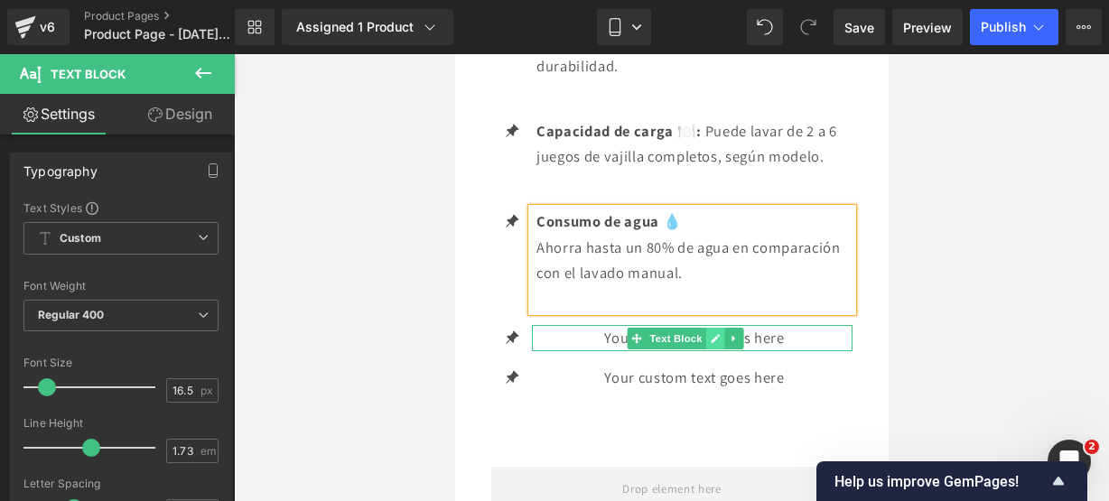
click at [711, 344] on icon at bounding box center [714, 338] width 10 height 11
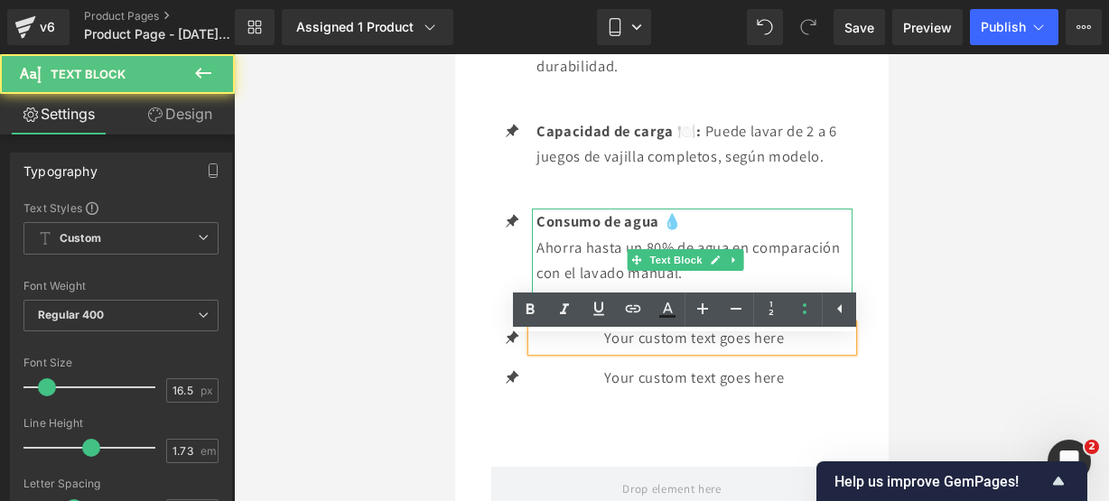
click at [697, 235] on p "Consumo de agua 💧" at bounding box center [694, 222] width 316 height 26
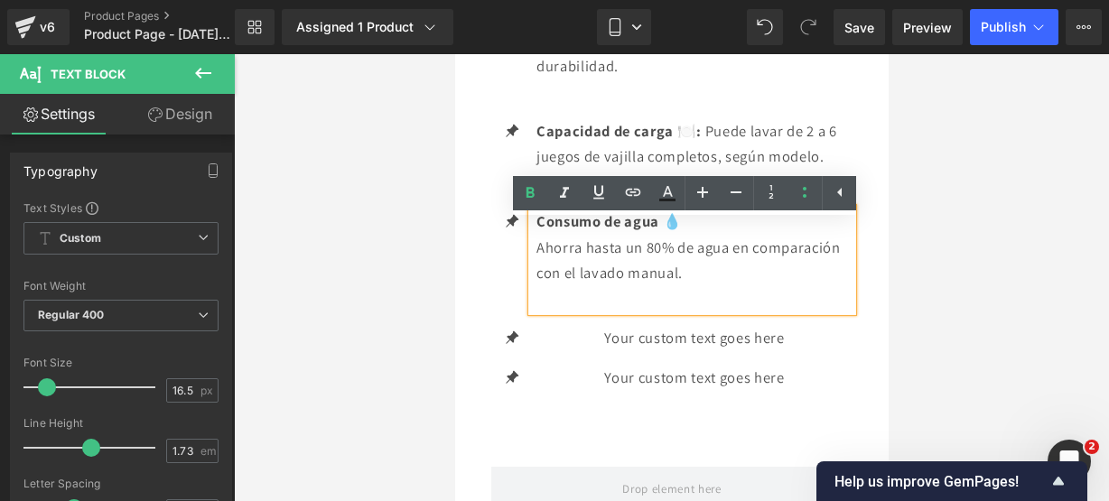
click at [534, 263] on div "Consumo de agua 💧 Ahorra hasta un 80% de agua en comparación con el lavado manu…" at bounding box center [691, 260] width 321 height 103
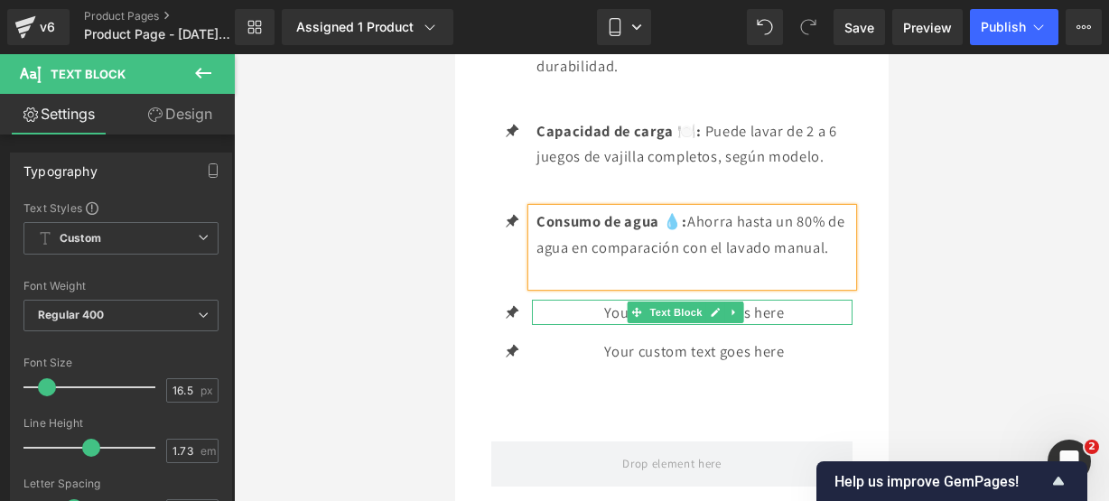
click at [760, 326] on p "Your custom text goes here" at bounding box center [694, 313] width 316 height 26
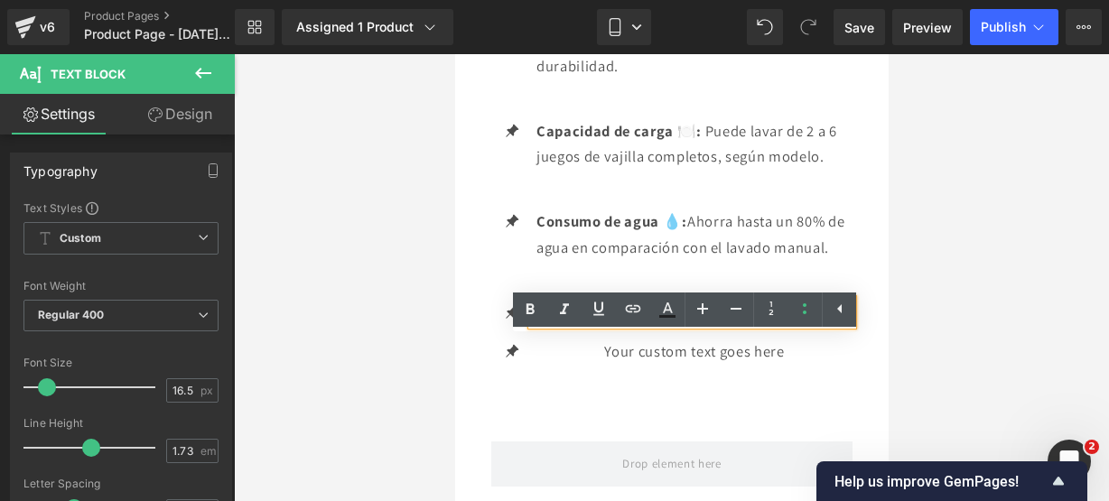
drag, startPoint x: 781, startPoint y: 355, endPoint x: 535, endPoint y: 353, distance: 246.6
click at [536, 326] on p "Your custom text goes here" at bounding box center [694, 313] width 316 height 26
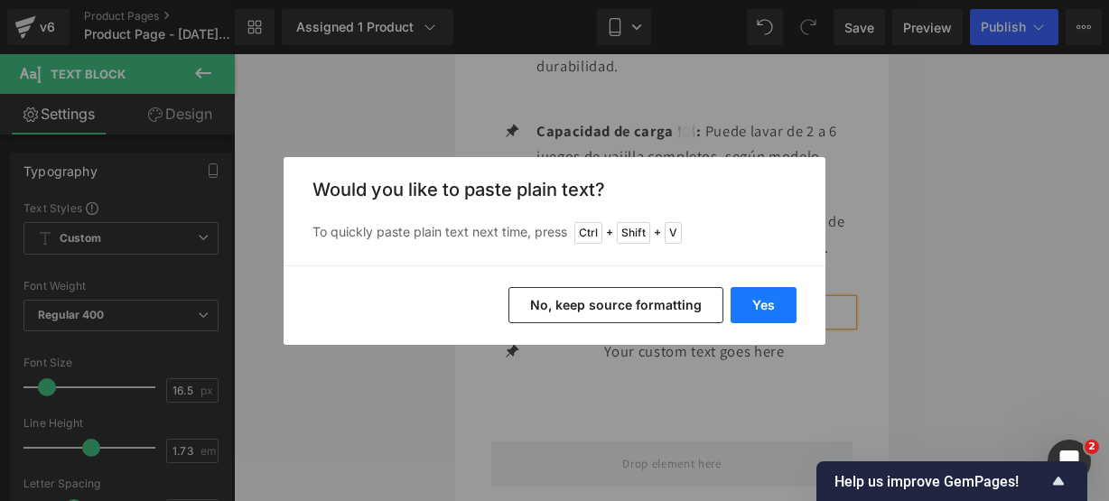
click at [765, 303] on button "Yes" at bounding box center [764, 305] width 66 height 36
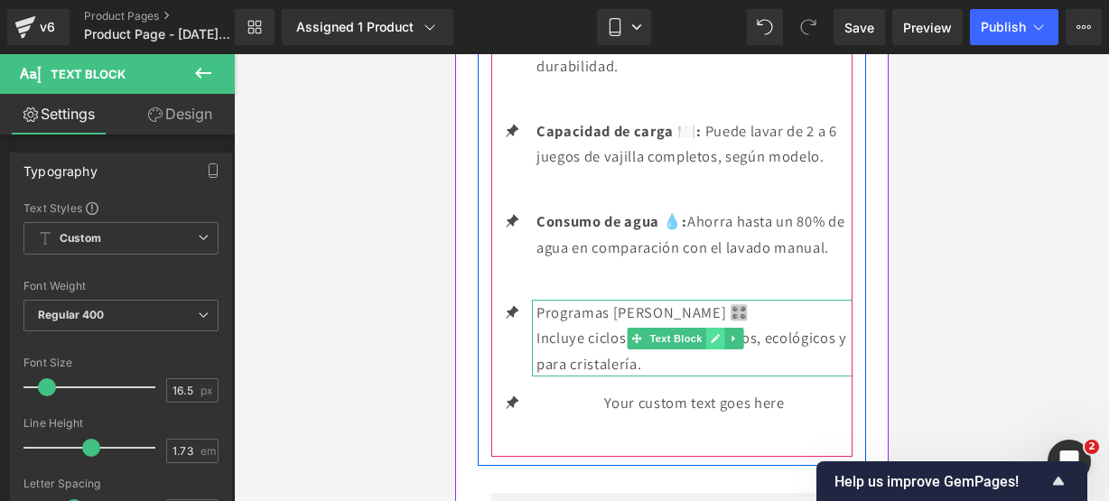
click at [709, 350] on link at bounding box center [714, 339] width 19 height 22
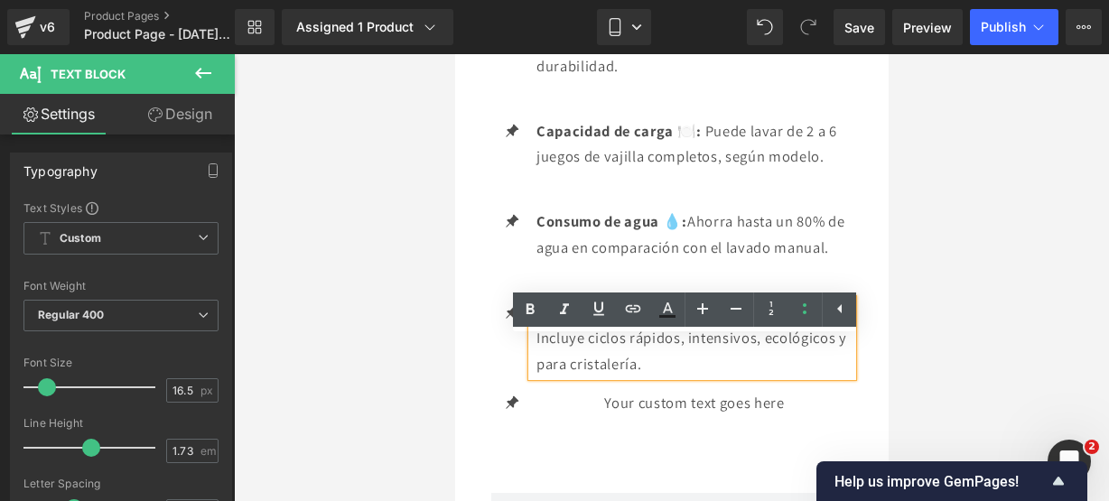
click at [543, 326] on p "Programas de lavado 🎛️" at bounding box center [694, 313] width 316 height 26
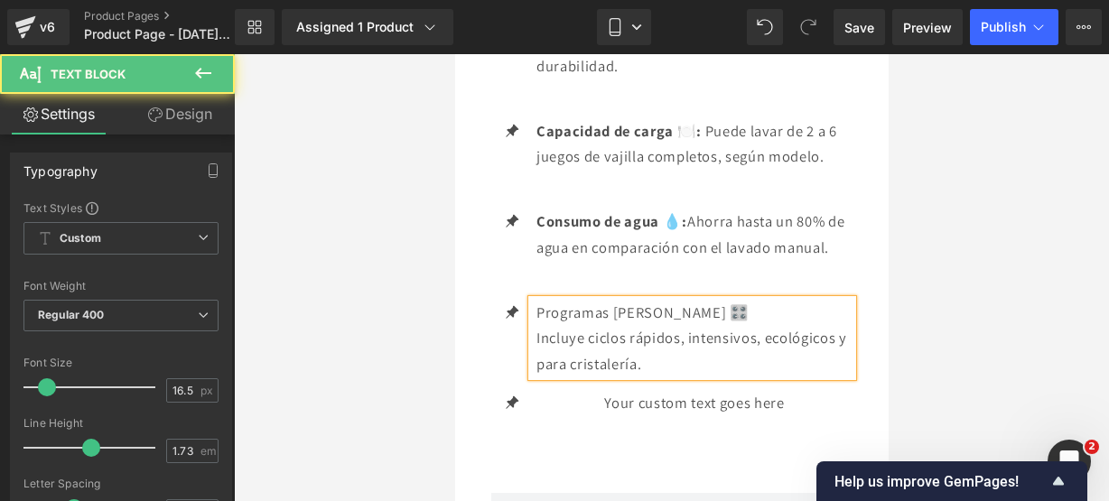
click at [535, 369] on div "Programas de lavado 🎛️ Incluye ciclos rápidos, intensivos, ecológicos y para cr…" at bounding box center [691, 339] width 321 height 78
click at [708, 358] on p "Programas de lavado 🎛️: Incluye ciclos rápidos, intensivos, ecológicos y para c…" at bounding box center [694, 339] width 316 height 78
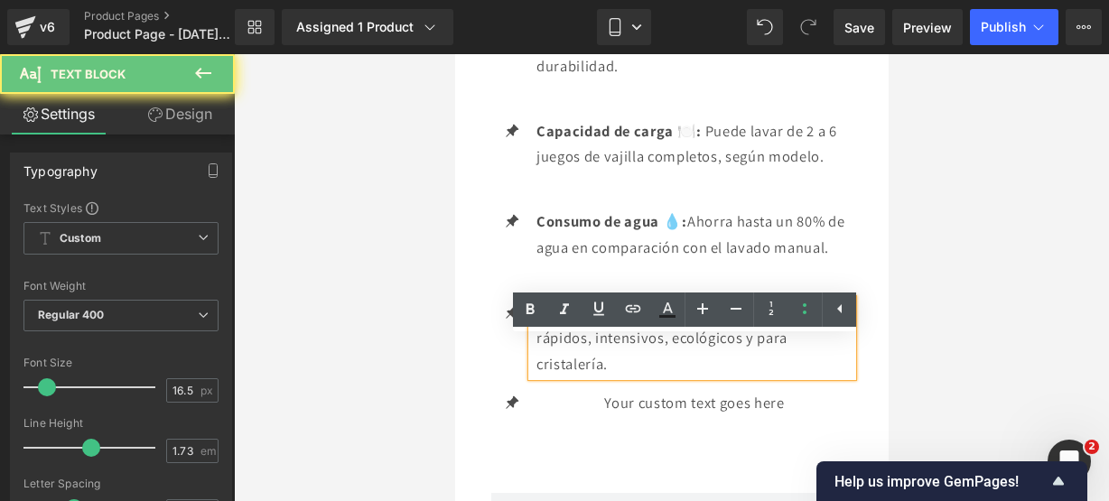
click at [708, 358] on p "Programas de lavado 🎛️: Incluye ciclos rápidos, intensivos, ecológicos y para c…" at bounding box center [694, 339] width 316 height 78
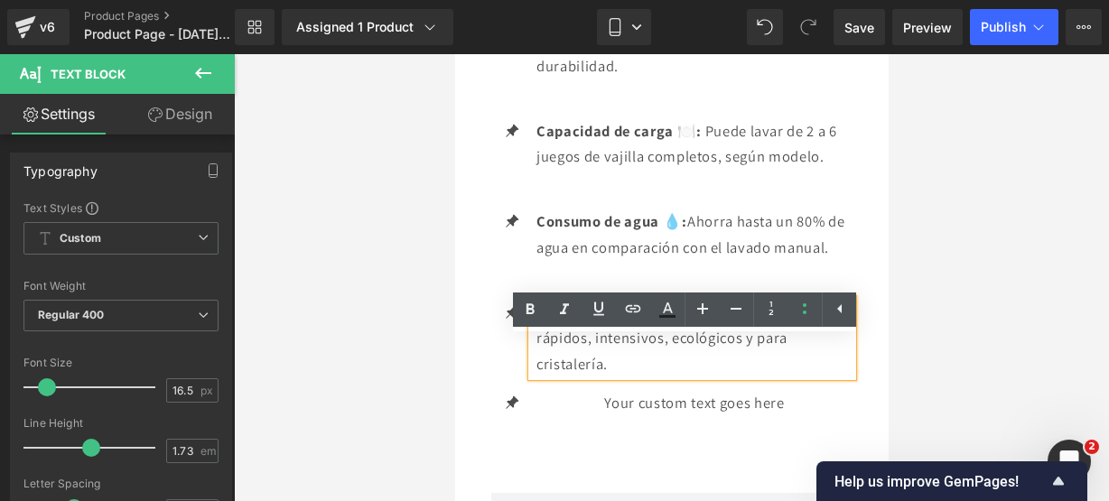
drag, startPoint x: 708, startPoint y: 358, endPoint x: 556, endPoint y: 348, distance: 152.1
click at [556, 348] on p "Programas de lavado 🎛️: Incluye ciclos rápidos, intensivos, ecológicos y para c…" at bounding box center [694, 339] width 316 height 78
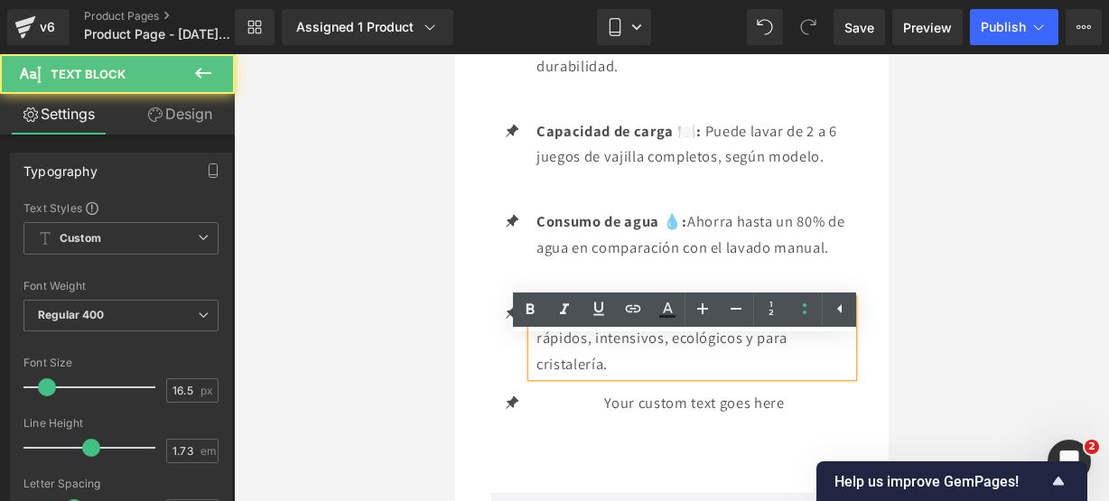
click at [708, 350] on span "Incluye ciclos rápidos, intensivos, ecológicos y para cristalería." at bounding box center [689, 338] width 306 height 71
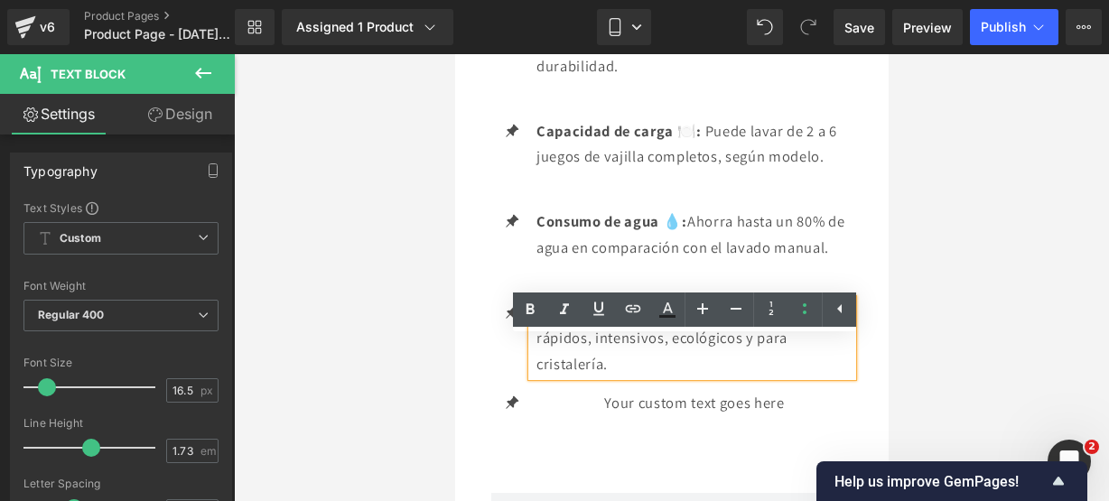
drag, startPoint x: 708, startPoint y: 350, endPoint x: 539, endPoint y: 348, distance: 168.9
click at [539, 348] on p "Programas de lavado 🎛️: Incluye ciclos rápidos, intensivos, ecológicos y para c…" at bounding box center [694, 339] width 316 height 78
click at [528, 307] on icon at bounding box center [531, 309] width 8 height 11
click at [658, 374] on span "Incluye ciclos rápidos, intensivos, ecológicos y para cristalería." at bounding box center [693, 338] width 314 height 71
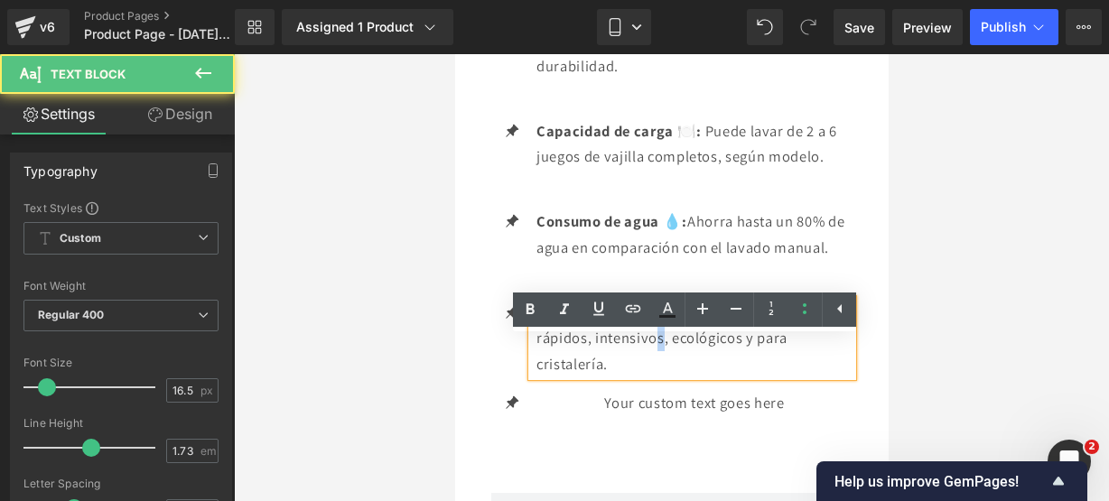
click at [660, 374] on span "Incluye ciclos rápidos, intensivos, ecológicos y para cristalería." at bounding box center [693, 338] width 314 height 71
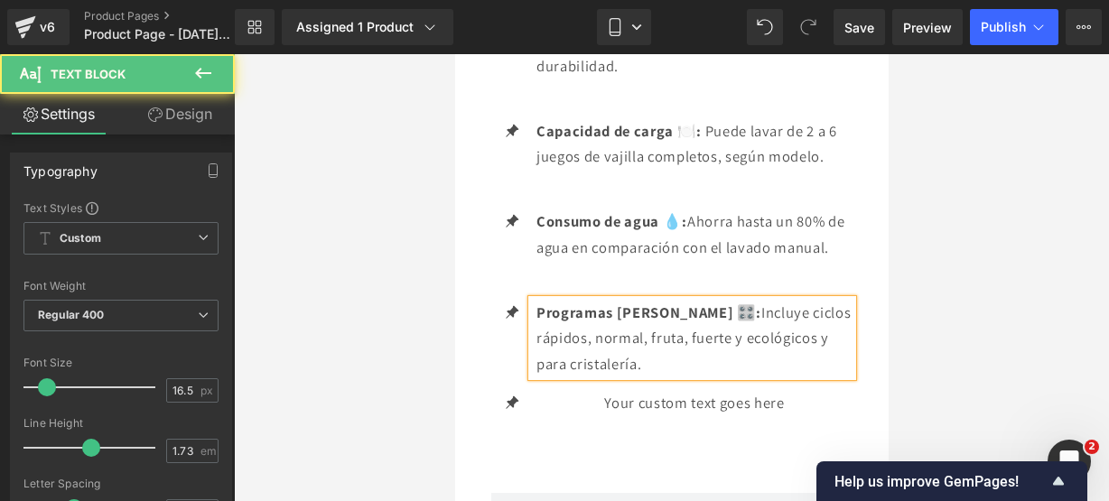
click at [664, 378] on p "Programas de lavado 🎛️: Incluye ciclos rápidos, normal, fruta, fuerte y ecológi…" at bounding box center [694, 339] width 316 height 78
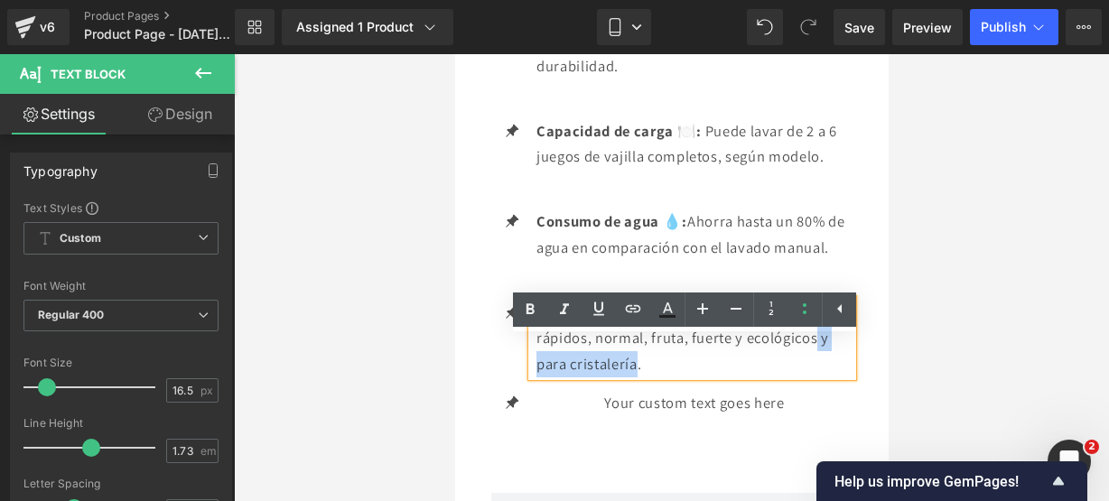
drag, startPoint x: 633, startPoint y: 402, endPoint x: 814, endPoint y: 378, distance: 182.3
click at [814, 374] on span "Incluye ciclos rápidos, normal, fruta, fuerte y ecológicos y para cristalería." at bounding box center [693, 338] width 314 height 71
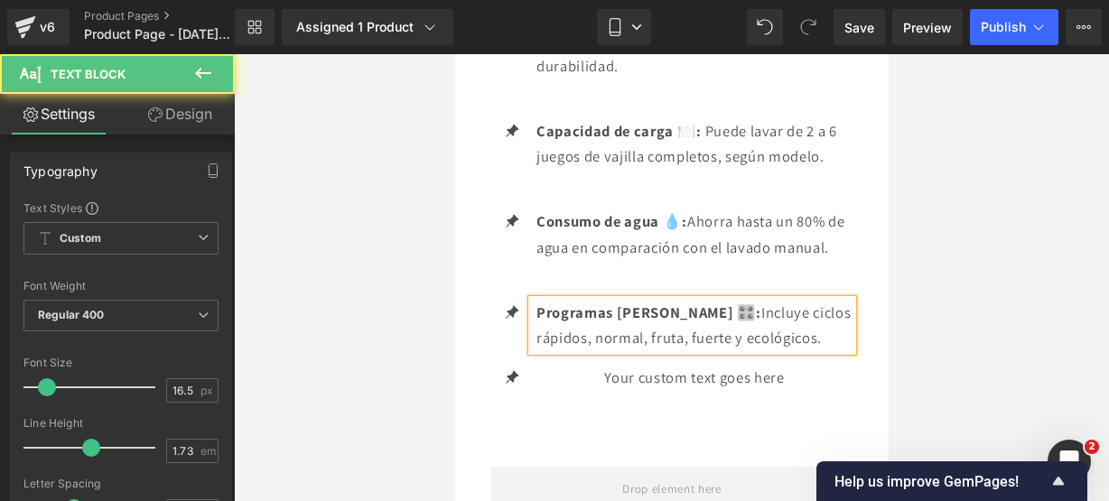
click at [746, 349] on span "Incluye ciclos rápidos, normal, fruta, fuerte y ecológicos." at bounding box center [693, 326] width 314 height 46
click at [774, 351] on p "Programas de lavado 🎛️: Incluye ciclos rápidos, normal, fuerte, ecológicos." at bounding box center [694, 325] width 316 height 51
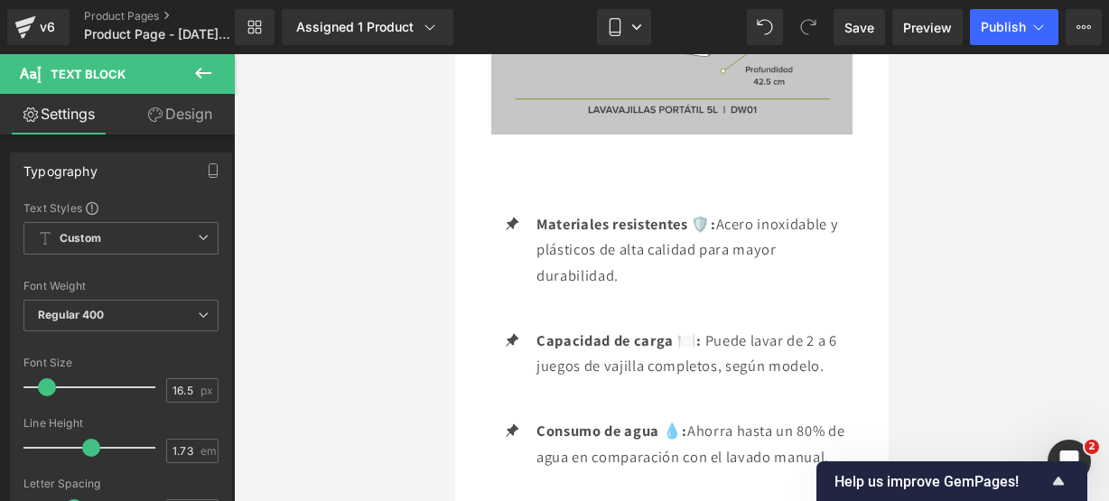
scroll to position [3088, 0]
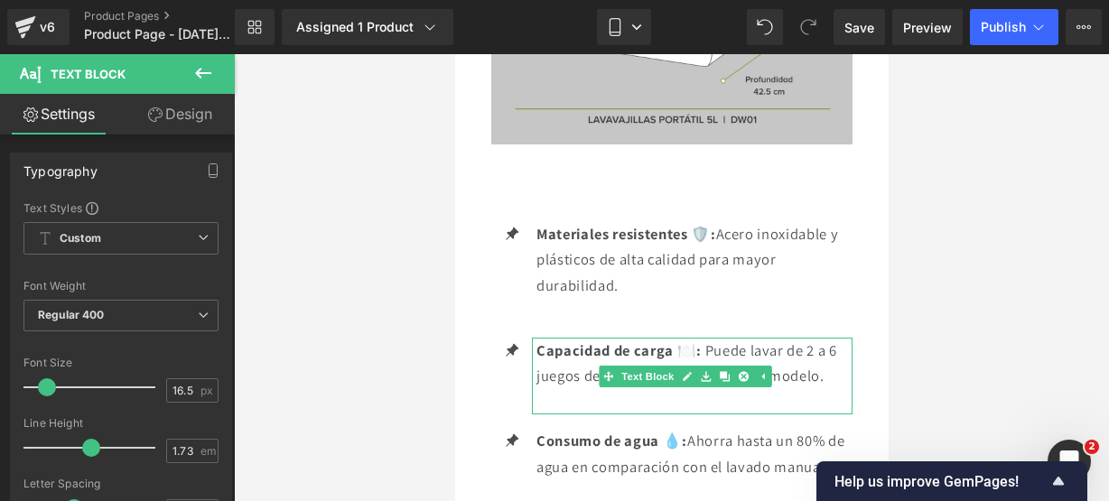
click at [544, 383] on span "Puede lavar de 2 a 6 juegos de vajilla completos, según modelo." at bounding box center [686, 364] width 301 height 46
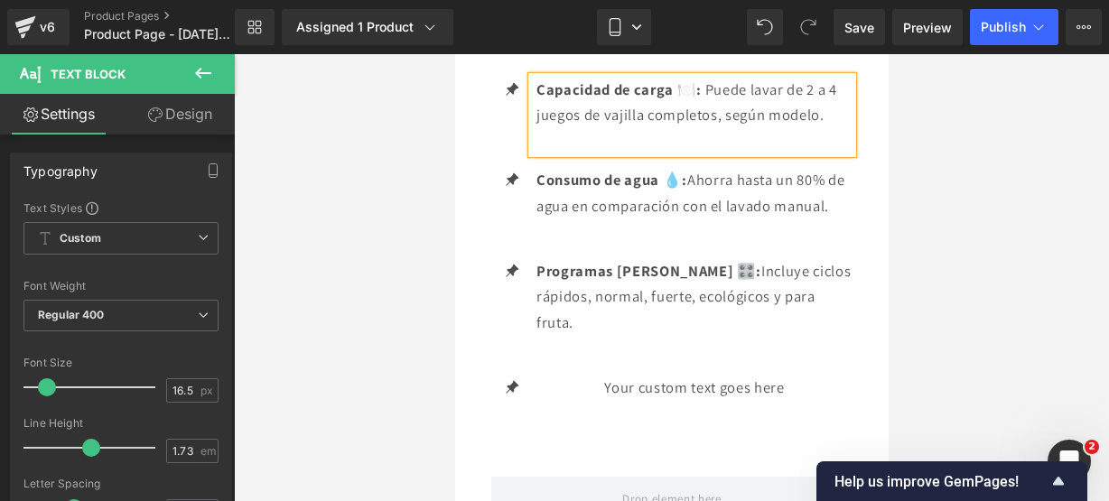
scroll to position [3364, 0]
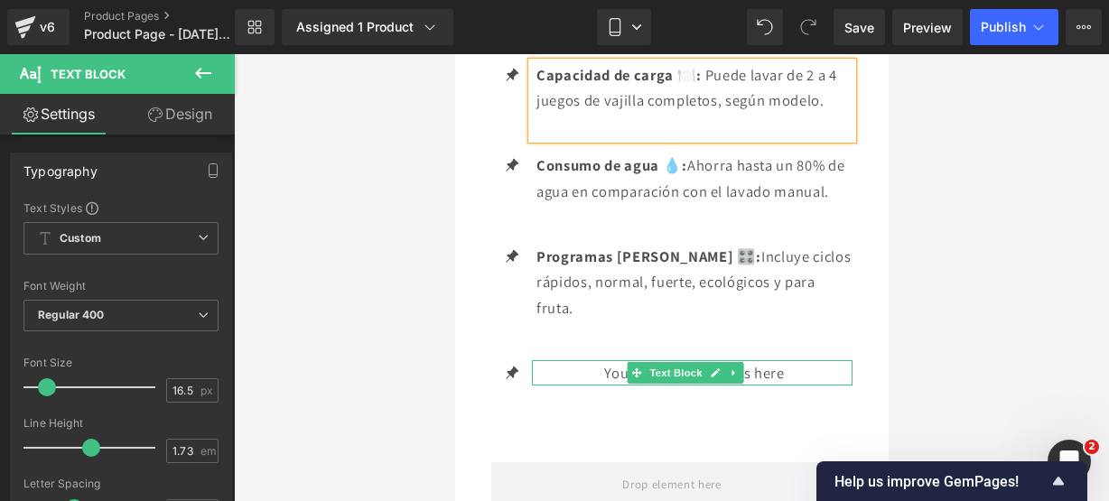
click at [759, 387] on p "Your custom text goes here" at bounding box center [694, 373] width 316 height 26
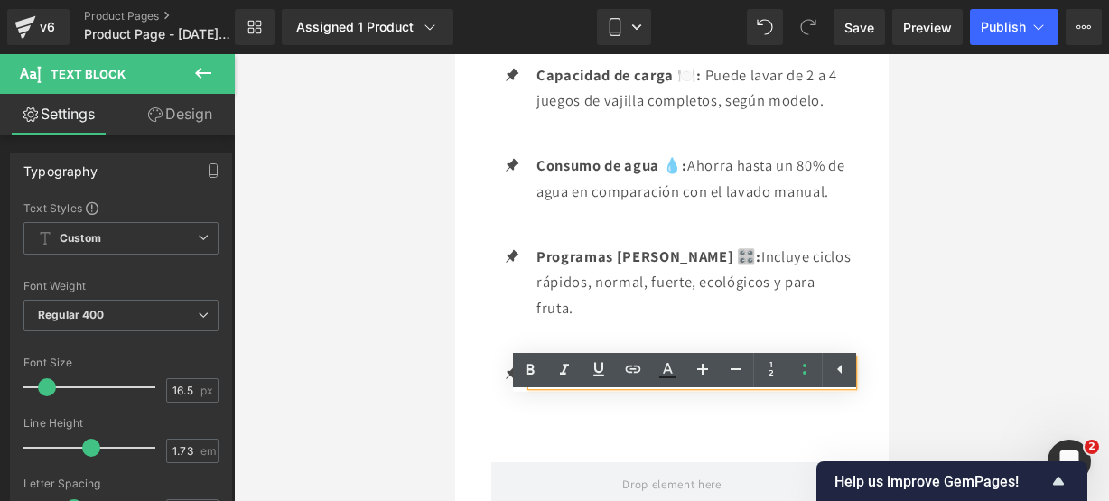
drag, startPoint x: 797, startPoint y: 413, endPoint x: 202, endPoint y: 339, distance: 599.0
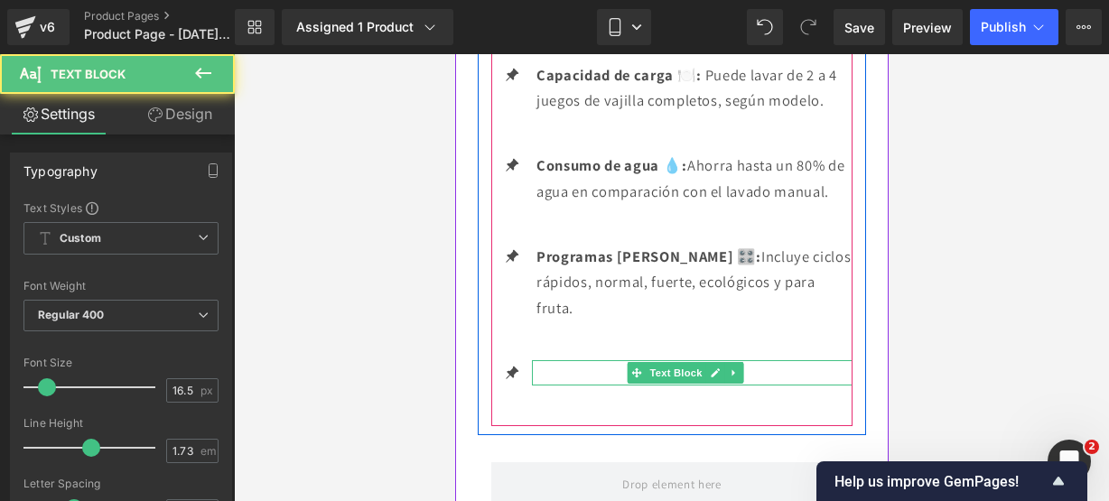
click at [569, 387] on p at bounding box center [694, 373] width 316 height 26
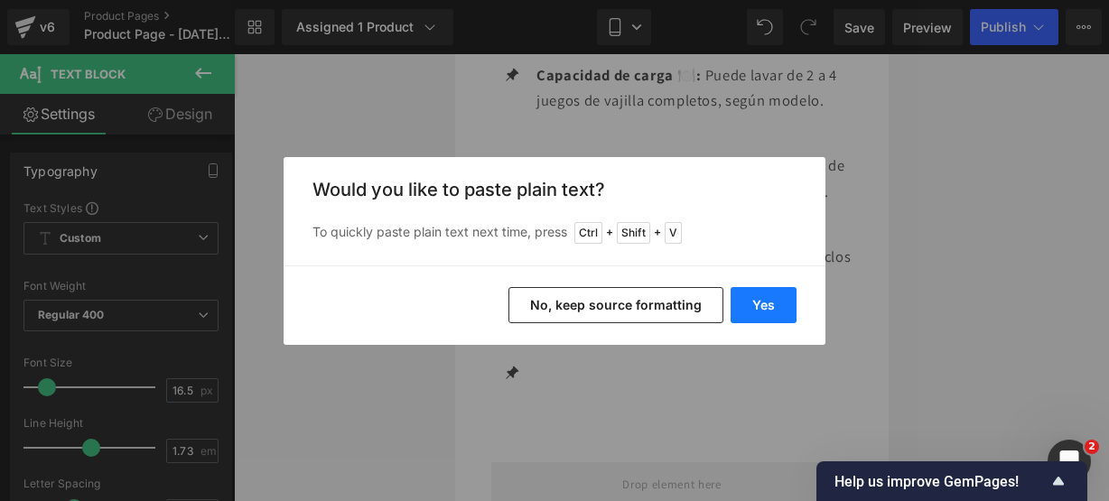
click at [753, 306] on button "Yes" at bounding box center [764, 305] width 66 height 36
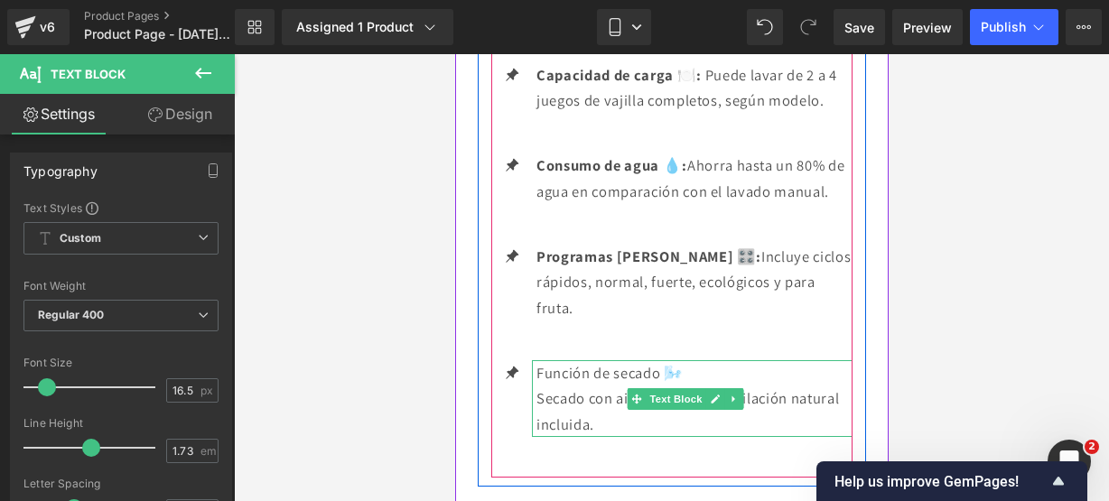
click at [696, 437] on p "Secado con aire caliente o ventilación natural incluida." at bounding box center [694, 411] width 316 height 51
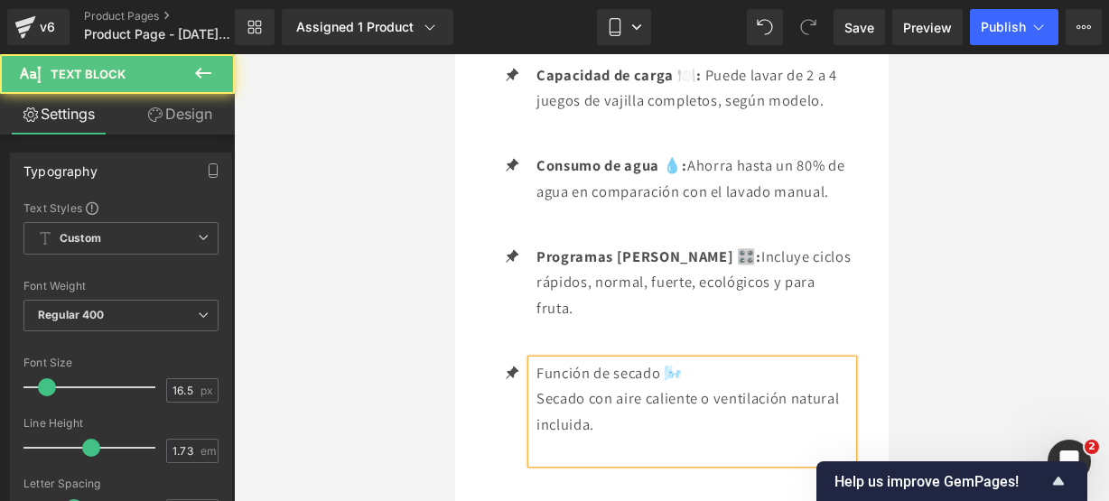
click at [540, 437] on p "Secado con aire caliente o ventilación natural incluida." at bounding box center [694, 411] width 316 height 51
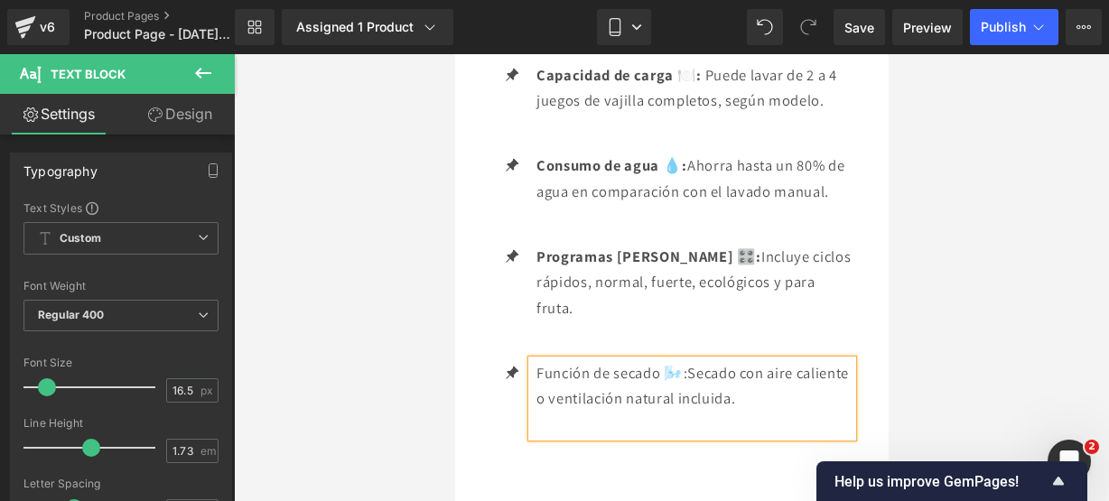
drag, startPoint x: 694, startPoint y: 416, endPoint x: 537, endPoint y: 410, distance: 157.3
click at [537, 410] on p "Función de secado 🌬️: Secado con aire caliente o ventilación natural incluida." at bounding box center [694, 385] width 316 height 51
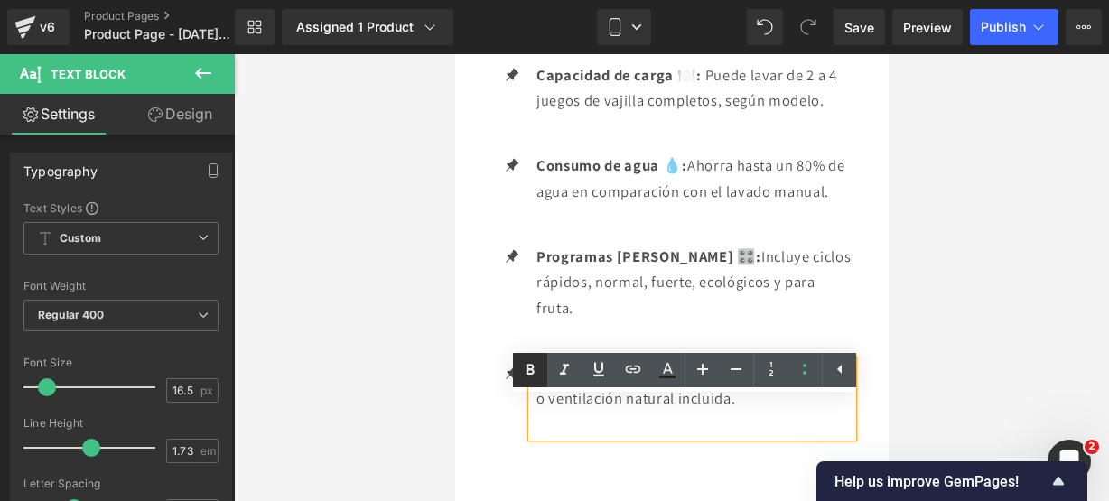
click at [528, 364] on icon at bounding box center [530, 371] width 22 height 22
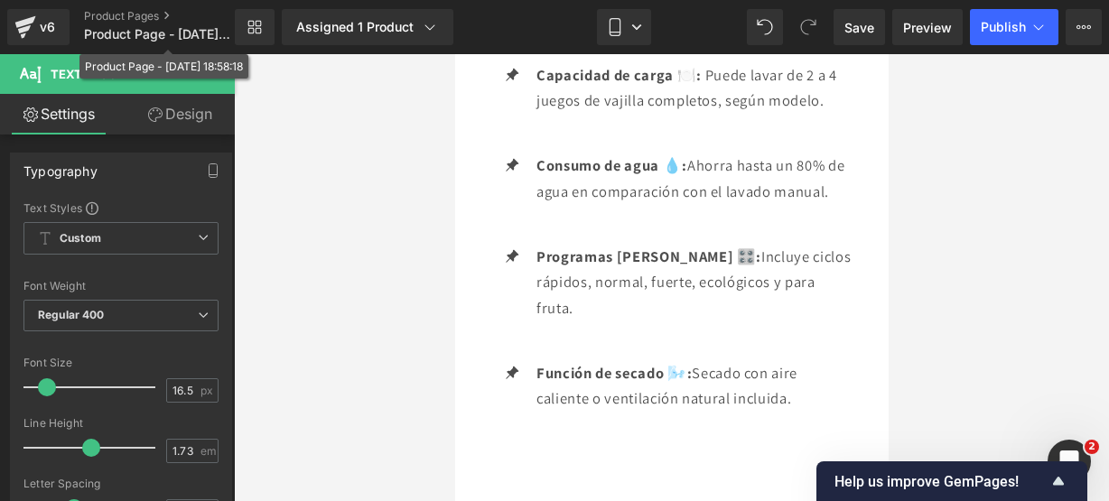
click at [200, 79] on div "Product Page - Sep 26, 18:58:18" at bounding box center [163, 66] width 169 height 24
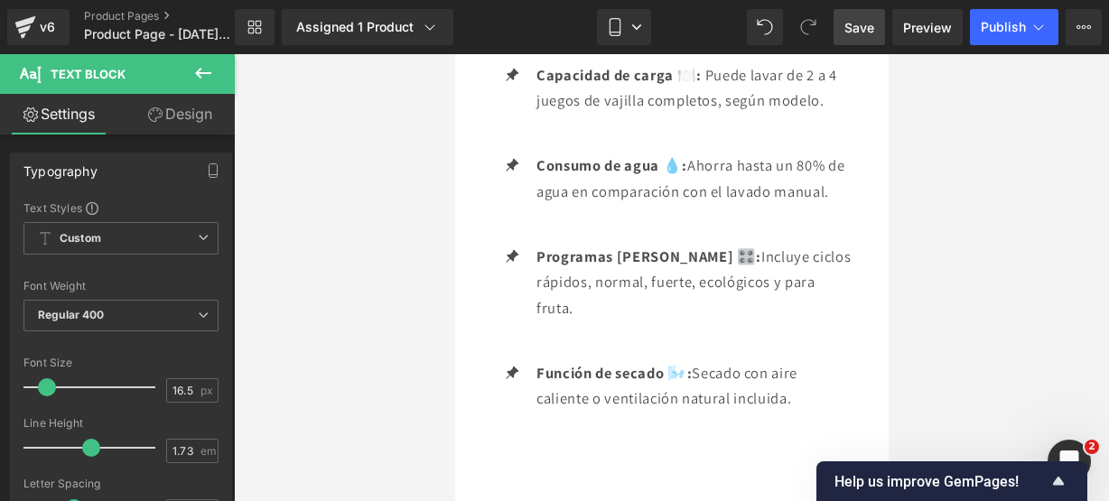
click at [853, 22] on span "Save" at bounding box center [860, 27] width 30 height 19
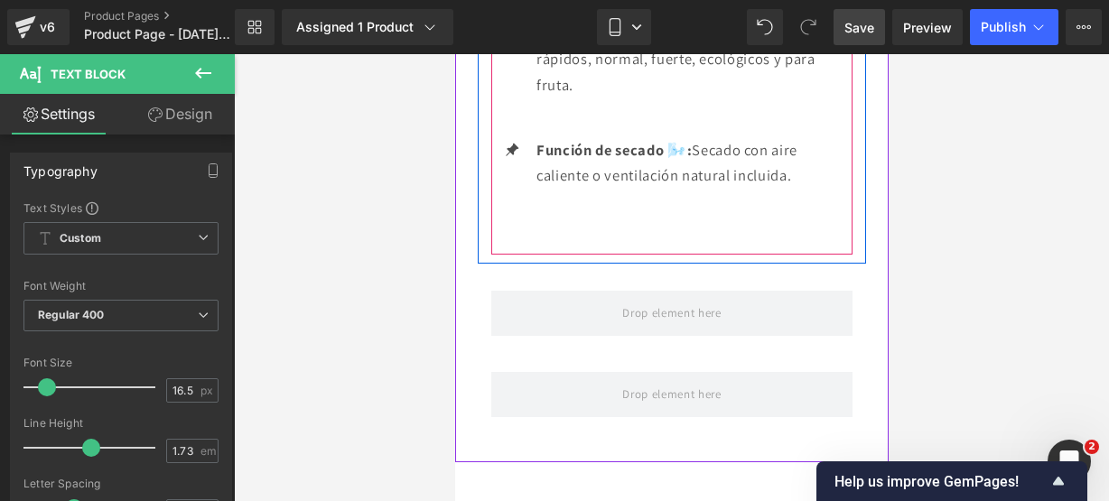
scroll to position [3588, 0]
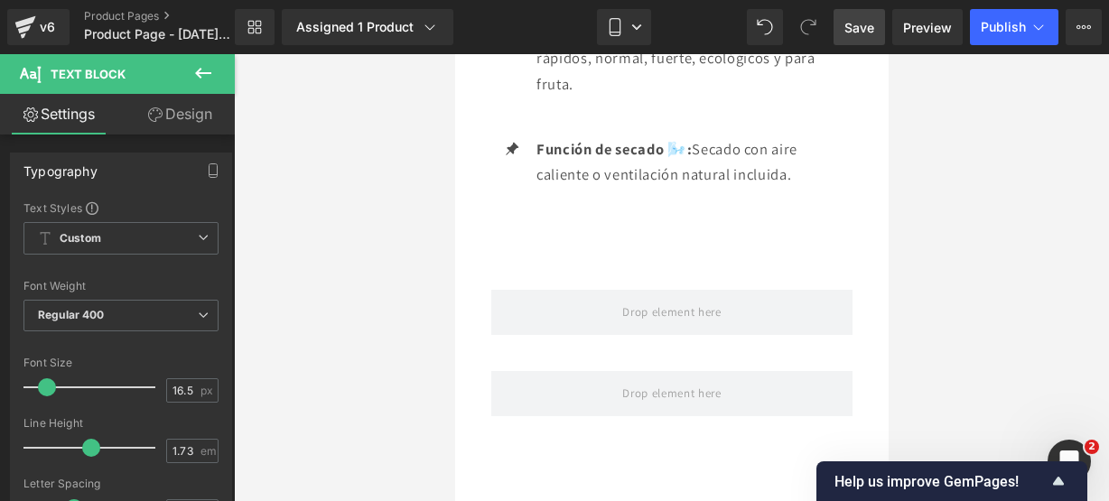
click at [204, 62] on icon at bounding box center [203, 73] width 22 height 22
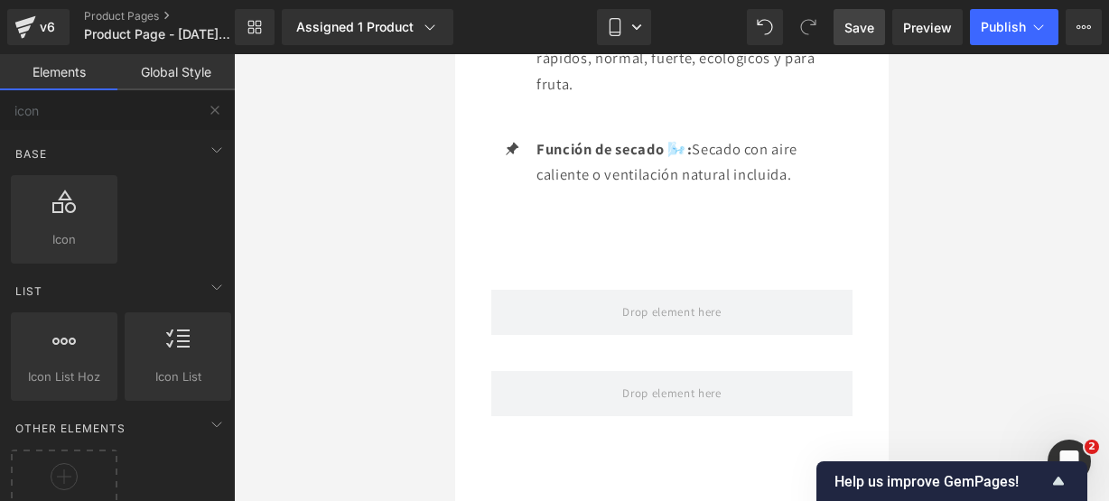
click at [203, 120] on button at bounding box center [215, 110] width 40 height 40
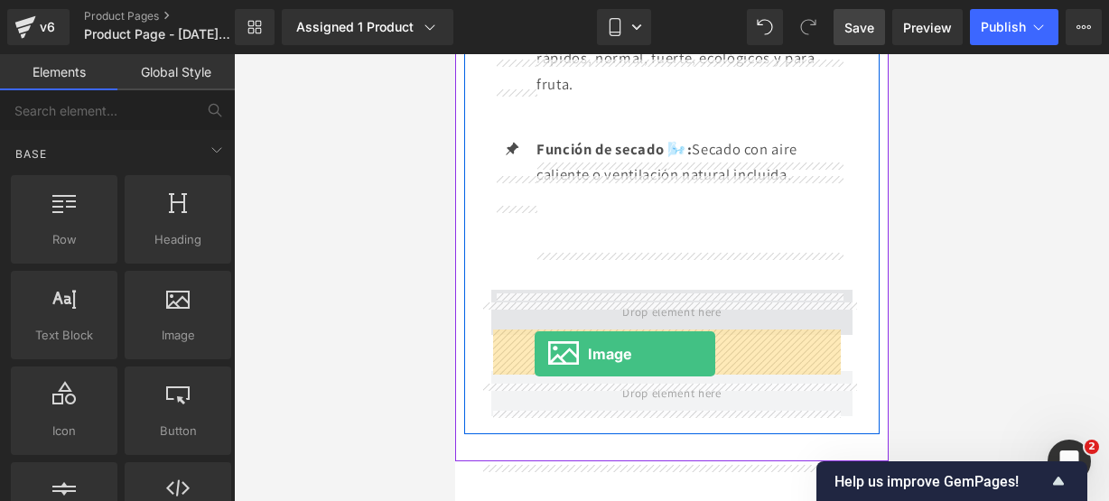
drag, startPoint x: 617, startPoint y: 368, endPoint x: 534, endPoint y: 354, distance: 84.2
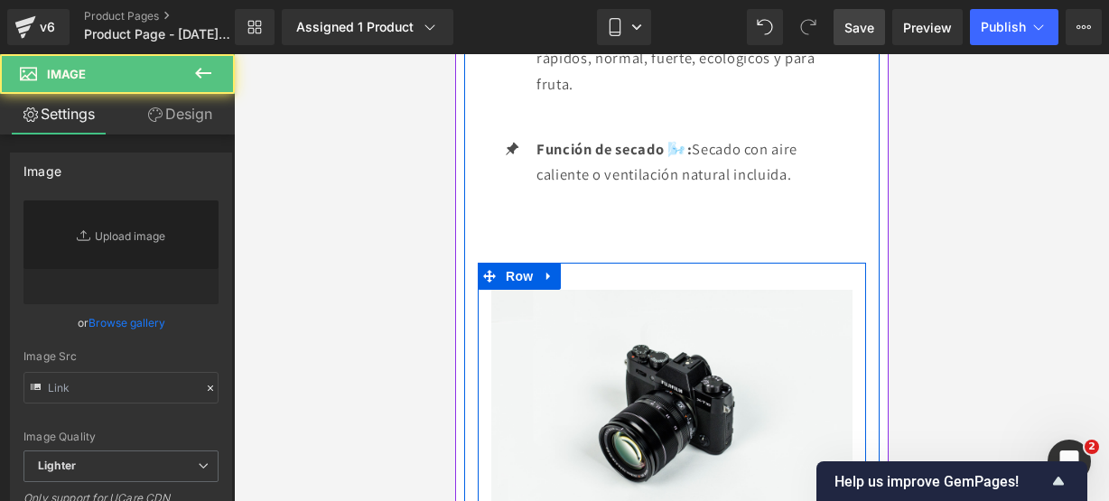
type input "//d1um8515vdn9kb.cloudfront.net/images/parallax.jpg"
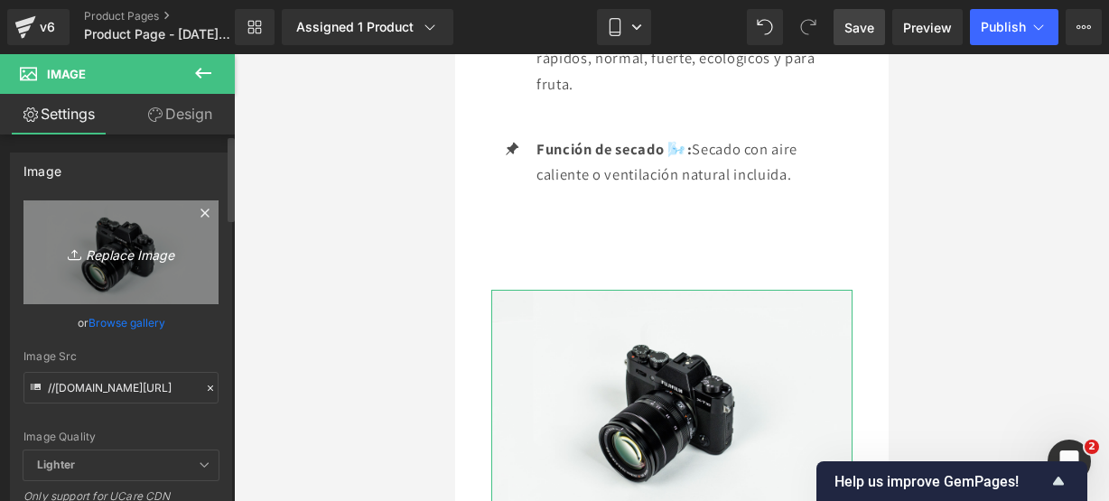
click at [147, 225] on link "Replace Image" at bounding box center [120, 253] width 195 height 104
type input "C:\fakepath\lava 2.webp"
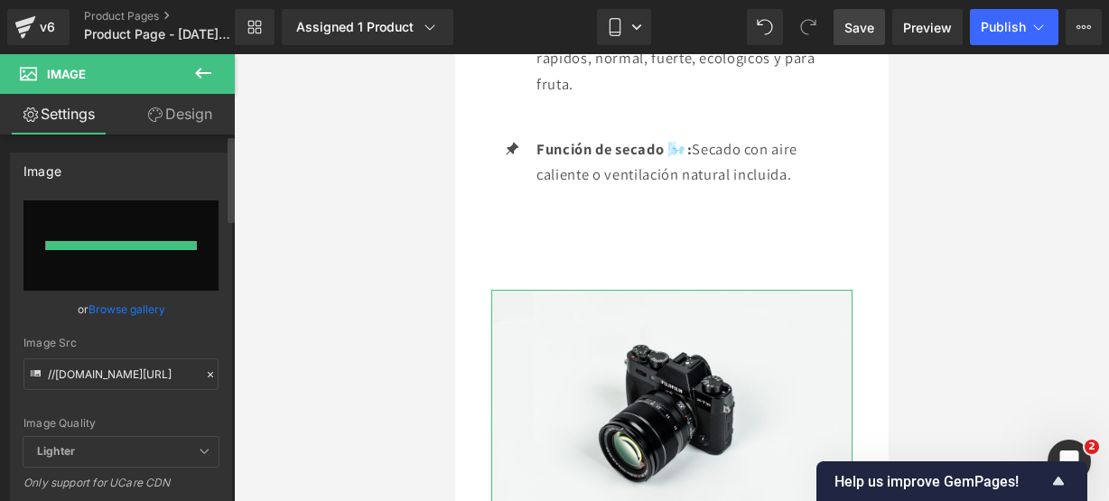
type input "https://ucarecdn.com/acef0f07-7e45-43bb-b381-8a2a8cbb3ef0/-/format/auto/-/previ…"
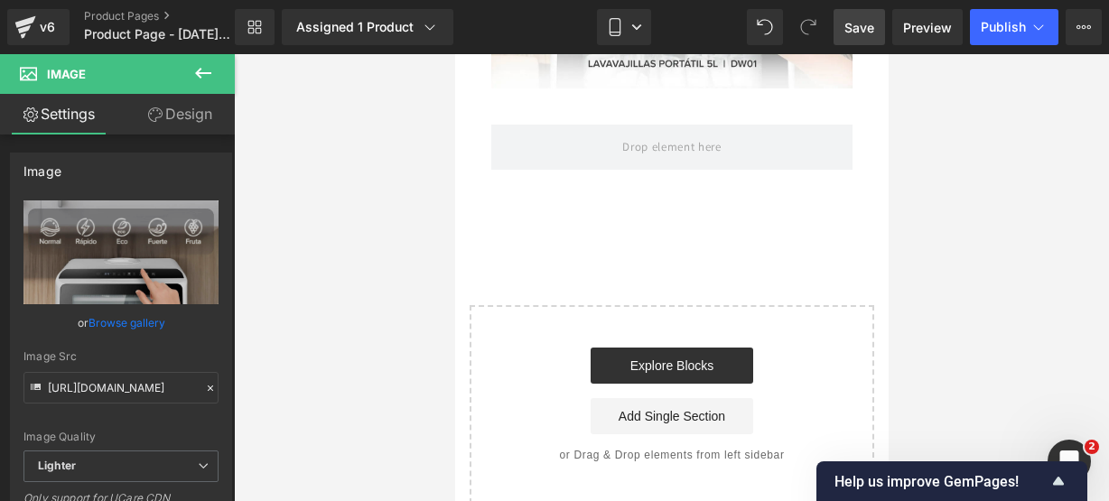
scroll to position [4152, 0]
click at [204, 69] on icon at bounding box center [203, 73] width 22 height 22
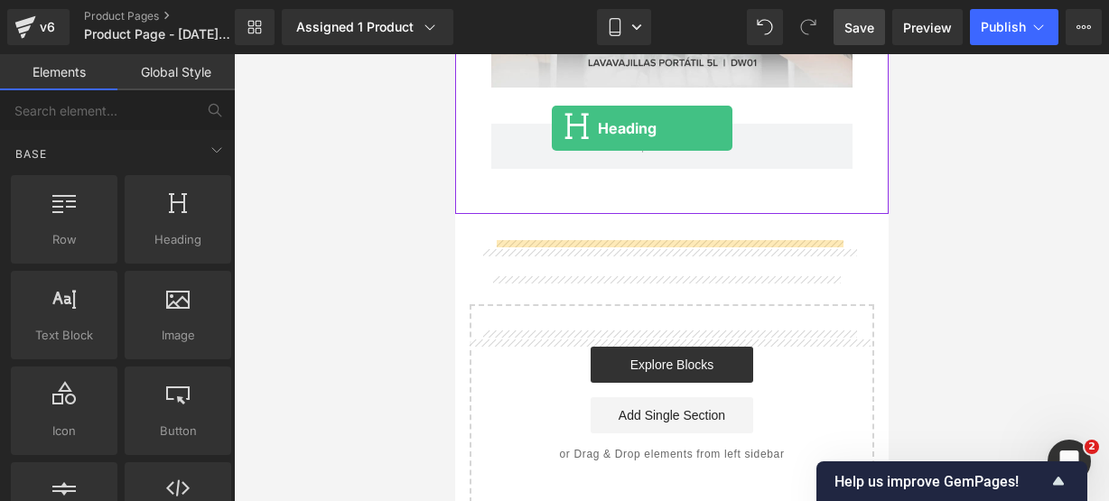
scroll to position [3935, 0]
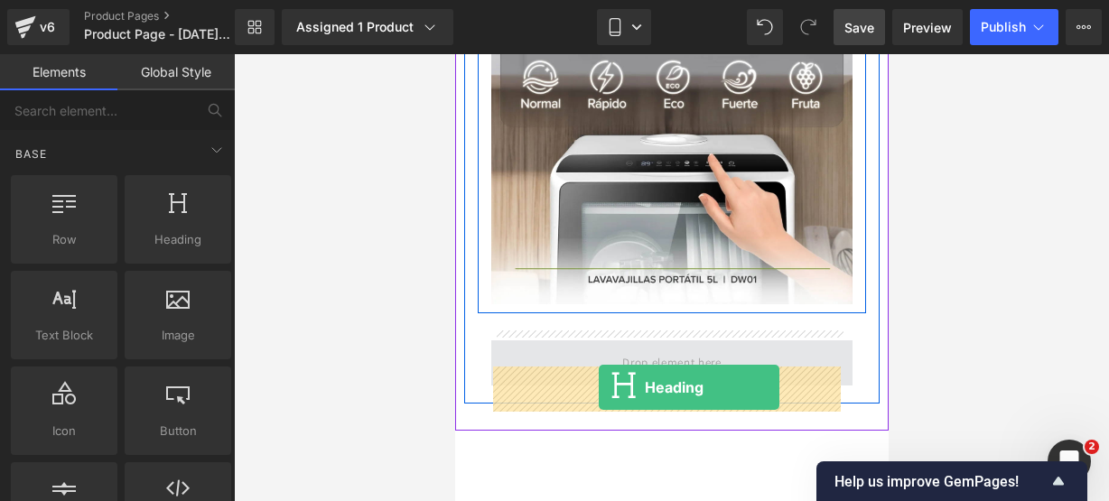
drag, startPoint x: 586, startPoint y: 274, endPoint x: 598, endPoint y: 386, distance: 112.6
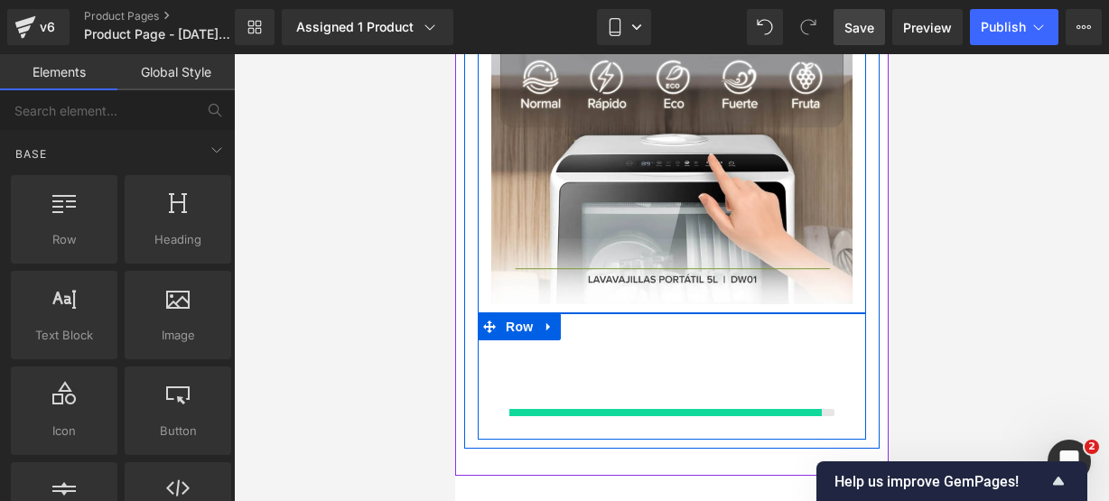
scroll to position [3978, 0]
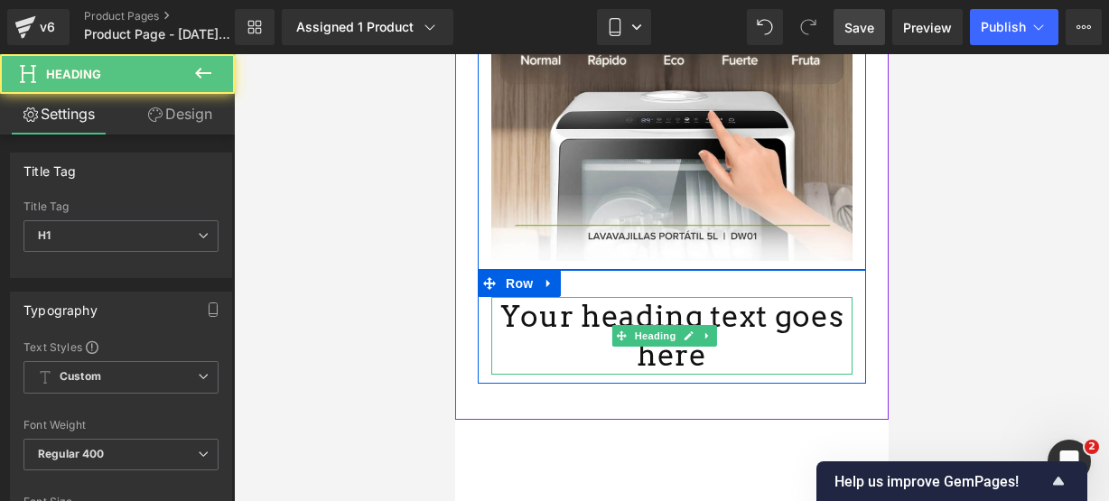
click at [691, 375] on h1 "Your heading text goes here" at bounding box center [671, 336] width 361 height 78
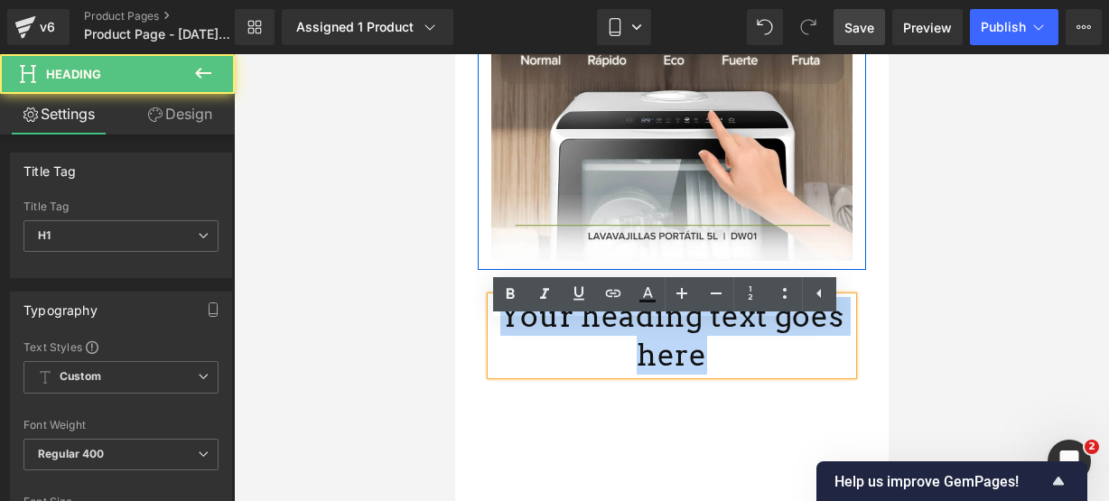
drag, startPoint x: 691, startPoint y: 382, endPoint x: 491, endPoint y: 313, distance: 211.4
click at [491, 313] on div "Your heading text goes here Heading Row" at bounding box center [671, 327] width 388 height 114
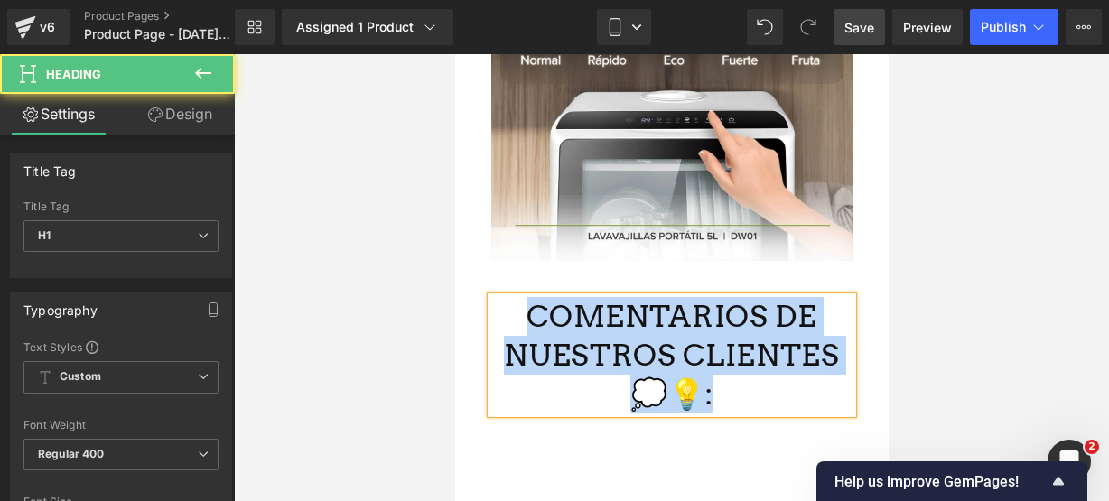
drag, startPoint x: 735, startPoint y: 436, endPoint x: 504, endPoint y: 329, distance: 255.0
click at [504, 329] on h1 "COMENTARIOS DE NUESTROS CLIENTES 💭💡:" at bounding box center [671, 355] width 361 height 117
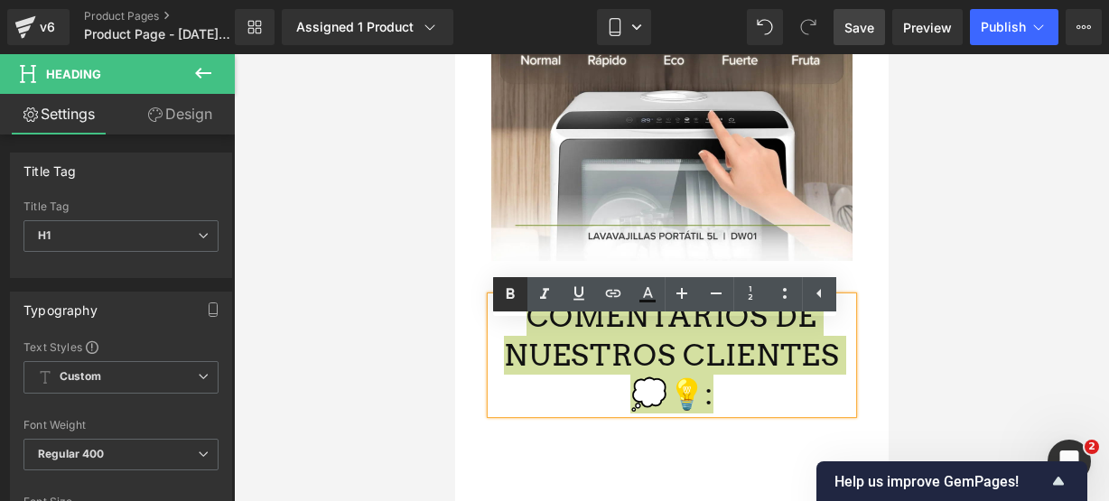
click at [509, 297] on icon at bounding box center [511, 293] width 8 height 11
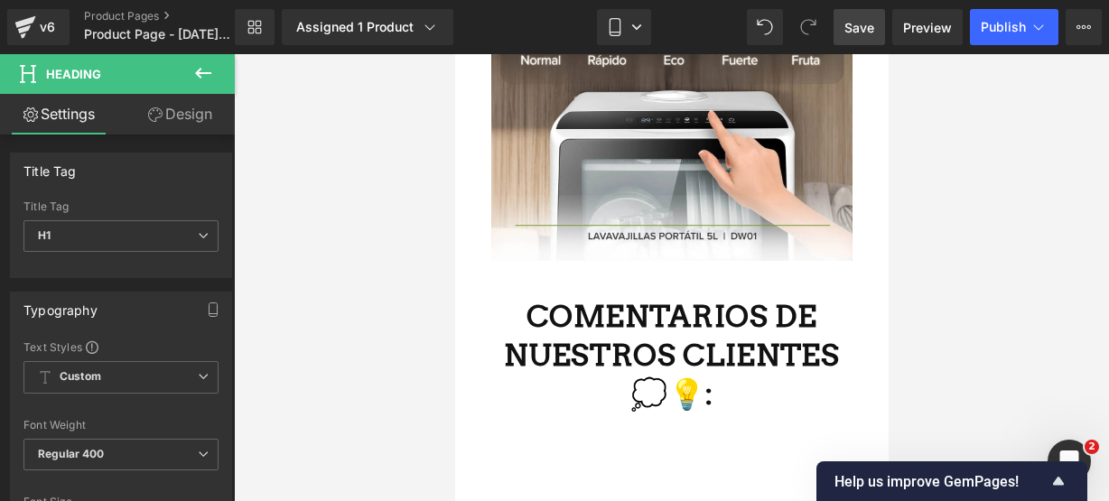
click at [201, 70] on icon at bounding box center [203, 73] width 16 height 11
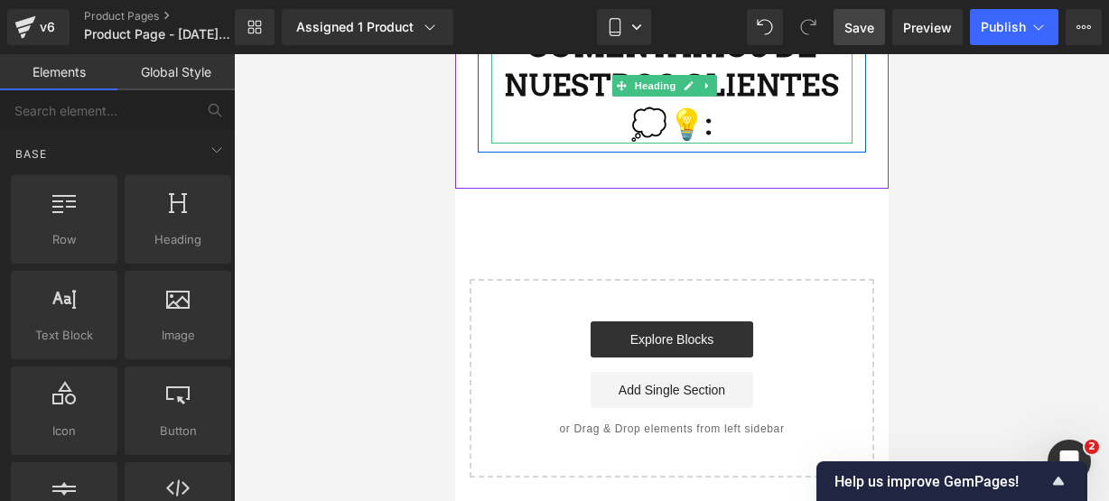
scroll to position [4249, 0]
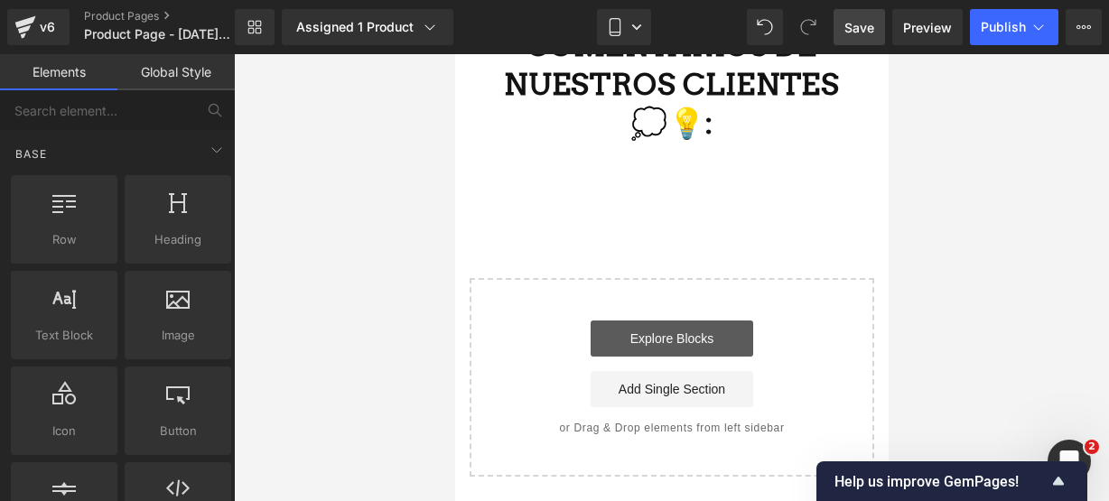
click at [702, 351] on link "Explore Blocks" at bounding box center [671, 339] width 163 height 36
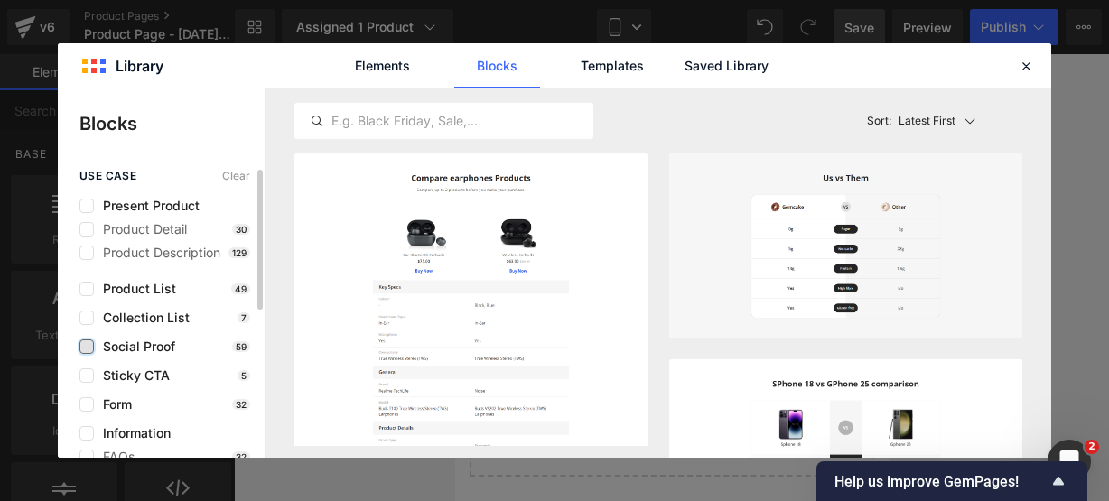
click at [84, 350] on label at bounding box center [86, 347] width 14 height 14
click at [87, 347] on input "checkbox" at bounding box center [87, 347] width 0 height 0
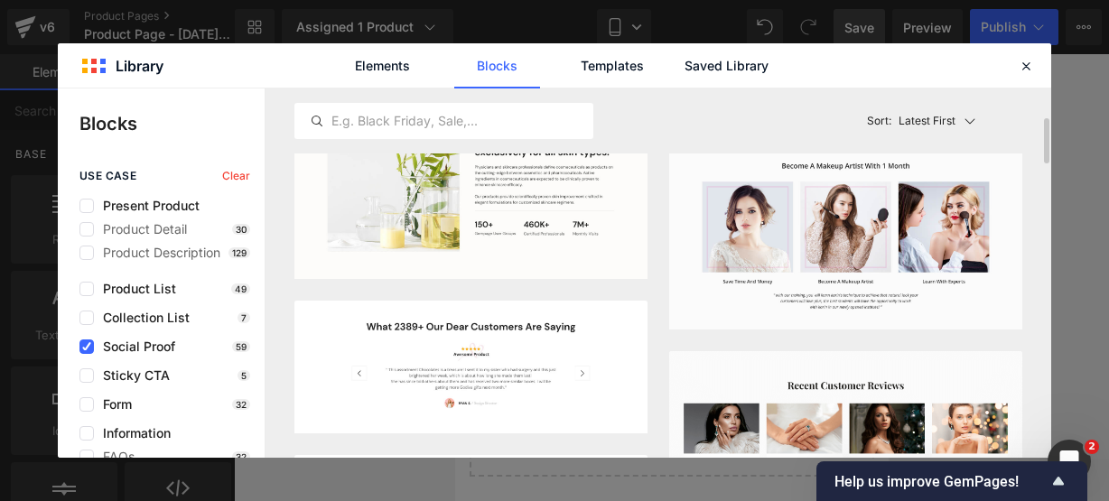
scroll to position [348, 0]
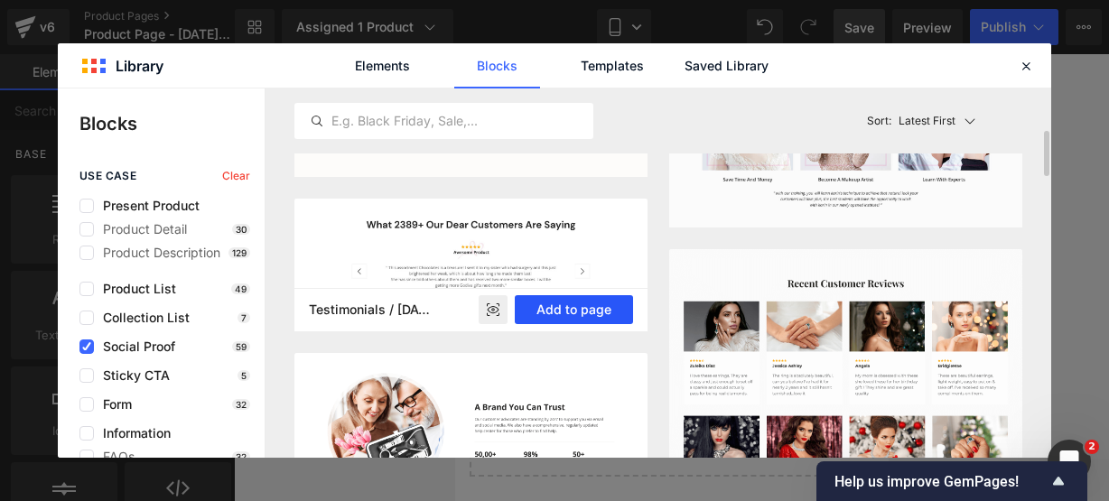
click at [544, 310] on button "Add to page" at bounding box center [574, 309] width 118 height 29
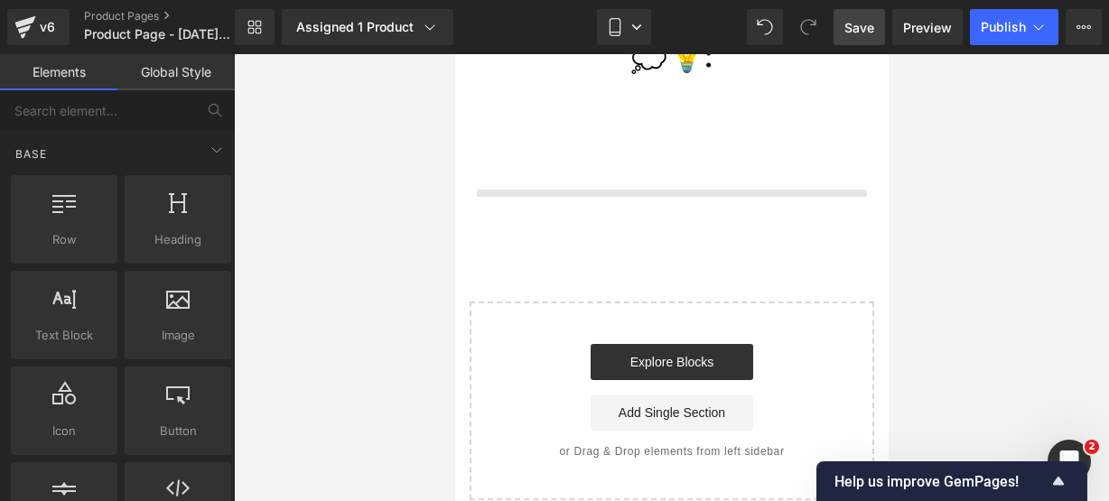
scroll to position [4318, 0]
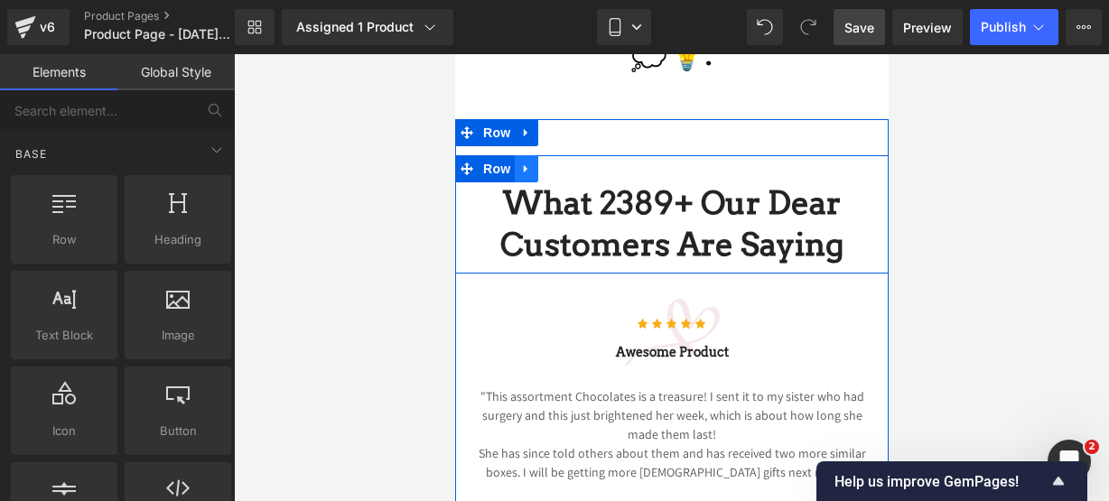
click at [519, 176] on icon at bounding box center [525, 170] width 13 height 14
click at [565, 182] on link at bounding box center [572, 168] width 23 height 27
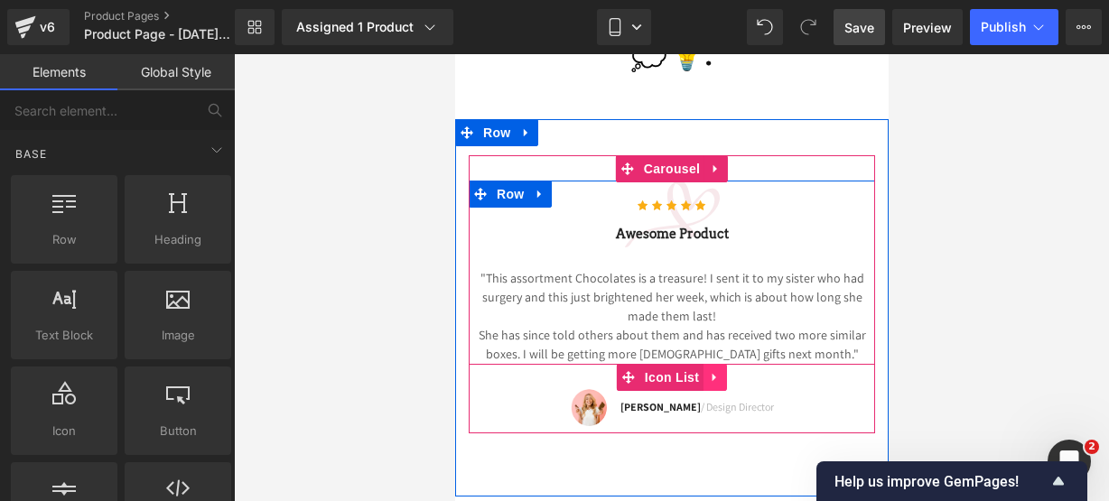
click at [712, 382] on icon at bounding box center [714, 378] width 4 height 8
click at [720, 384] on icon at bounding box center [726, 377] width 13 height 13
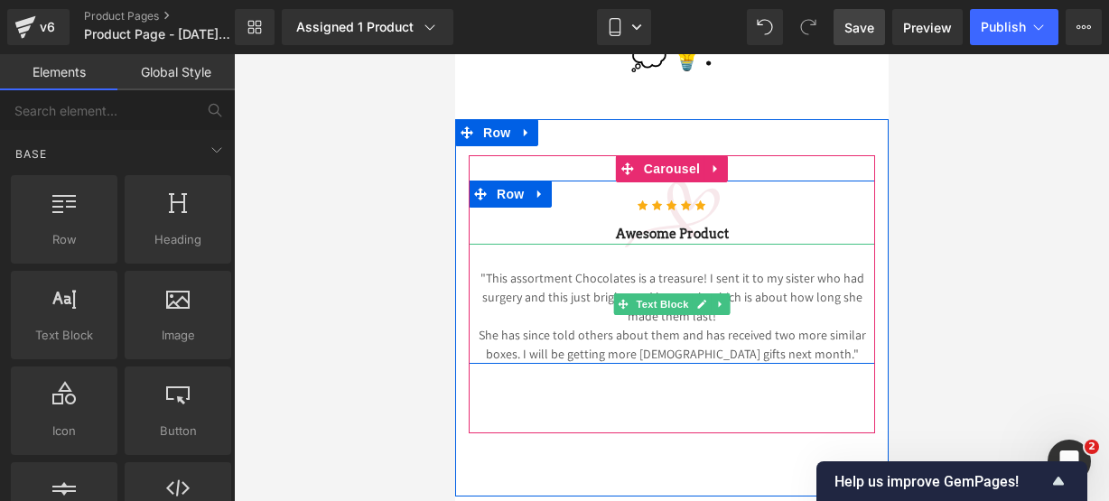
click at [817, 362] on span "She has since told others about them and has received two more similar boxes. I…" at bounding box center [672, 344] width 388 height 35
click at [820, 364] on p "She has since told others about them and has received two more similar boxes. I…" at bounding box center [671, 345] width 406 height 38
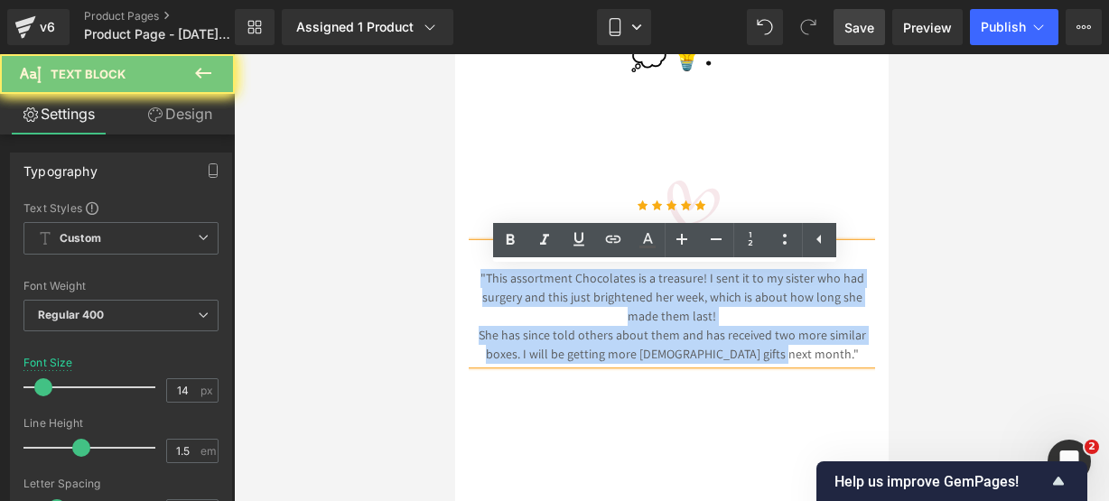
drag, startPoint x: 820, startPoint y: 375, endPoint x: 689, endPoint y: 322, distance: 141.4
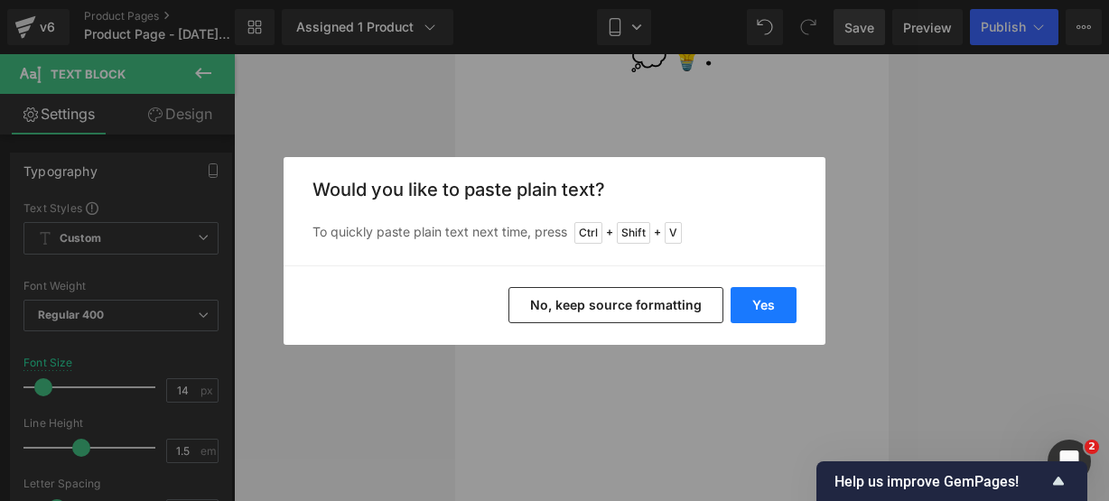
click at [756, 313] on button "Yes" at bounding box center [764, 305] width 66 height 36
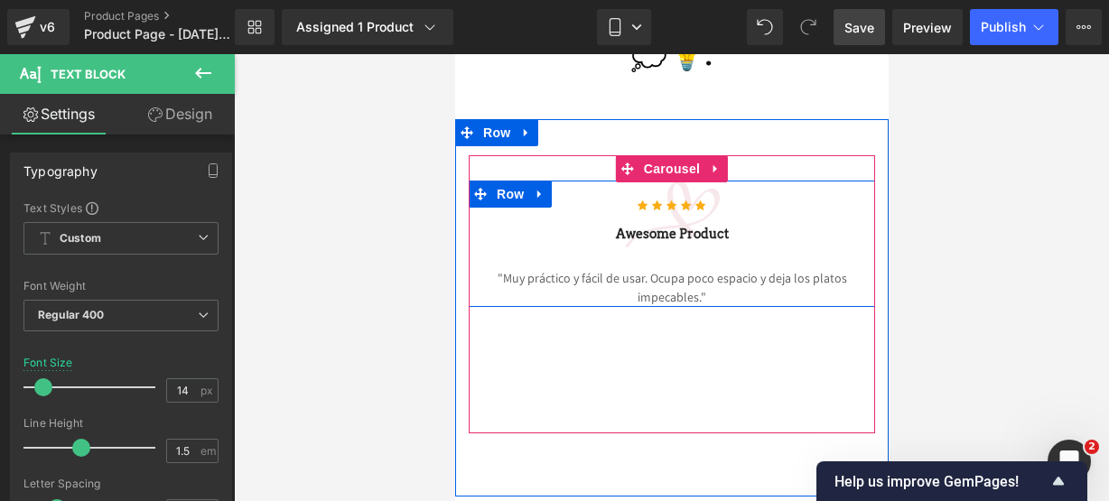
click at [454, 54] on div at bounding box center [454, 54] width 0 height 0
click at [730, 244] on h3 "Awesome Product" at bounding box center [671, 234] width 406 height 19
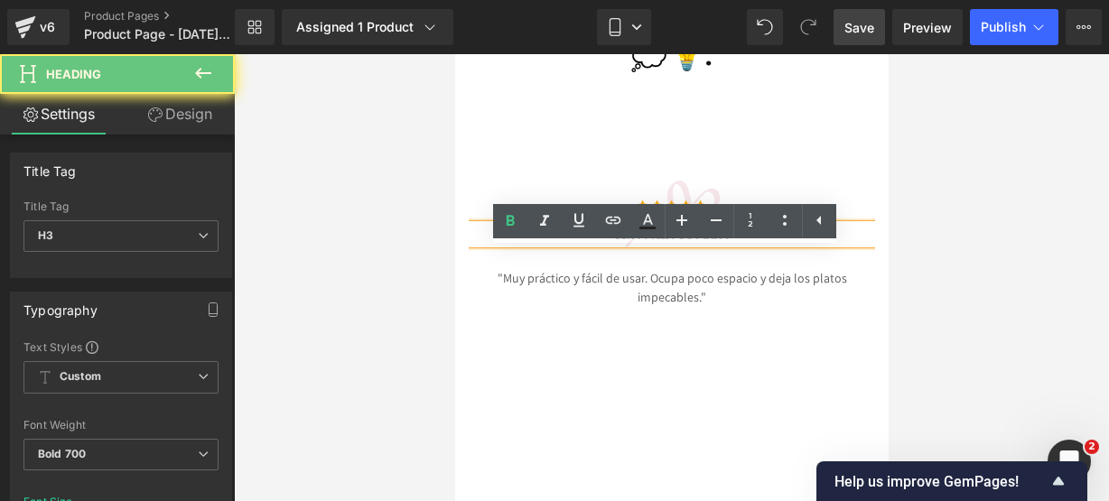
click at [730, 244] on h3 "Awesome Product" at bounding box center [671, 234] width 406 height 19
drag, startPoint x: 730, startPoint y: 265, endPoint x: 683, endPoint y: 288, distance: 52.5
click at [468, 244] on h3 "Awesome Product" at bounding box center [671, 234] width 406 height 19
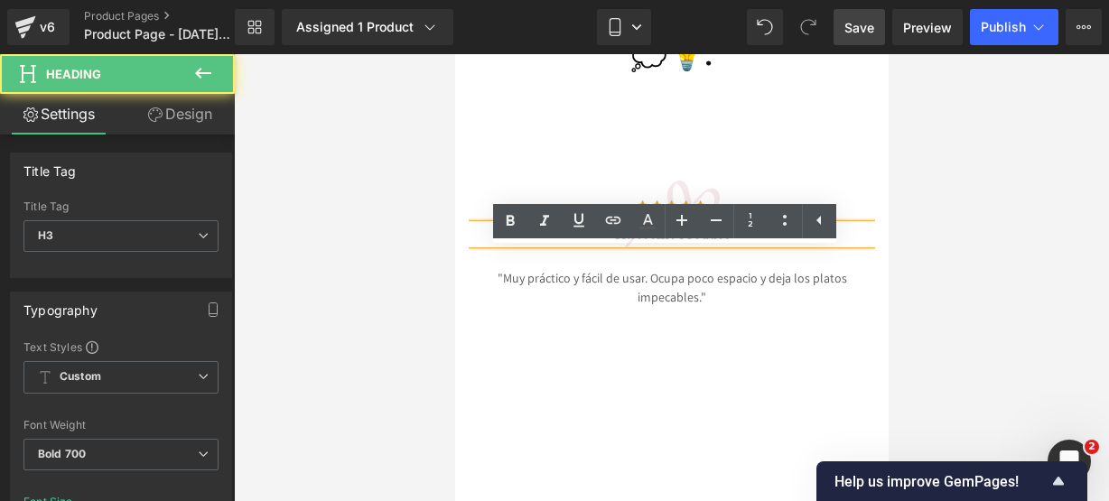
click at [761, 244] on h3 "Awesome Product" at bounding box center [671, 234] width 406 height 19
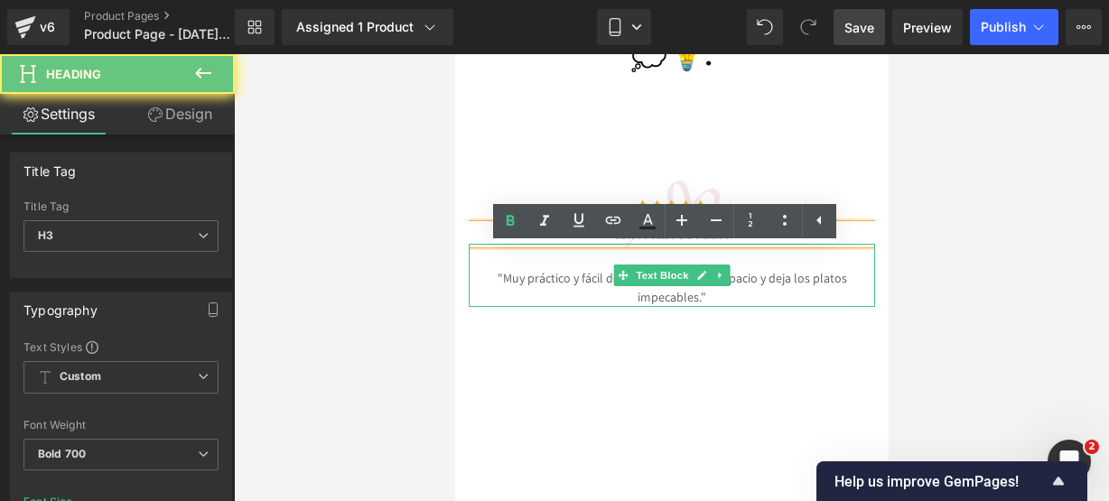
drag, startPoint x: 761, startPoint y: 258, endPoint x: 466, endPoint y: 283, distance: 295.5
click at [468, 283] on div "Icon Icon Icon Icon Icon Icon List Hoz Awesome Product Heading "Muy práctico y …" at bounding box center [671, 244] width 406 height 126
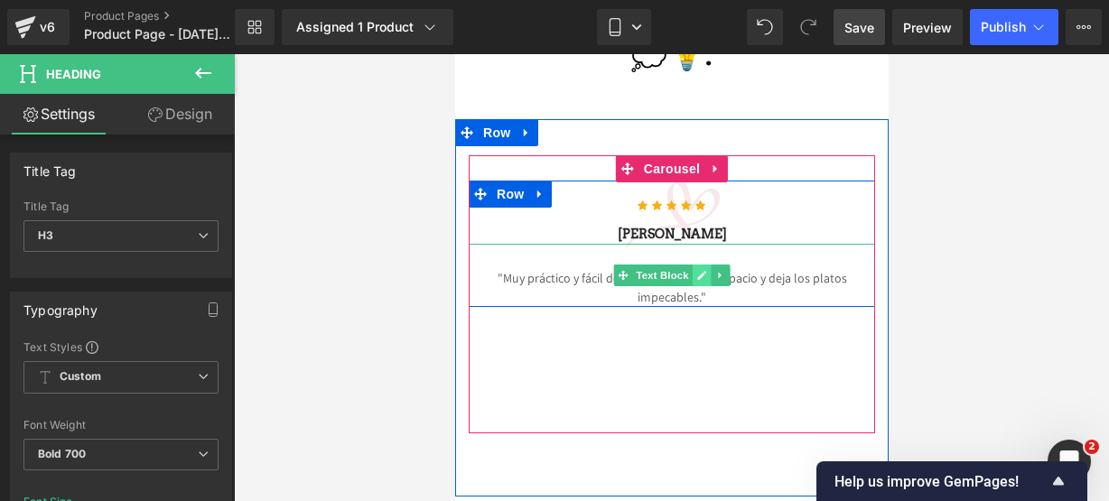
click at [699, 286] on link at bounding box center [701, 276] width 19 height 22
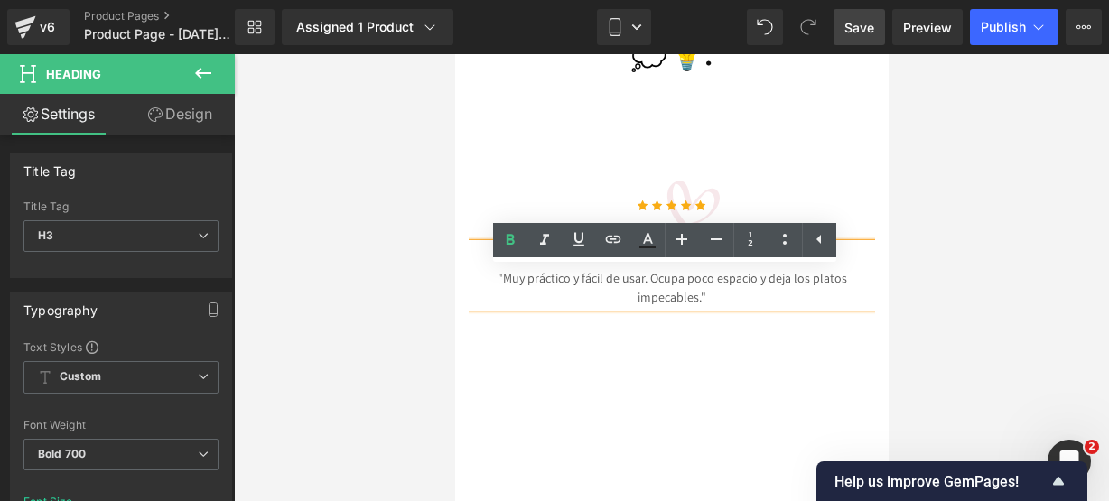
drag, startPoint x: 499, startPoint y: 298, endPoint x: 605, endPoint y: 304, distance: 106.8
click at [589, 301] on p ""Muy práctico y fácil de usar. Ocupa poco espacio y deja los platos impecables."" at bounding box center [671, 288] width 406 height 38
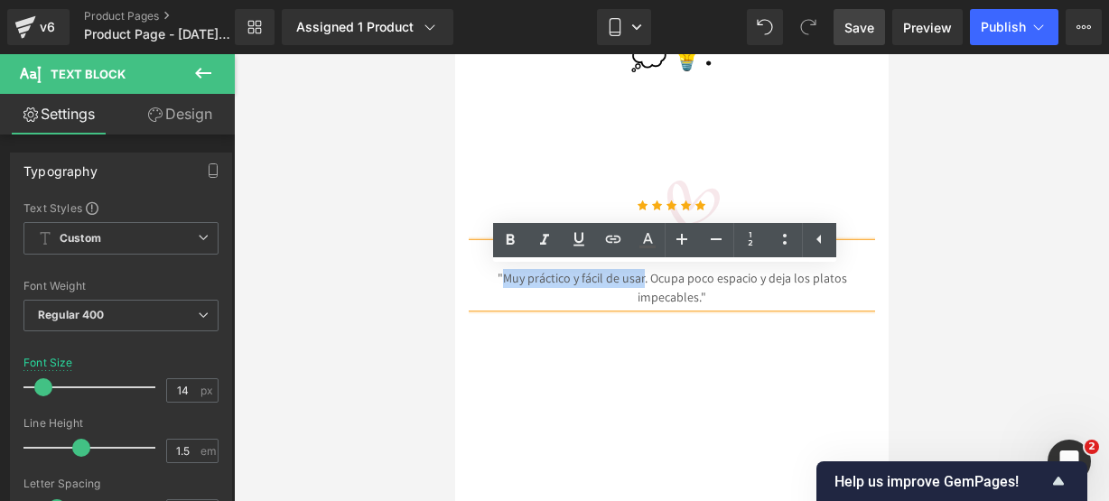
drag, startPoint x: 639, startPoint y: 303, endPoint x: 499, endPoint y: 299, distance: 140.1
click at [499, 299] on p ""Muy práctico y fácil de usar. Ocupa poco espacio y deja los platos impecables."" at bounding box center [671, 288] width 406 height 38
click at [509, 241] on icon at bounding box center [511, 240] width 22 height 22
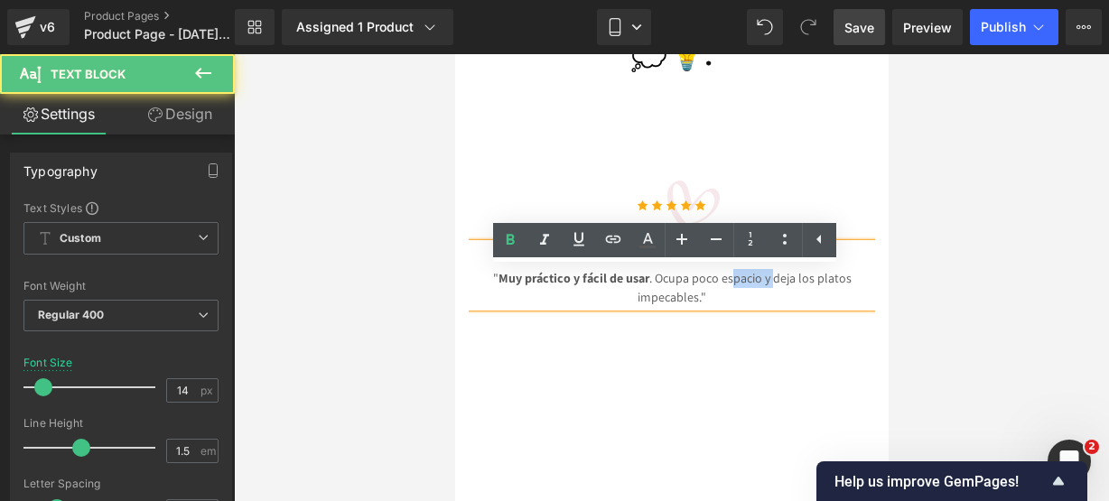
drag, startPoint x: 766, startPoint y: 302, endPoint x: 726, endPoint y: 308, distance: 40.2
click at [726, 307] on p "" Muy práctico y fácil de usar . Ocupa poco espacio y deja los platos impecable…" at bounding box center [671, 288] width 406 height 38
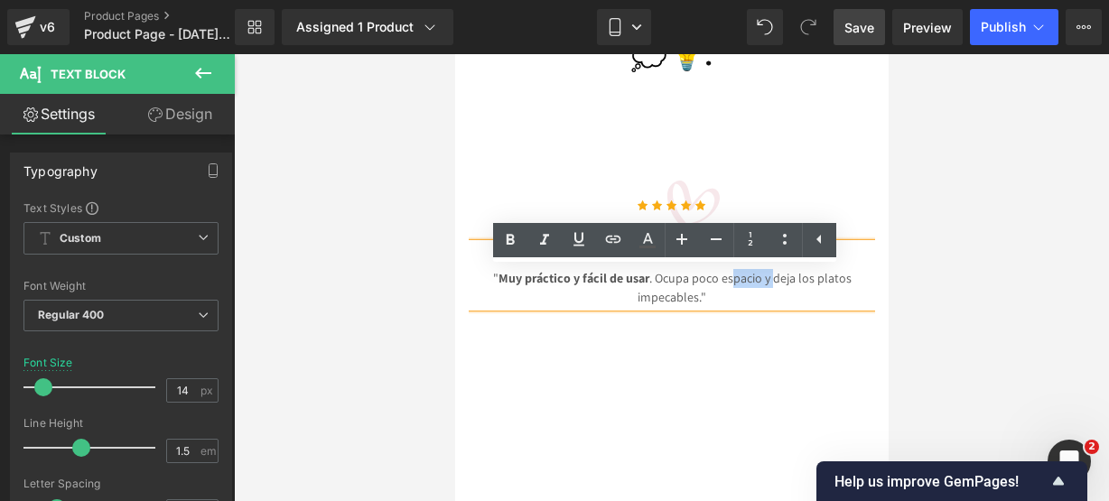
click at [766, 301] on p "" Muy práctico y fácil de usar . Ocupa poco espacio y deja los platos impecable…" at bounding box center [671, 288] width 406 height 38
drag, startPoint x: 766, startPoint y: 301, endPoint x: 695, endPoint y: 317, distance: 73.2
click at [695, 307] on p "" Muy práctico y fácil de usar . Ocupa poco espacio y deja los platos impecable…" at bounding box center [671, 288] width 406 height 38
click at [515, 237] on icon at bounding box center [511, 240] width 22 height 22
click at [614, 41] on link "Mobile" at bounding box center [624, 27] width 54 height 36
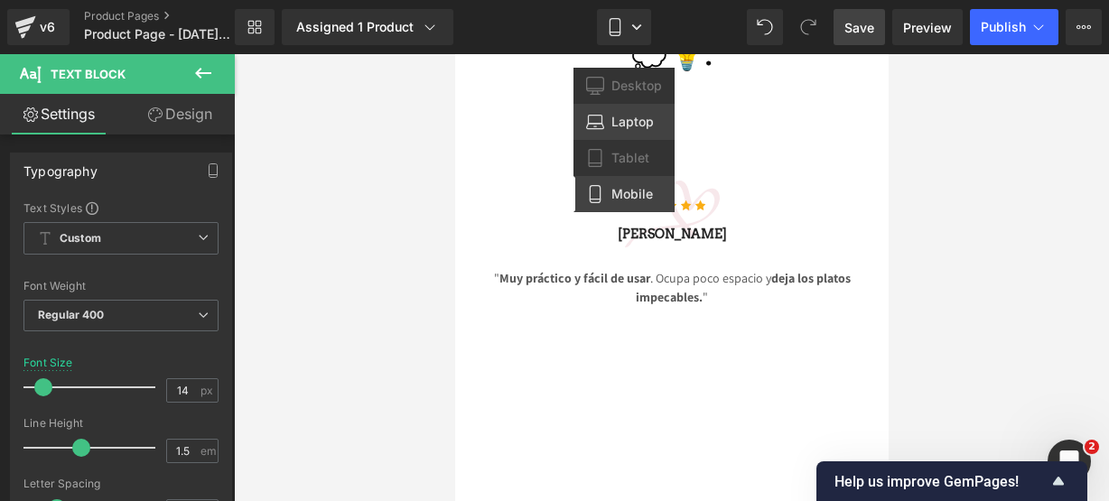
click at [603, 107] on link "Laptop" at bounding box center [624, 122] width 101 height 36
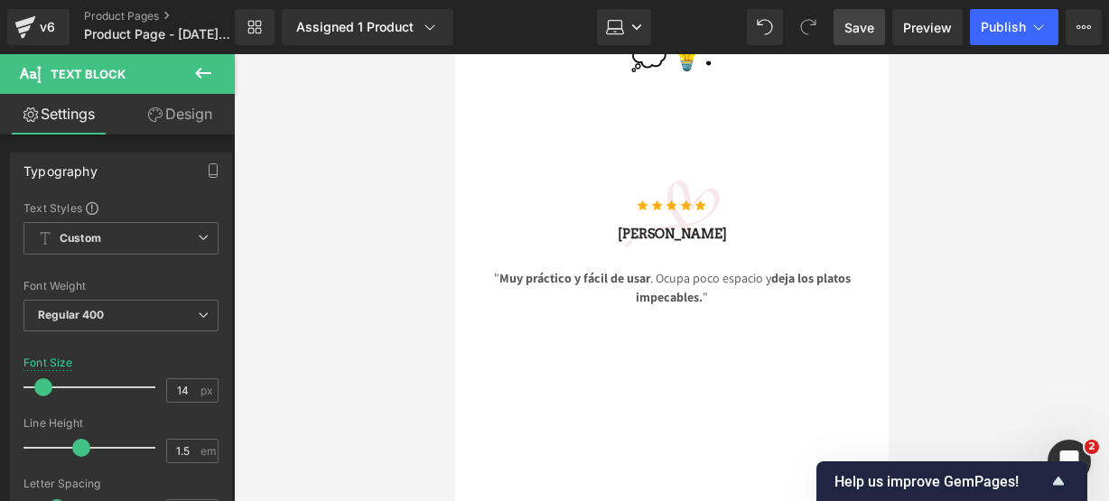
type input "16"
type input "100"
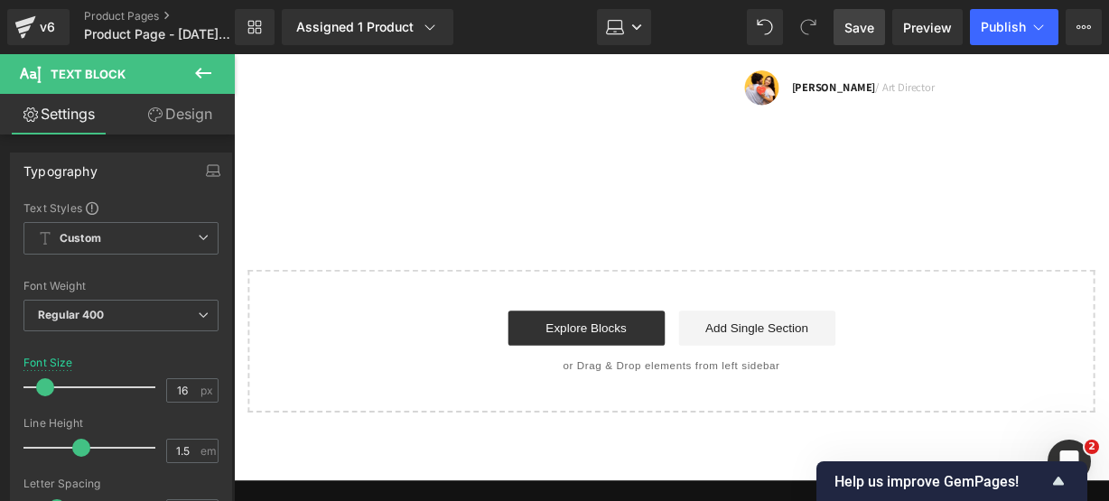
scroll to position [3895, 0]
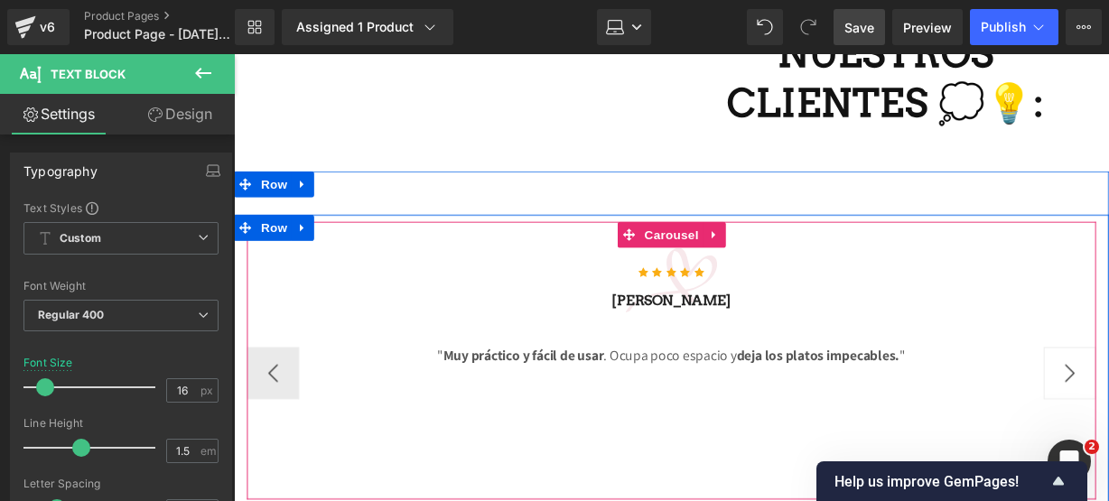
click at [1084, 359] on button "›" at bounding box center [1101, 386] width 54 height 54
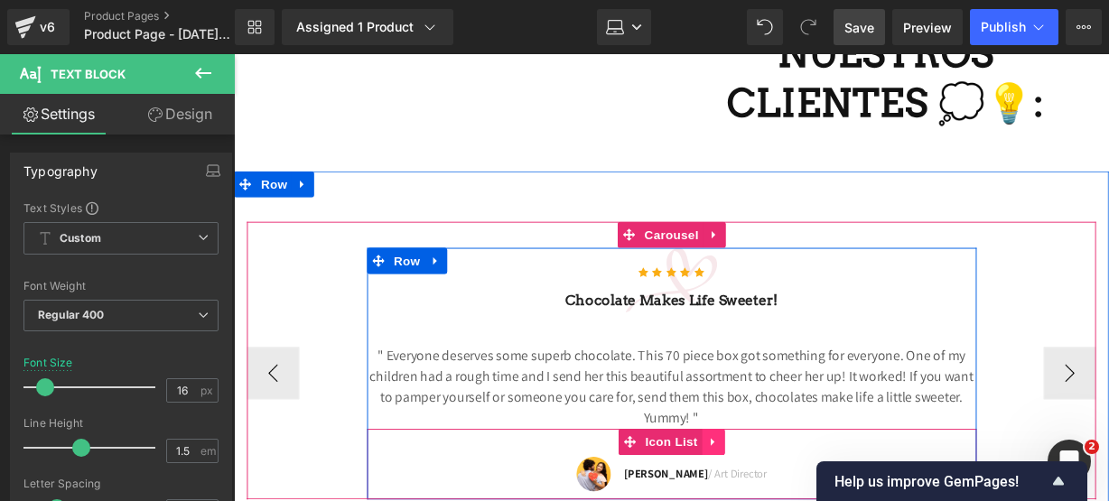
click at [728, 450] on icon at bounding box center [731, 457] width 13 height 14
click at [737, 451] on icon at bounding box center [743, 457] width 13 height 13
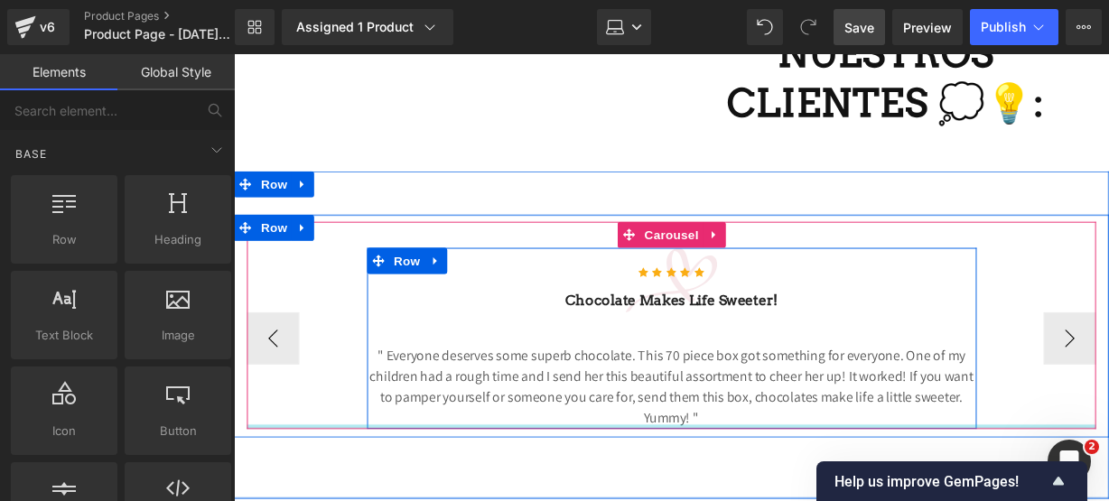
click at [729, 386] on p "" Everyone deserves some superb chocolate. This 70 piece box got something for …" at bounding box center [688, 400] width 632 height 87
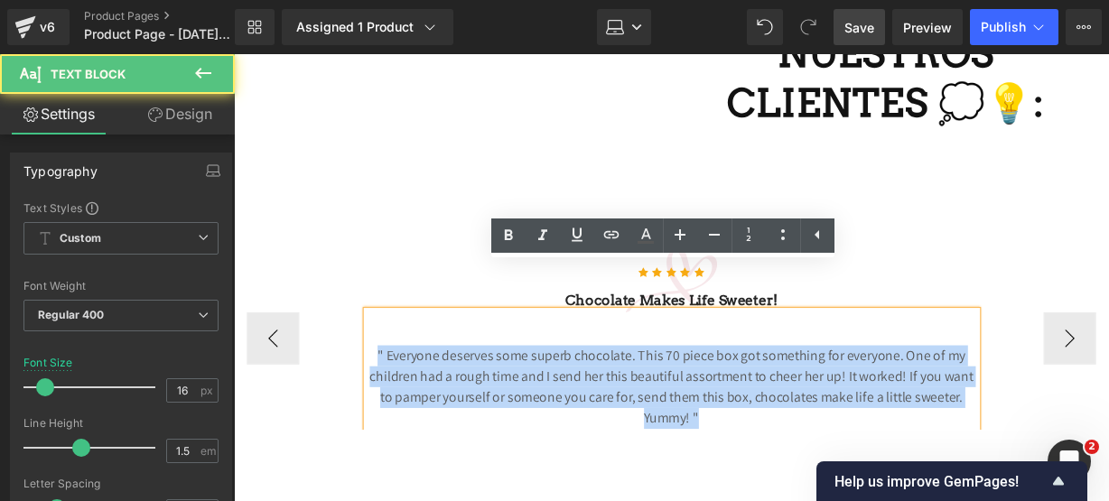
drag, startPoint x: 729, startPoint y: 386, endPoint x: 317, endPoint y: 271, distance: 427.6
click at [317, 271] on div "Icon Icon Icon Icon Icon Icon List Hoz Chocolate makes Life sweeter! Heading " …" at bounding box center [688, 350] width 881 height 188
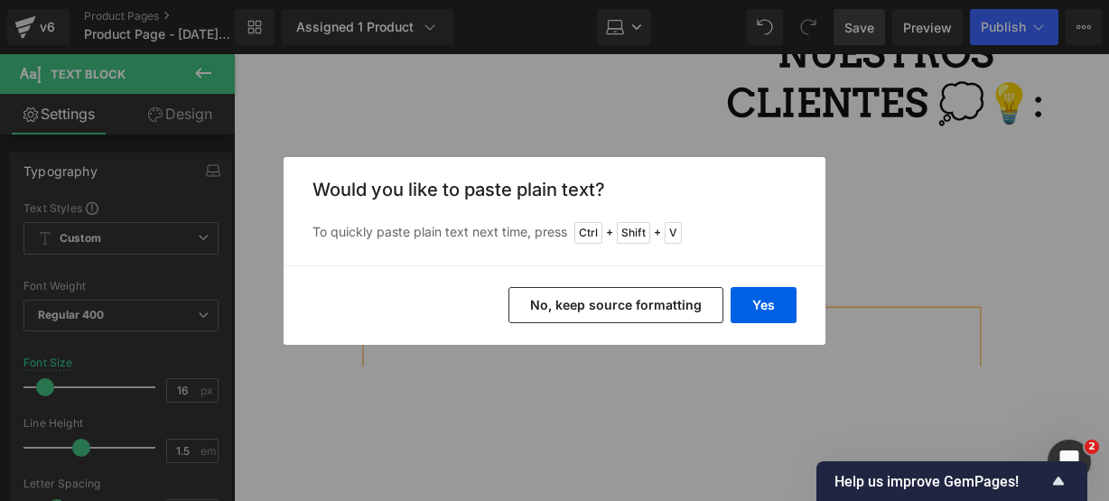
click at [799, 297] on div "Yes No, keep source formatting" at bounding box center [555, 305] width 542 height 79
click at [790, 295] on button "Yes" at bounding box center [764, 305] width 66 height 36
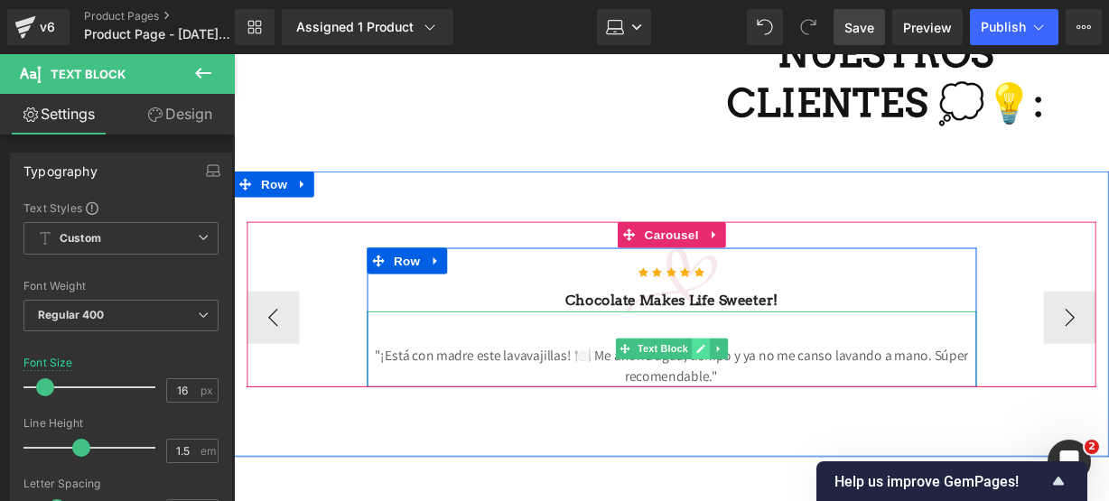
click at [718, 350] on link at bounding box center [717, 361] width 19 height 22
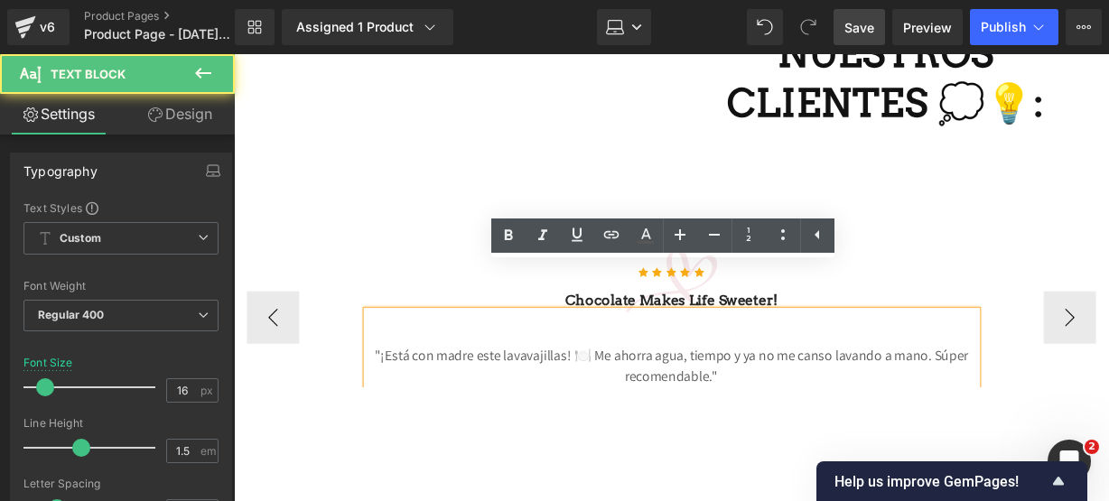
click at [601, 357] on p ""¡Está con madre este lavavajillas! 🍽️ Me ahorra agua, tiempo y ya no me canso …" at bounding box center [688, 378] width 632 height 43
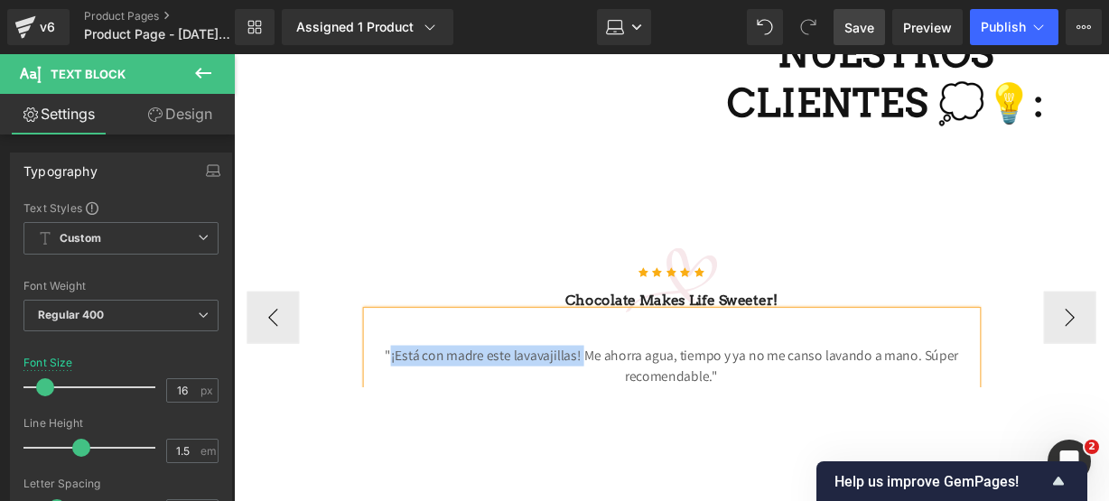
drag, startPoint x: 589, startPoint y: 318, endPoint x: 390, endPoint y: 318, distance: 198.7
click at [390, 357] on p ""¡Está con madre este lavavajillas! Me ahorra agua, tiempo y ya no me canso lav…" at bounding box center [688, 378] width 632 height 43
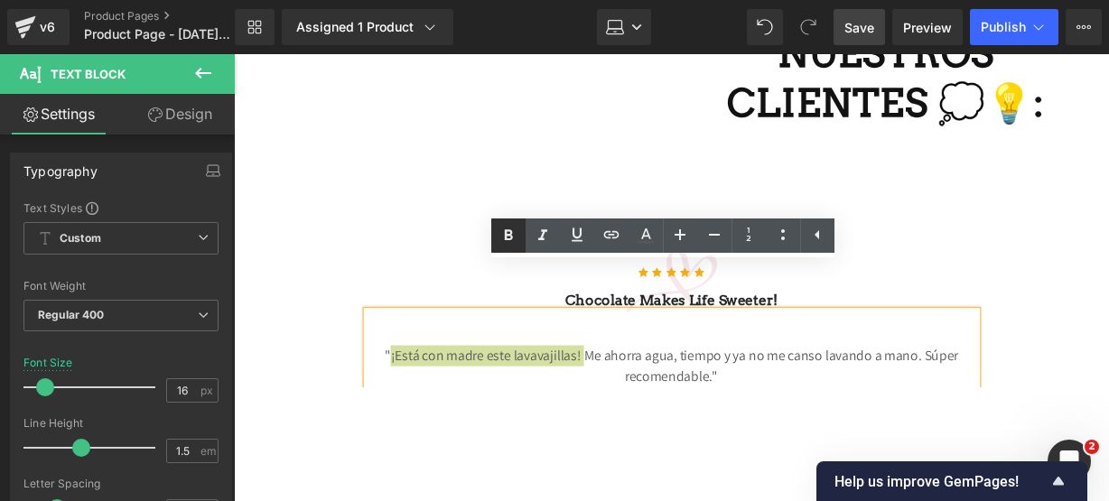
click at [509, 225] on icon at bounding box center [509, 236] width 22 height 22
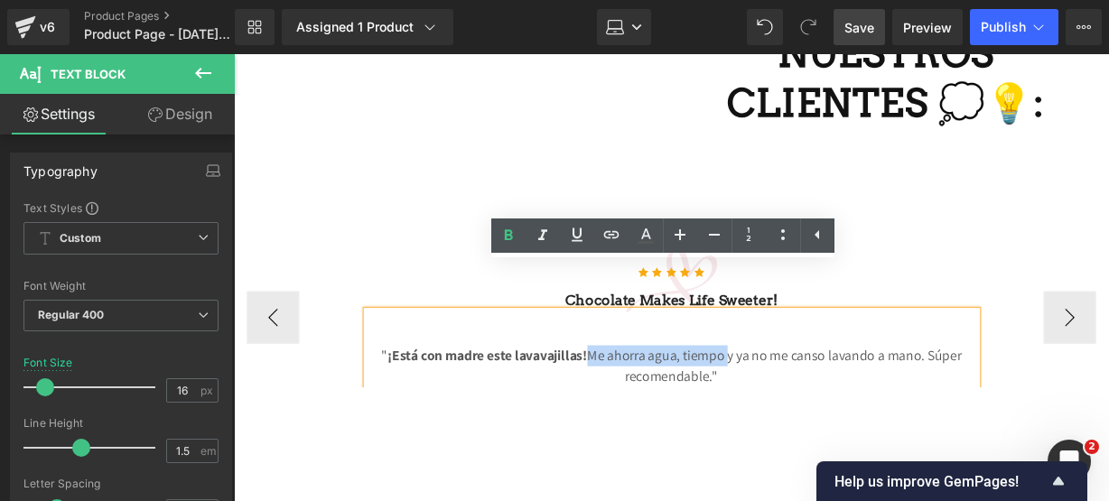
drag, startPoint x: 595, startPoint y: 317, endPoint x: 741, endPoint y: 317, distance: 145.4
click at [741, 357] on p "" ¡Está con madre este lavavajillas! Me ahorra agua, tiempo y ya no me canso la…" at bounding box center [688, 378] width 632 height 43
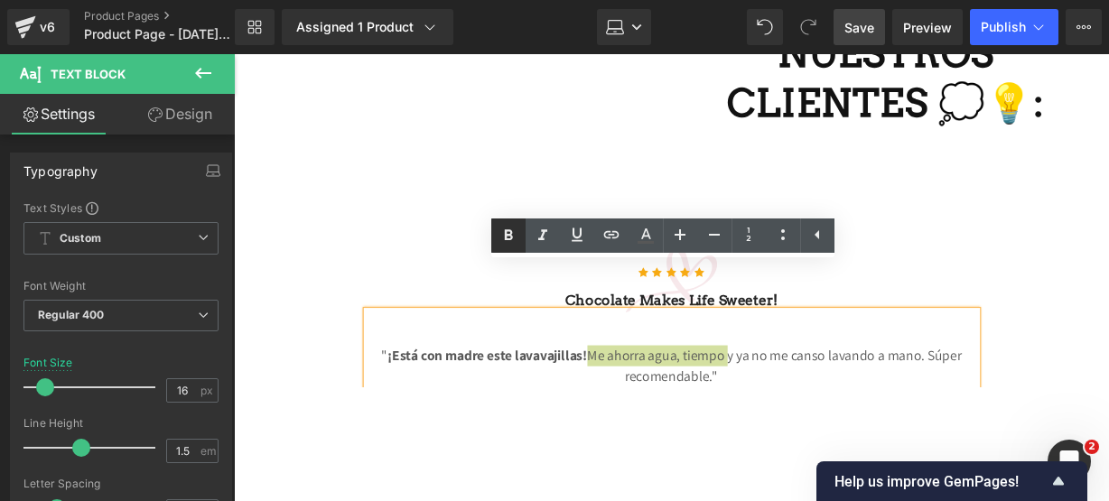
click at [511, 229] on icon at bounding box center [509, 236] width 22 height 22
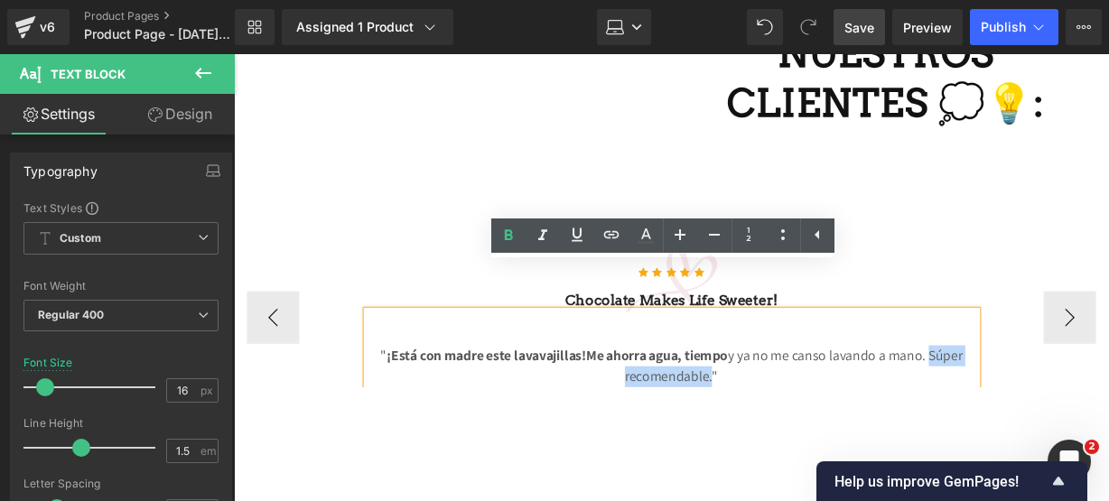
drag, startPoint x: 952, startPoint y: 322, endPoint x: 724, endPoint y: 344, distance: 229.7
click at [724, 357] on p "" ¡Está con madre este lavavajillas! Me ahorra agua, tiempo y ya no me canso la…" at bounding box center [688, 378] width 632 height 43
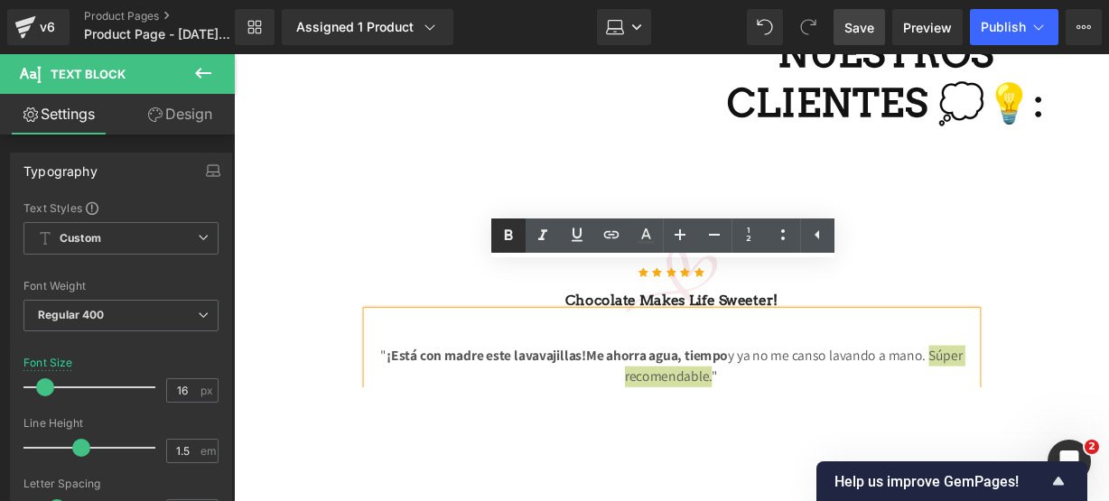
click at [511, 238] on icon at bounding box center [508, 234] width 8 height 11
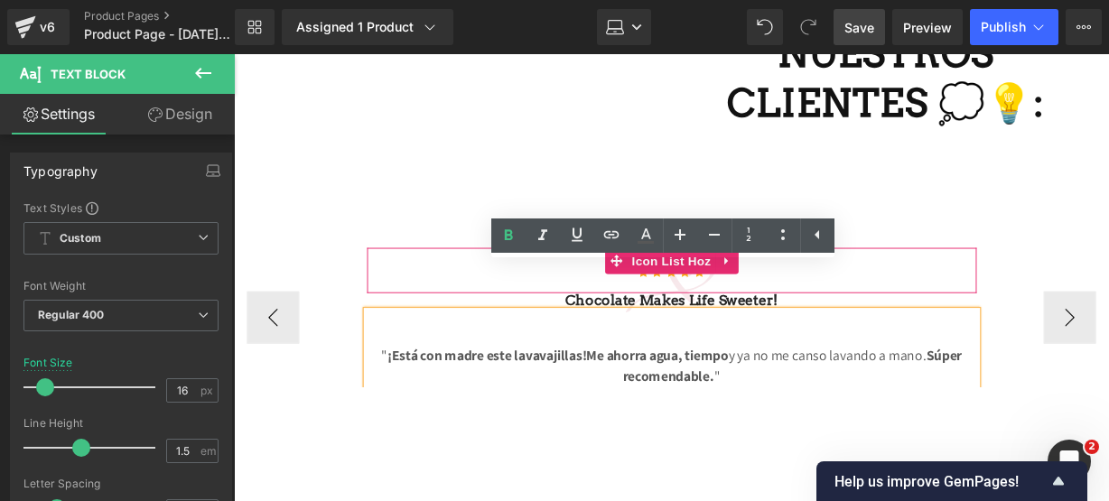
click at [912, 266] on ul "Icon Icon Icon Icon Icon" at bounding box center [688, 284] width 632 height 36
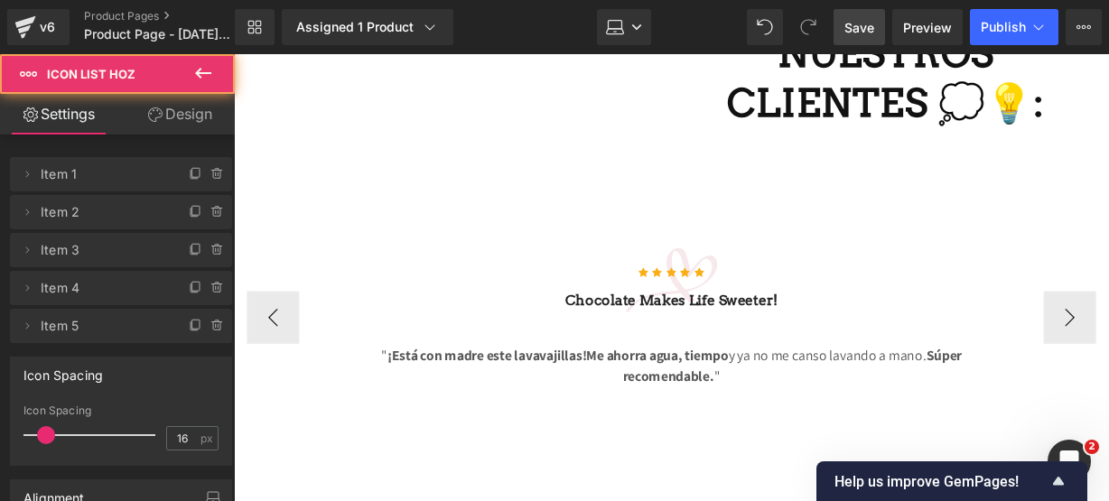
click at [882, 300] on h3 "Chocolate makes Life sweeter!" at bounding box center [688, 311] width 632 height 22
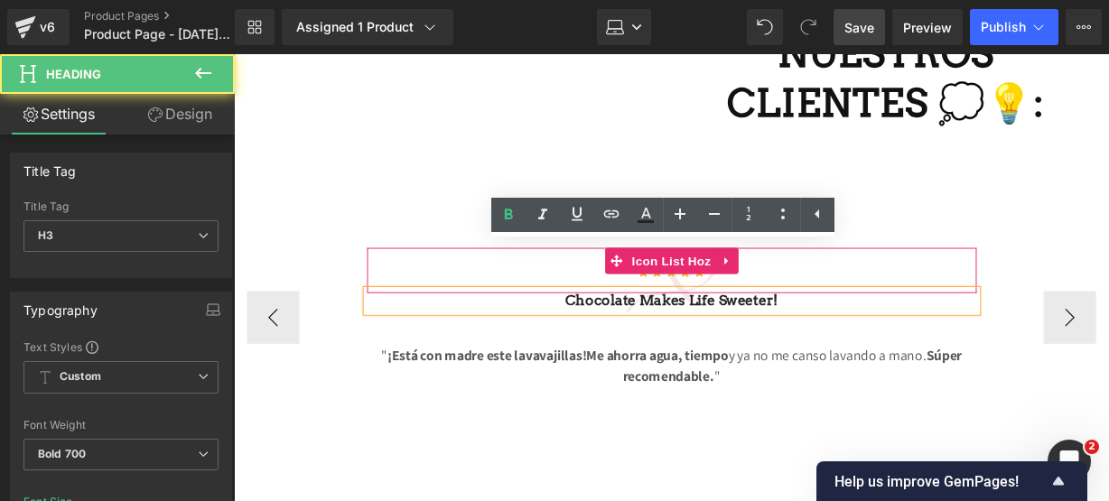
drag, startPoint x: 850, startPoint y: 263, endPoint x: 605, endPoint y: 228, distance: 247.3
click at [605, 256] on div "Icon Icon Icon Icon Icon Icon List Hoz Chocolate makes Life sweeter! Heading " …" at bounding box center [688, 328] width 632 height 145
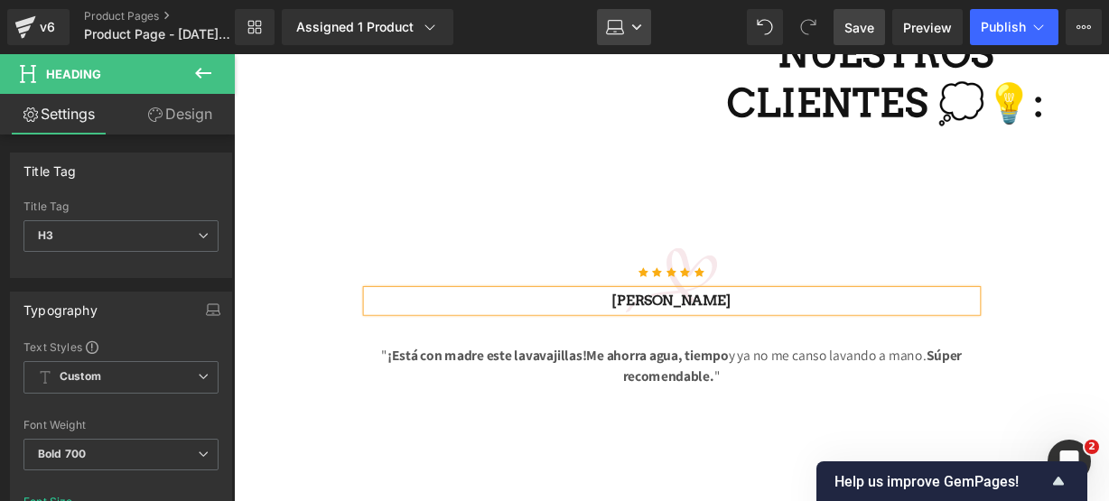
click at [614, 29] on icon at bounding box center [614, 31] width 17 height 5
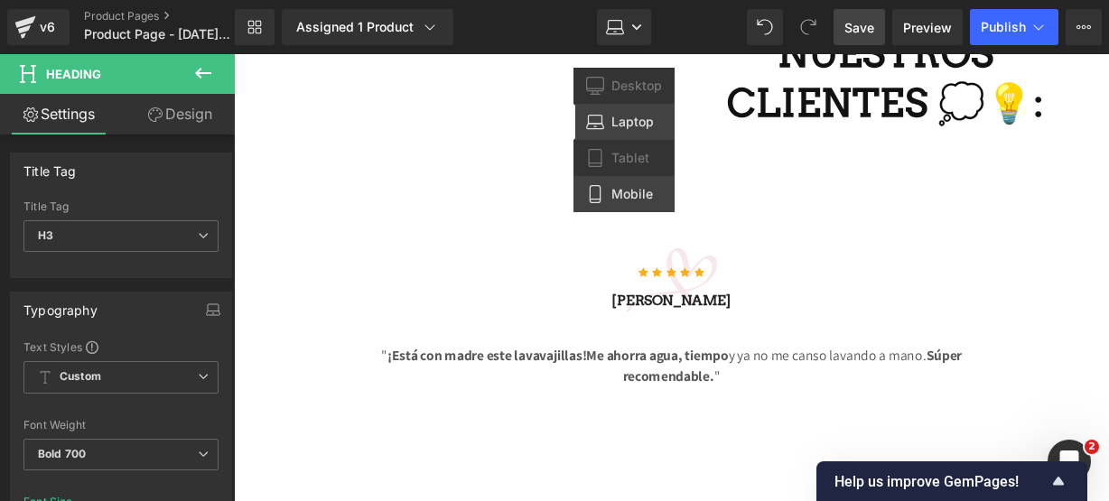
click at [605, 187] on link "Mobile" at bounding box center [624, 194] width 101 height 36
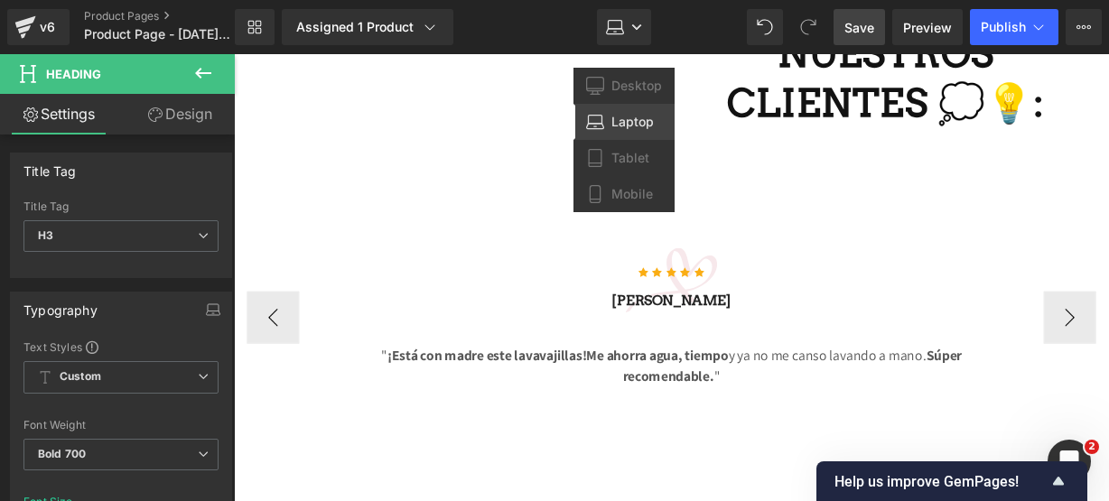
type input "14"
type input "100"
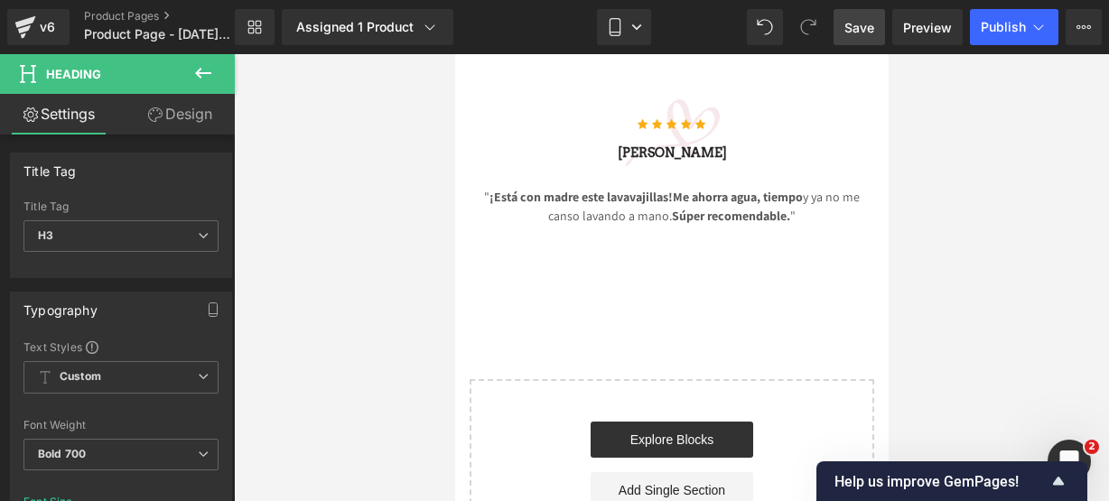
scroll to position [4400, 0]
click at [206, 73] on icon at bounding box center [203, 73] width 16 height 11
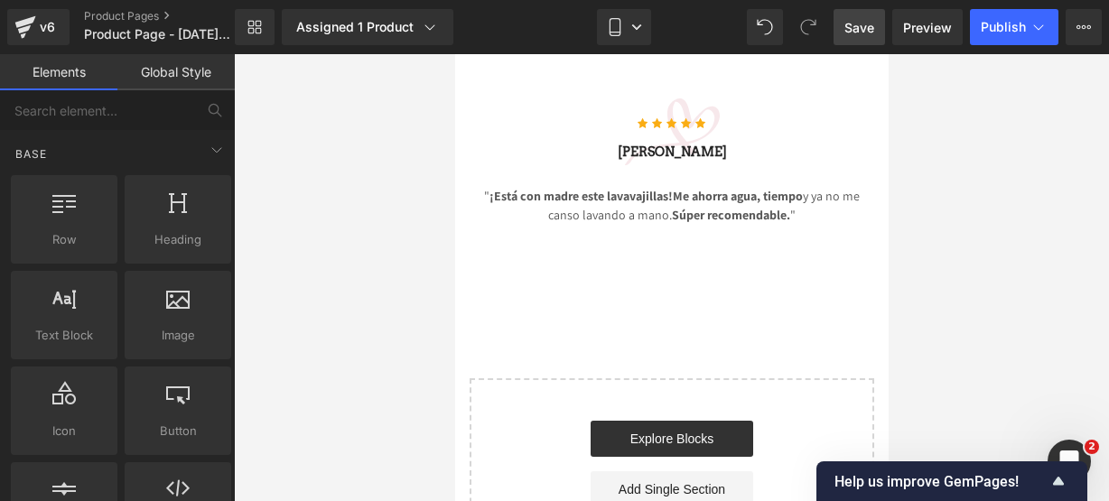
click at [864, 33] on span "Save" at bounding box center [860, 27] width 30 height 19
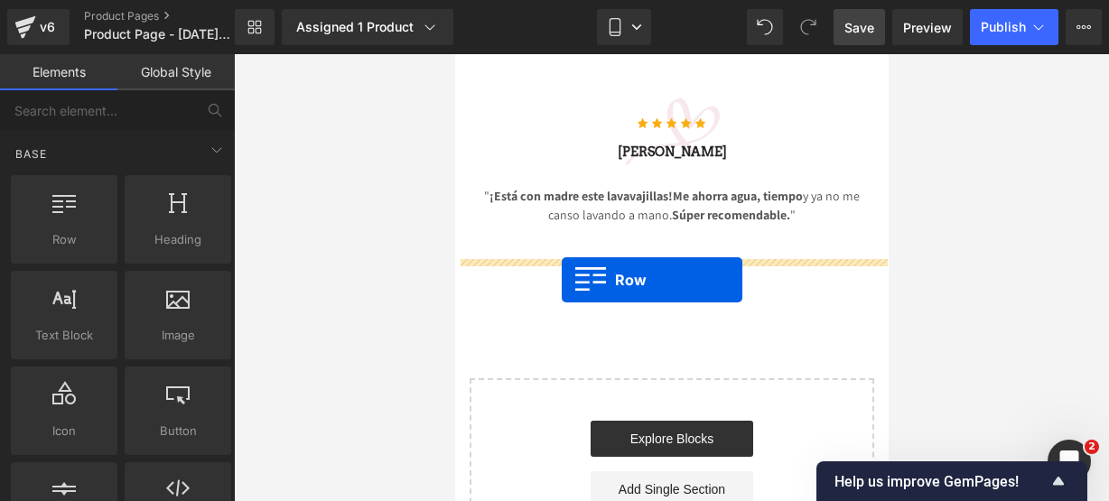
drag, startPoint x: 512, startPoint y: 268, endPoint x: 561, endPoint y: 279, distance: 50.0
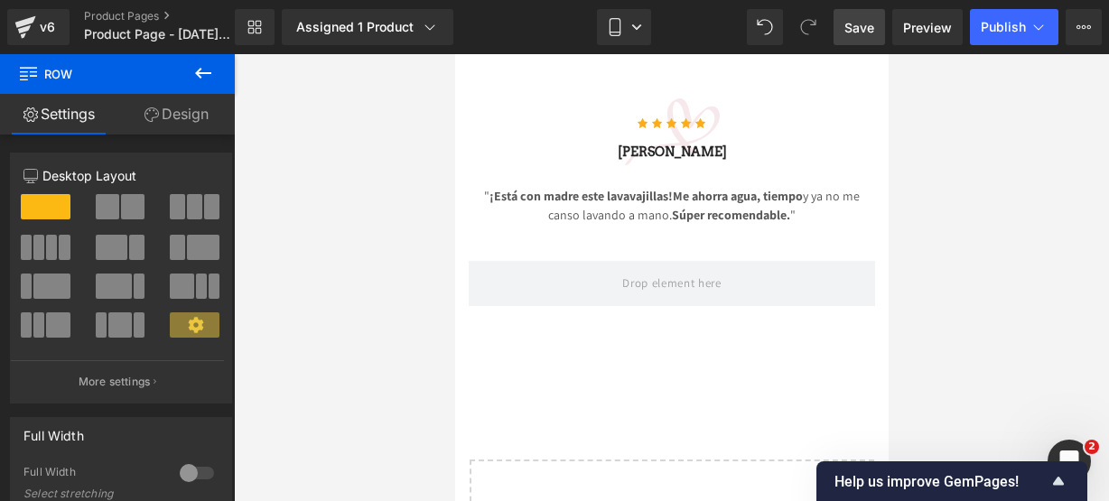
click at [192, 63] on icon at bounding box center [203, 73] width 22 height 22
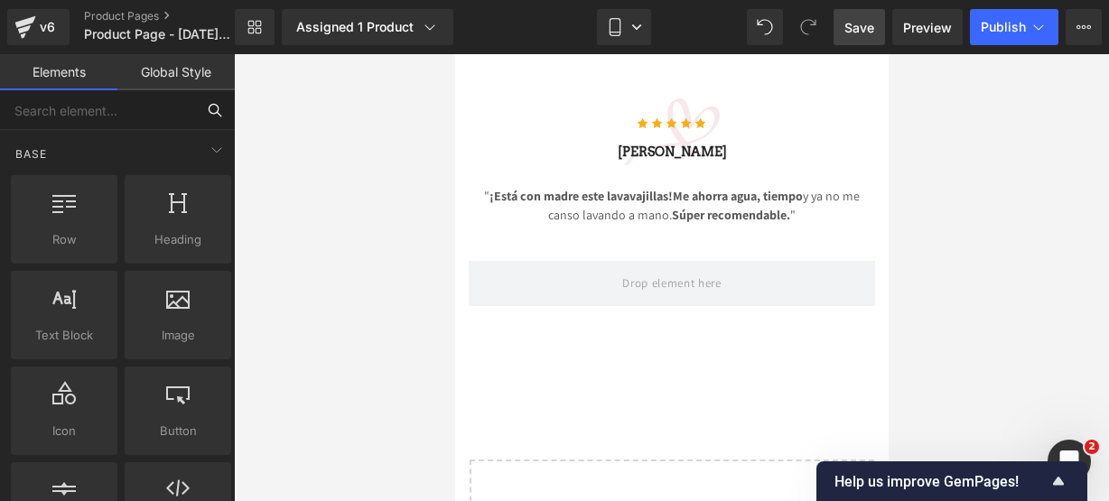
click at [135, 98] on input "text" at bounding box center [97, 110] width 195 height 40
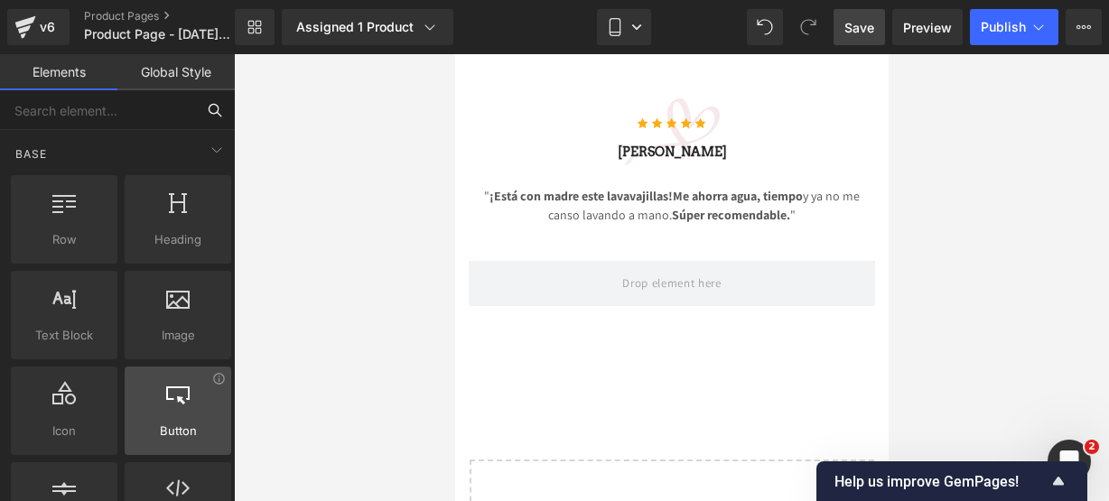
scroll to position [34, 0]
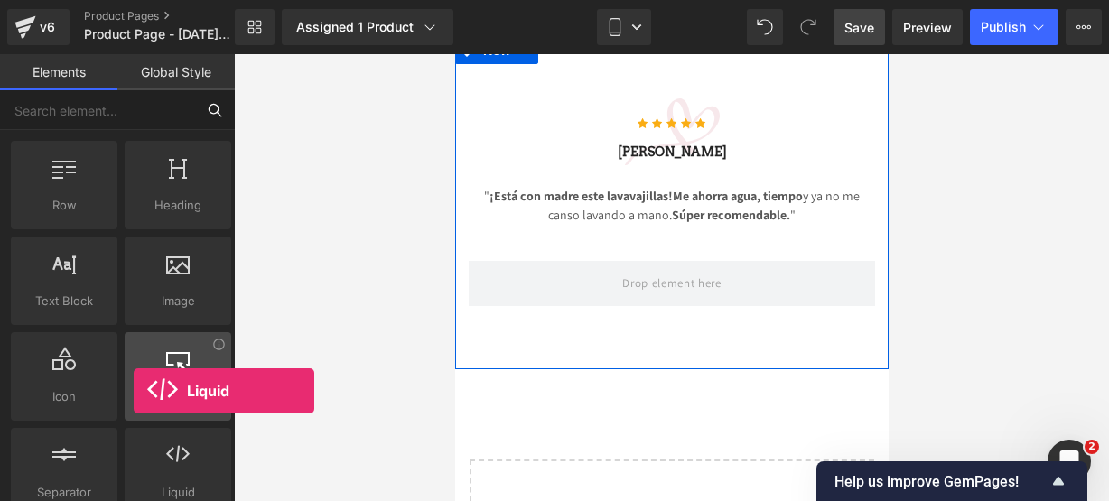
drag, startPoint x: 170, startPoint y: 446, endPoint x: 134, endPoint y: 391, distance: 65.9
click at [134, 391] on div "Row rows, columns, layouts, div Heading headings, titles, h1,h2,h3,h4,h5,h6 Tex…" at bounding box center [121, 328] width 228 height 383
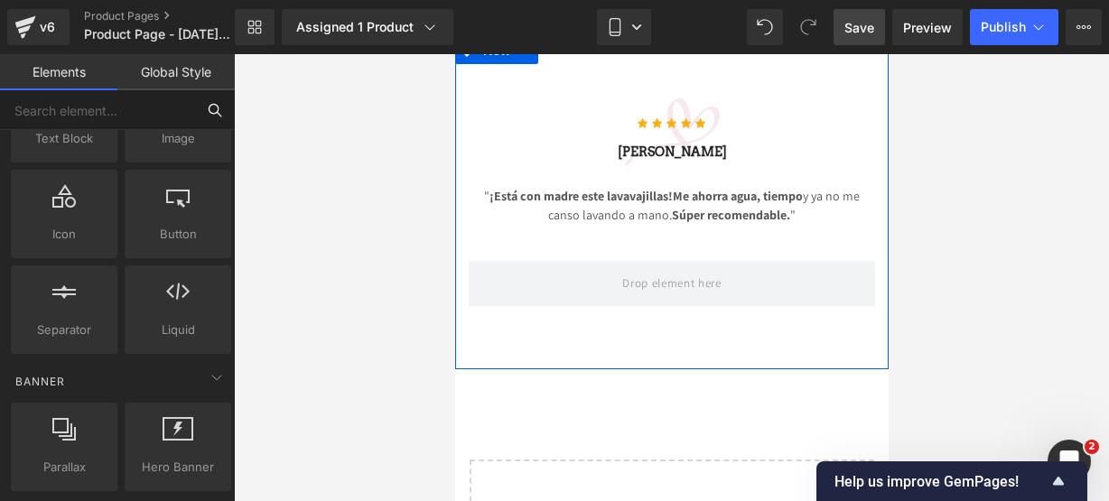
scroll to position [0, 0]
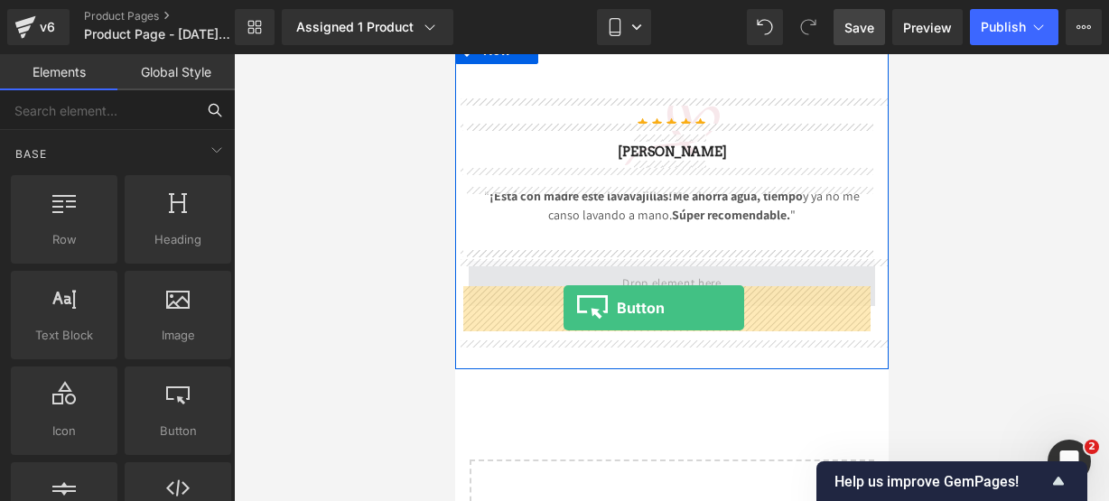
drag, startPoint x: 631, startPoint y: 478, endPoint x: 562, endPoint y: 308, distance: 183.5
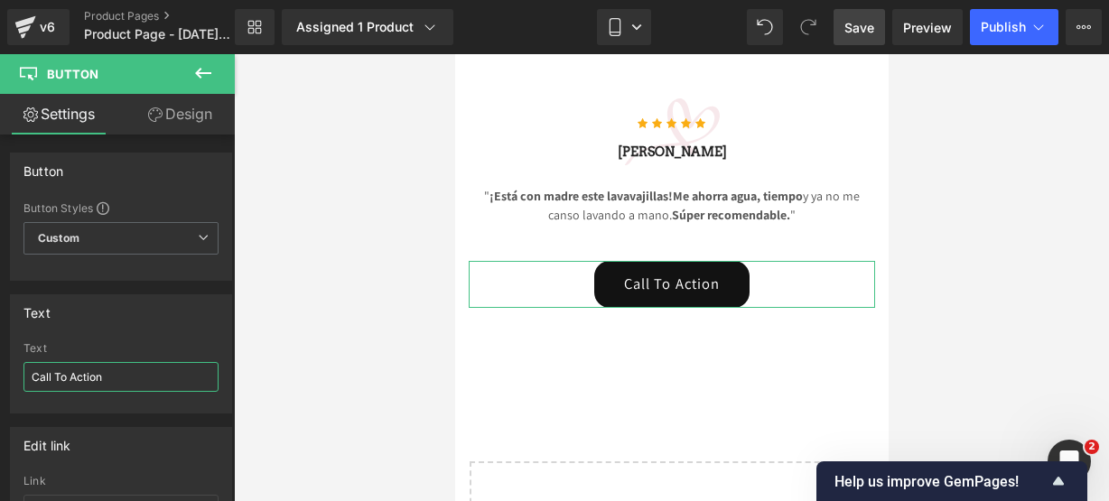
drag, startPoint x: 128, startPoint y: 376, endPoint x: -42, endPoint y: 371, distance: 169.9
click at [0, 371] on html "Button You are previewing how the will restyle your page. You can not edit Elem…" at bounding box center [554, 250] width 1109 height 501
paste input "🤩🔥"
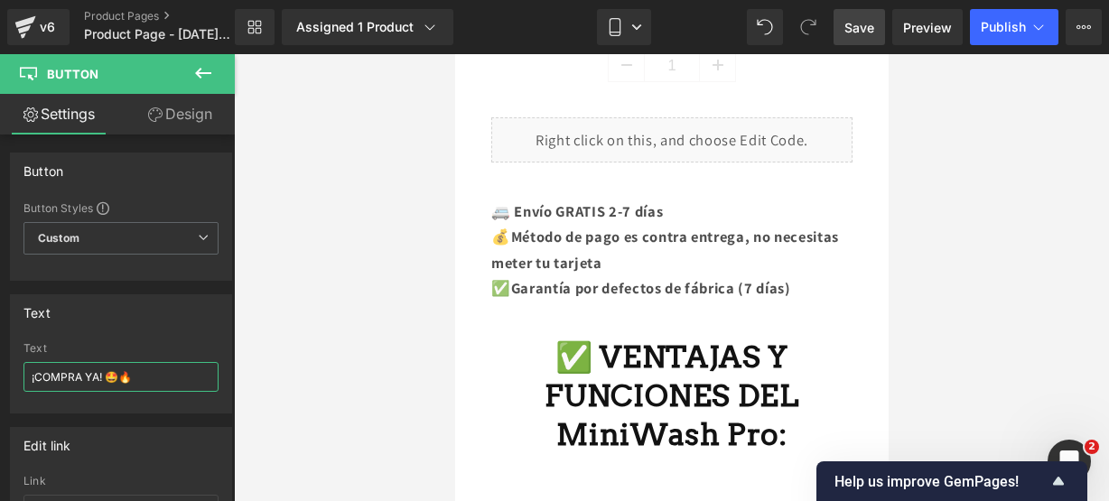
scroll to position [1157, 0]
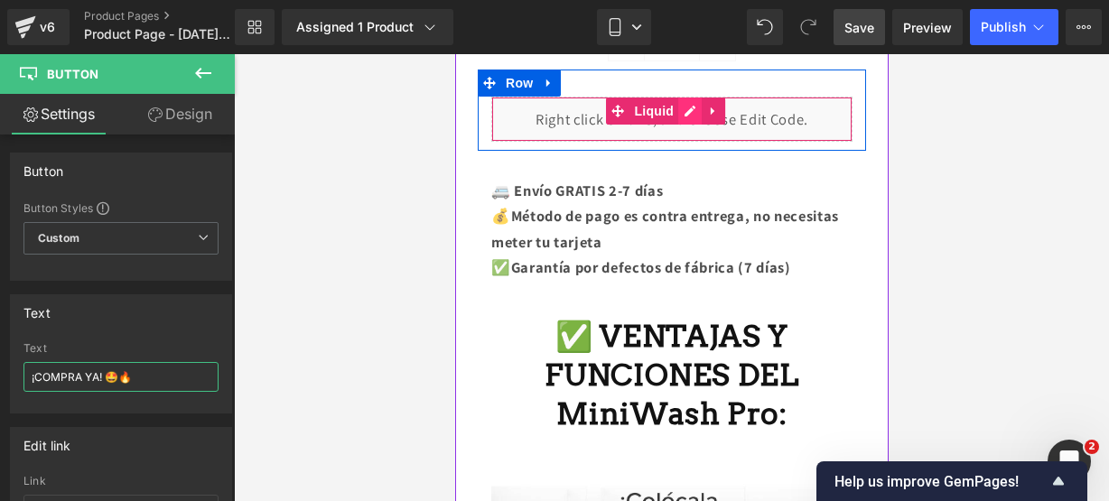
click at [685, 107] on div "Liquid" at bounding box center [671, 119] width 361 height 45
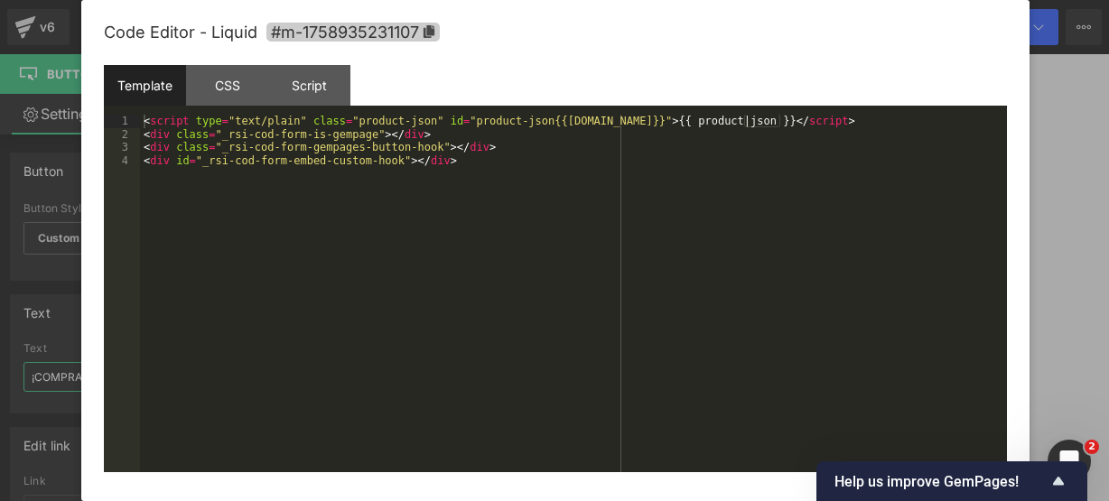
click at [402, 27] on span "#m-1758935231107" at bounding box center [352, 32] width 173 height 19
type input "¡COMPRA YA! 🤩🔥"
click at [1044, 481] on span "Help us improve GemPages!" at bounding box center [941, 481] width 213 height 17
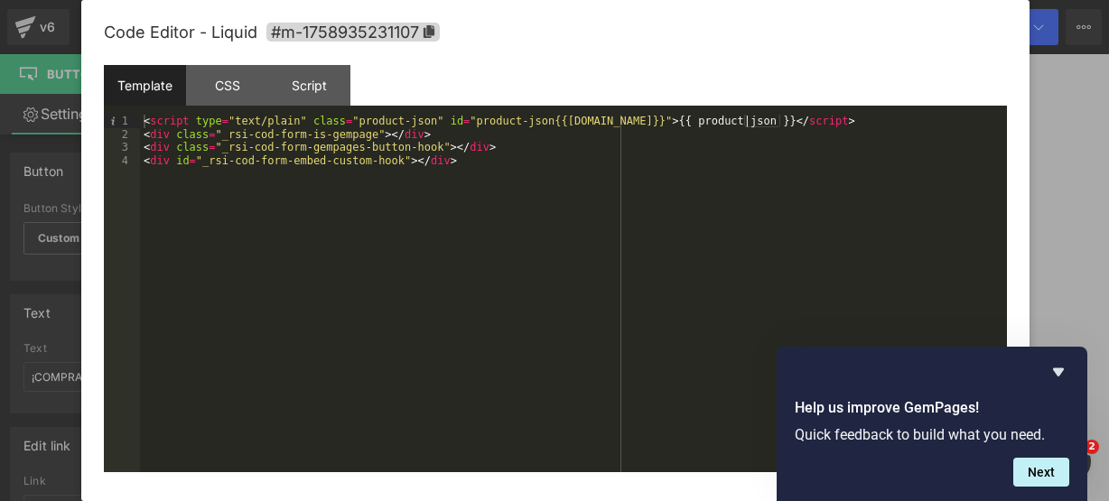
click at [1051, 373] on icon "Hide survey" at bounding box center [1059, 372] width 22 height 22
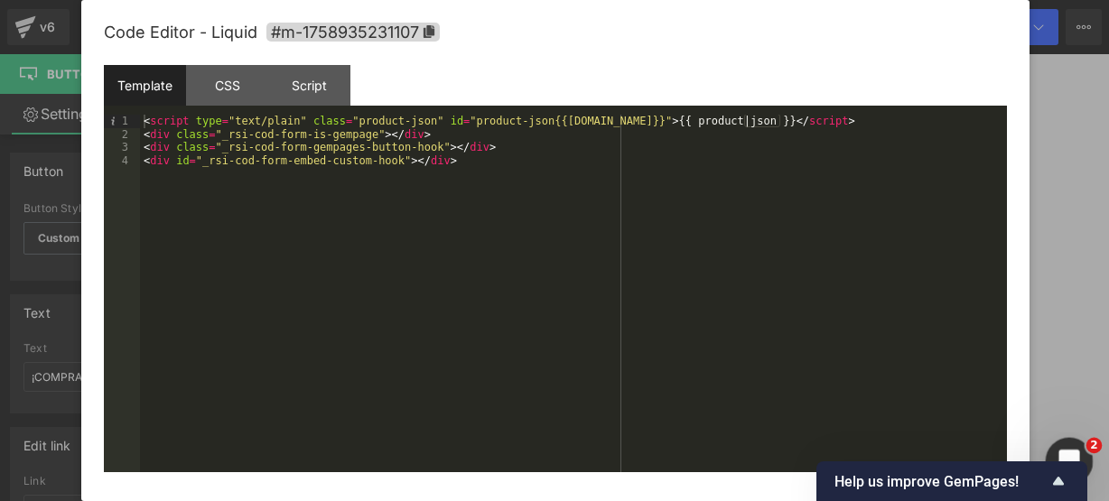
click at [1068, 450] on icon "Abrir Intercom Messenger" at bounding box center [1067, 459] width 30 height 30
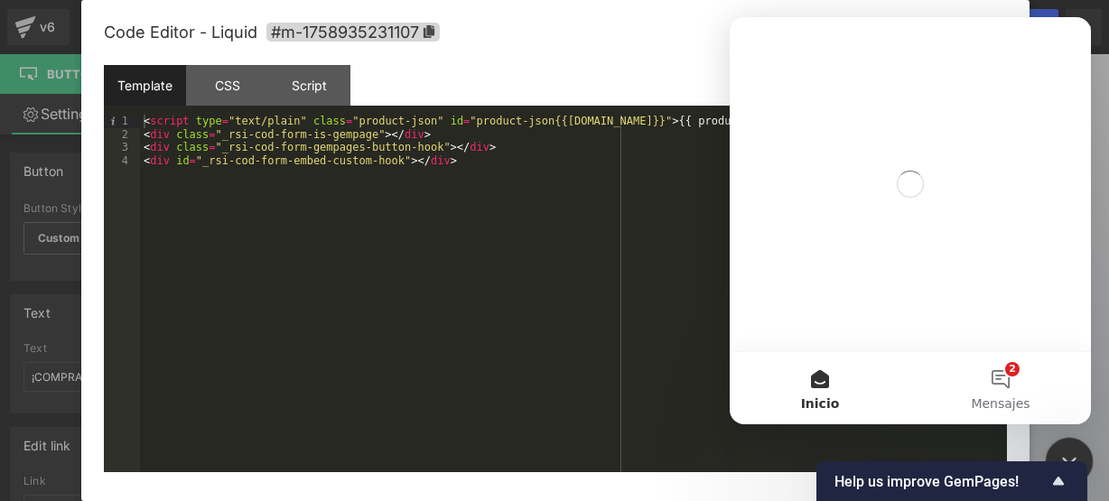
scroll to position [0, 0]
click at [1068, 450] on icon "Cerrar Intercom Messenger" at bounding box center [1067, 459] width 22 height 22
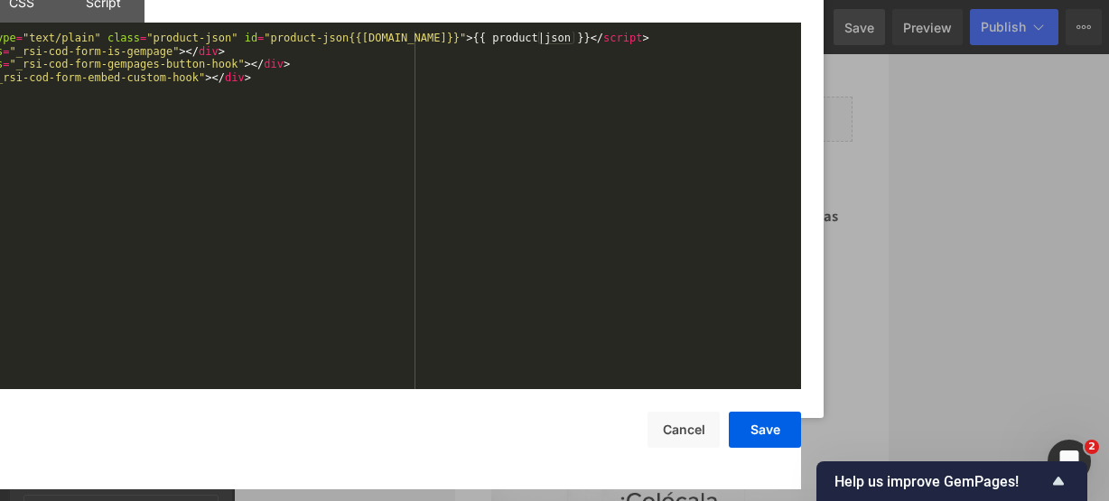
drag, startPoint x: 840, startPoint y: 48, endPoint x: 636, endPoint y: -31, distance: 218.8
click at [636, 0] on html "Button You are previewing how the will restyle your page. You can not edit Elem…" at bounding box center [554, 250] width 1109 height 501
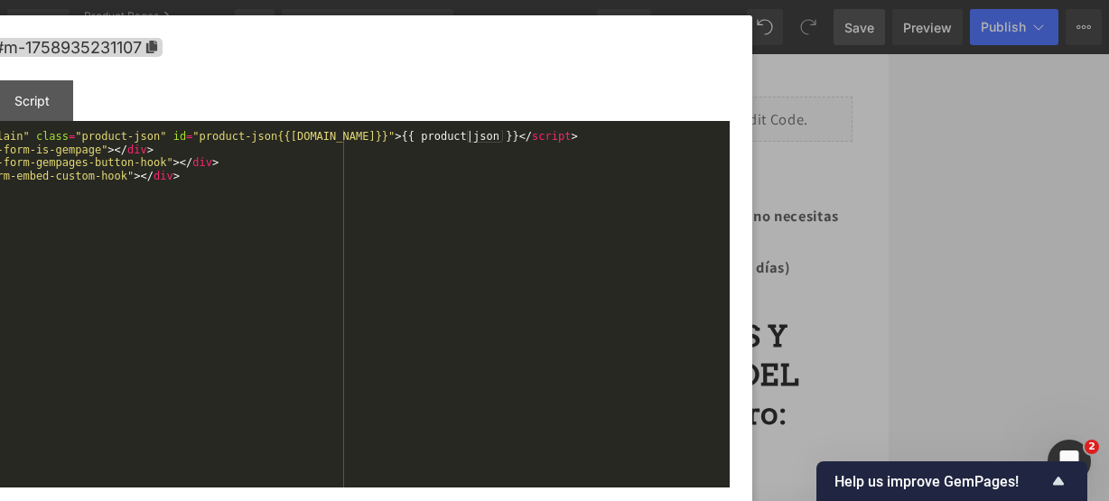
click at [563, 63] on div "Code Editor - Liquid #m-1758935231107" at bounding box center [278, 47] width 903 height 65
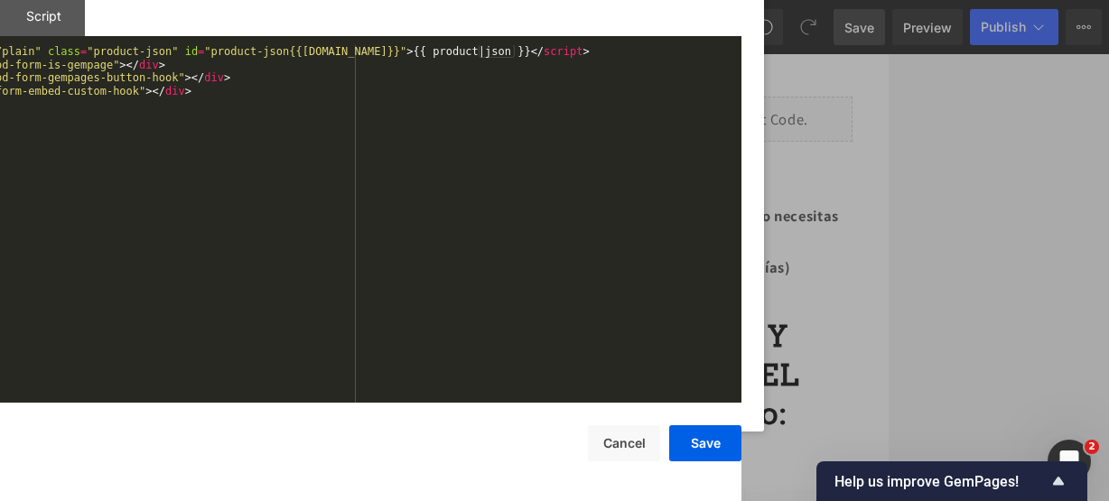
drag, startPoint x: 618, startPoint y: 51, endPoint x: 631, endPoint y: -35, distance: 87.6
click at [631, 0] on html "Button You are previewing how the will restyle your page. You can not edit Elem…" at bounding box center [554, 250] width 1109 height 501
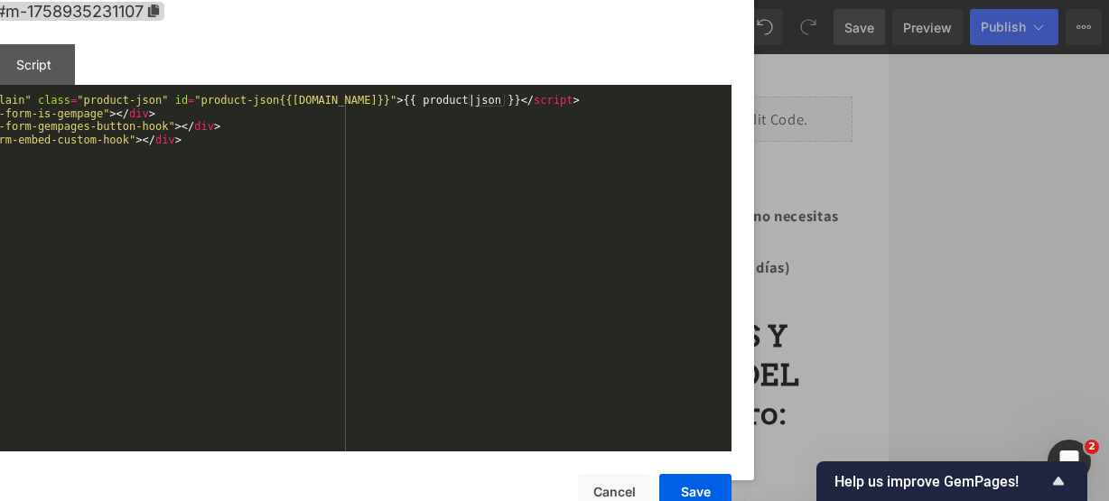
click at [620, 15] on div "Code Editor - Liquid #m-1758935231107" at bounding box center [279, 11] width 903 height 65
click at [685, 484] on button "Save" at bounding box center [695, 492] width 72 height 36
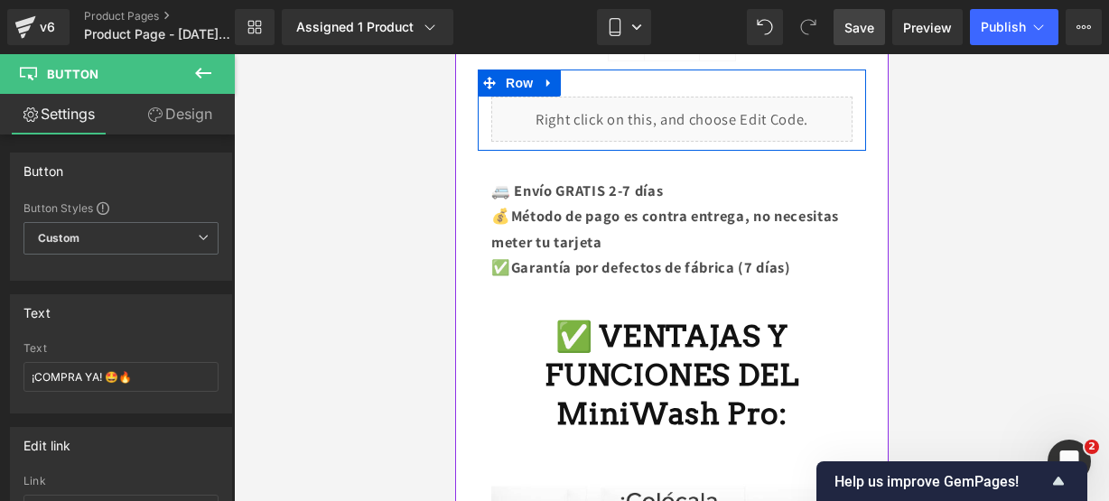
click at [687, 101] on div "Liquid" at bounding box center [671, 119] width 361 height 45
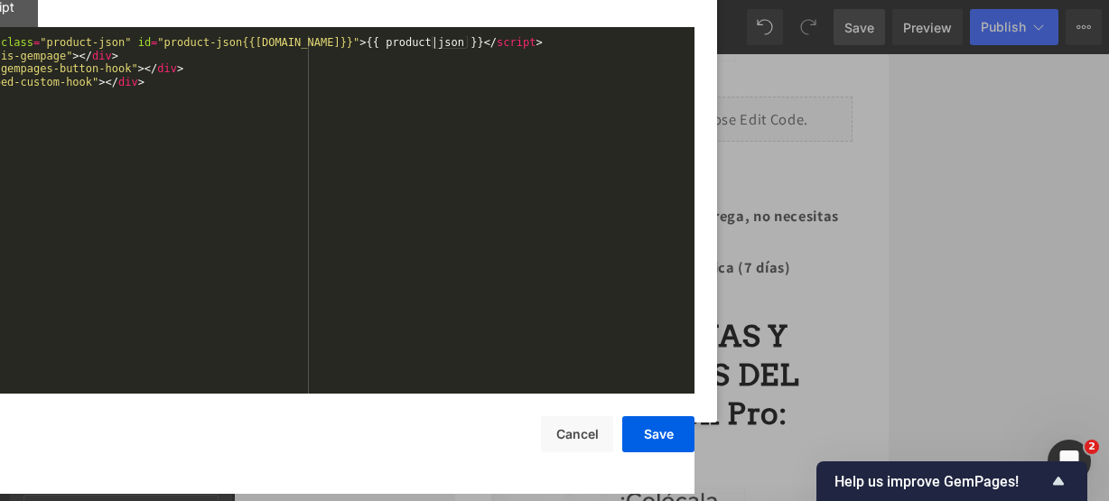
drag, startPoint x: 666, startPoint y: 42, endPoint x: 350, endPoint y: -41, distance: 325.8
click at [350, 0] on html "Button You are previewing how the will restyle your page. You can not edit Elem…" at bounding box center [554, 250] width 1109 height 501
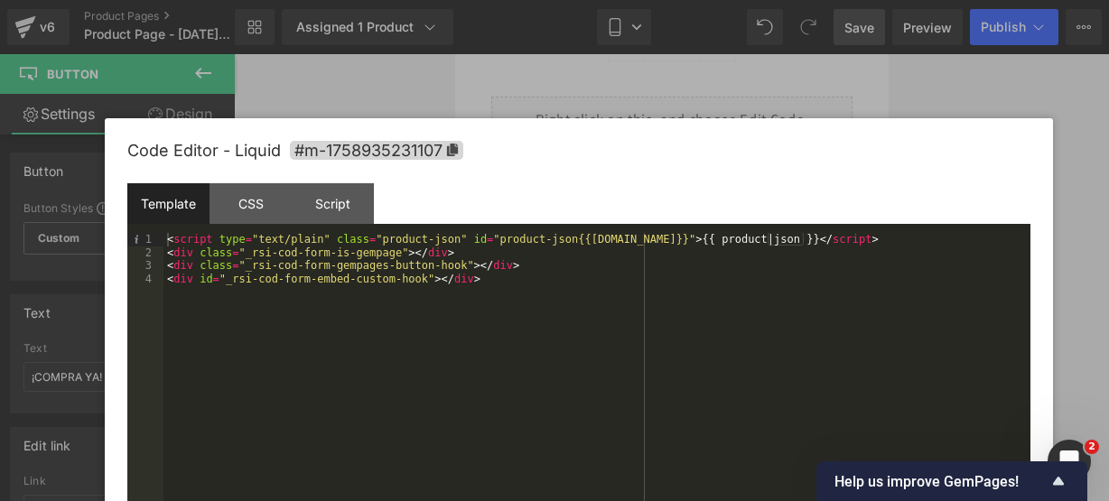
click at [690, 160] on div "Code Editor - Liquid #m-1758935231107" at bounding box center [578, 150] width 903 height 65
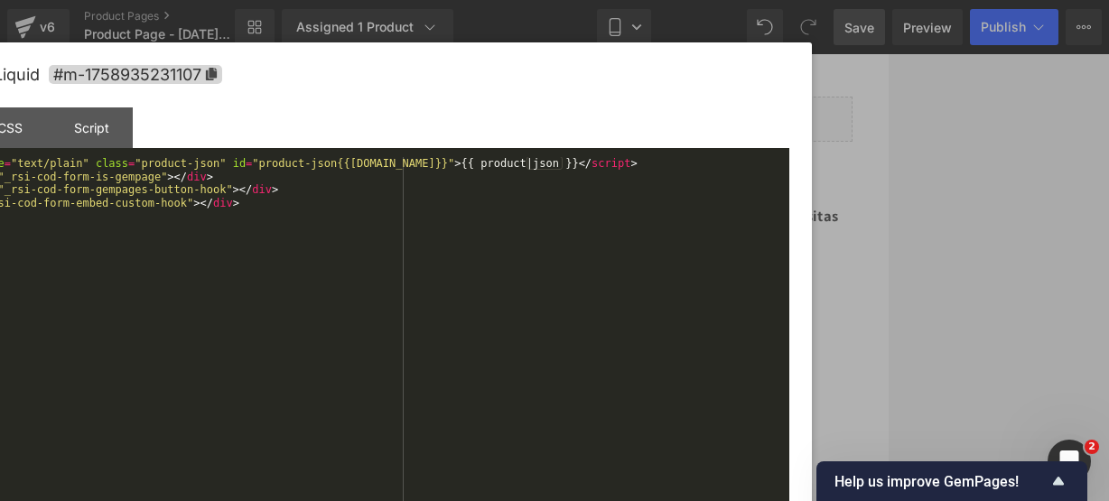
drag, startPoint x: 567, startPoint y: 156, endPoint x: 309, endPoint y: 68, distance: 273.1
click at [309, 68] on div "Code Editor - Liquid #m-1758935231107" at bounding box center [337, 74] width 903 height 65
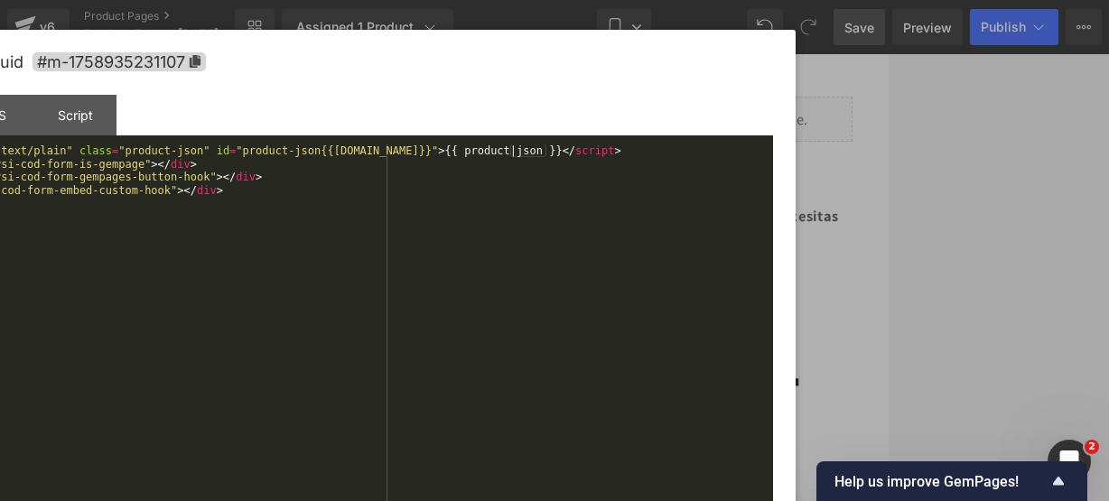
click at [309, 68] on div "Code Editor - Liquid #m-1758935231107" at bounding box center [321, 62] width 903 height 65
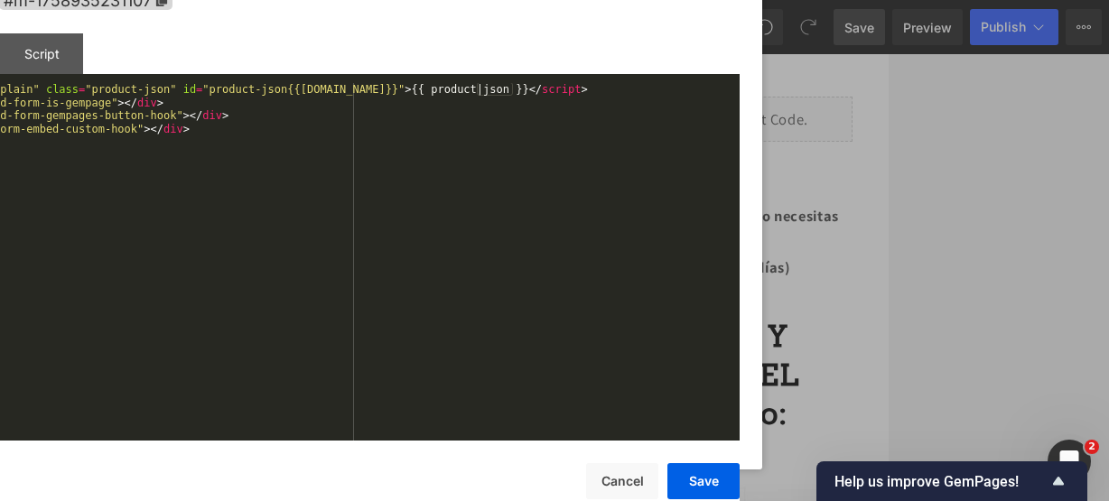
drag, startPoint x: 309, startPoint y: 68, endPoint x: 275, endPoint y: 1, distance: 75.1
click at [275, 1] on div "Code Editor - Liquid #m-1758935231107" at bounding box center [287, 0] width 903 height 65
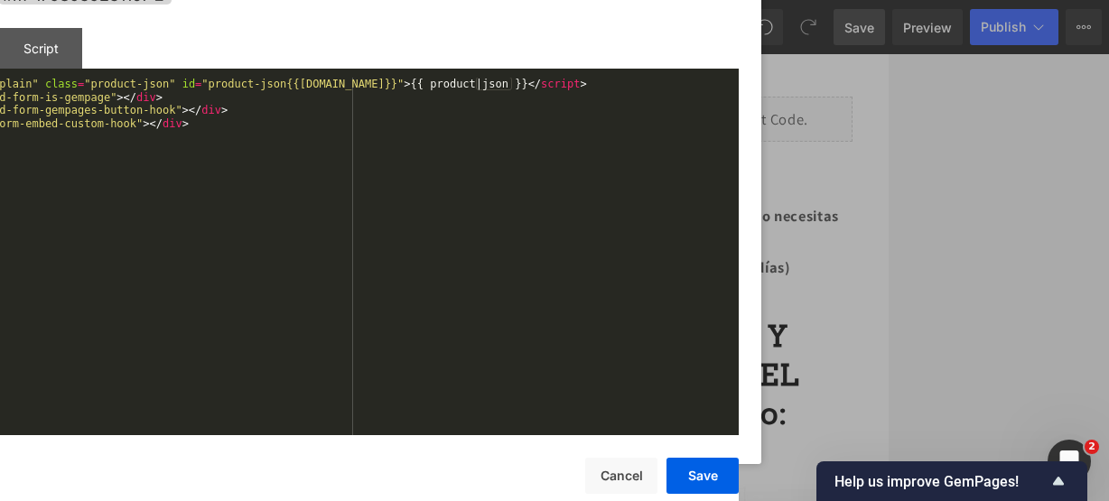
click at [703, 463] on button "Save" at bounding box center [703, 476] width 72 height 36
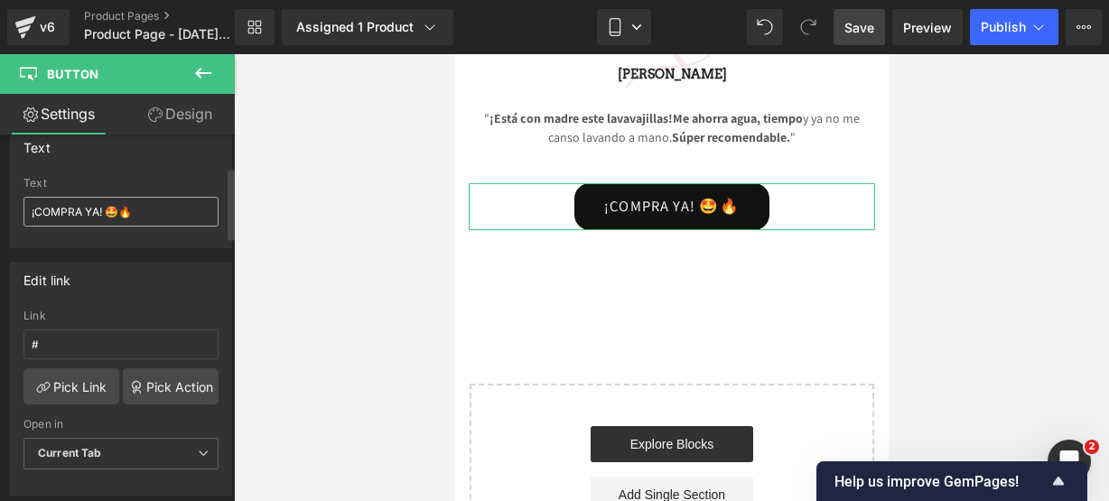
scroll to position [166, 0]
click at [85, 342] on input "#" at bounding box center [120, 344] width 195 height 30
paste input "#m-1758935231107"
click at [44, 341] on input "##m-1758935231107" at bounding box center [120, 344] width 195 height 30
type input "#m-1758935231107"
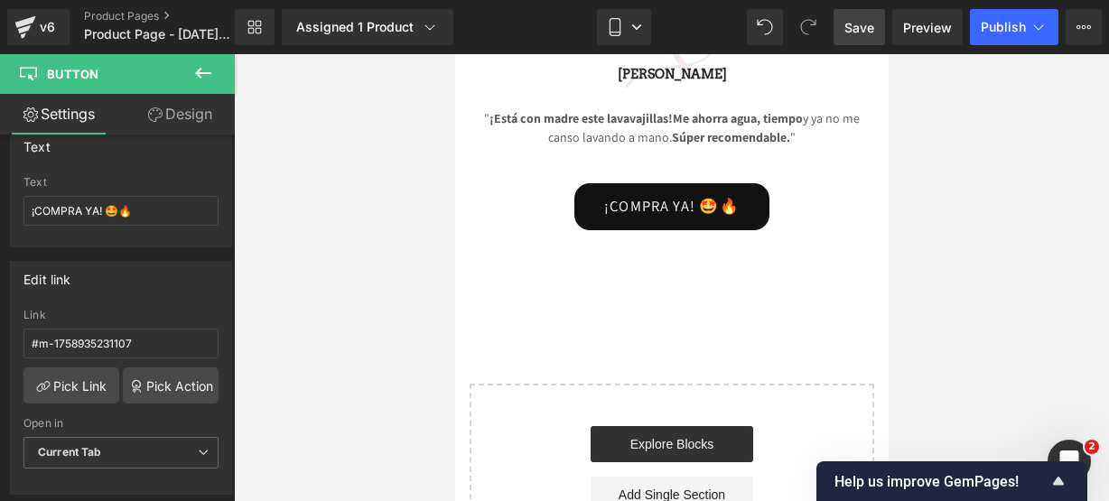
click at [193, 70] on icon at bounding box center [203, 73] width 22 height 22
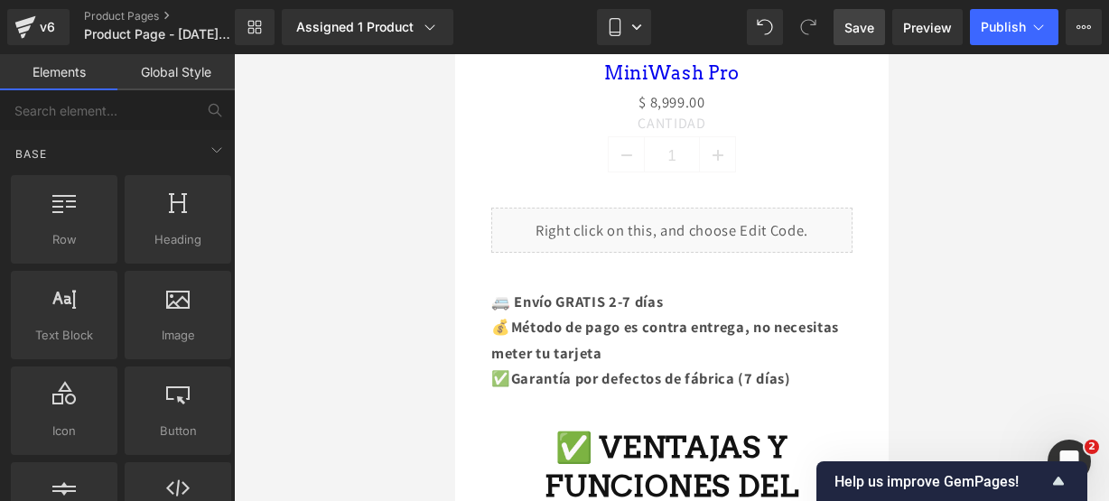
scroll to position [1045, 0]
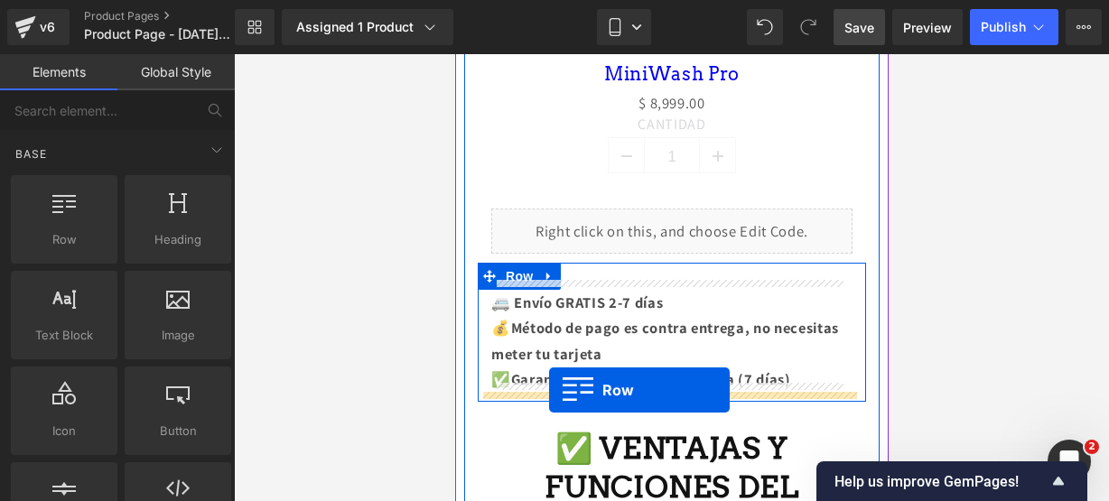
drag, startPoint x: 548, startPoint y: 285, endPoint x: 548, endPoint y: 390, distance: 105.7
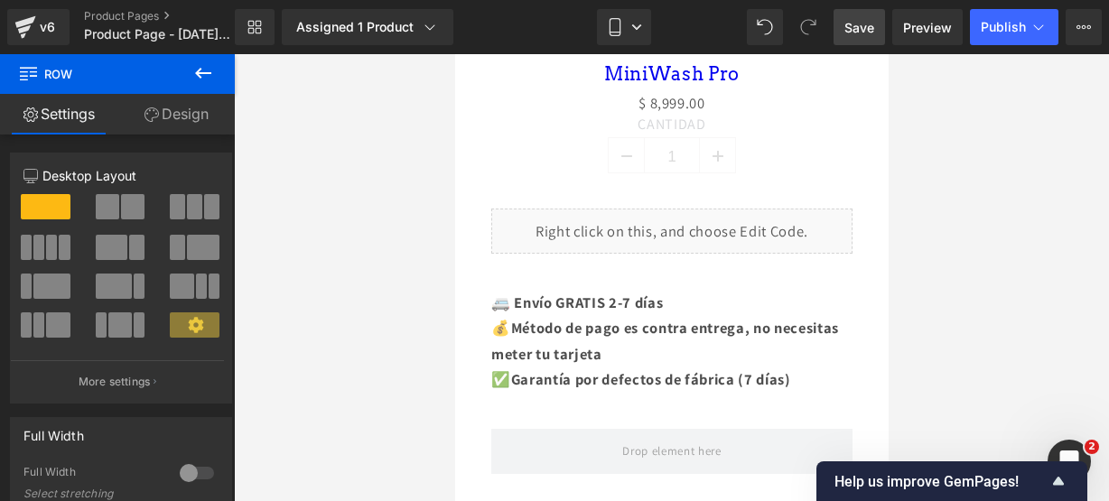
click at [201, 83] on icon at bounding box center [203, 73] width 22 height 22
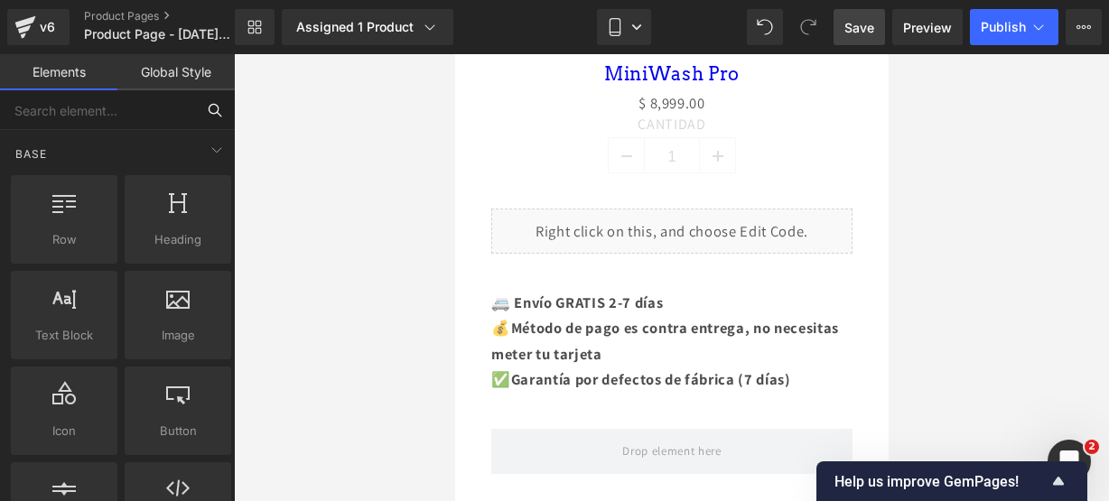
click at [100, 109] on input "text" at bounding box center [97, 110] width 195 height 40
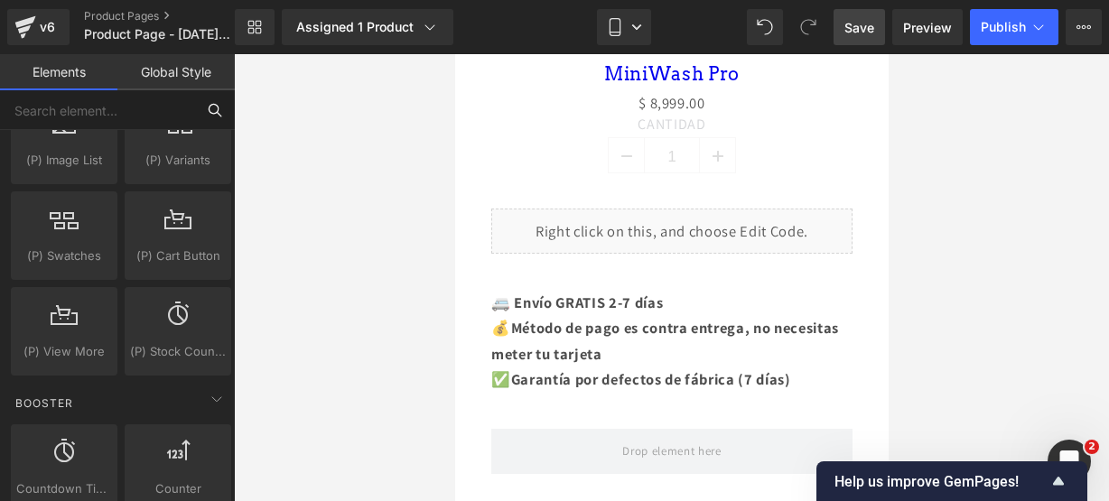
scroll to position [2191, 0]
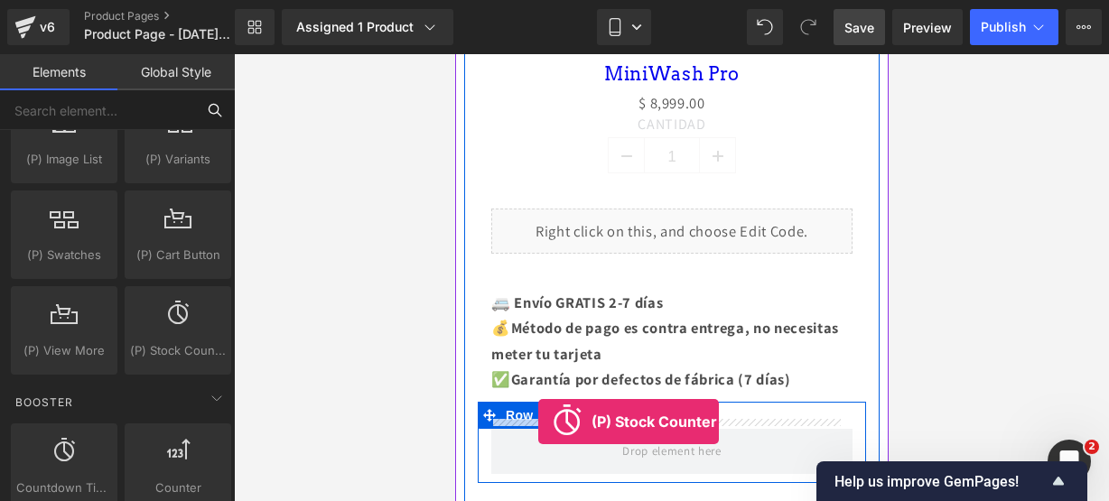
drag, startPoint x: 179, startPoint y: 324, endPoint x: 538, endPoint y: 422, distance: 372.5
click at [538, 0] on div "(P) Stock Counter You are previewing how the will restyle your page. You can no…" at bounding box center [554, 0] width 1109 height 0
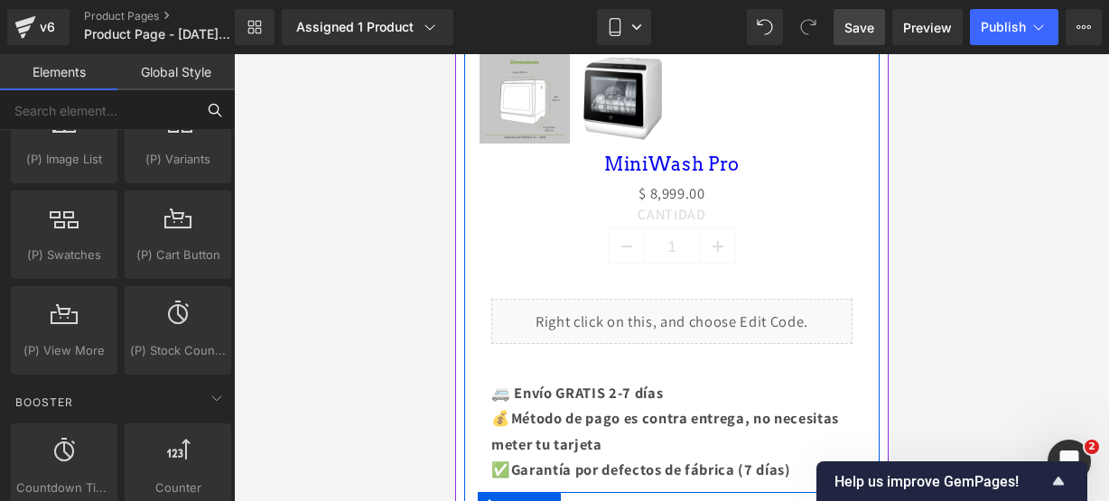
scroll to position [1135, 0]
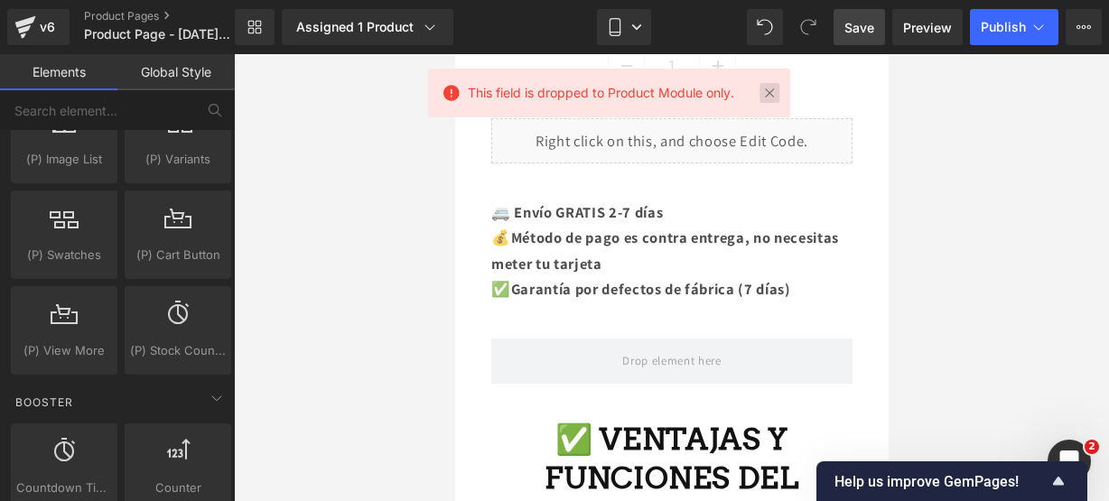
click at [767, 91] on link at bounding box center [770, 93] width 20 height 20
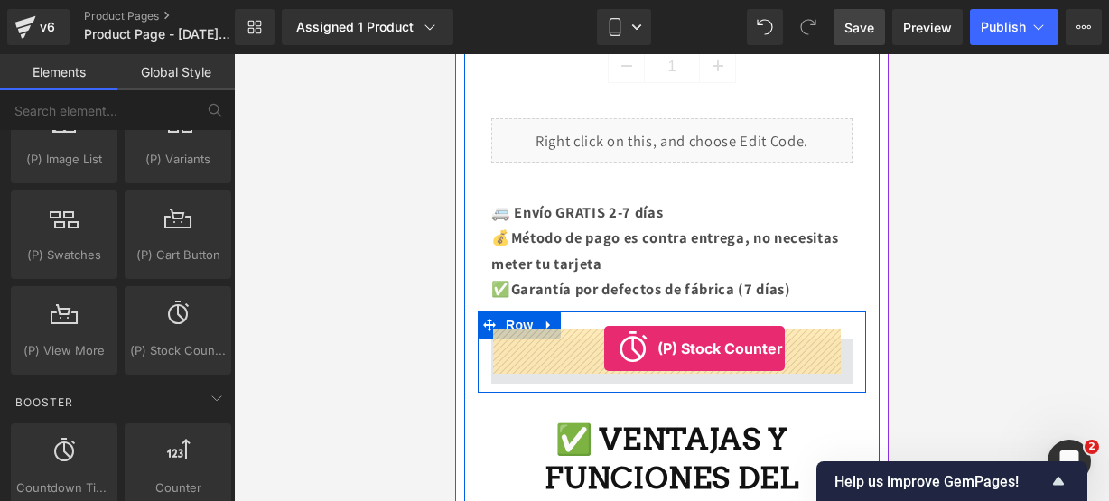
drag, startPoint x: 593, startPoint y: 366, endPoint x: 603, endPoint y: 349, distance: 19.4
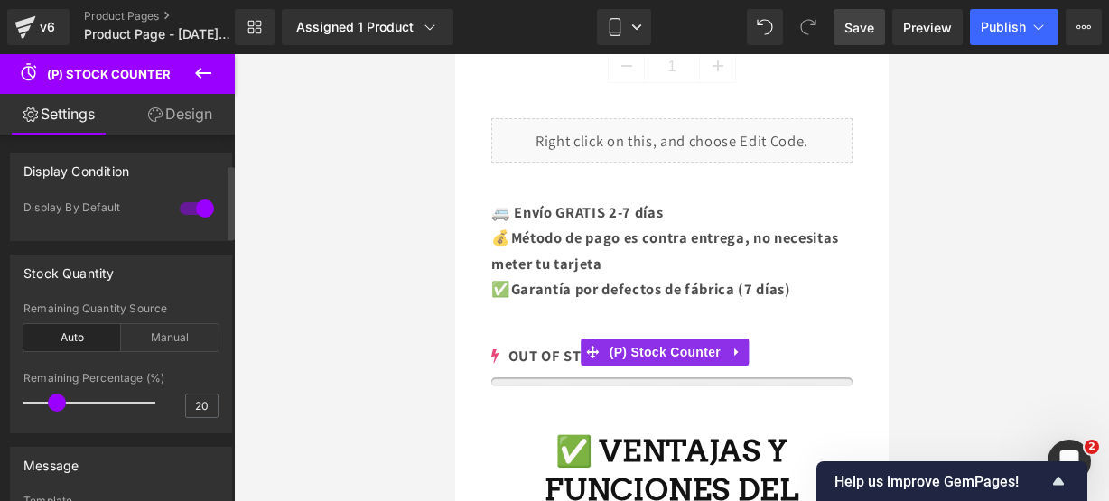
scroll to position [170, 0]
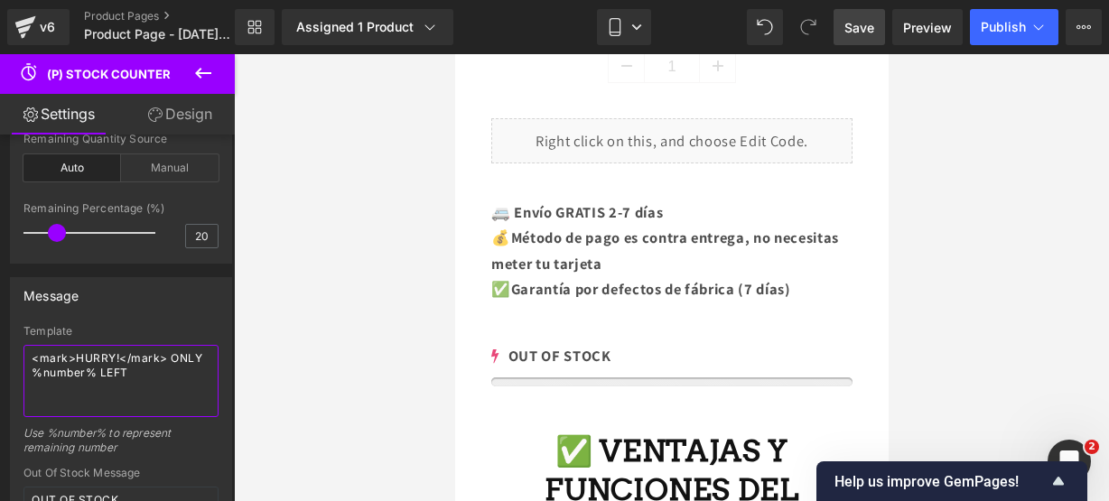
drag, startPoint x: 145, startPoint y: 375, endPoint x: -11, endPoint y: 319, distance: 165.2
click at [0, 319] on html "(P) Stock Counter You are previewing how the will restyle your page. You can no…" at bounding box center [554, 250] width 1109 height 501
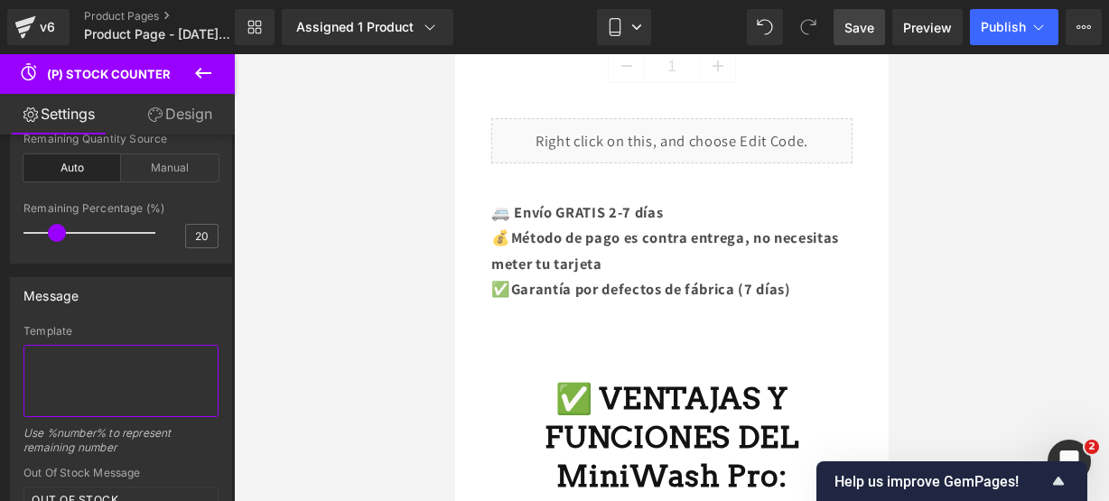
type textarea "!"
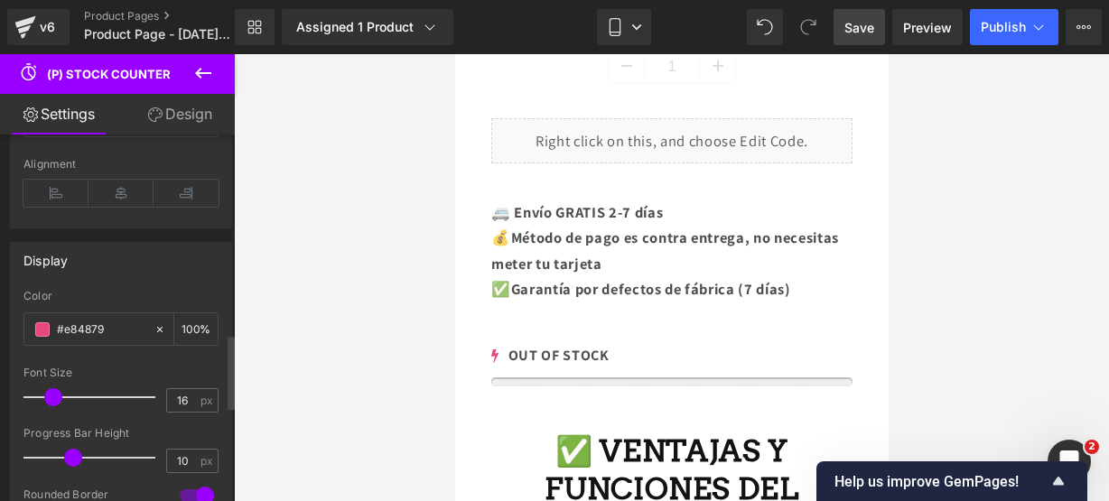
scroll to position [988, 0]
type textarea "¡¡CORRE!! SOLO QUEDAN 20"
click at [42, 326] on span at bounding box center [42, 333] width 14 height 14
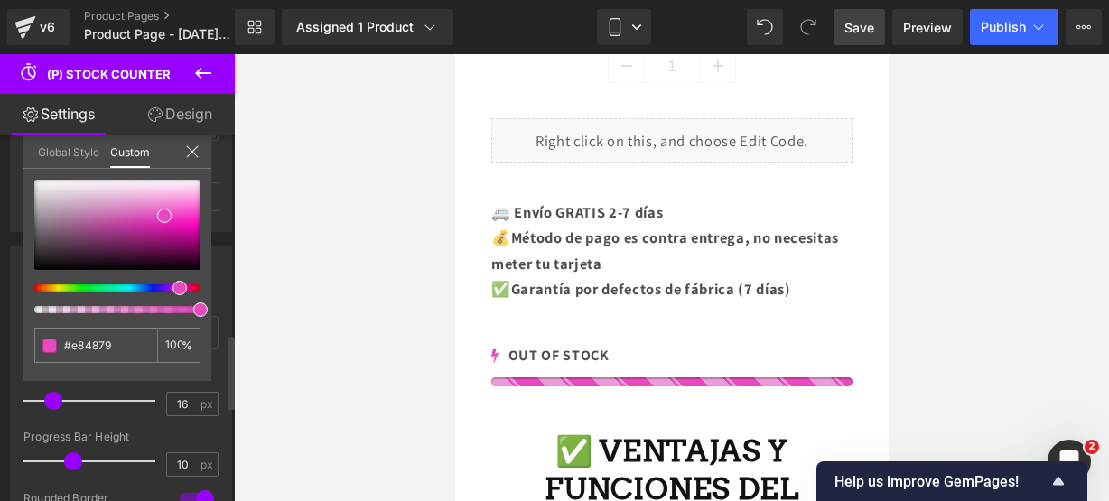
click at [173, 286] on div at bounding box center [110, 288] width 166 height 7
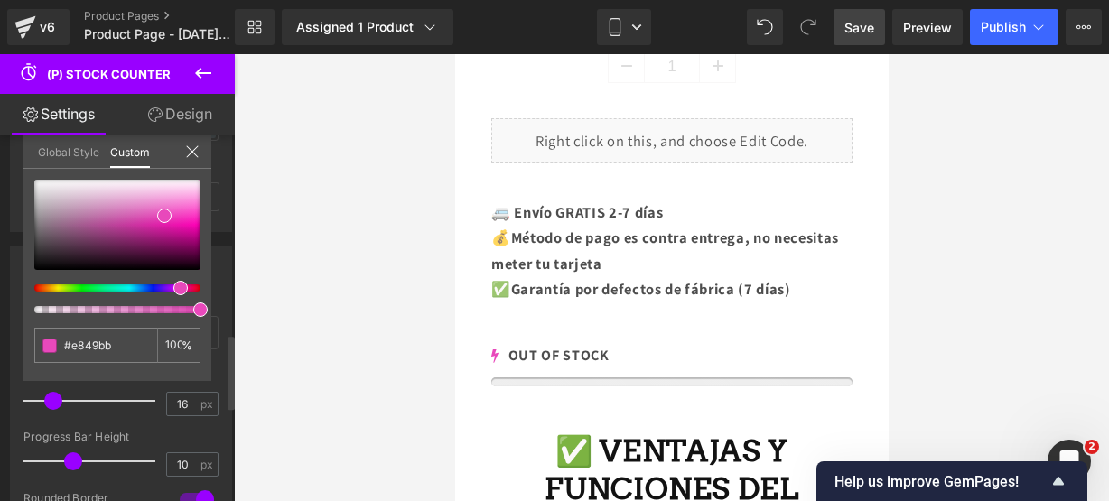
click at [188, 147] on icon at bounding box center [192, 151] width 12 height 12
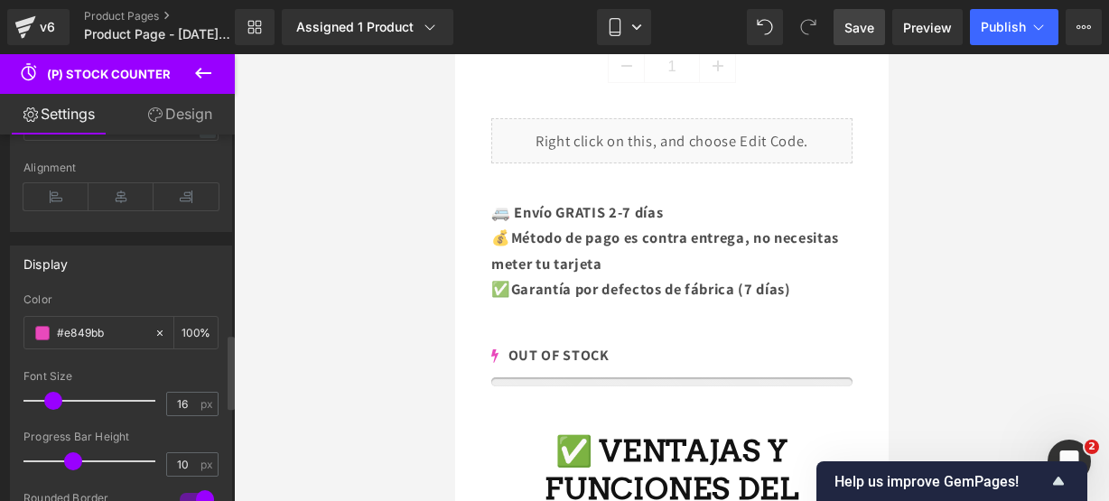
click at [211, 75] on icon at bounding box center [203, 73] width 22 height 22
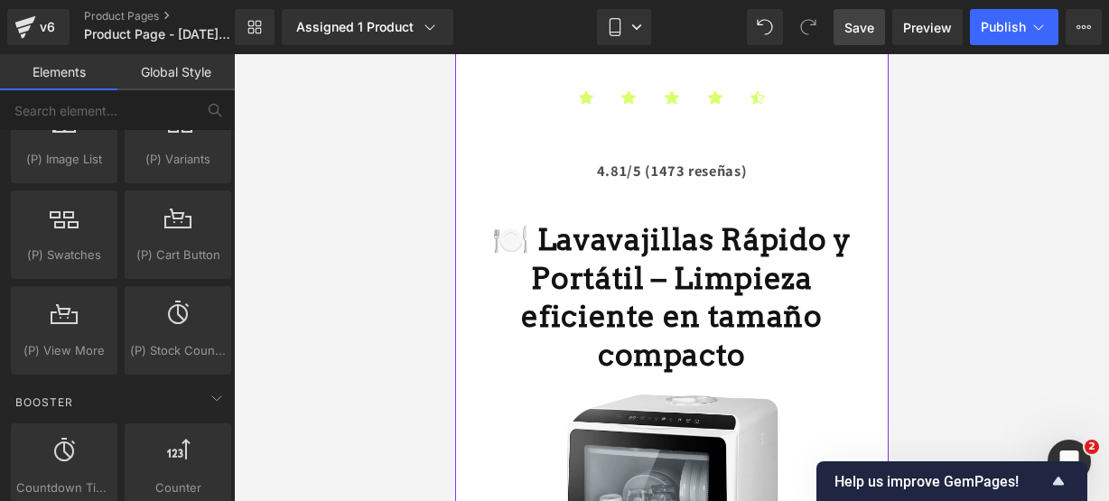
scroll to position [265, 0]
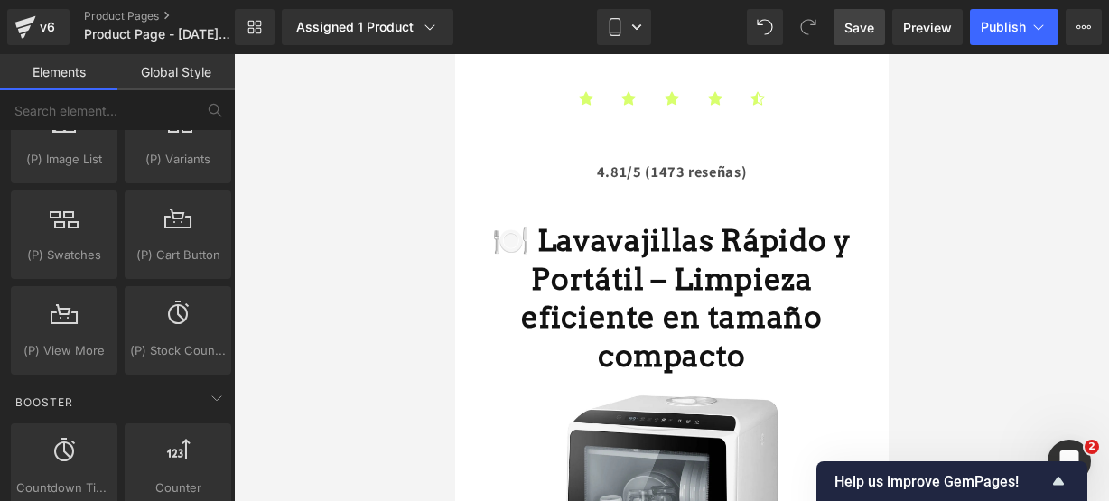
click at [880, 33] on link "Save" at bounding box center [859, 27] width 51 height 36
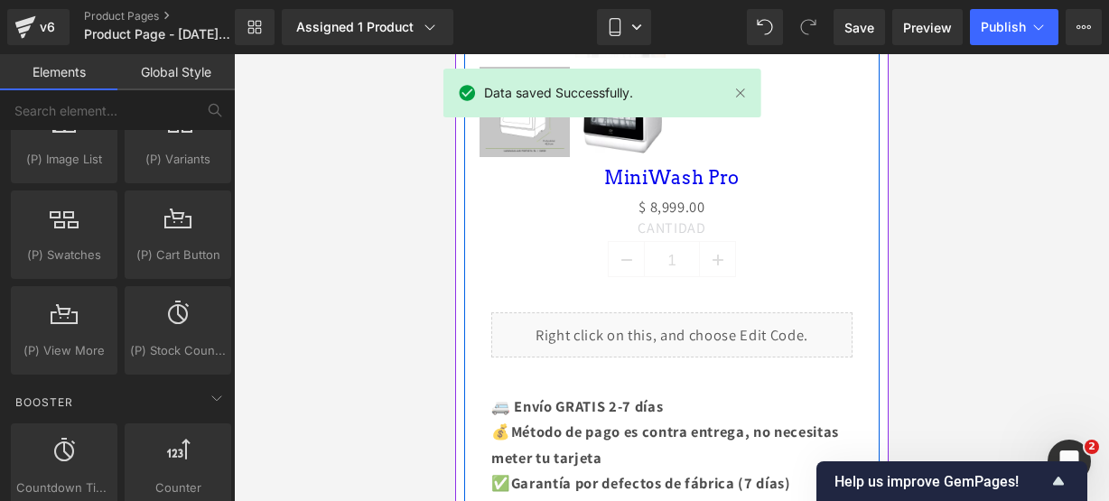
scroll to position [936, 0]
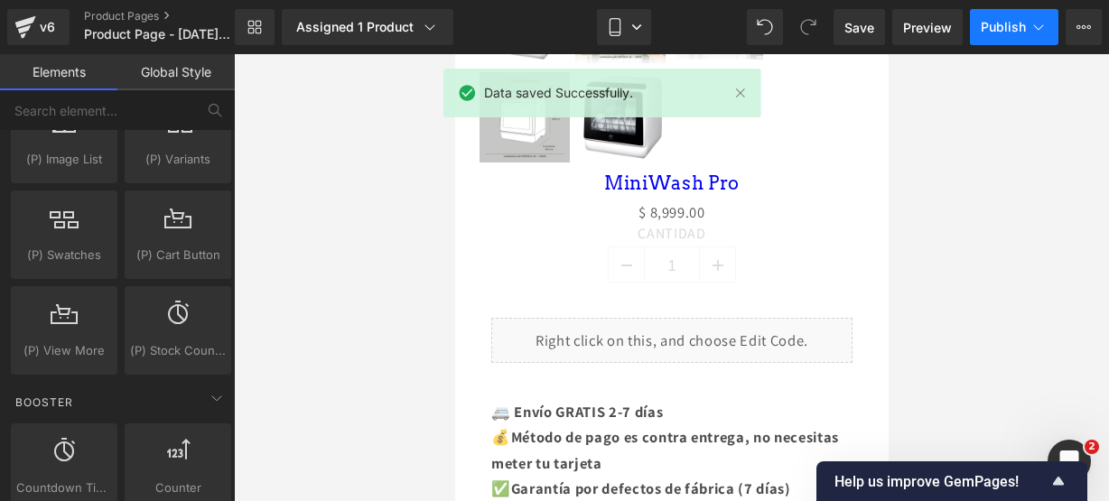
click at [1016, 34] on button "Publish" at bounding box center [1014, 27] width 89 height 36
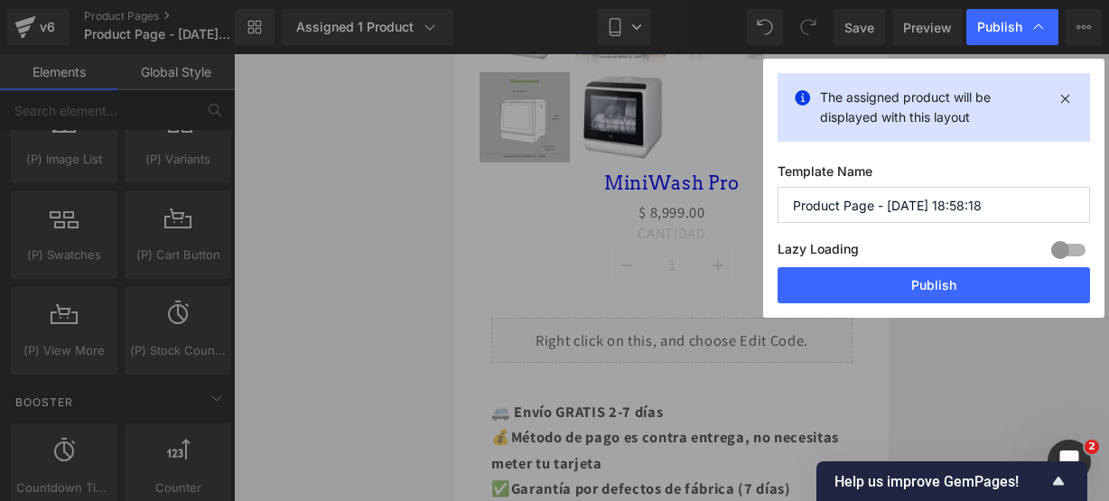
drag, startPoint x: 992, startPoint y: 222, endPoint x: 758, endPoint y: 198, distance: 235.2
click at [758, 198] on div "Publish The assigned product will be displayed with this layout Template Name P…" at bounding box center [554, 250] width 1109 height 501
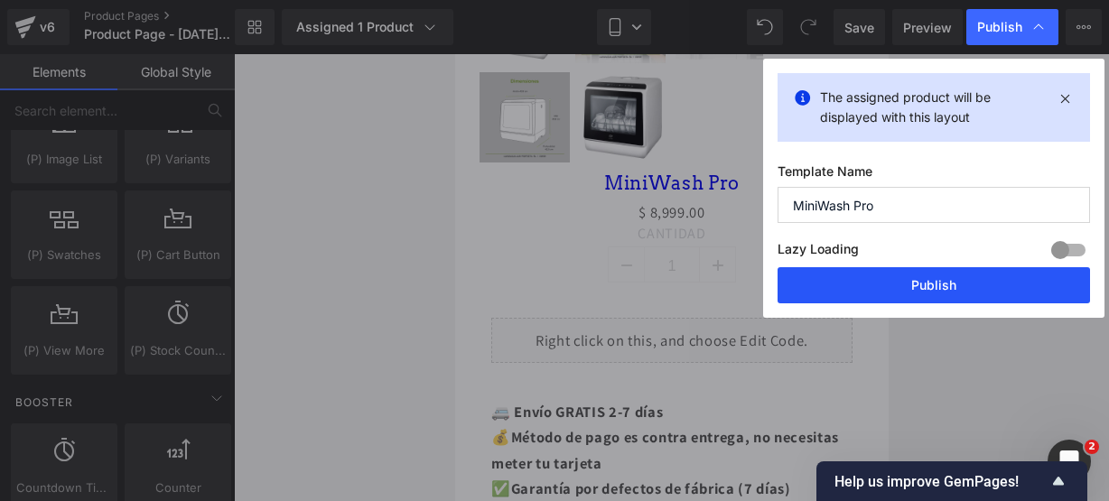
type input "MiniWash Pro"
click at [847, 281] on button "Publish" at bounding box center [934, 285] width 313 height 36
